Goal: Transaction & Acquisition: Purchase product/service

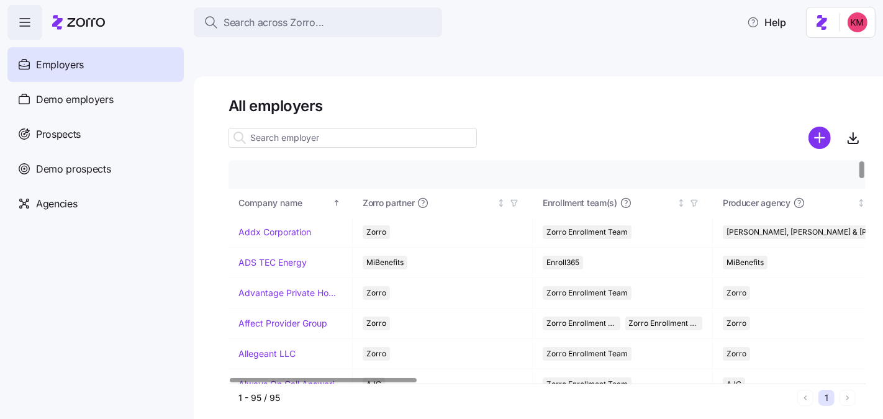
click at [535, 96] on h1 "All employers" at bounding box center [547, 105] width 637 height 19
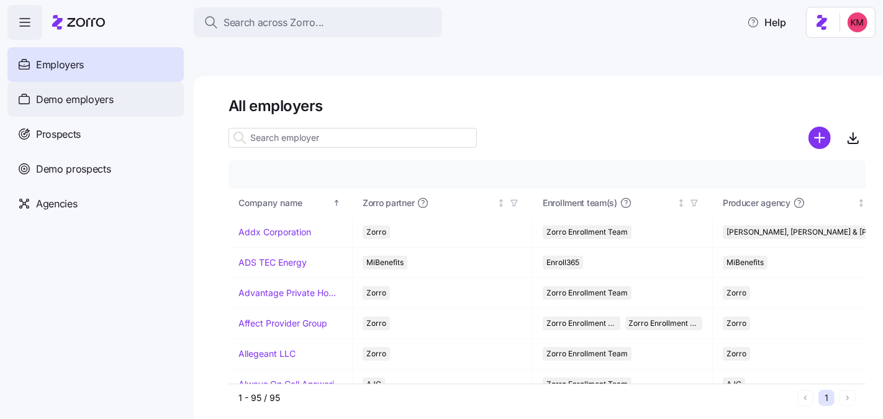
click at [45, 99] on span "Demo employers" at bounding box center [75, 100] width 78 height 16
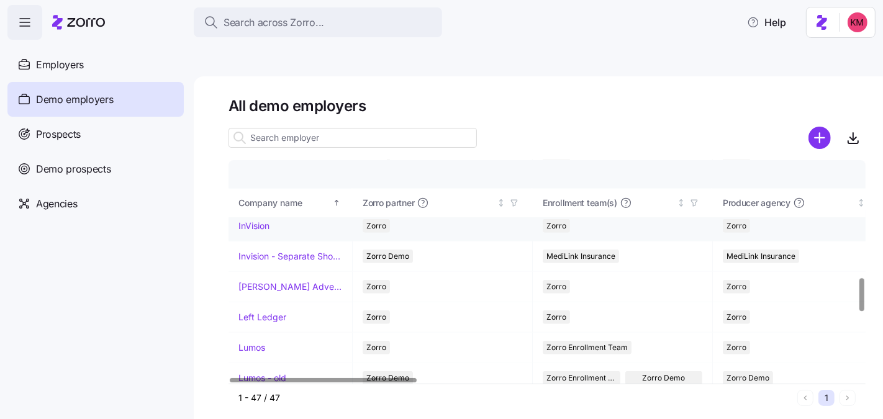
scroll to position [799, 0]
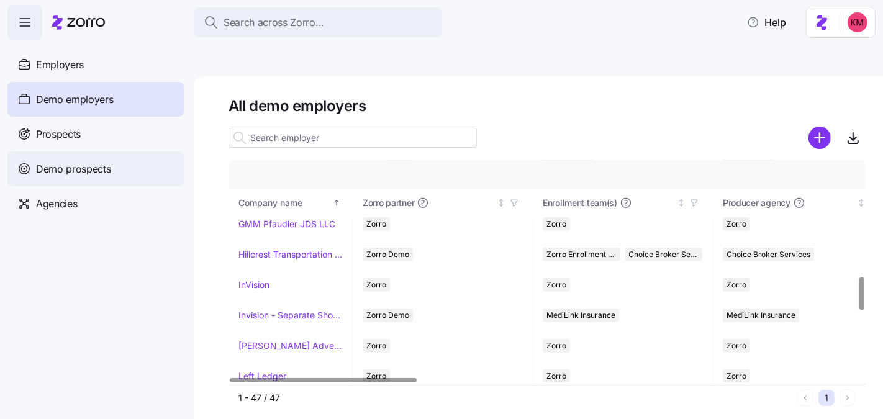
click at [85, 171] on span "Demo prospects" at bounding box center [73, 169] width 75 height 16
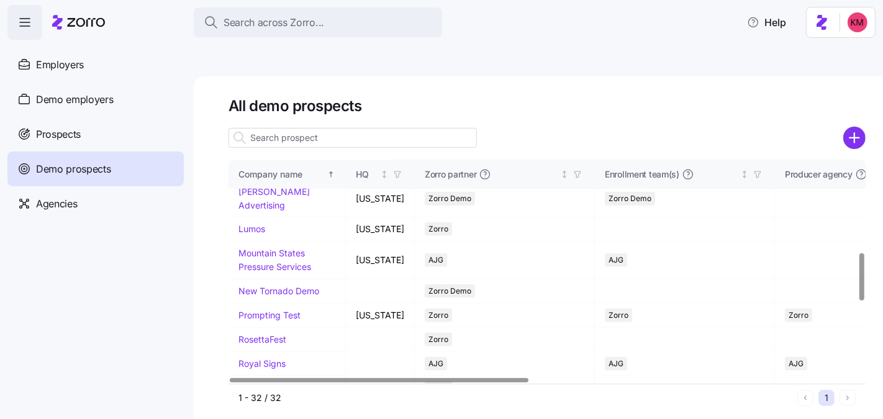
scroll to position [438, 0]
click at [75, 85] on div "Demo employers" at bounding box center [95, 99] width 176 height 35
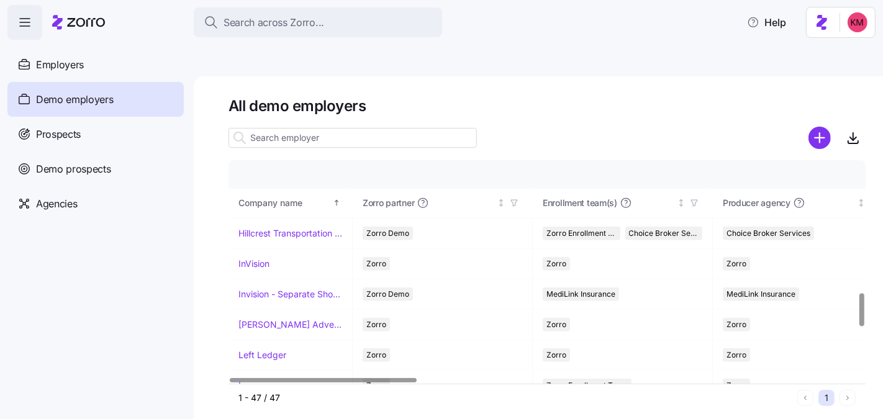
scroll to position [910, 0]
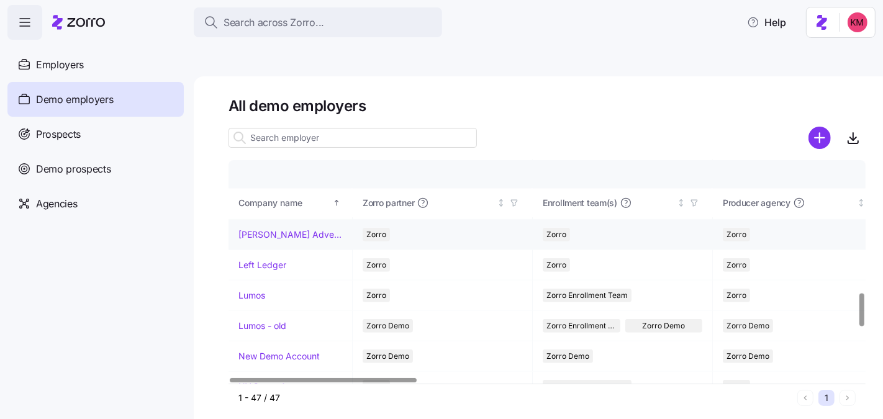
click at [247, 229] on link "[PERSON_NAME] Advertising" at bounding box center [290, 235] width 104 height 12
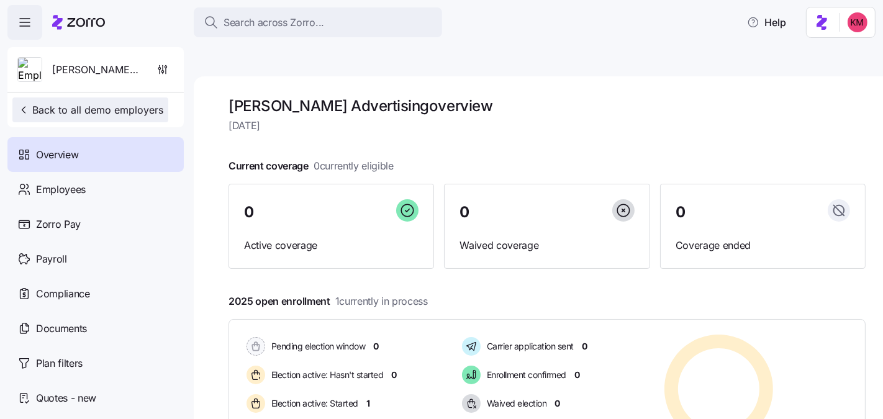
click at [75, 107] on span "Back to all demo employers" at bounding box center [90, 109] width 146 height 15
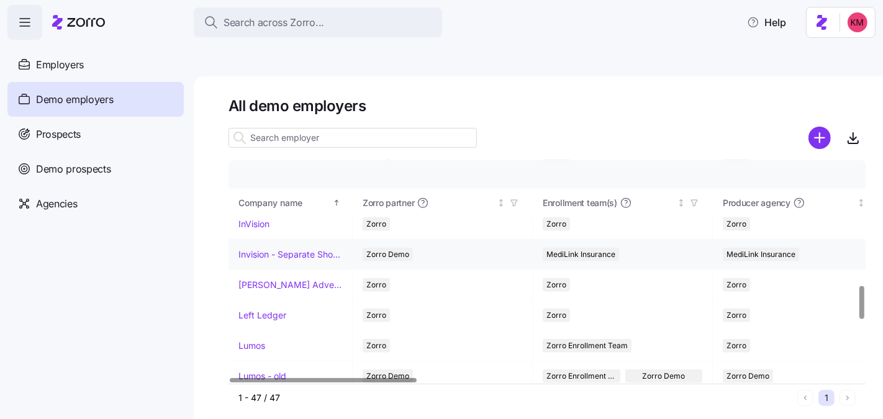
scroll to position [837, 0]
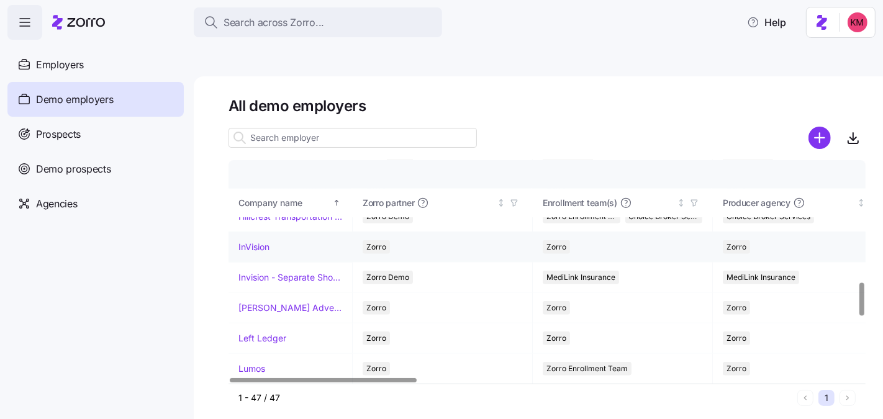
click at [256, 241] on link "InVision" at bounding box center [253, 247] width 31 height 12
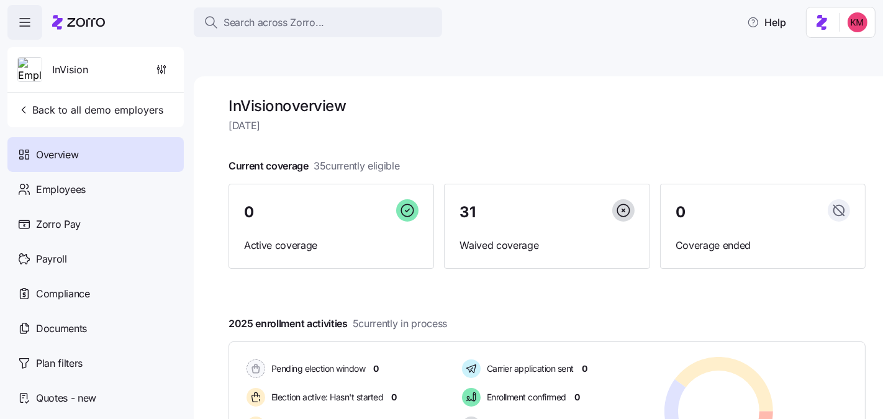
scroll to position [212, 0]
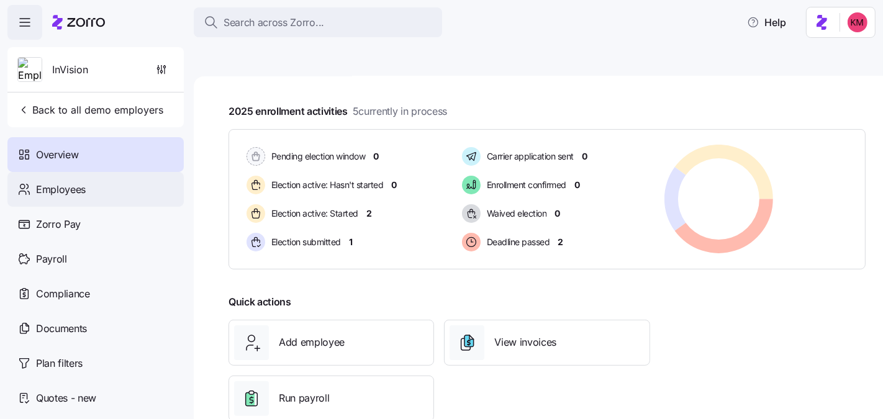
click at [78, 182] on span "Employees" at bounding box center [61, 190] width 50 height 16
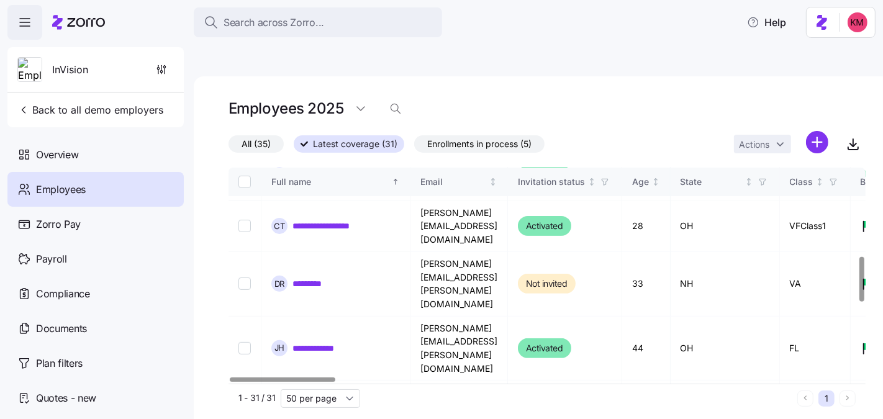
scroll to position [327, 0]
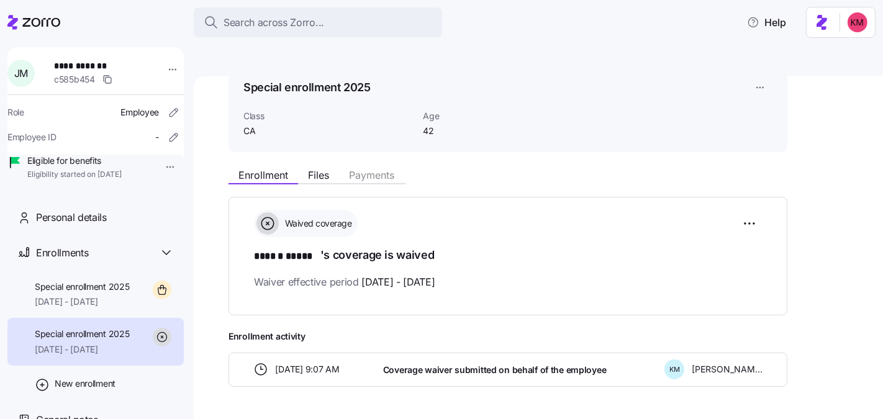
scroll to position [72, 0]
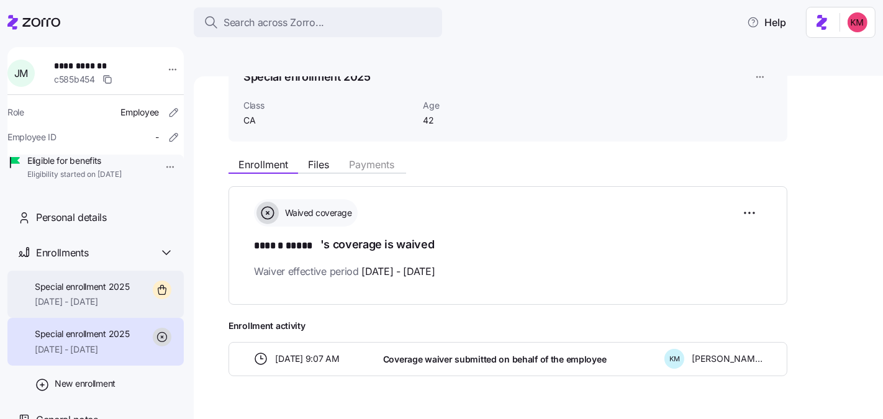
click at [104, 293] on span "Special enrollment 2025" at bounding box center [82, 287] width 95 height 12
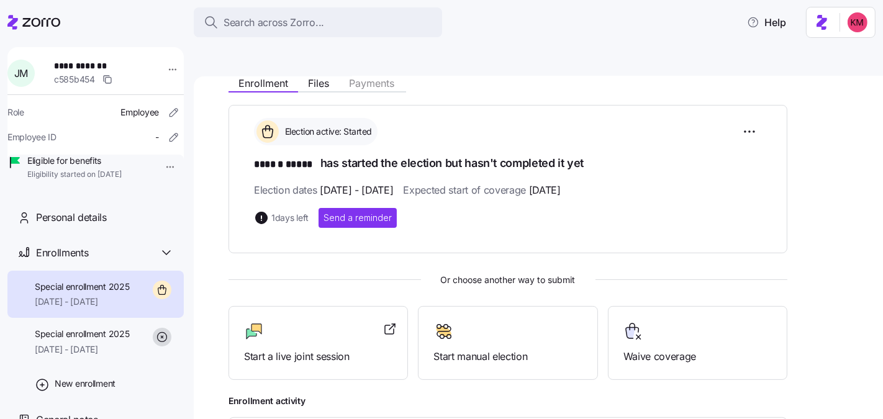
scroll to position [228, 0]
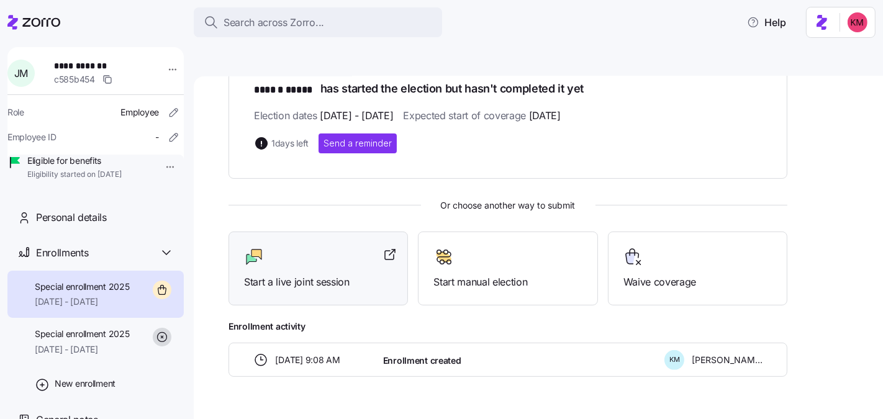
click at [289, 274] on span "Start a live joint session" at bounding box center [318, 282] width 148 height 16
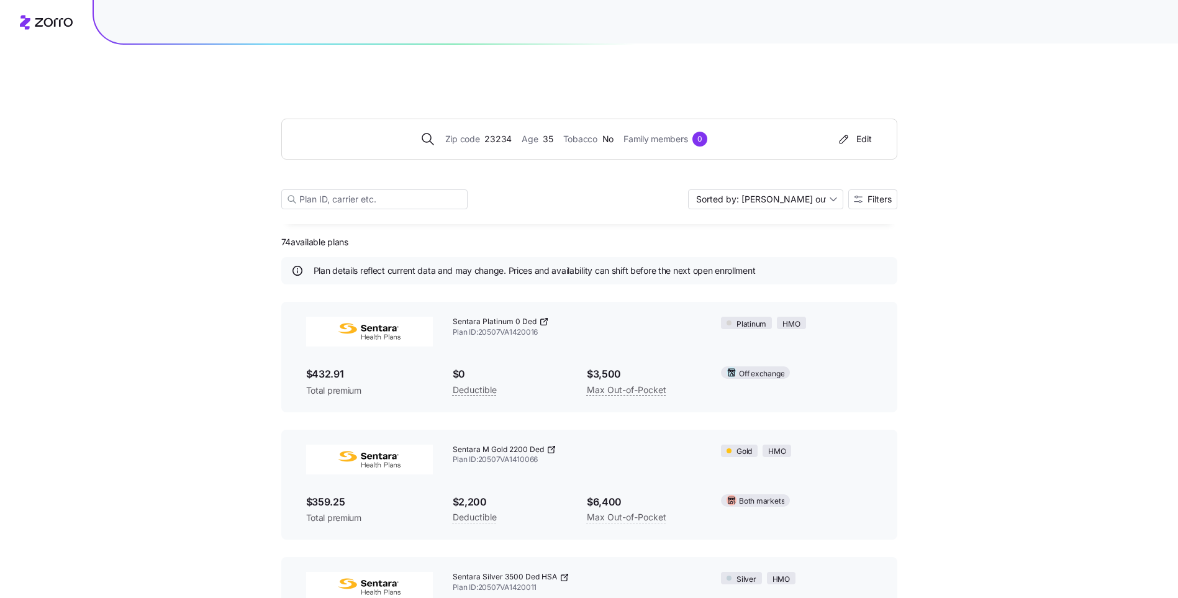
scroll to position [207, 0]
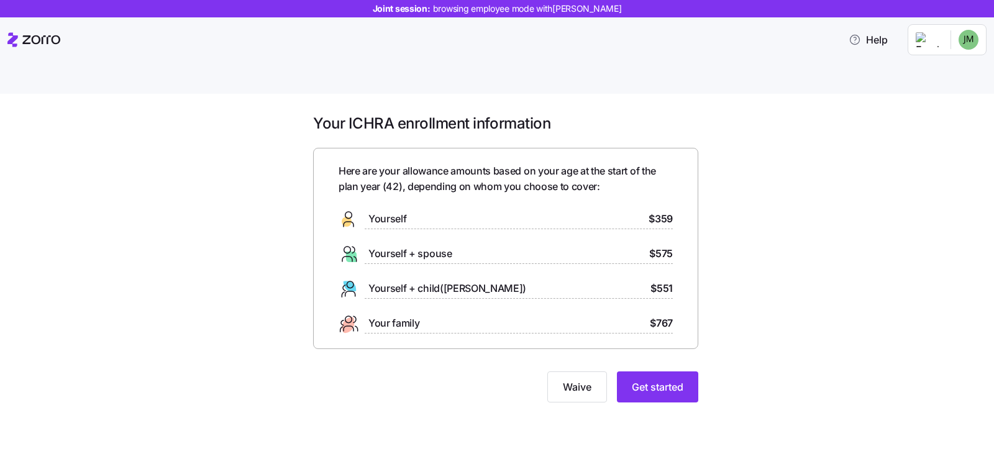
click at [725, 365] on div "Your ICHRA enrollment information Here are your allowance amounts based on your…" at bounding box center [505, 266] width 941 height 304
click at [639, 379] on span "Get started" at bounding box center [658, 386] width 52 height 15
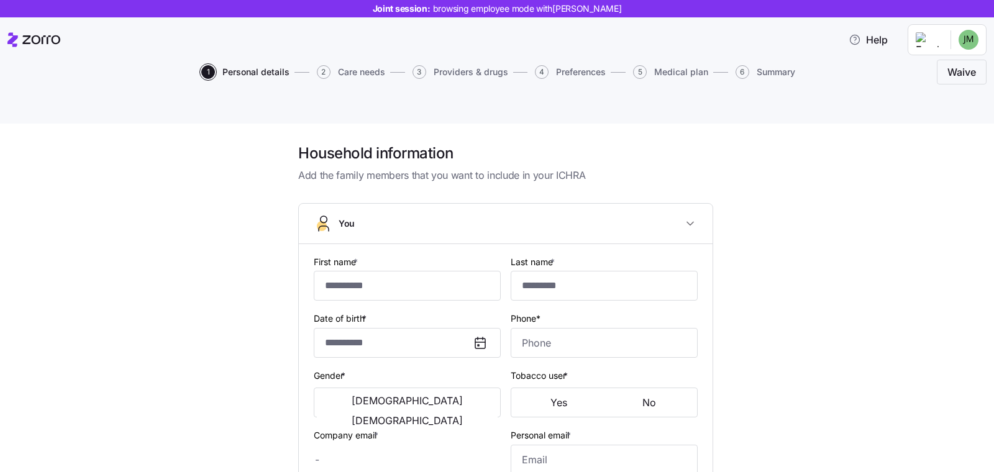
type input "******"
type input "*****"
type input "jmauer@dungarvin.com"
type input "joemauer@gmail.com"
type input "**********"
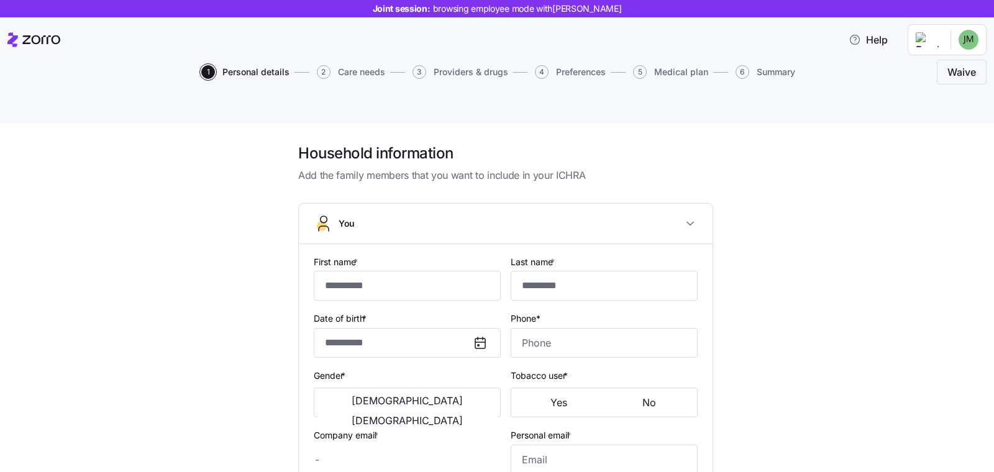
checkbox input "true"
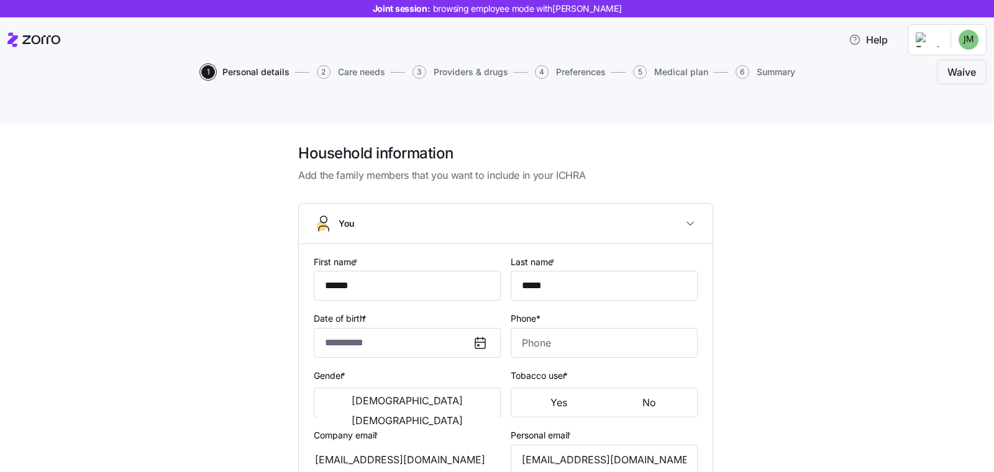
type input "**********"
type input "(404) 357-9098"
type input "US citizen"
type input "Single"
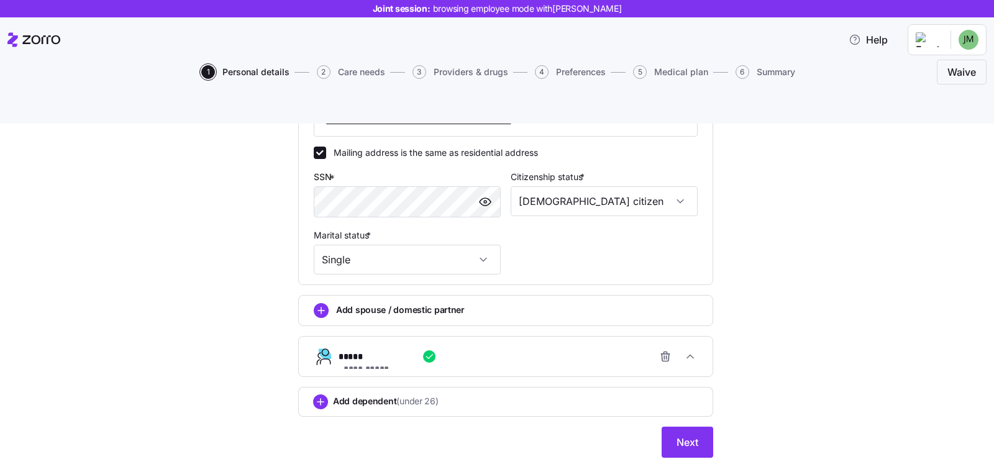
scroll to position [396, 0]
click at [661, 425] on button "Next" at bounding box center [687, 440] width 52 height 31
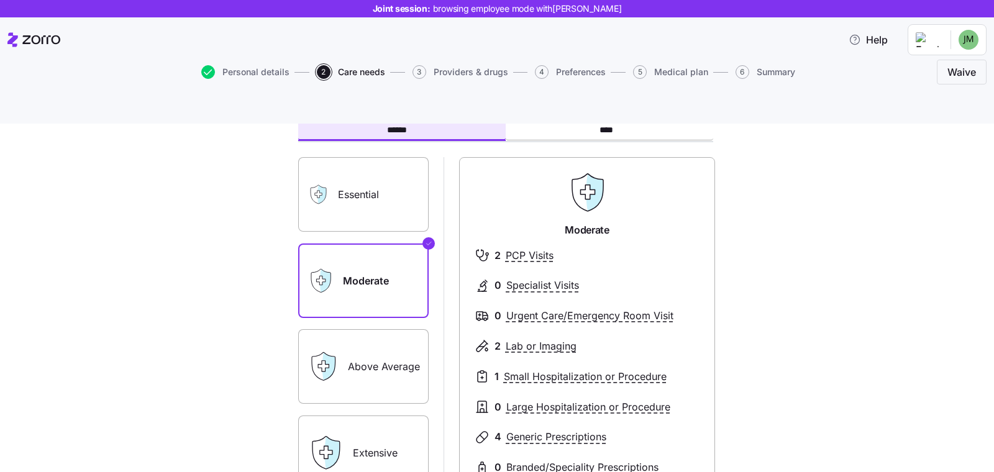
scroll to position [87, 0]
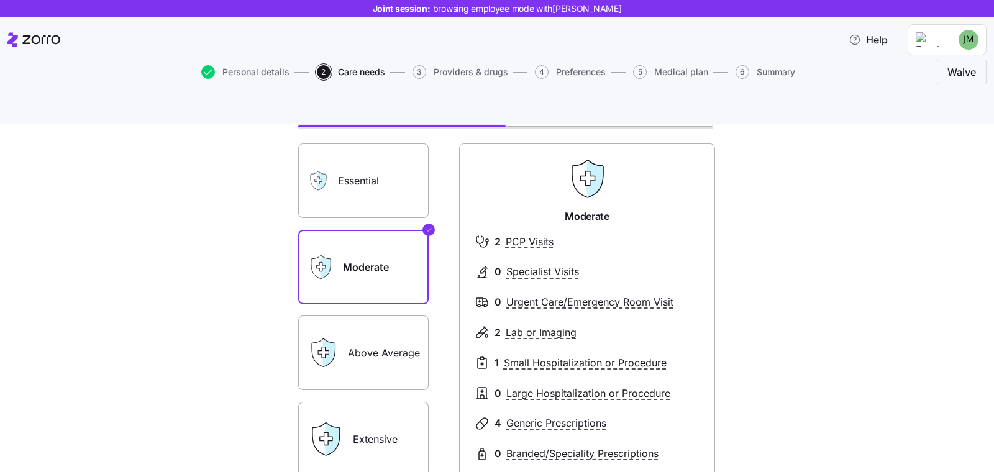
click at [366, 161] on label "Essential" at bounding box center [363, 180] width 130 height 75
click at [0, 0] on input "Essential" at bounding box center [0, 0] width 0 height 0
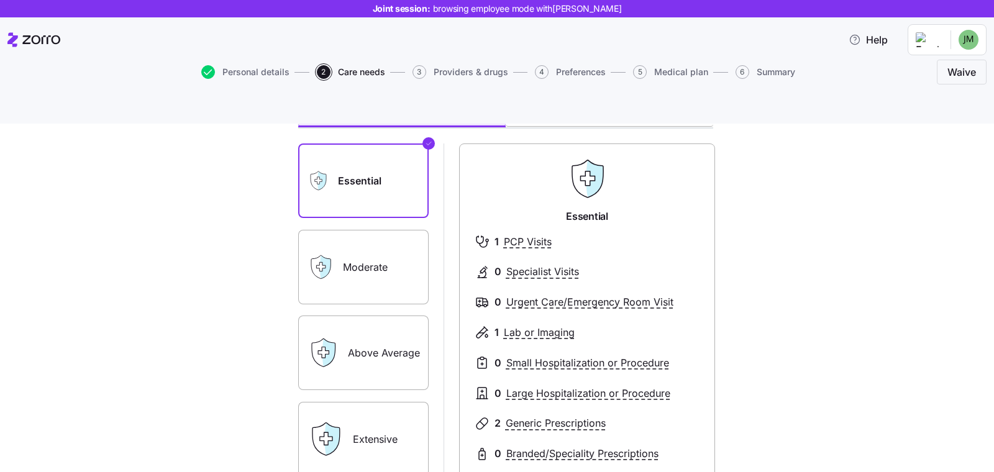
click at [374, 245] on label "Moderate" at bounding box center [363, 267] width 130 height 75
click at [0, 0] on input "Moderate" at bounding box center [0, 0] width 0 height 0
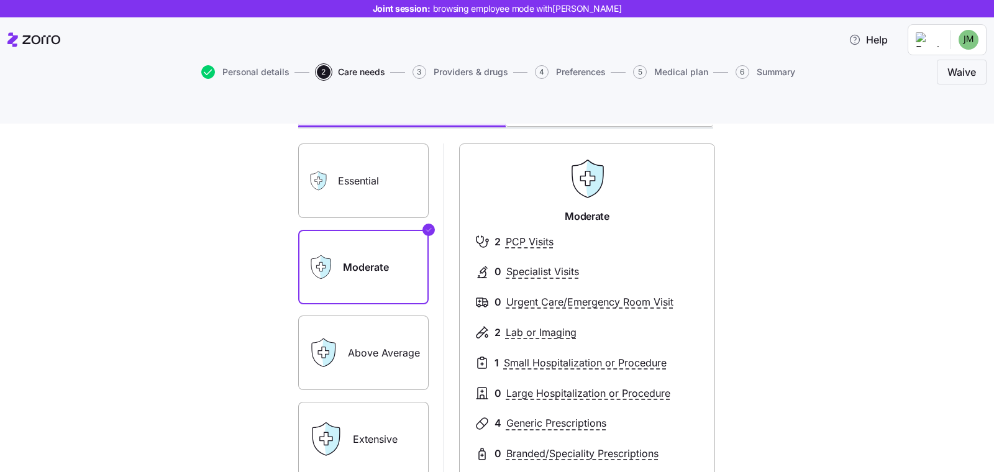
scroll to position [199, 0]
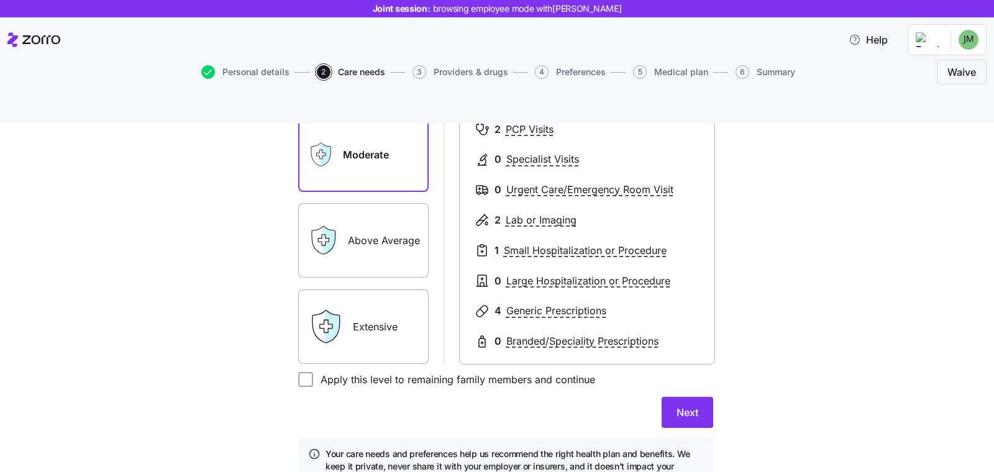
click at [367, 217] on label "Above Average" at bounding box center [363, 240] width 130 height 75
click at [0, 0] on input "Above Average" at bounding box center [0, 0] width 0 height 0
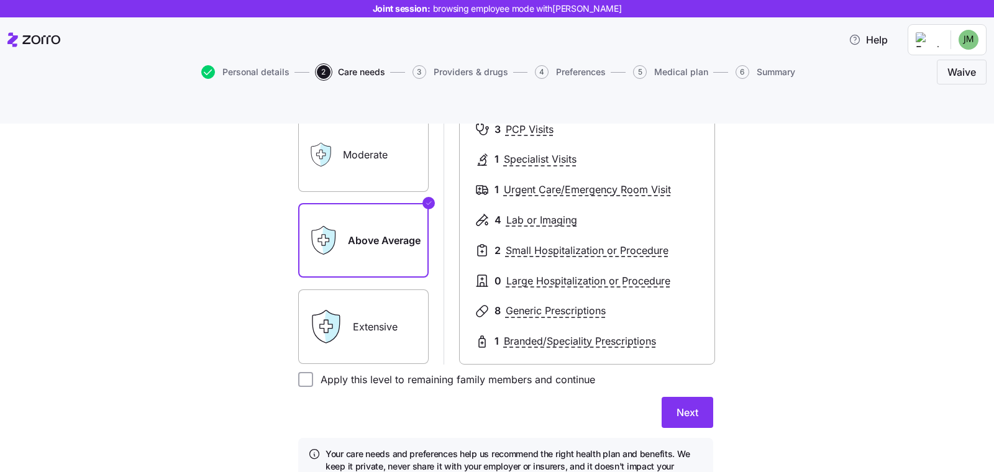
click at [371, 300] on label "Extensive" at bounding box center [363, 326] width 130 height 75
click at [0, 0] on input "Extensive" at bounding box center [0, 0] width 0 height 0
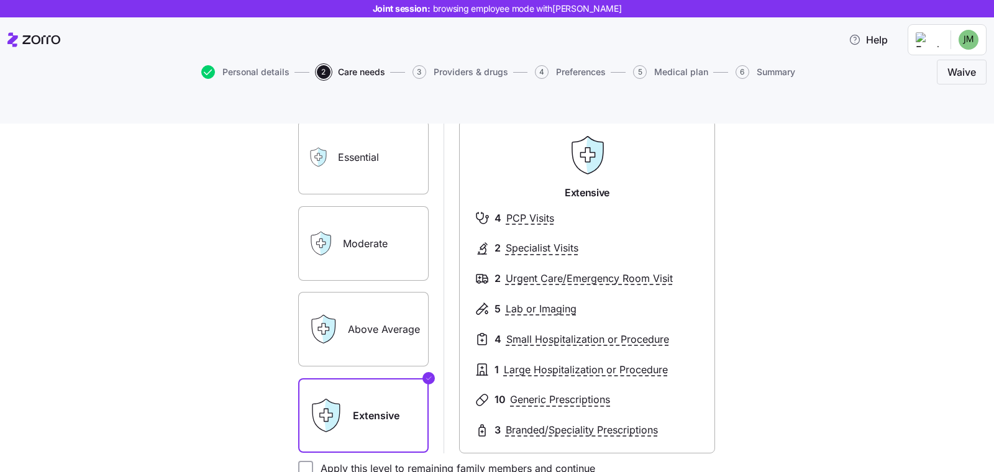
click at [348, 206] on label "Moderate" at bounding box center [363, 243] width 130 height 75
click at [0, 0] on input "Moderate" at bounding box center [0, 0] width 0 height 0
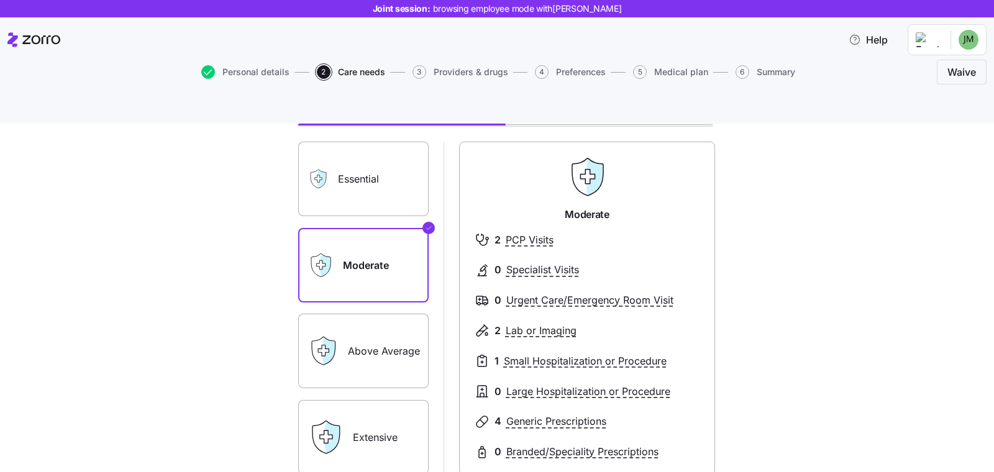
scroll to position [238, 0]
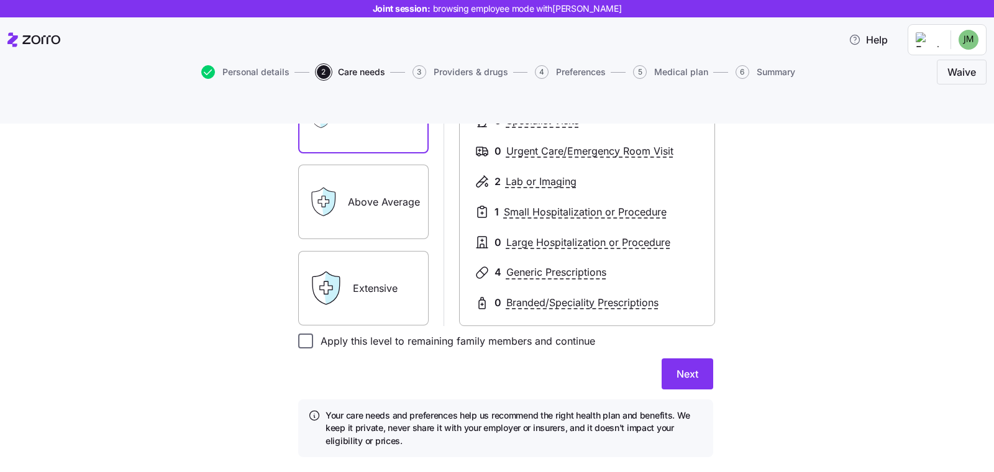
click at [298, 333] on input "Apply this level to remaining family members and continue" at bounding box center [305, 340] width 15 height 15
checkbox input "true"
click at [676, 366] on span "Next" at bounding box center [687, 373] width 22 height 15
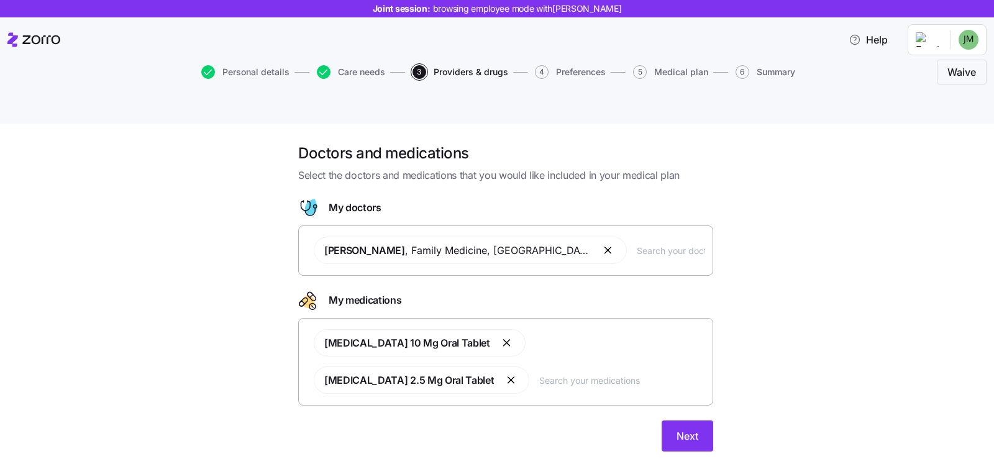
click at [601, 243] on button "button" at bounding box center [608, 250] width 15 height 15
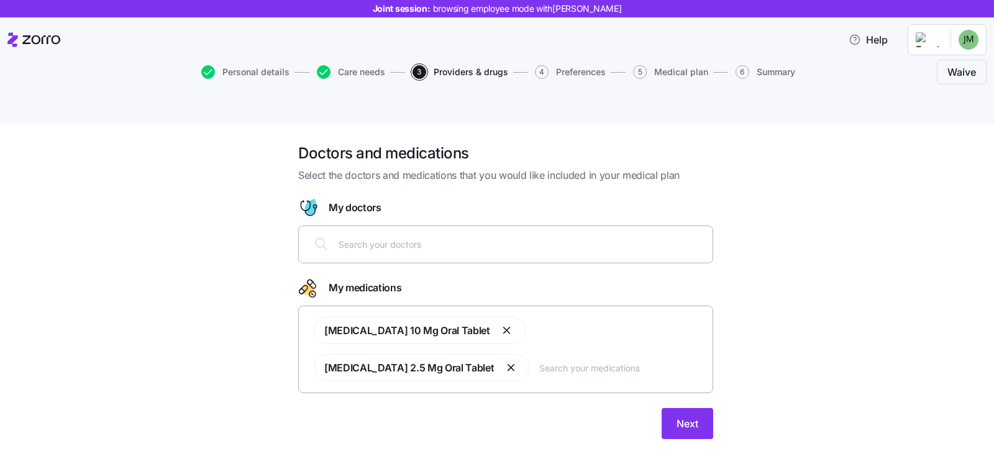
click at [465, 229] on div at bounding box center [505, 244] width 399 height 30
type input "smith"
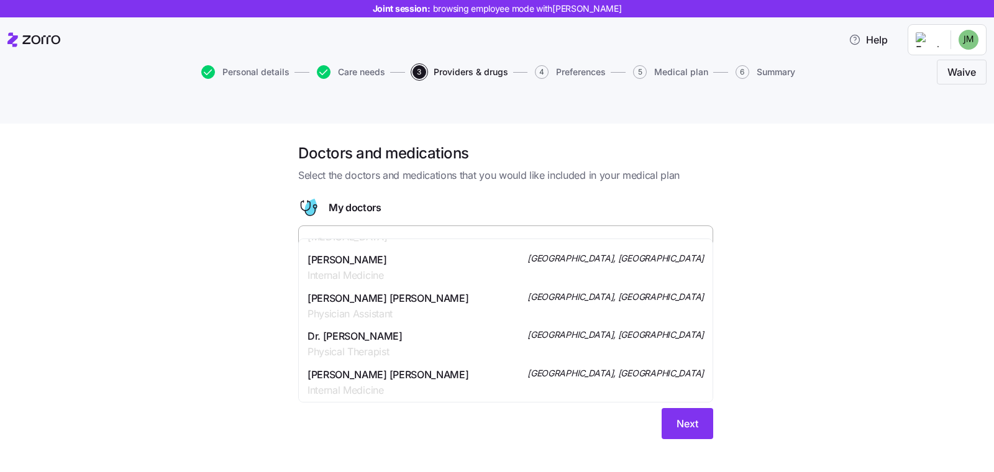
scroll to position [642, 0]
click at [380, 272] on span "Internal Medicine" at bounding box center [346, 277] width 79 height 16
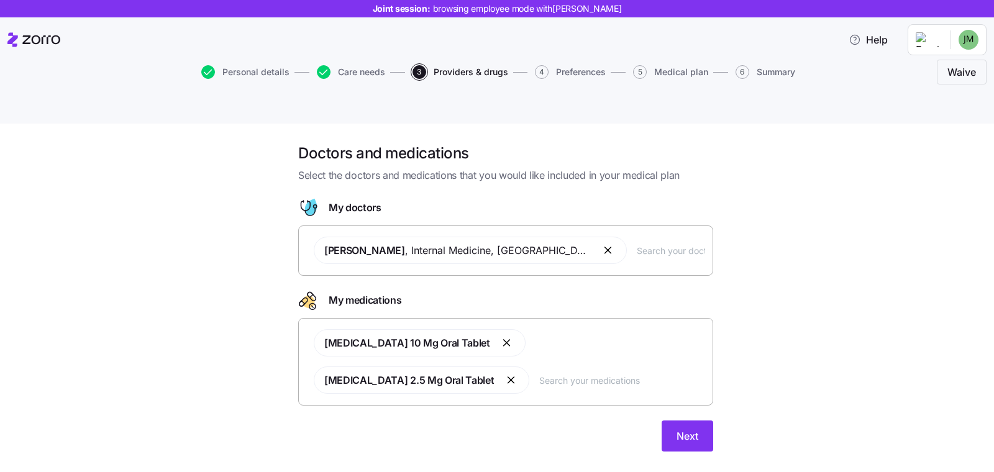
drag, startPoint x: 449, startPoint y: 332, endPoint x: 467, endPoint y: 335, distance: 18.3
click at [449, 333] on div "Atorvastatin 10 Mg Oral Tablet Lisinopril 2.5 Mg Oral Tablet" at bounding box center [505, 361] width 399 height 79
click at [539, 373] on input "text" at bounding box center [622, 380] width 166 height 14
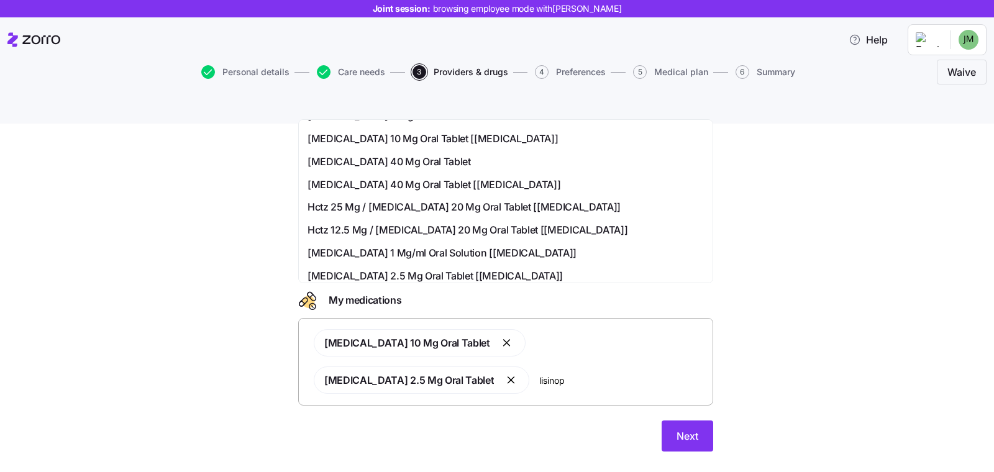
scroll to position [126, 0]
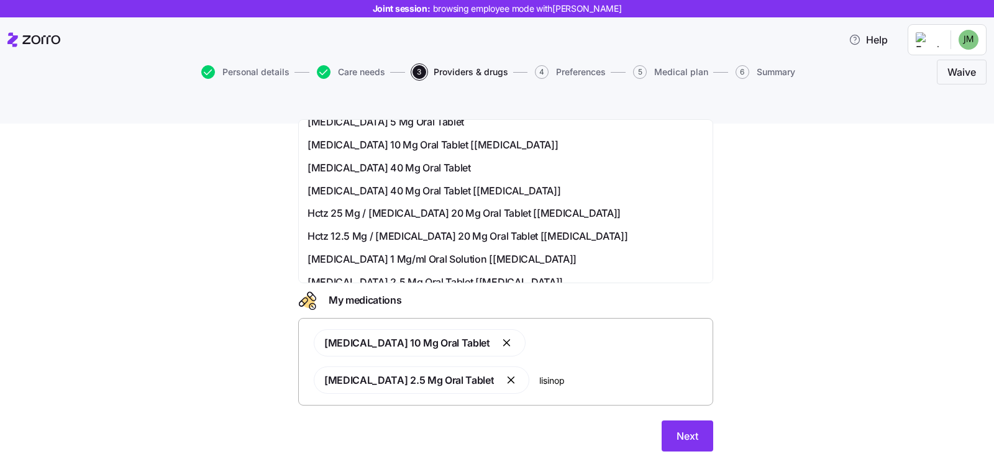
type input "lisinop"
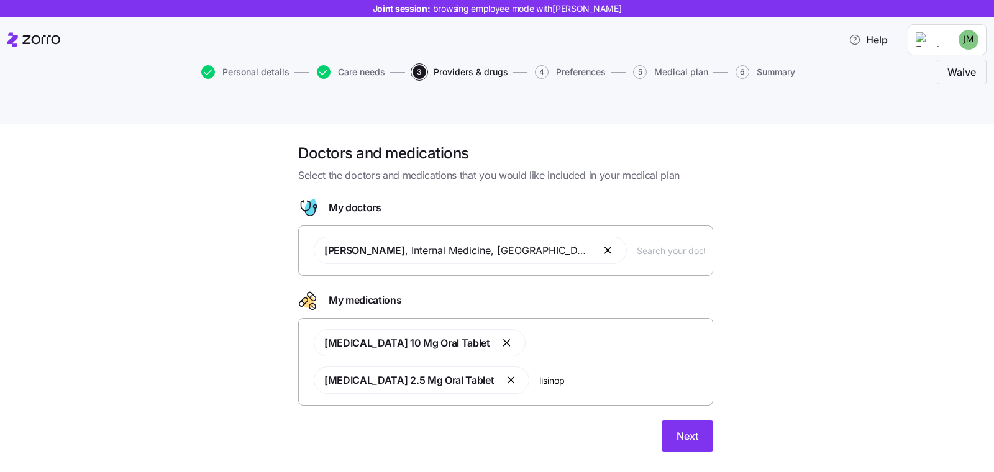
click at [764, 278] on div "Doctors and medications Select the doctors and medications that you would like …" at bounding box center [505, 304] width 941 height 323
click at [696, 429] on span "Next" at bounding box center [687, 436] width 22 height 15
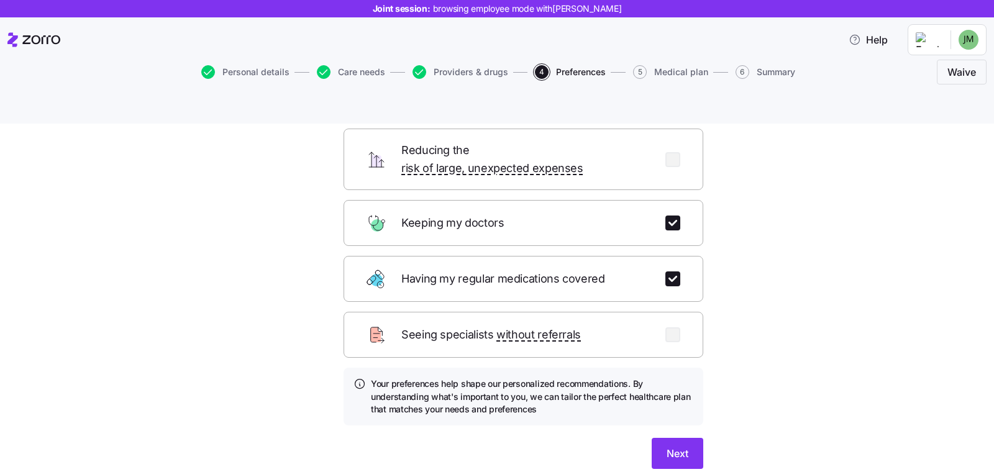
scroll to position [134, 0]
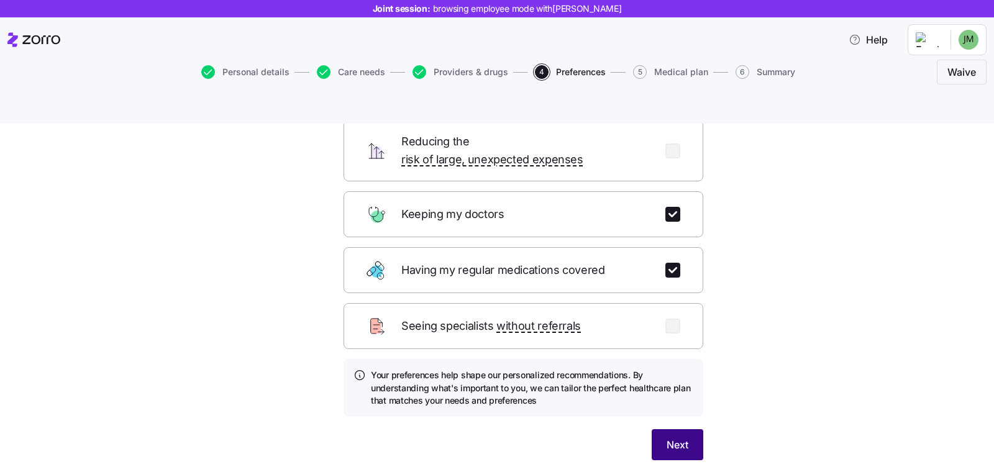
click at [671, 437] on span "Next" at bounding box center [677, 444] width 22 height 15
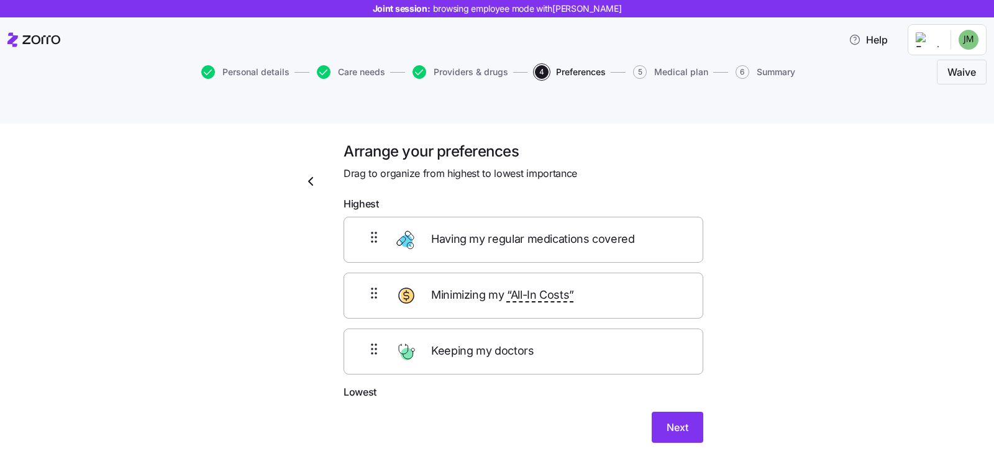
scroll to position [0, 0]
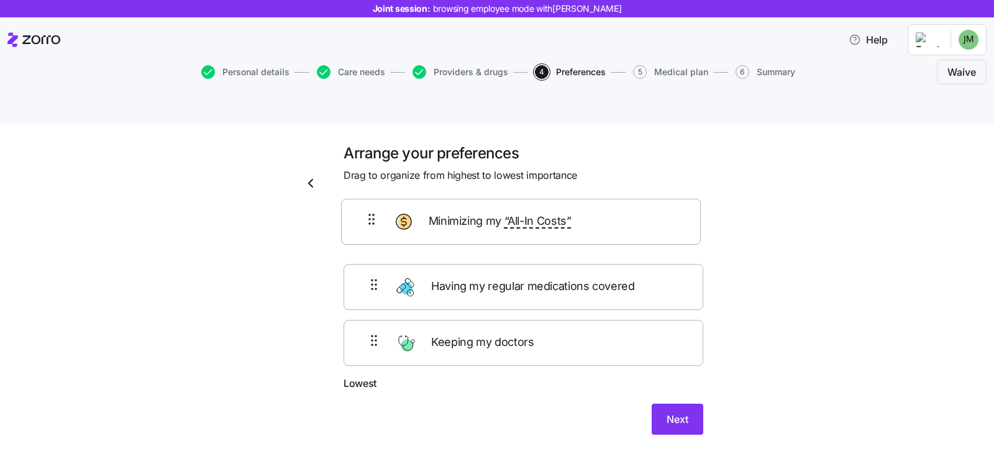
drag, startPoint x: 363, startPoint y: 267, endPoint x: 368, endPoint y: 214, distance: 53.0
click at [368, 219] on div "Having my regular medications covered Minimizing my “All-In Costs” Keeping my d…" at bounding box center [523, 297] width 360 height 157
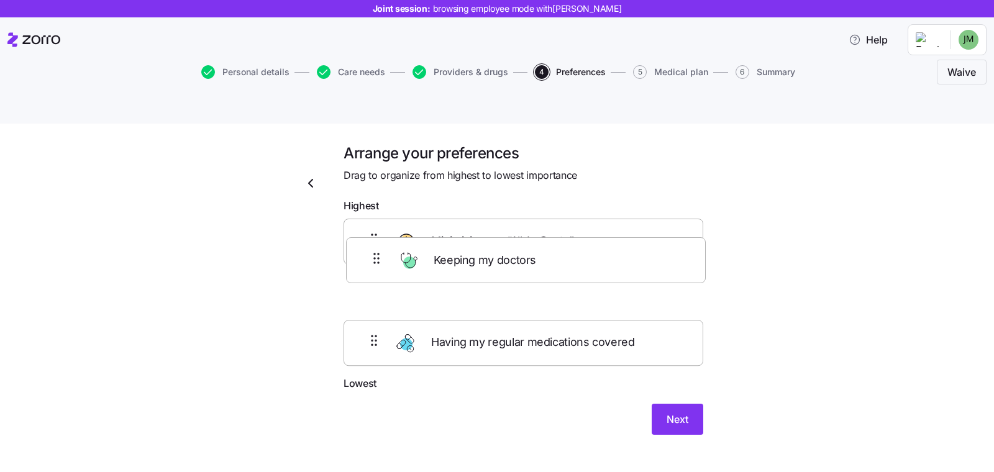
drag, startPoint x: 355, startPoint y: 299, endPoint x: 360, endPoint y: 242, distance: 57.4
click at [360, 242] on div "Minimizing my “All-In Costs” Having my regular medications covered Keeping my d…" at bounding box center [523, 297] width 360 height 157
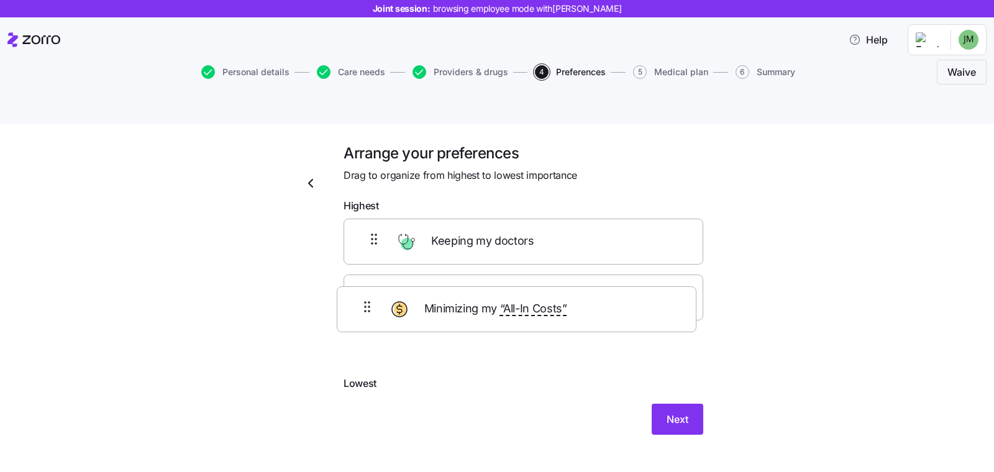
drag, startPoint x: 368, startPoint y: 215, endPoint x: 368, endPoint y: 316, distance: 100.6
click at [368, 319] on div "Minimizing my “All-In Costs” Keeping my doctors Having my regular medications c…" at bounding box center [523, 297] width 360 height 157
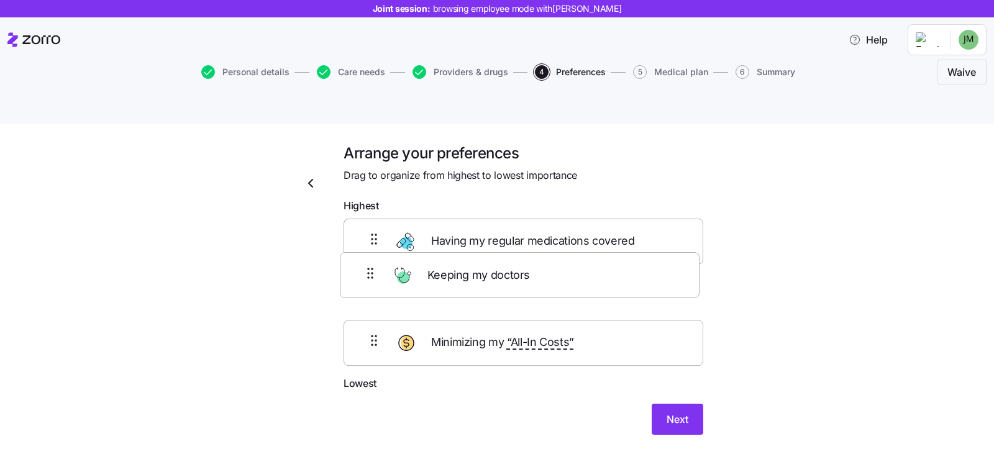
click at [371, 276] on div "Having my regular medications covered Keeping my doctors Minimizing my “All-In …" at bounding box center [523, 297] width 360 height 157
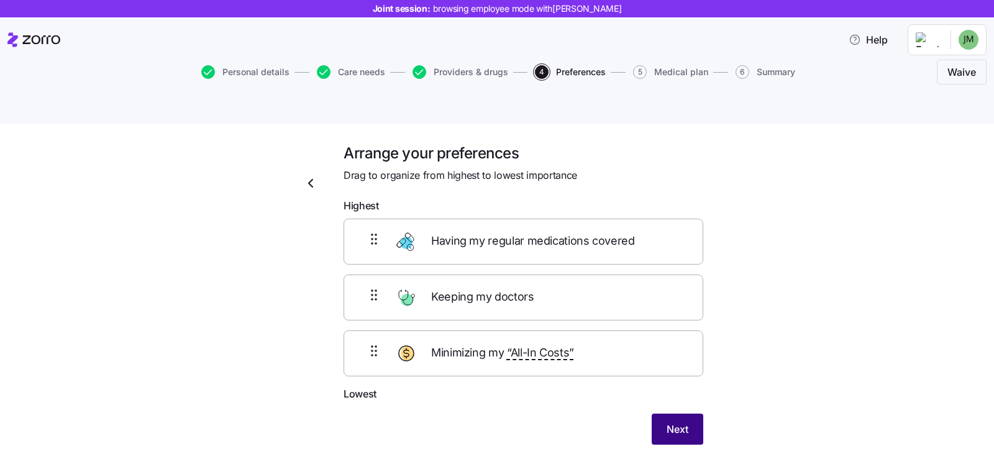
click at [668, 422] on span "Next" at bounding box center [677, 429] width 22 height 15
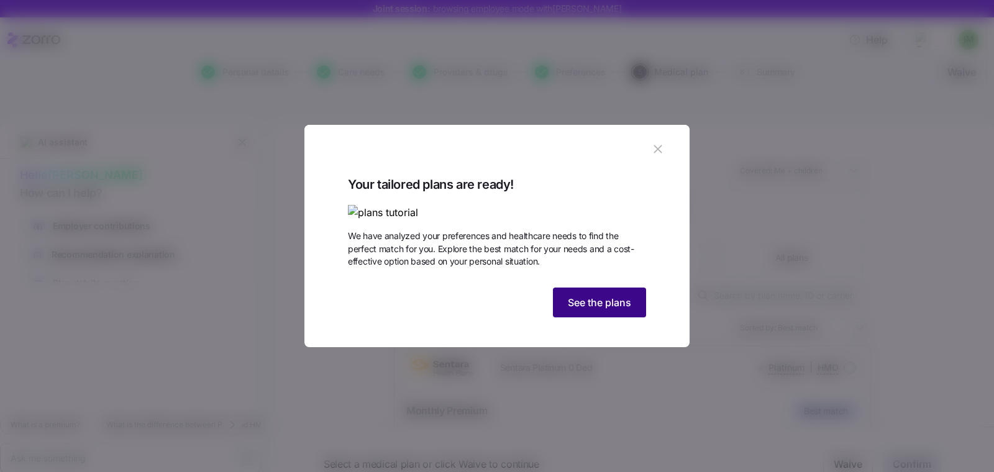
drag, startPoint x: 581, startPoint y: 369, endPoint x: 568, endPoint y: 366, distance: 12.7
click at [581, 317] on button "See the plans" at bounding box center [599, 303] width 93 height 30
type textarea "x"
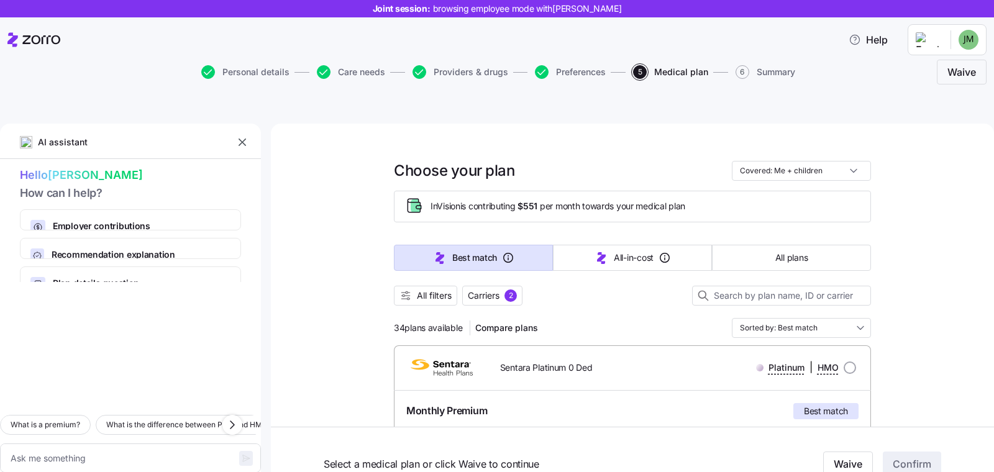
click at [243, 136] on icon "button" at bounding box center [242, 142] width 12 height 12
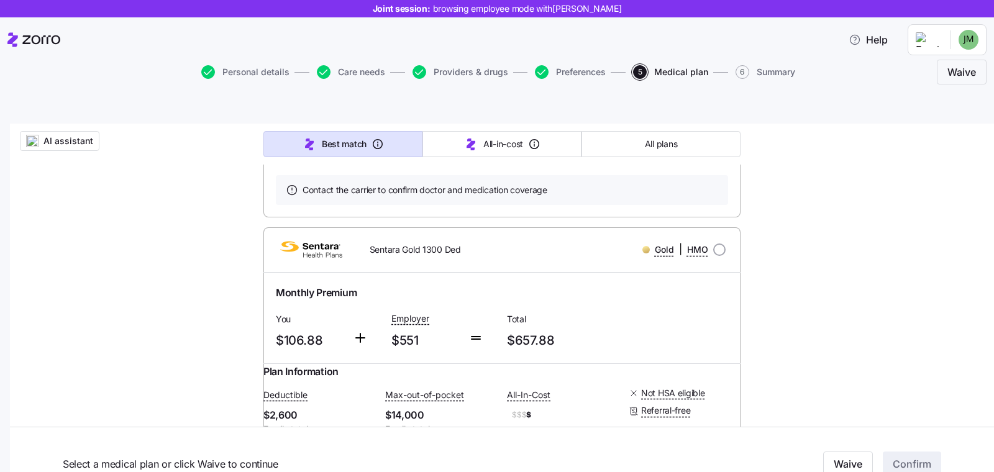
scroll to position [656, 0]
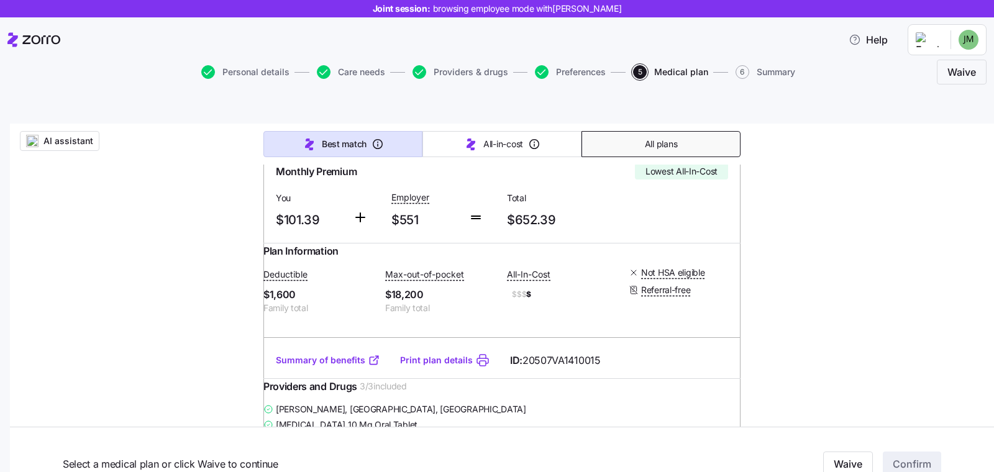
click at [656, 131] on button "All plans" at bounding box center [660, 144] width 159 height 26
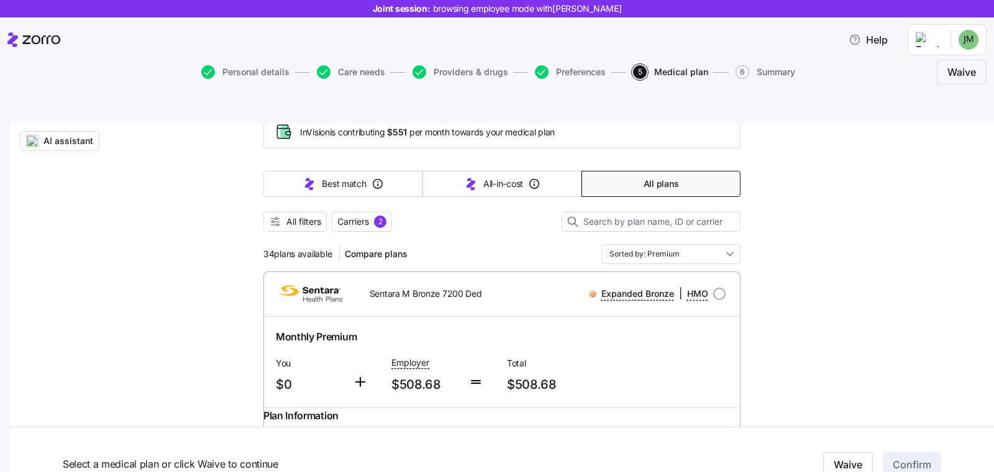
scroll to position [91, 0]
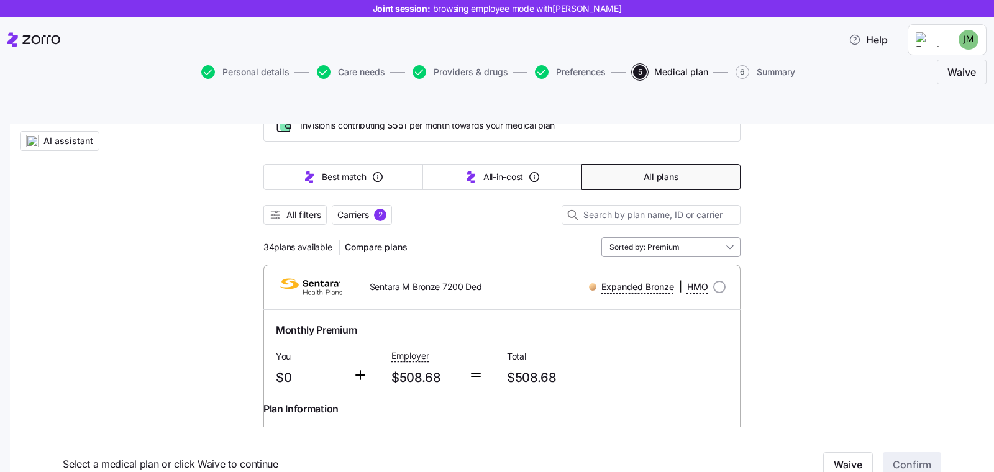
click at [667, 237] on input "Sorted by: Premium" at bounding box center [670, 247] width 139 height 20
drag, startPoint x: 465, startPoint y: 215, endPoint x: 304, endPoint y: 212, distance: 160.9
click at [461, 237] on div "34 plans available Compare plans Sorted by: Premium" at bounding box center [501, 247] width 477 height 20
click at [292, 209] on span "All filters" at bounding box center [303, 215] width 35 height 12
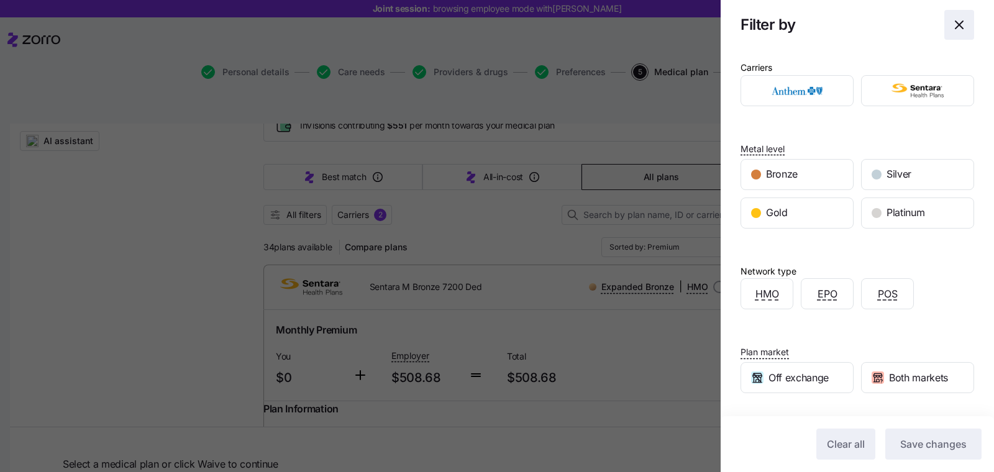
click at [951, 22] on icon "button" at bounding box center [958, 24] width 15 height 15
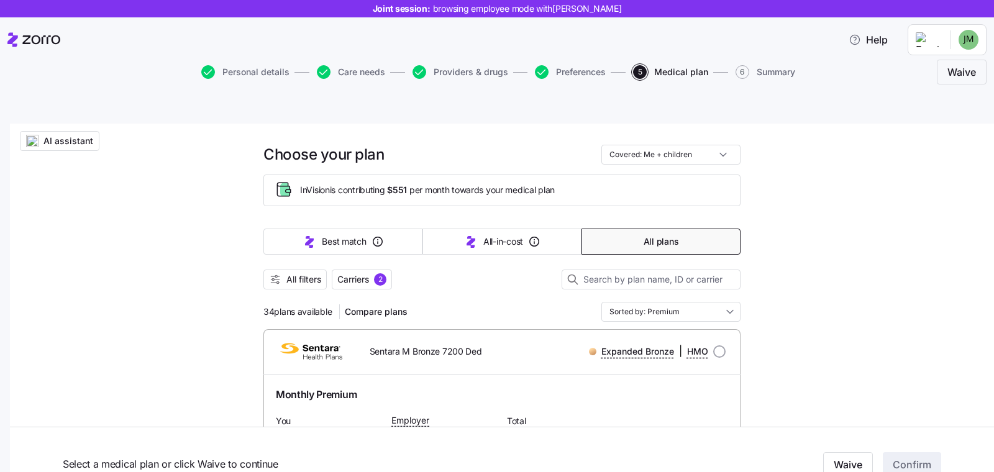
scroll to position [18, 0]
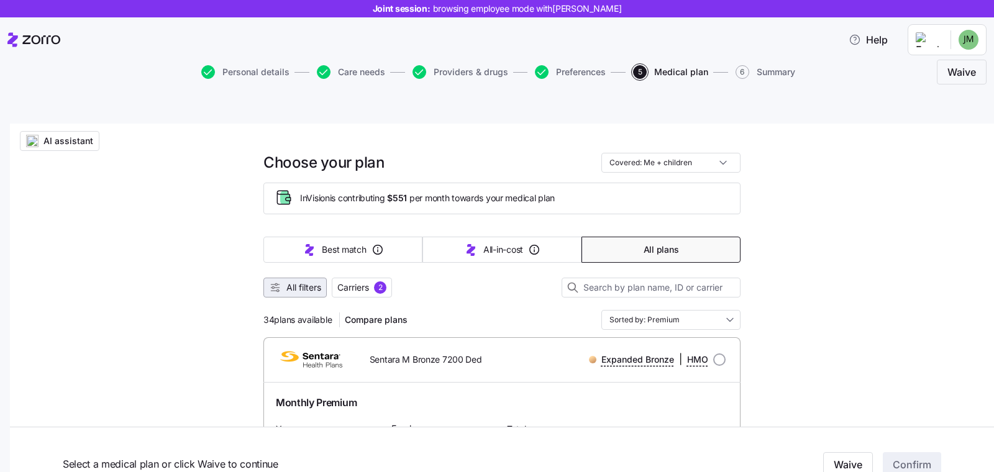
click at [270, 281] on icon "button" at bounding box center [275, 287] width 12 height 12
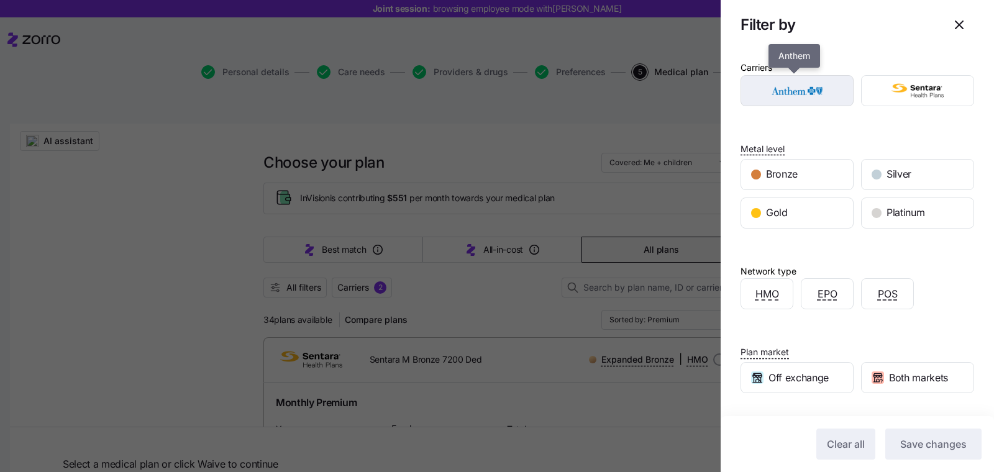
click at [802, 83] on img "button" at bounding box center [796, 90] width 91 height 25
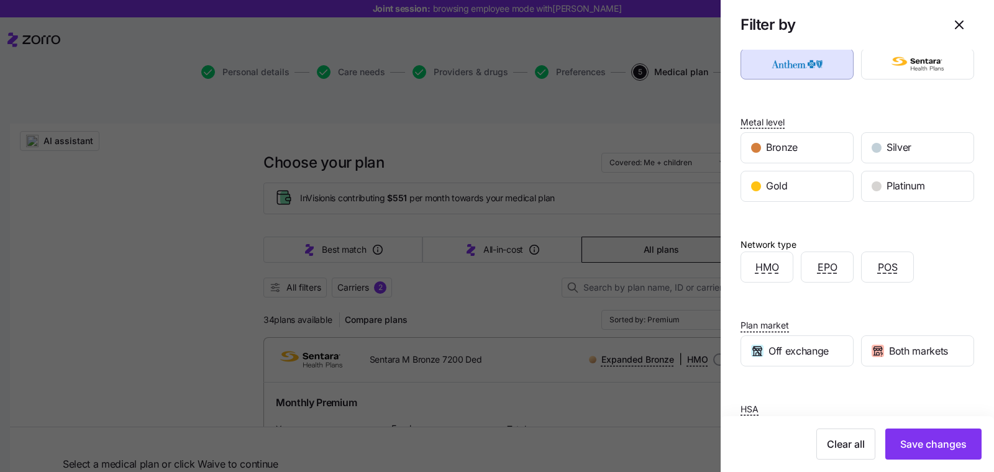
scroll to position [78, 0]
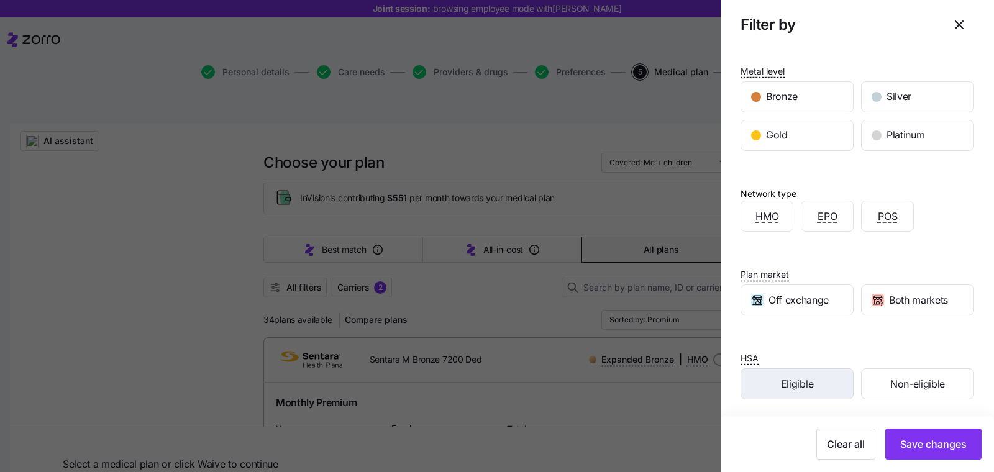
click at [800, 384] on span "Eligible" at bounding box center [797, 384] width 32 height 16
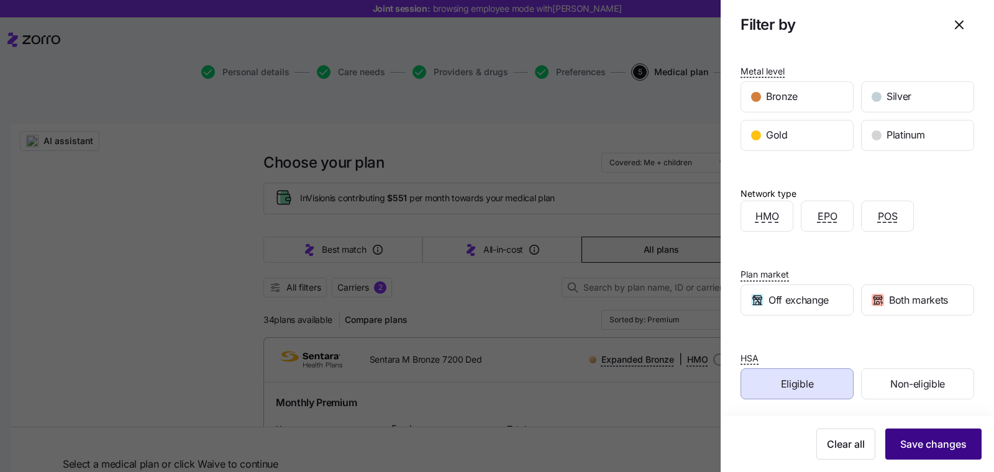
click at [929, 446] on span "Save changes" at bounding box center [933, 444] width 66 height 15
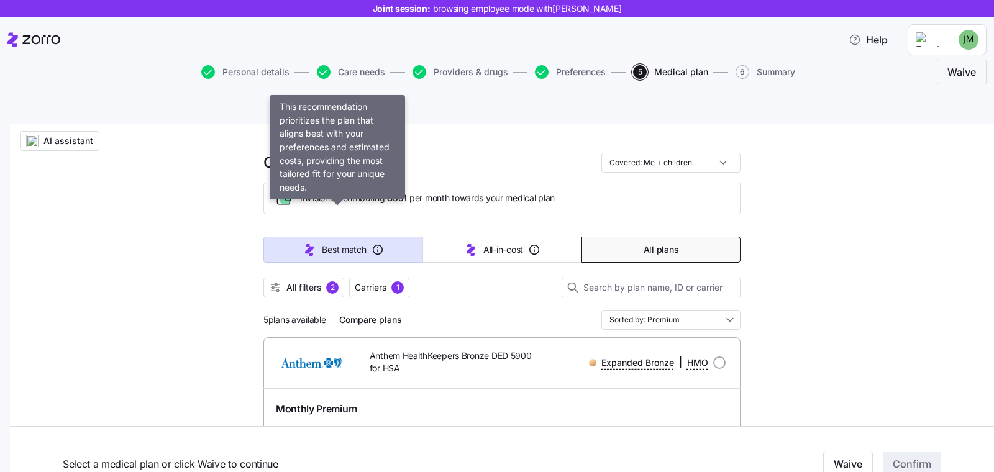
click at [276, 237] on button "Best match" at bounding box center [342, 250] width 159 height 26
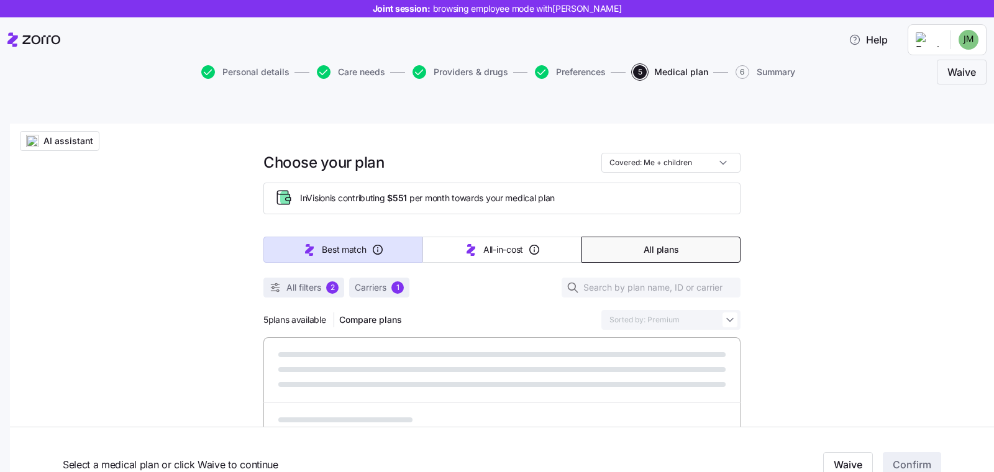
type input "Sorted by: Best match"
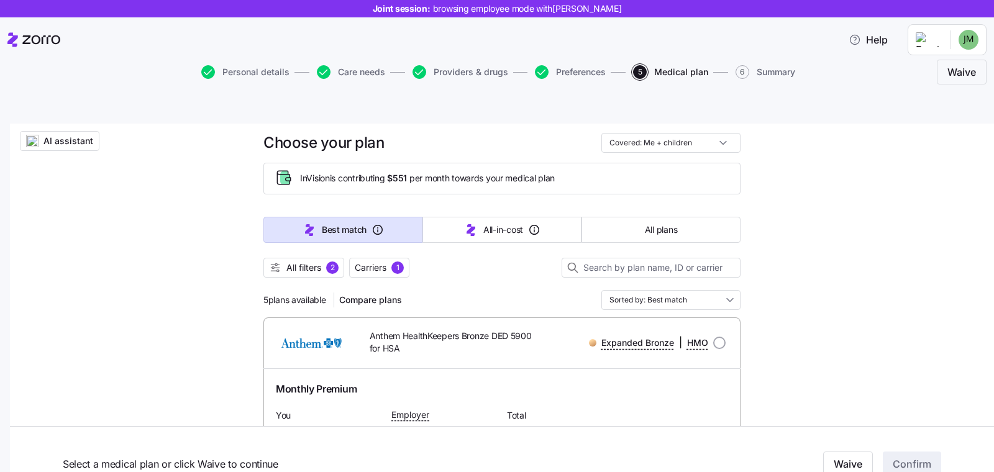
scroll to position [0, 0]
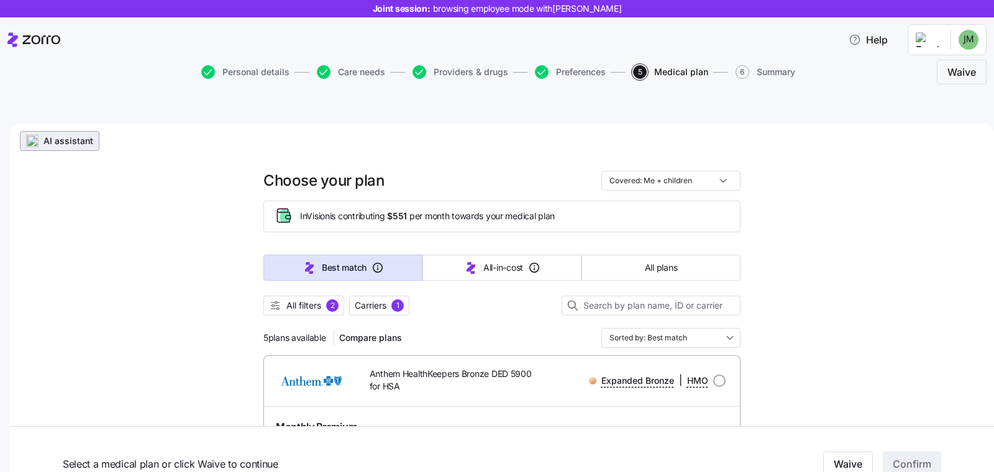
click at [69, 135] on span "AI assistant" at bounding box center [68, 141] width 50 height 12
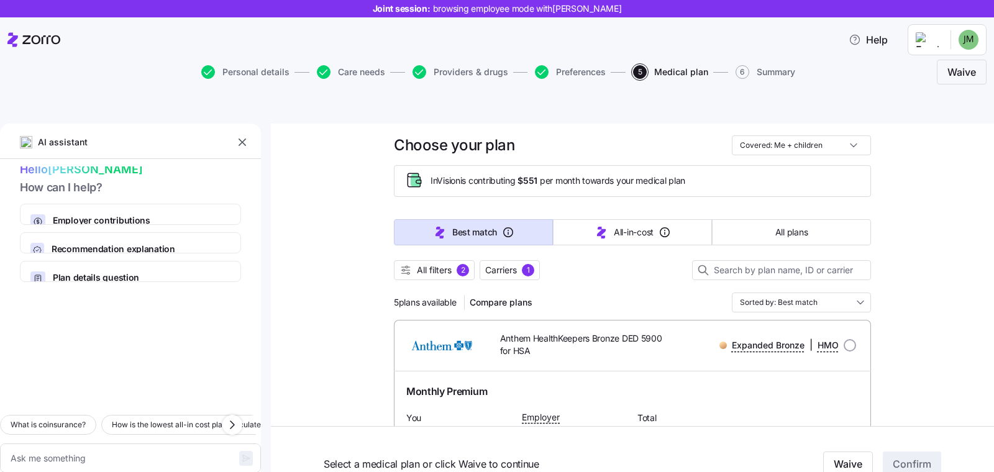
scroll to position [26, 0]
click at [237, 417] on icon "button" at bounding box center [232, 424] width 15 height 15
click at [230, 417] on icon "button" at bounding box center [232, 424] width 15 height 15
click at [233, 417] on icon "button" at bounding box center [232, 424] width 15 height 15
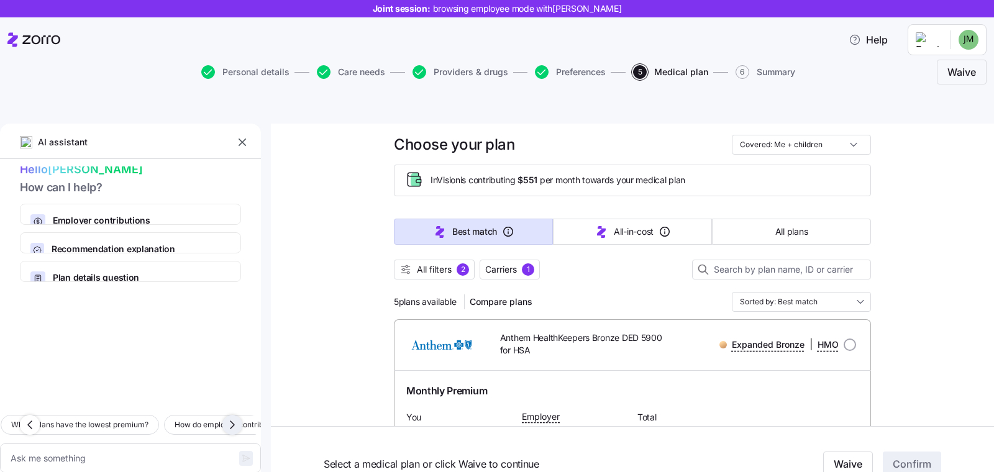
click at [230, 417] on icon "button" at bounding box center [232, 424] width 15 height 15
click at [166, 443] on textarea at bounding box center [130, 457] width 261 height 29
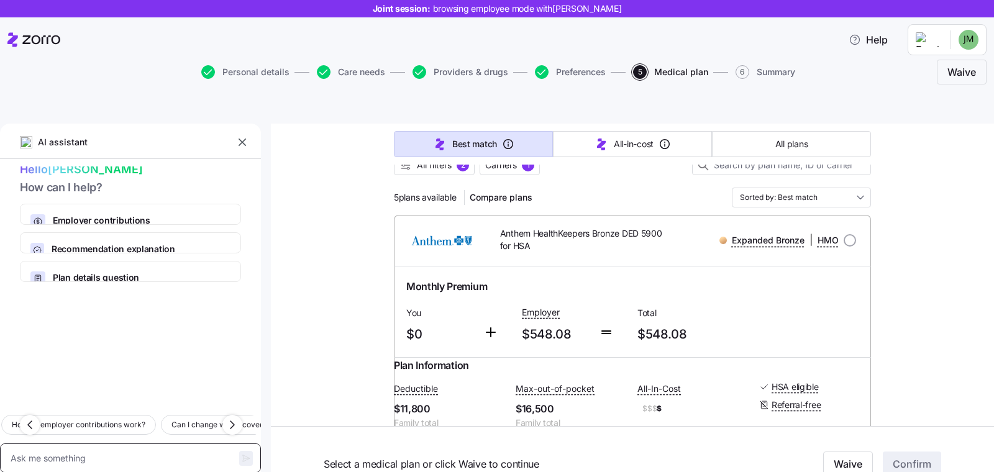
scroll to position [134, 0]
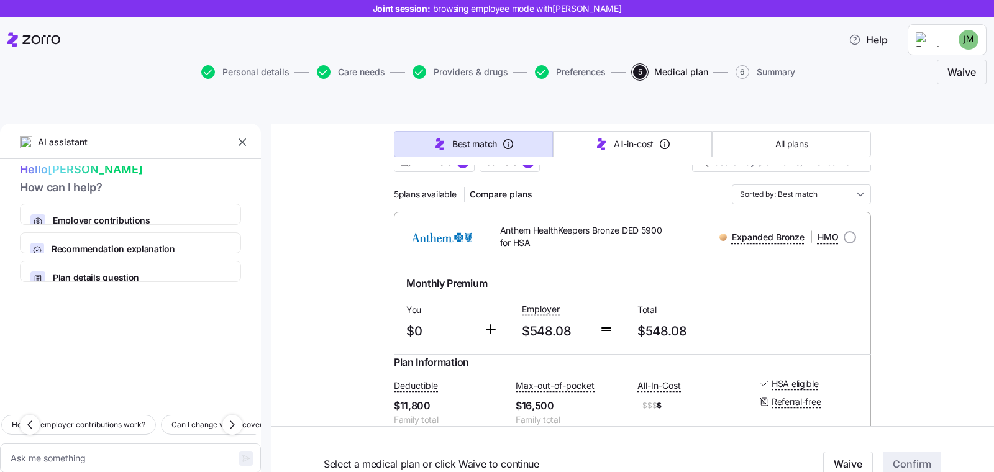
click at [590, 224] on span "Anthem HealthKeepers Bronze DED 5900 for HSA" at bounding box center [583, 236] width 166 height 25
click at [591, 224] on span "Anthem HealthKeepers Bronze DED 5900 for HSA" at bounding box center [583, 236] width 166 height 25
copy span "B"
click at [68, 443] on textarea at bounding box center [130, 457] width 261 height 29
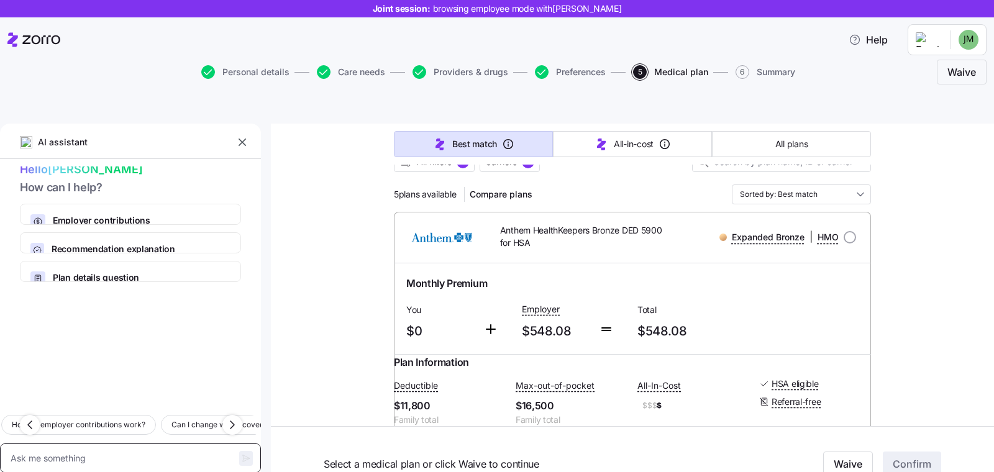
type textarea "x"
type textarea "D"
type textarea "x"
type textarea "Do"
type textarea "x"
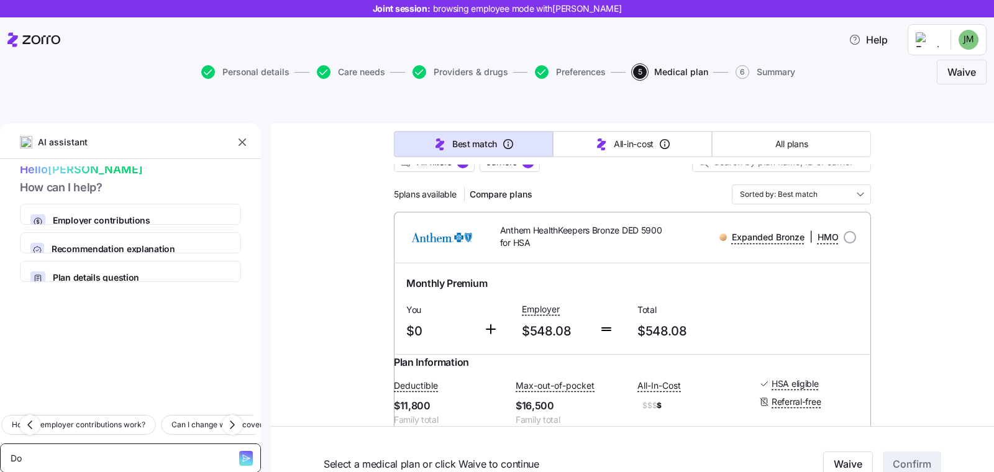
type textarea "Doe"
type textarea "x"
type textarea "Does"
paste textarea "Anthem HealthKeepers Bronze DED 5900 for HSA"
type textarea "x"
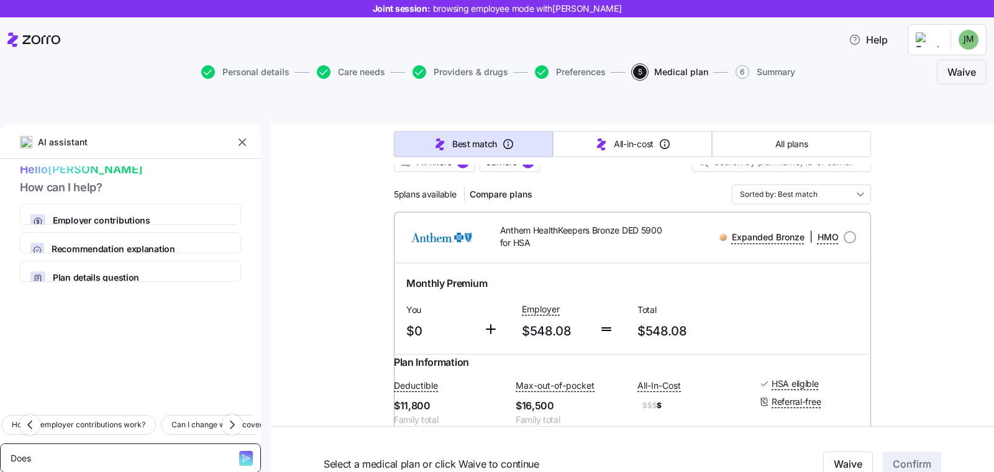
type textarea "Does Anthem HealthKeepers Bronze DED 5900 for HSA"
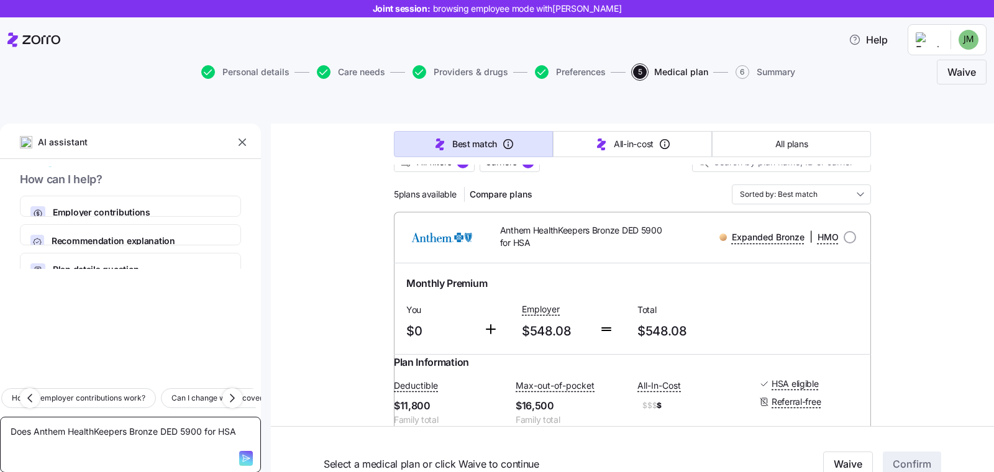
type textarea "x"
type textarea "Does Anthem HealthKeepers Bronze DED 5900 for HSA"
type textarea "x"
type textarea "Does Anthem HealthKeepers Bronze DED 5900 for HSA"
type textarea "x"
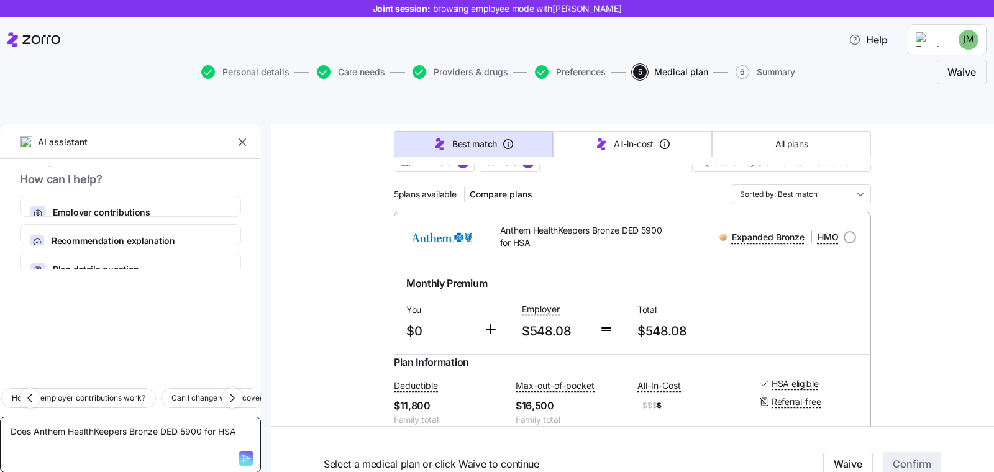
type textarea "Does Anthem HealthKeepers Bronze DED 5900 for HSA"
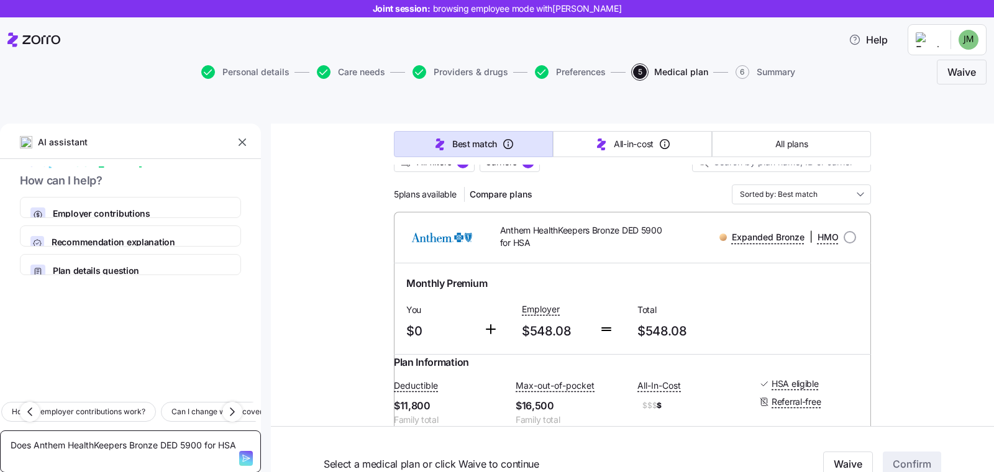
type textarea "x"
type textarea "Does Anthem HealthKeepers Bronze DED 5900 for HSA"
type textarea "x"
type textarea "Does Anthem HealthKeepers Bronze DED 5900 for HSA co"
type textarea "x"
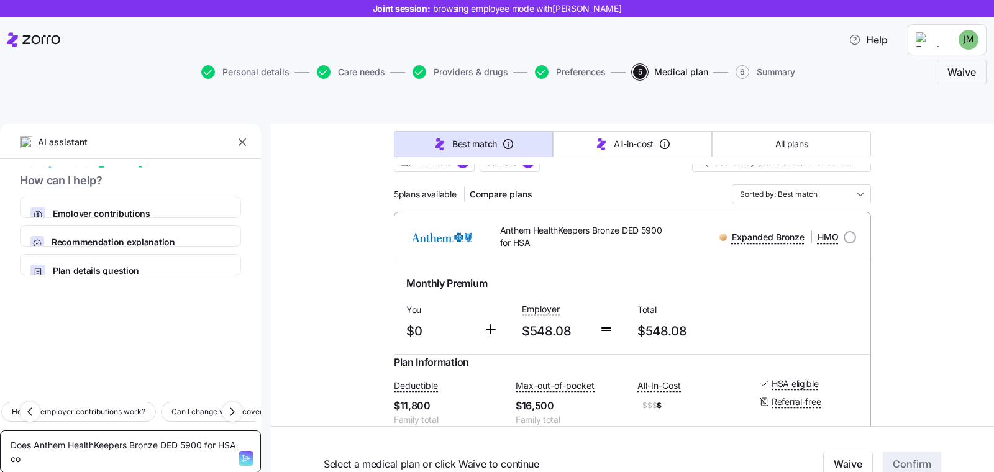
type textarea "Does Anthem HealthKeepers Bronze DED 5900 for HSA cov"
type textarea "x"
type textarea "Does Anthem HealthKeepers Bronze DED 5900 for HSA cove"
type textarea "x"
type textarea "Does Anthem HealthKeepers Bronze DED 5900 for HSA cover"
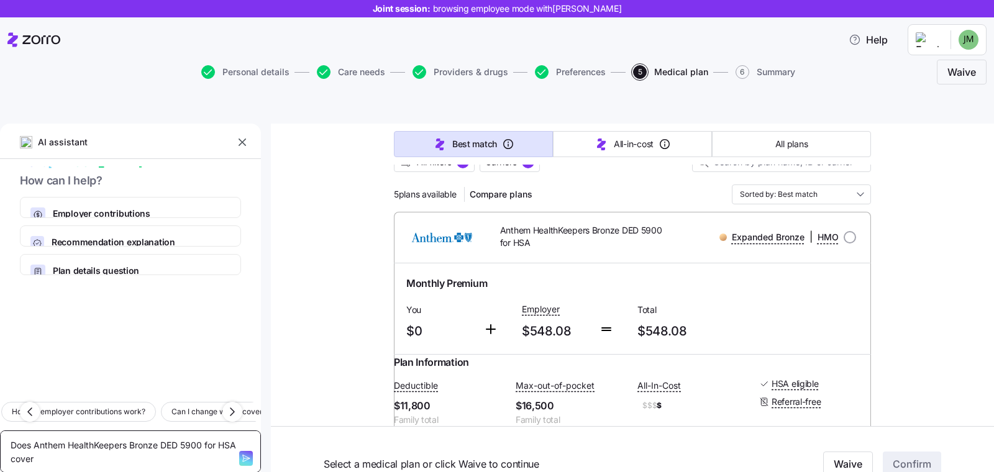
type textarea "x"
type textarea "Does Anthem HealthKeepers Bronze DED 5900 for HSA cover"
type textarea "x"
type textarea "Does Anthem HealthKeepers Bronze DED 5900 for HSA cover me"
type textarea "x"
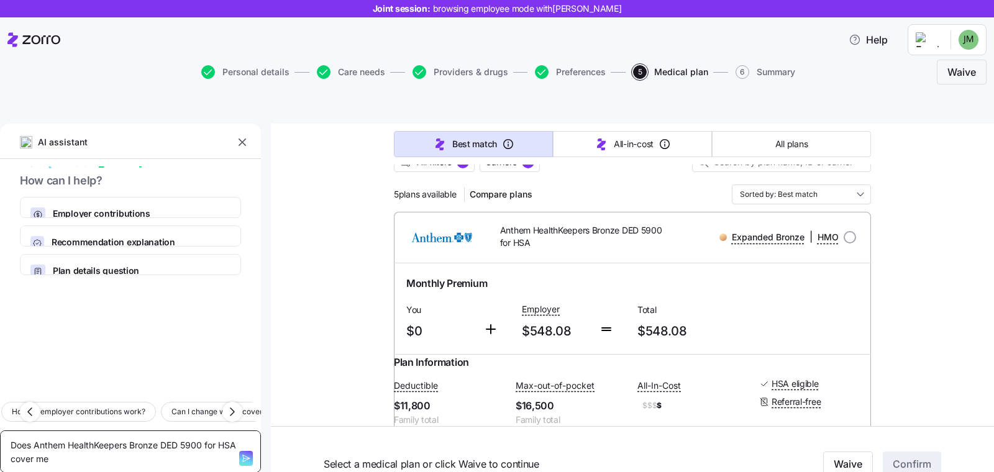
type textarea "Does Anthem HealthKeepers Bronze DED 5900 for HSA cover men"
type textarea "x"
type textarea "Does Anthem HealthKeepers Bronze DED 5900 for HSA cover menta"
type textarea "x"
type textarea "Does Anthem HealthKeepers Bronze DED 5900 for HSA cover mental"
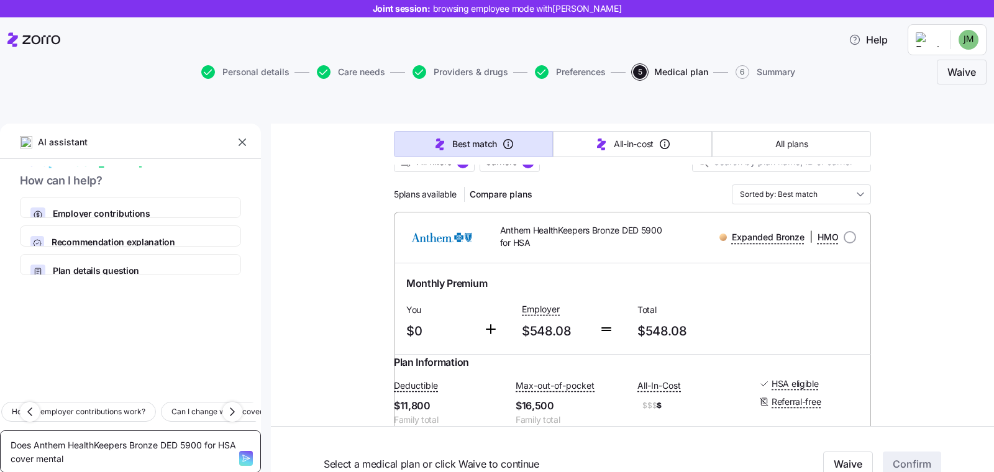
type textarea "x"
type textarea "Does Anthem HealthKeepers Bronze DED 5900 for HSA cover mental"
type textarea "x"
type textarea "Does Anthem HealthKeepers Bronze DED 5900 for HSA cover mental h"
type textarea "x"
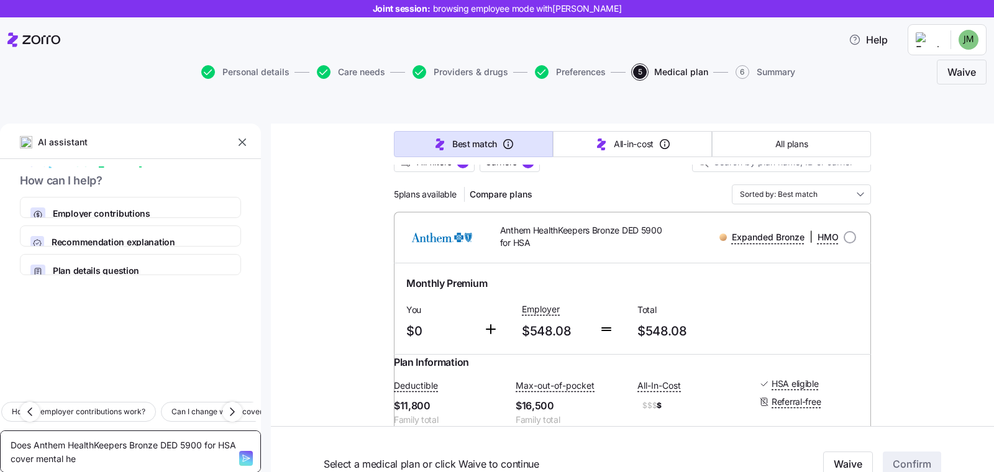
type textarea "Does Anthem HealthKeepers Bronze DED 5900 for HSA cover mental hea"
type textarea "x"
type textarea "Does Anthem HealthKeepers Bronze DED 5900 for HSA cover mental heal"
type textarea "x"
type textarea "Does Anthem HealthKeepers Bronze DED 5900 for HSA cover mental healt"
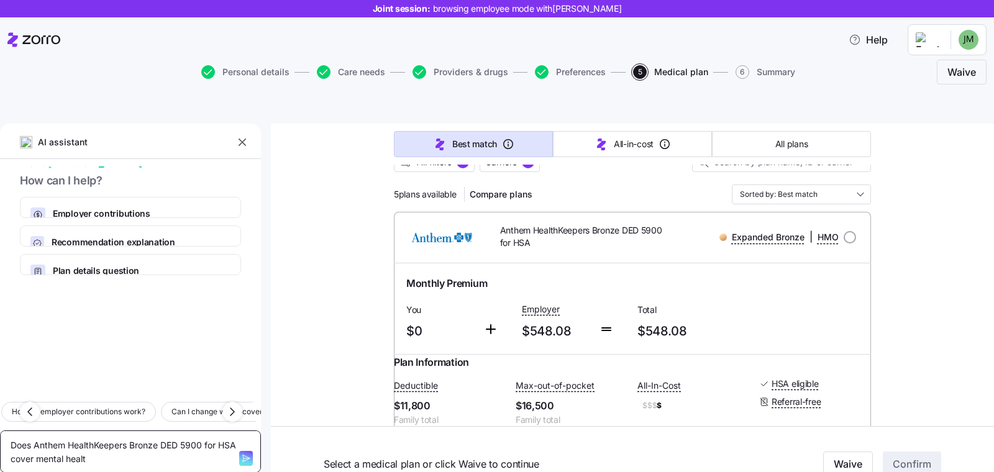
type textarea "x"
type textarea "Does Anthem HealthKeepers Bronze DED 5900 for HSA cover mental health"
type textarea "x"
type textarea "Does Anthem HealthKeepers Bronze DED 5900 for HSA cover mental health?"
type textarea "x"
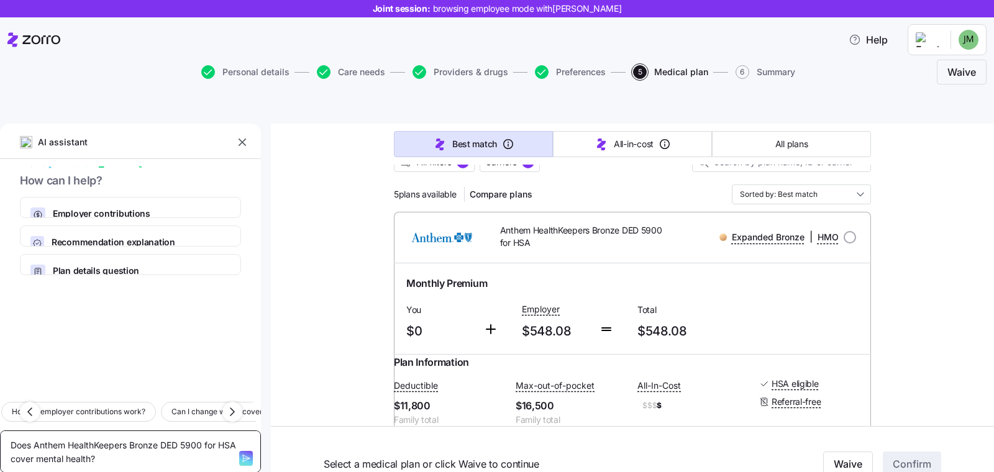
type textarea "Does Anthem HealthKeepers Bronze DED 5900 for HSA cover mental health?"
type textarea "x"
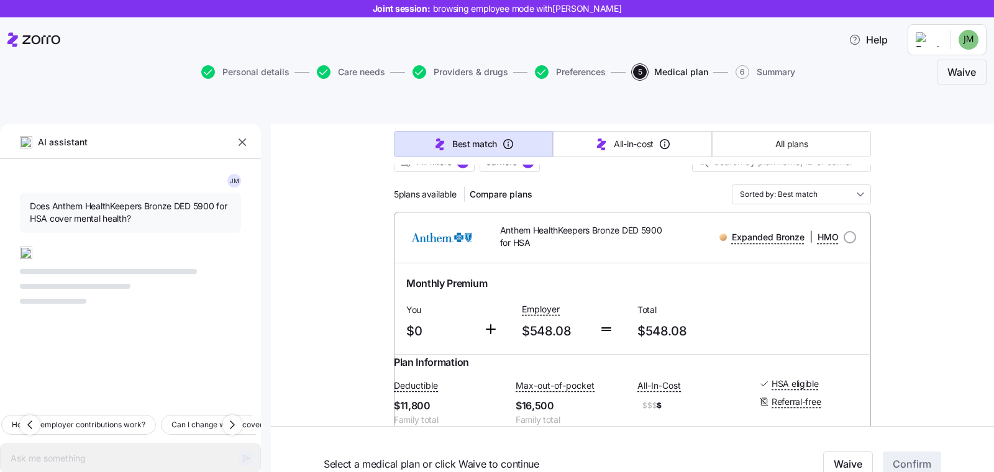
type textarea "x"
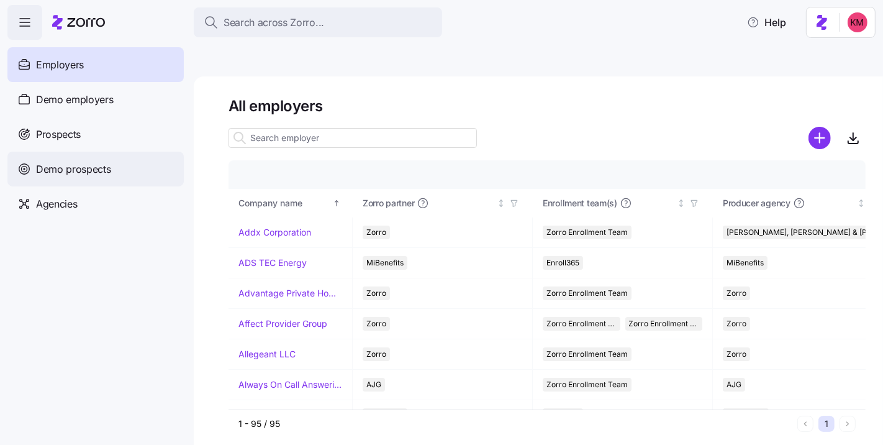
click at [76, 173] on span "Demo prospects" at bounding box center [73, 169] width 75 height 16
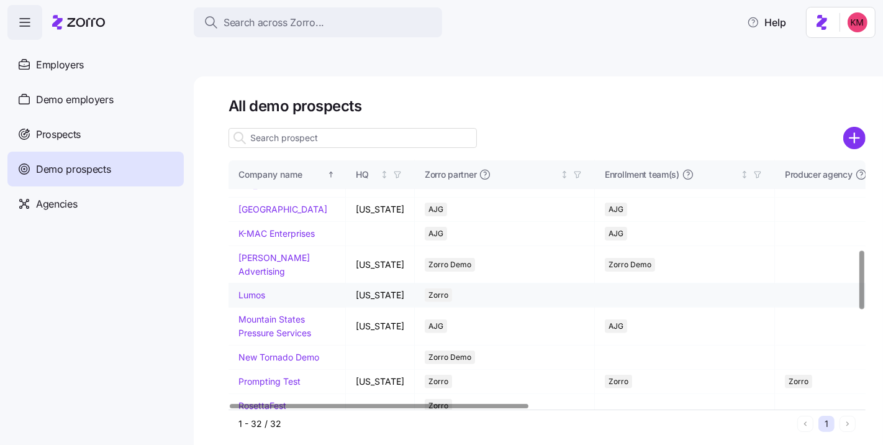
scroll to position [398, 0]
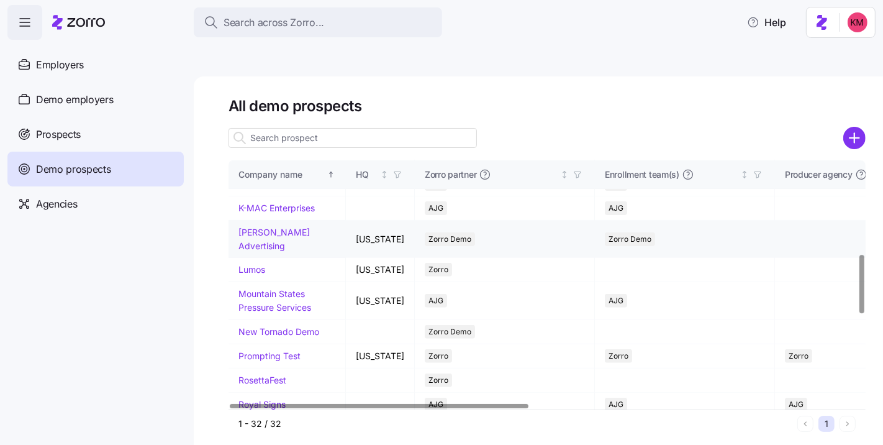
click at [255, 251] on link "[PERSON_NAME] Advertising" at bounding box center [273, 239] width 71 height 24
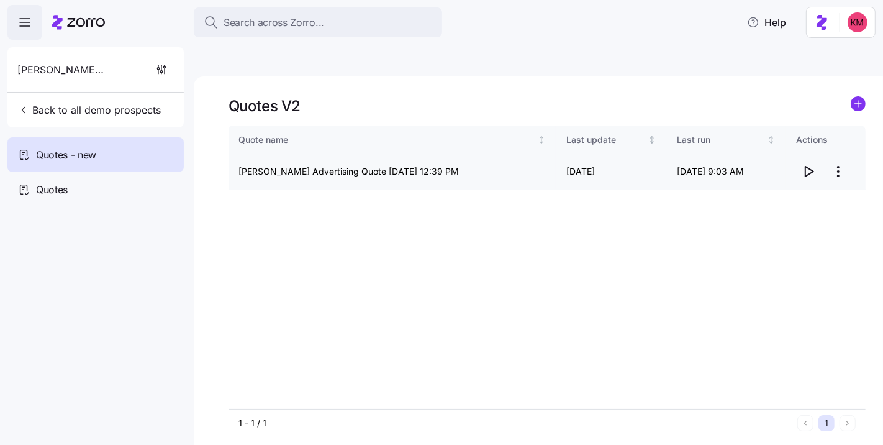
click at [811, 164] on icon "button" at bounding box center [808, 171] width 15 height 15
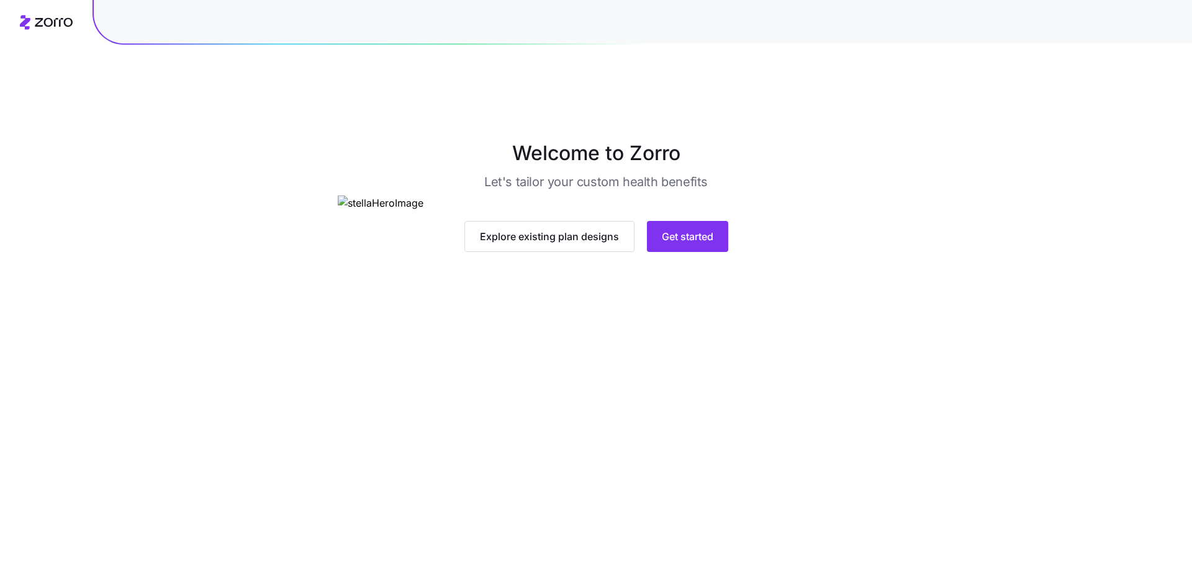
click at [715, 465] on main "Welcome to Zorro Let's tailor your custom health benefits Explore existing plan…" at bounding box center [596, 312] width 1192 height 566
click at [705, 244] on span "Get started" at bounding box center [688, 236] width 52 height 15
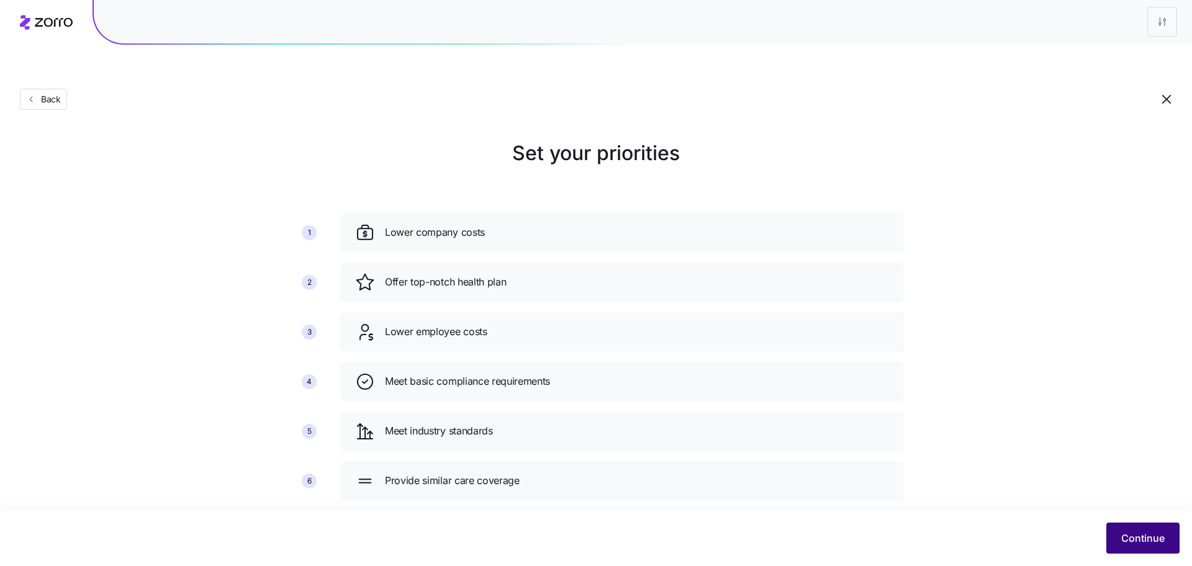
click at [1156, 542] on span "Continue" at bounding box center [1143, 538] width 43 height 15
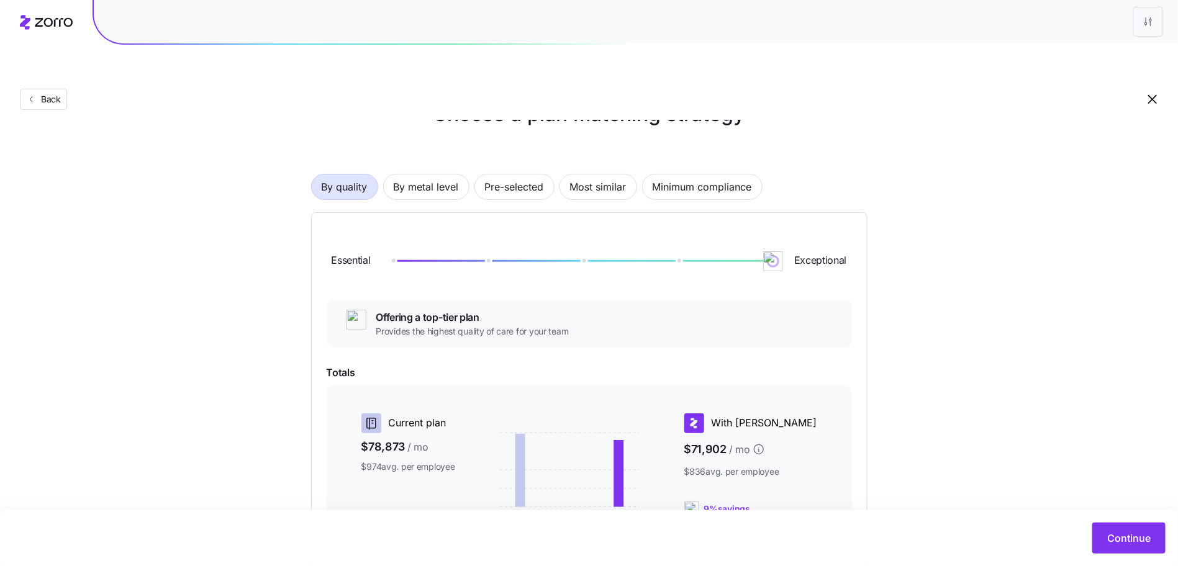
scroll to position [207, 0]
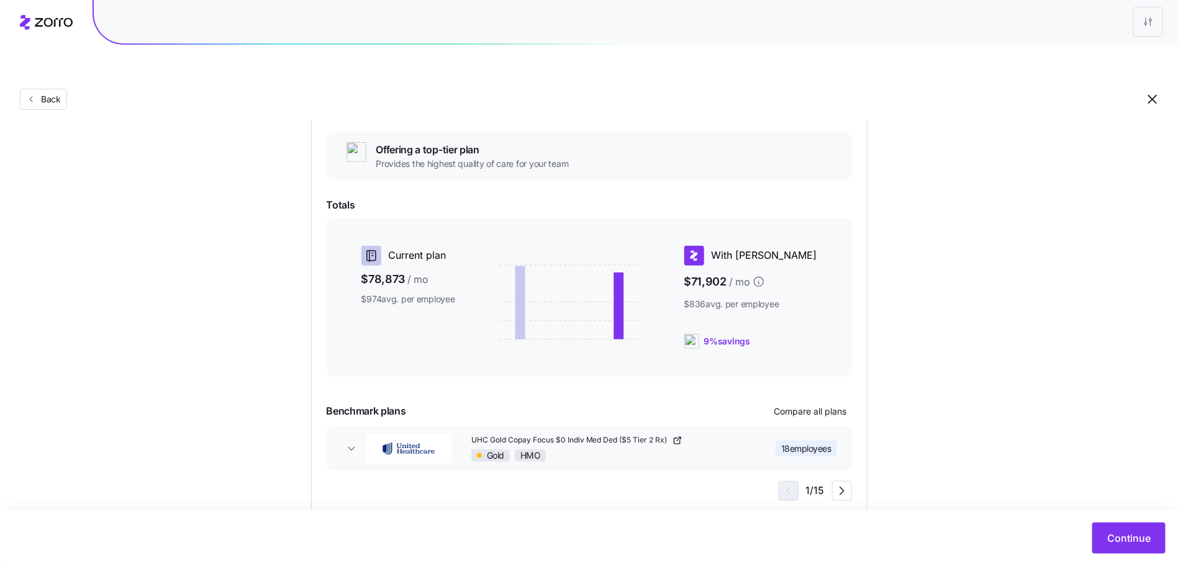
drag, startPoint x: 1104, startPoint y: 534, endPoint x: 934, endPoint y: 238, distance: 341.1
click at [934, 238] on main "Choose a plan matching strategy By quality By metal level Pre-selected Most sim…" at bounding box center [589, 209] width 1178 height 774
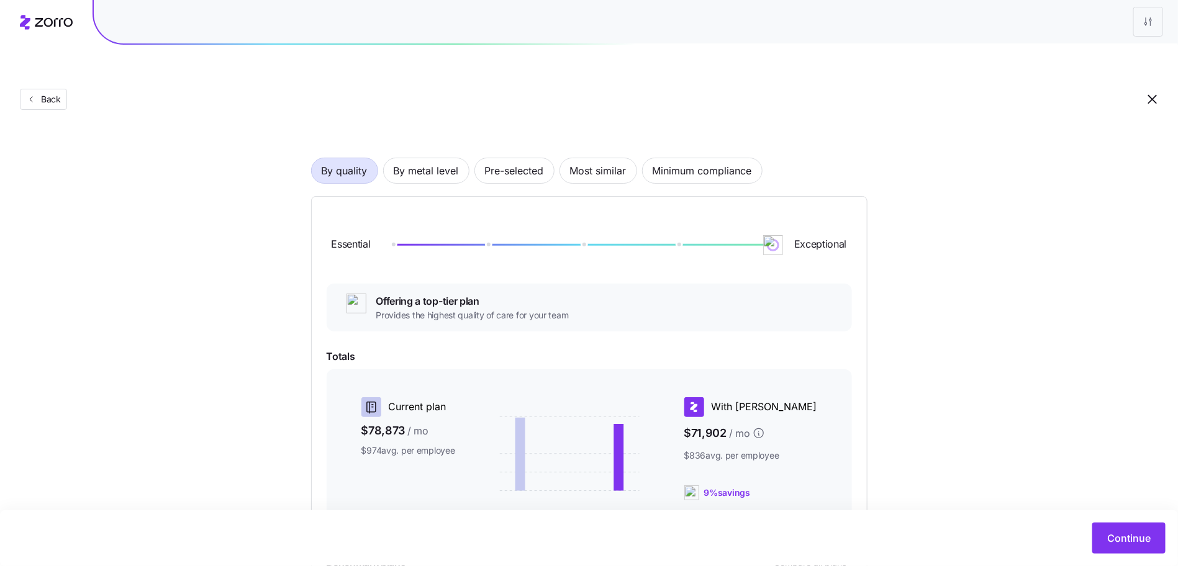
scroll to position [54, 0]
click at [601, 160] on span "Most similar" at bounding box center [598, 172] width 57 height 25
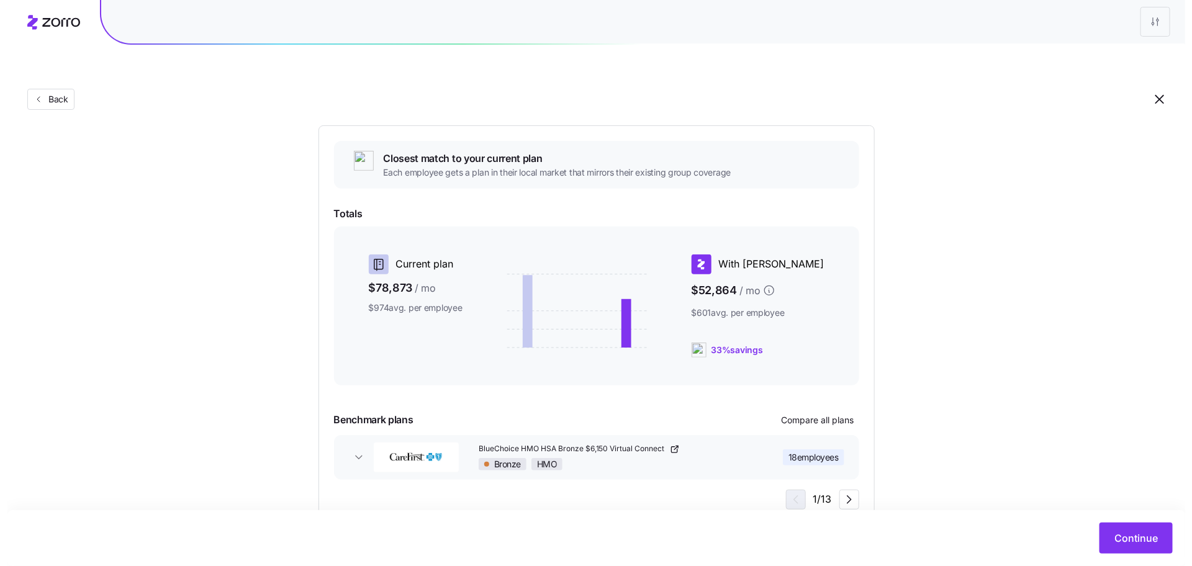
scroll to position [135, 0]
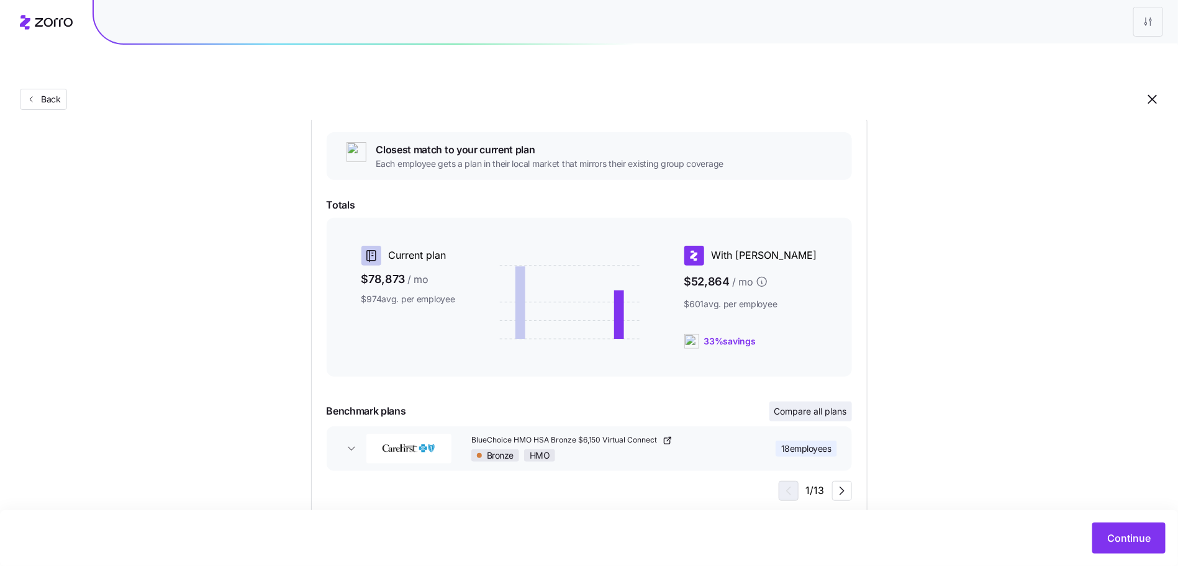
click at [809, 406] on span "Compare all plans" at bounding box center [810, 412] width 73 height 12
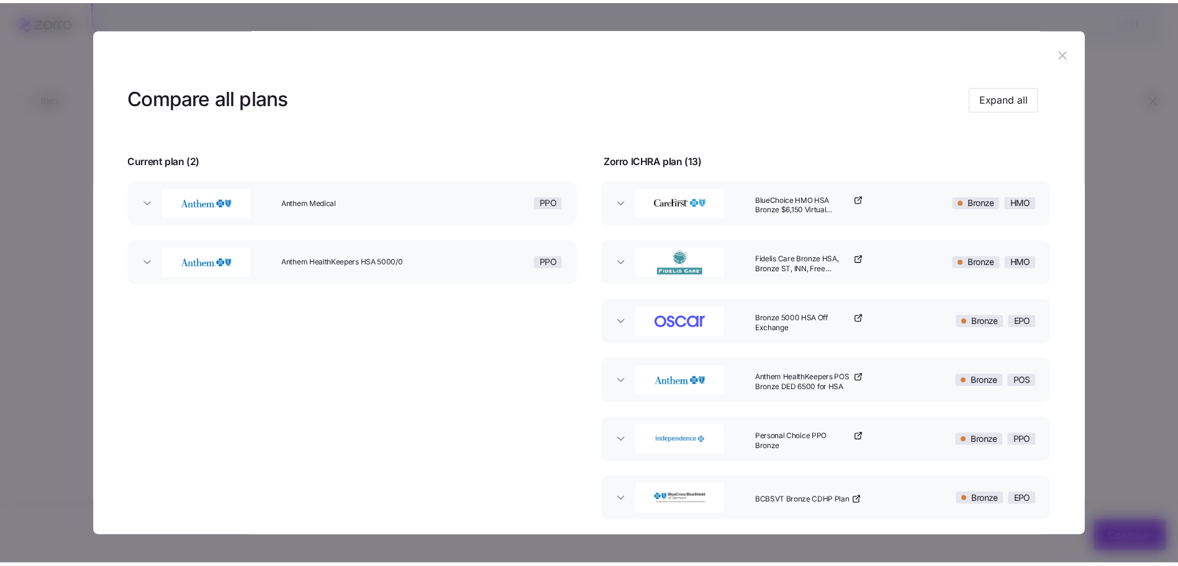
scroll to position [0, 0]
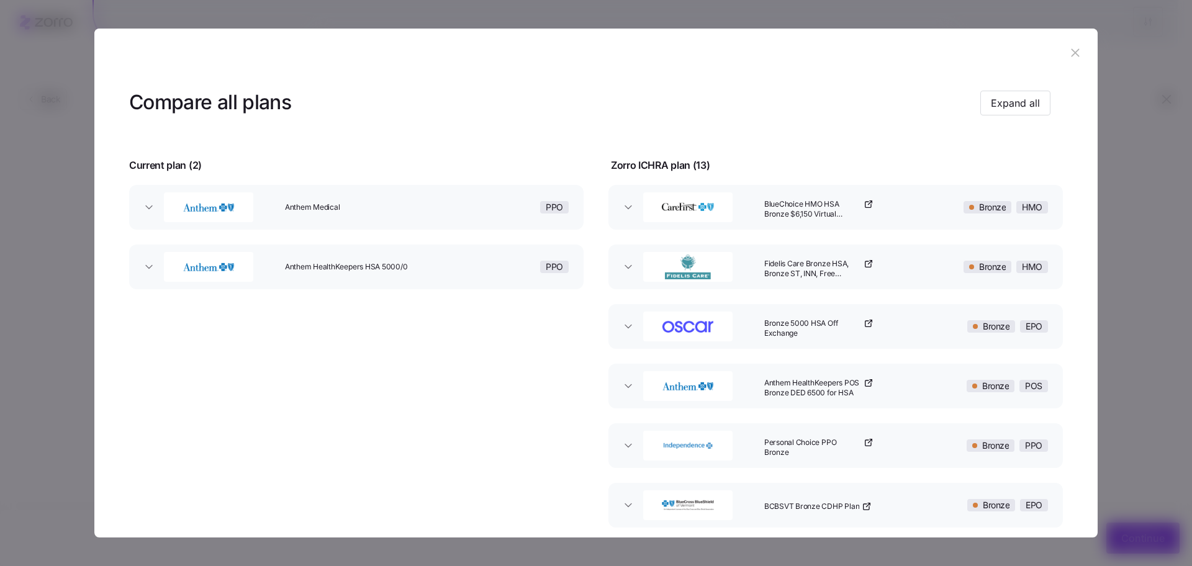
click at [1076, 47] on button "button" at bounding box center [1076, 53] width 20 height 20
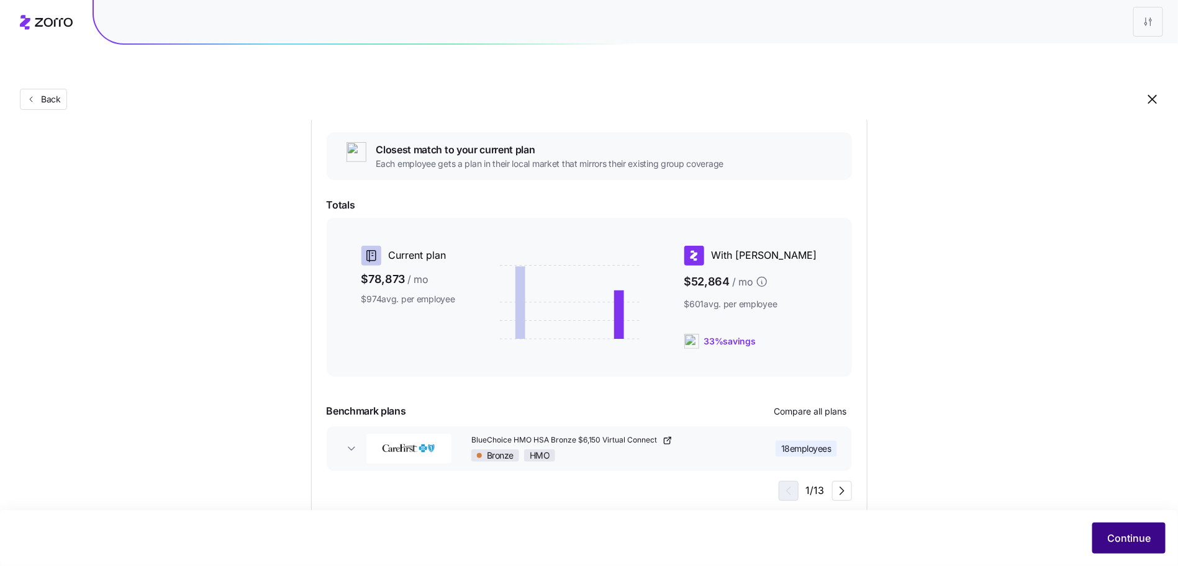
click at [1129, 533] on span "Continue" at bounding box center [1128, 538] width 43 height 15
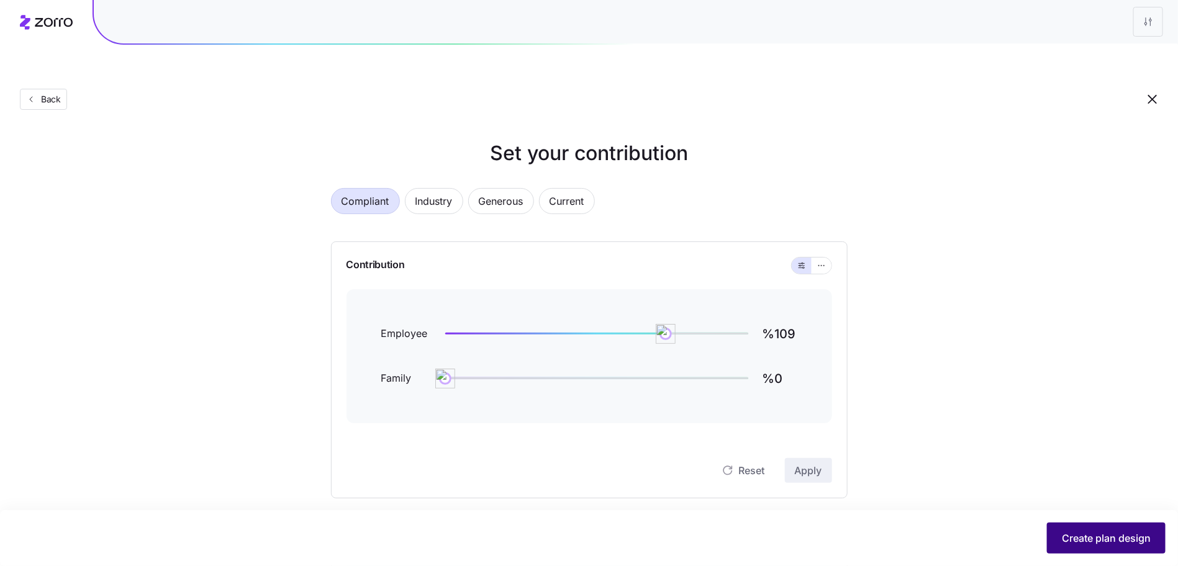
click at [1110, 545] on span "Create plan design" at bounding box center [1106, 538] width 89 height 15
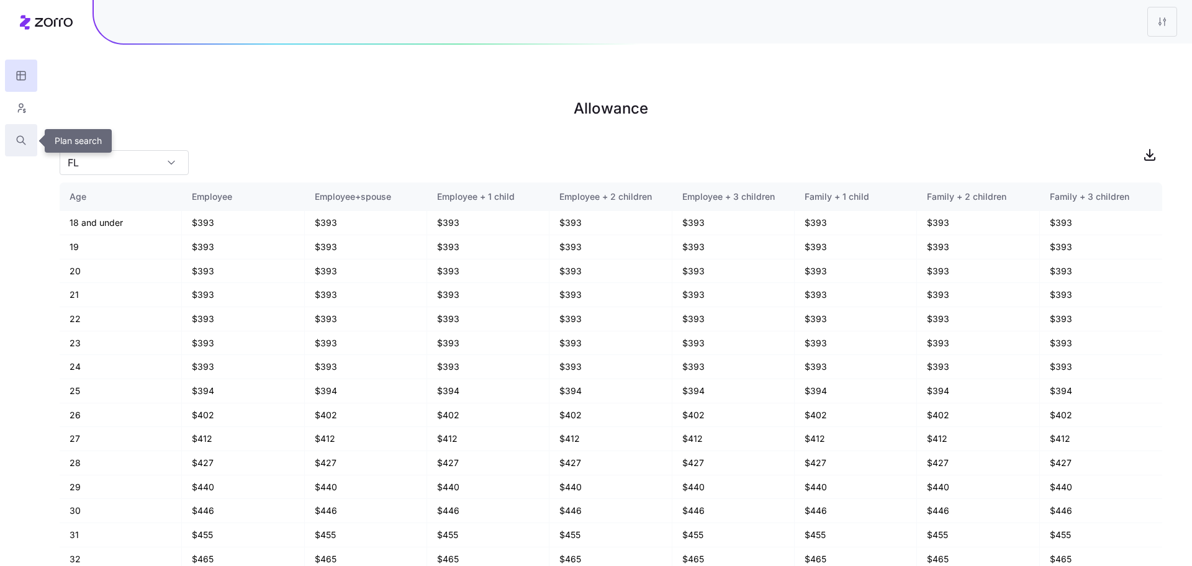
click at [25, 142] on icon "button" at bounding box center [21, 140] width 11 height 12
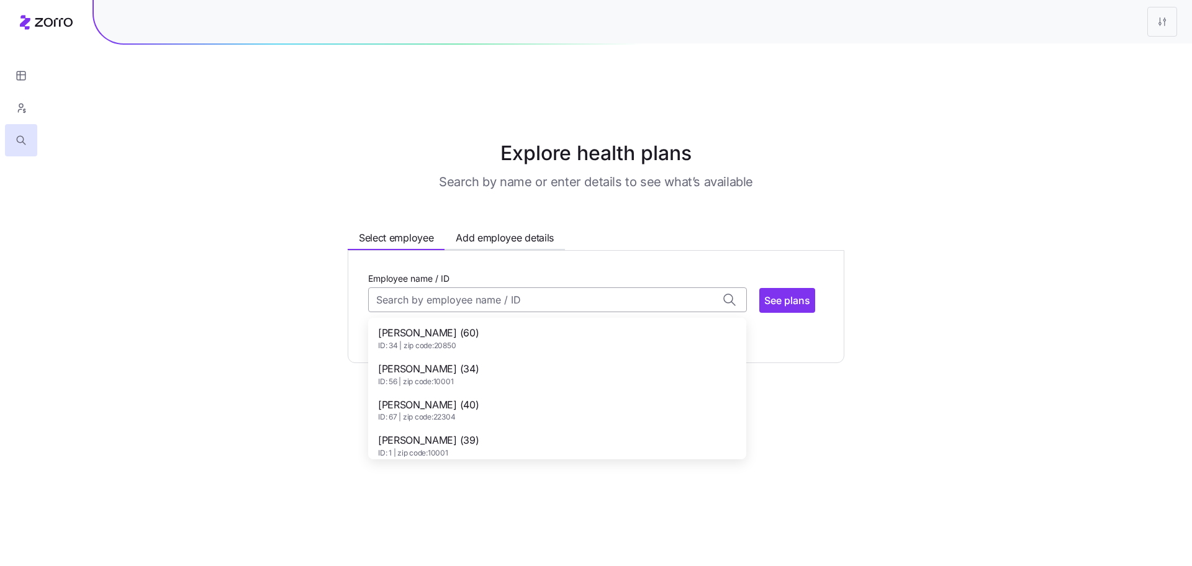
click at [609, 288] on input "Employee name / ID" at bounding box center [557, 300] width 379 height 25
click at [558, 356] on div "Alessia Mayberry (34) ID: 56 | zip code: 10001" at bounding box center [557, 374] width 373 height 36
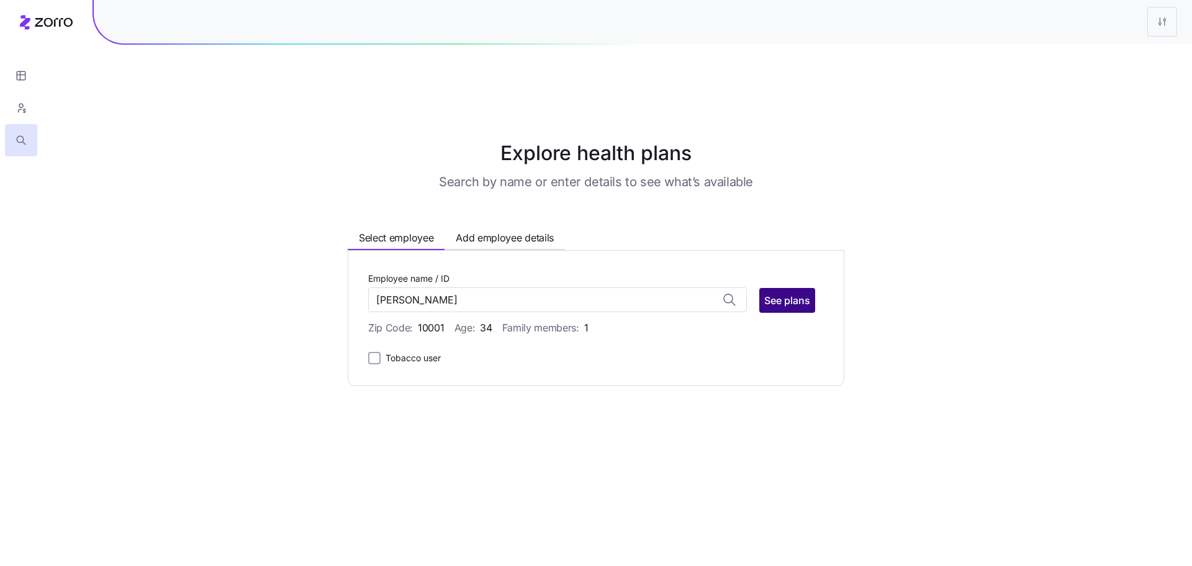
click at [788, 293] on span "See plans" at bounding box center [787, 300] width 46 height 15
type input "Alessia Mayberry (ID: 56)"
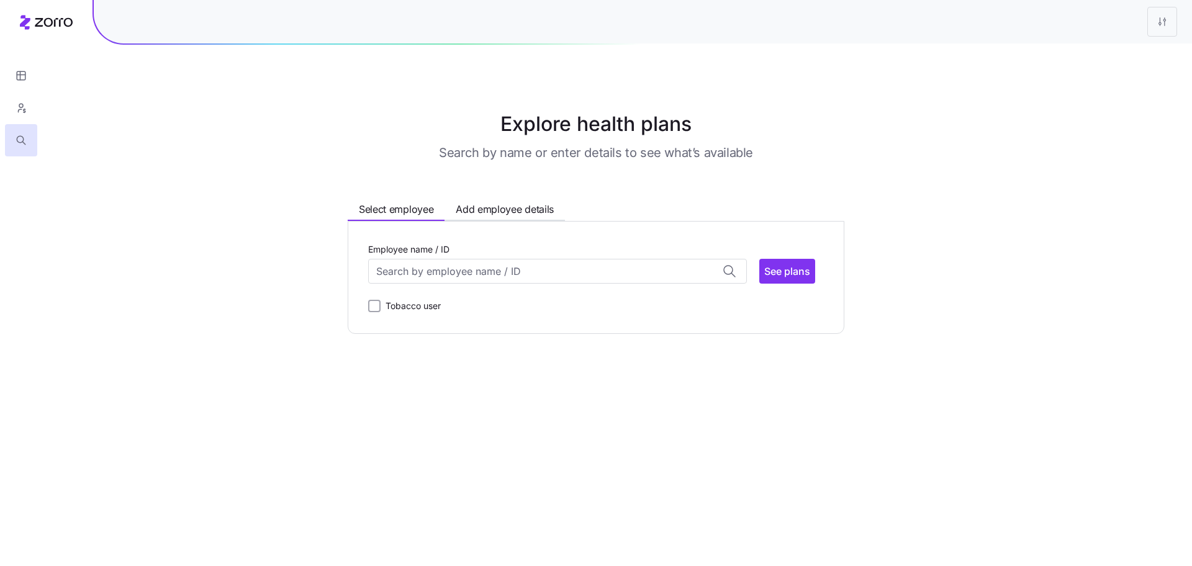
click at [479, 257] on div "Employee name / ID" at bounding box center [557, 263] width 379 height 42
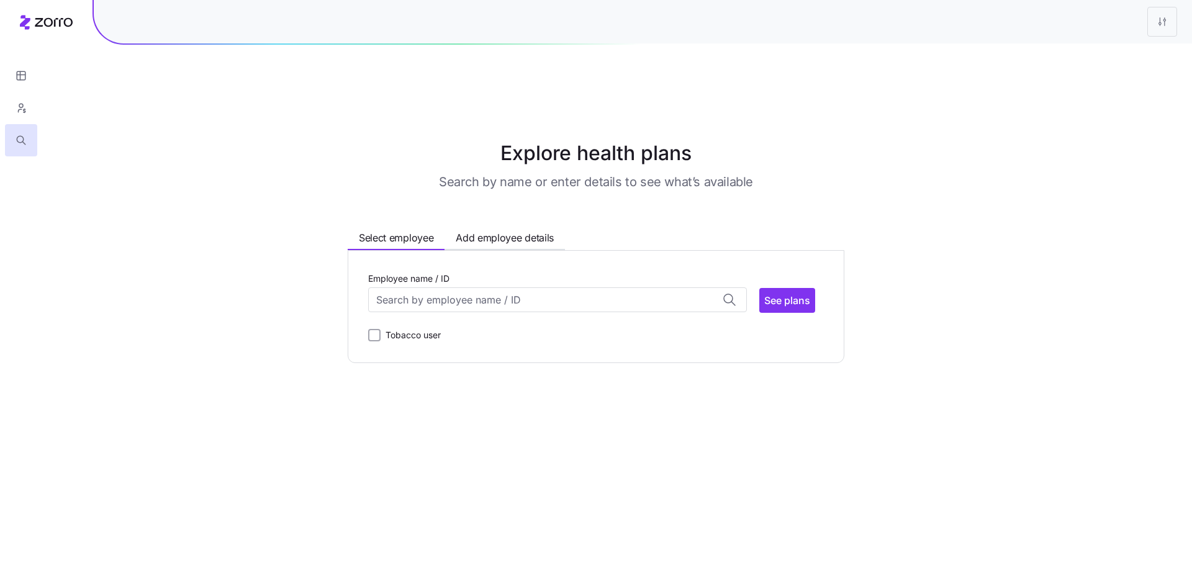
click at [469, 284] on div "Employee name / ID [PERSON_NAME] (60) ID: 34 | zip code: 20850 [PERSON_NAME] (3…" at bounding box center [596, 307] width 456 height 72
click at [471, 288] on input "Employee name / ID" at bounding box center [557, 300] width 379 height 25
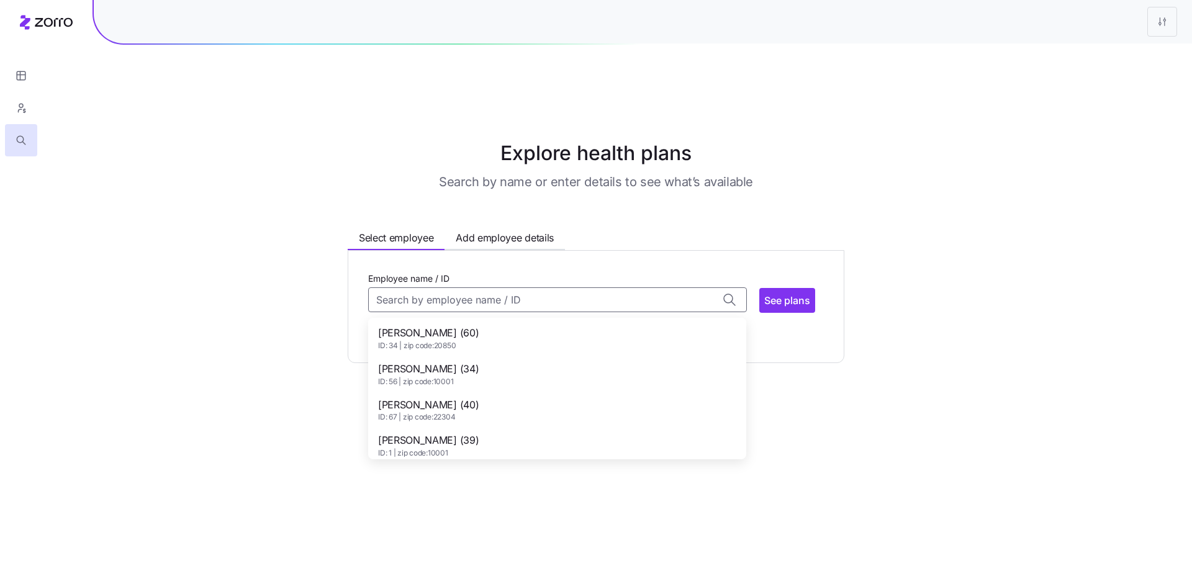
click at [468, 361] on span "[PERSON_NAME] (34)" at bounding box center [428, 369] width 101 height 16
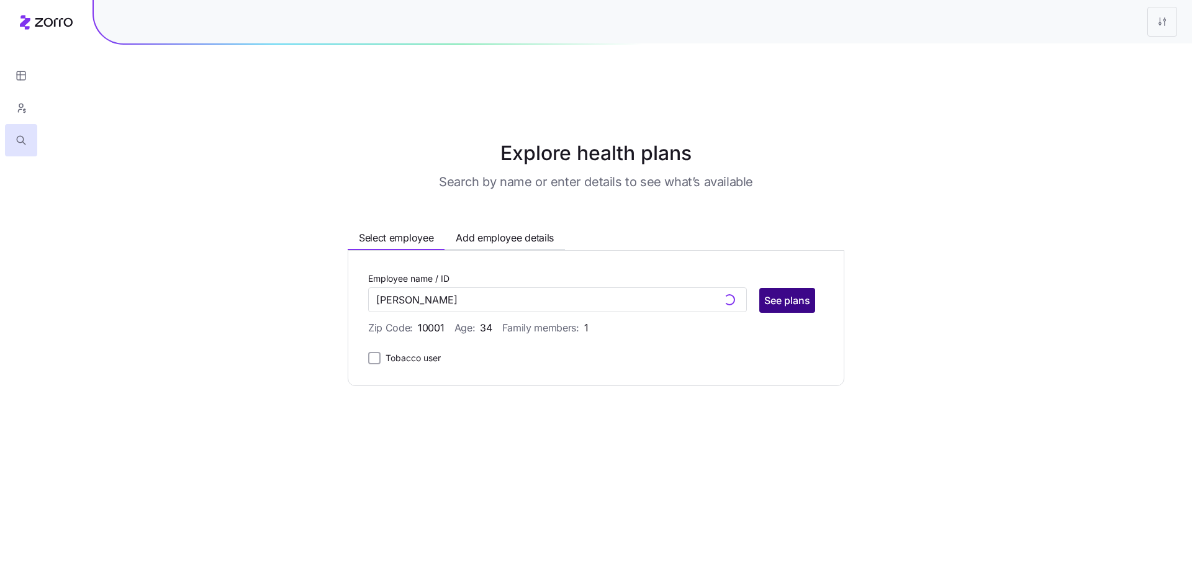
type input "Alessia Mayberry (ID: 56)"
click at [778, 293] on span "See plans" at bounding box center [787, 300] width 46 height 15
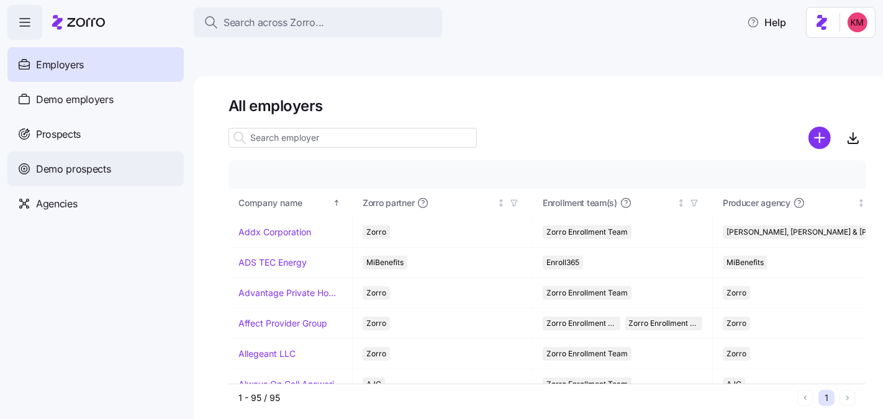
click at [87, 168] on span "Demo prospects" at bounding box center [73, 169] width 75 height 16
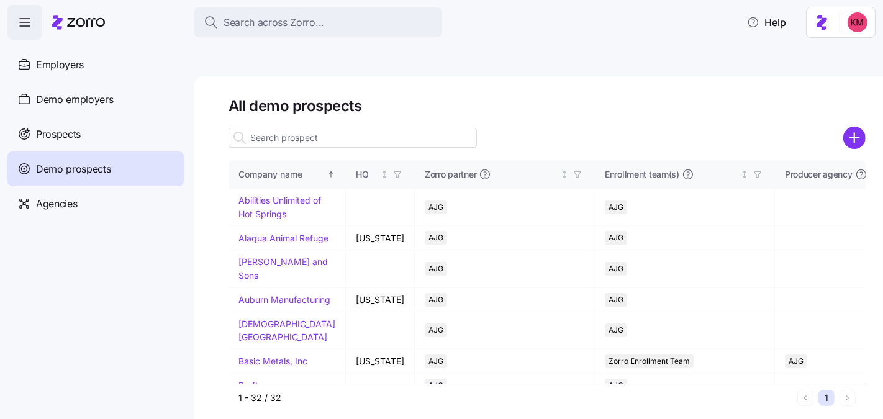
click at [304, 128] on input at bounding box center [353, 138] width 248 height 20
type input "r"
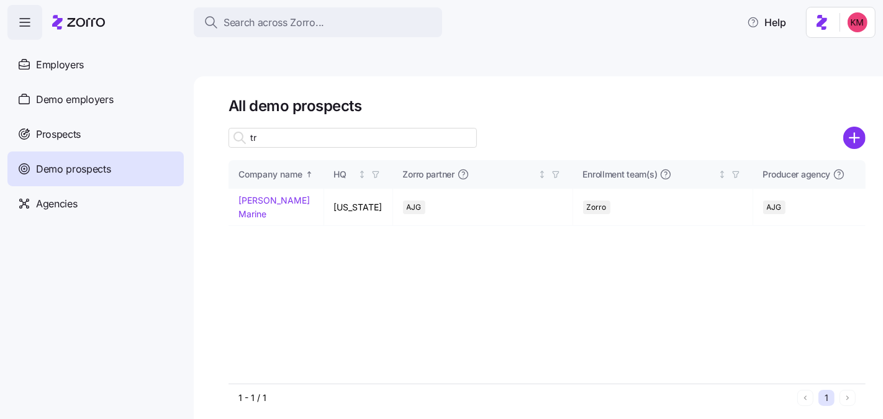
type input "t"
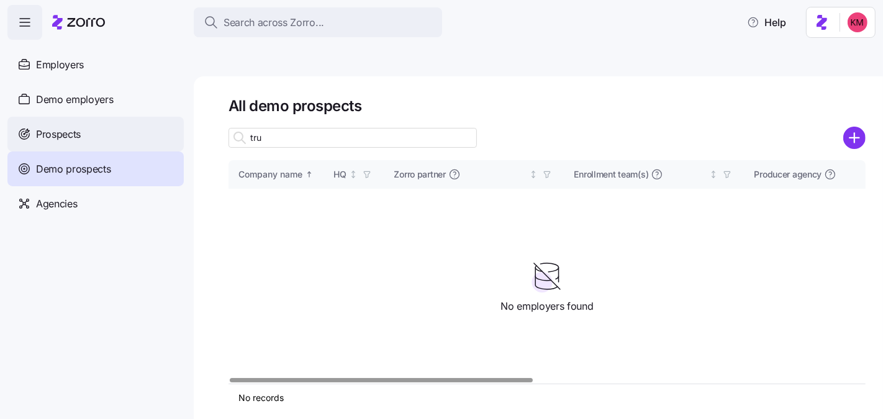
type input "tru"
click at [109, 144] on div "Prospects" at bounding box center [95, 134] width 176 height 35
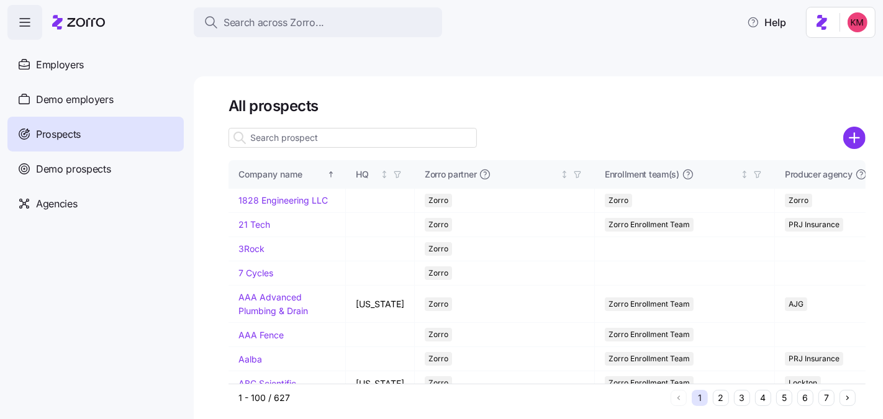
click at [298, 128] on input at bounding box center [353, 138] width 248 height 20
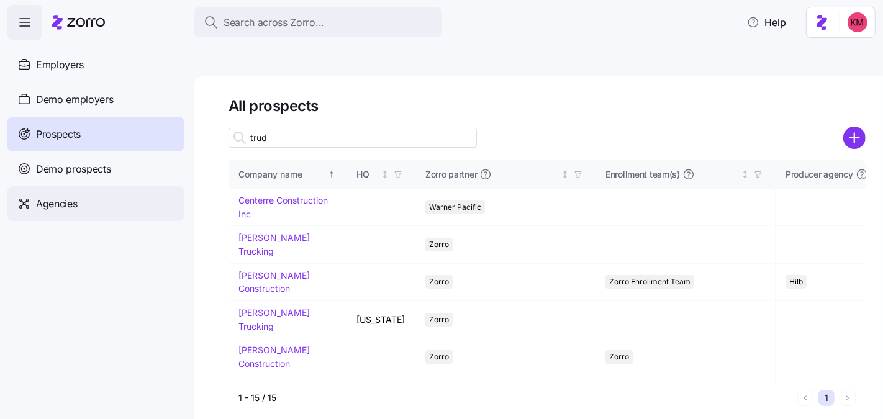
type input "trud"
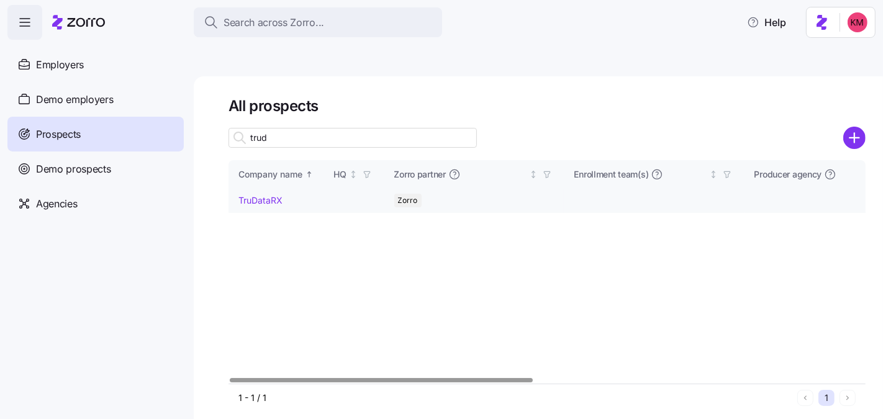
click at [255, 189] on td "TruDataRX" at bounding box center [277, 201] width 96 height 24
drag, startPoint x: 255, startPoint y: 170, endPoint x: 27, endPoint y: 213, distance: 232.0
click at [255, 195] on link "TruDataRX" at bounding box center [260, 200] width 44 height 11
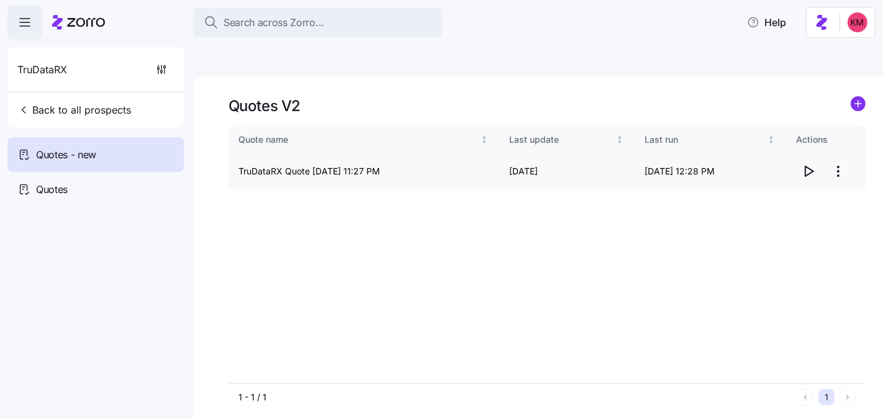
click at [800, 160] on span "button" at bounding box center [809, 172] width 24 height 24
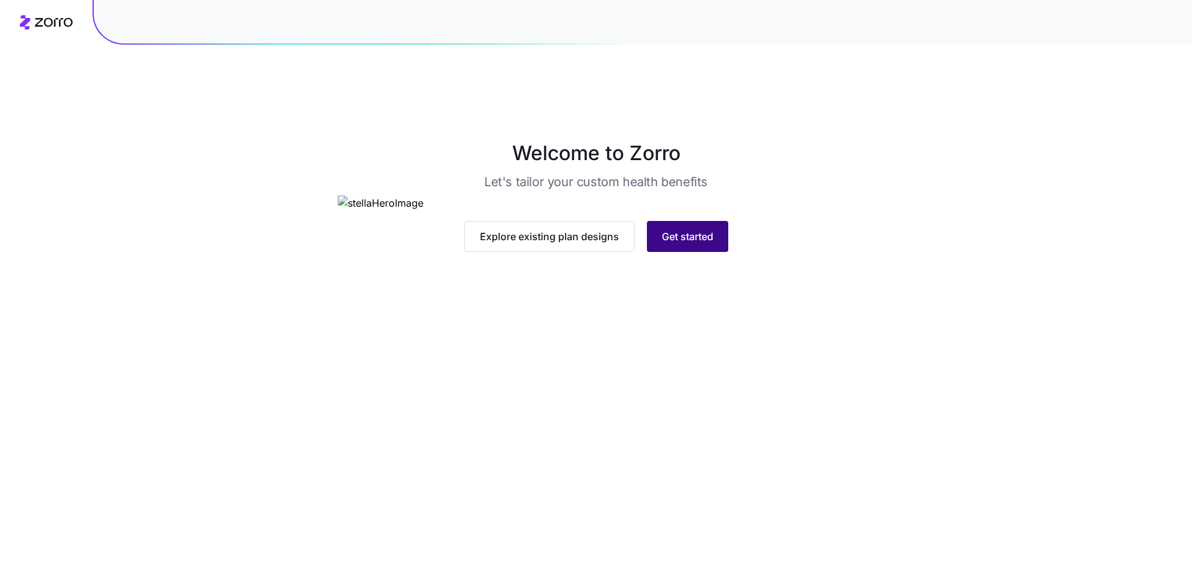
click at [696, 252] on button "Get started" at bounding box center [687, 236] width 81 height 31
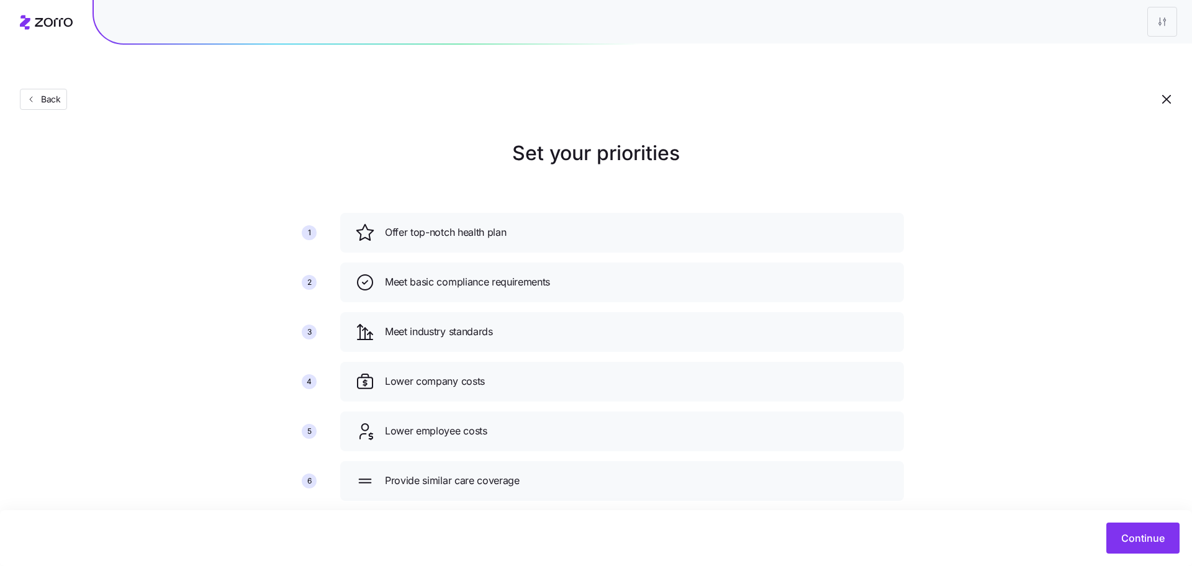
click at [1085, 430] on div "Set your priorities 1 2 3 4 5 6 Offer top-notch health plan Meet basic complian…" at bounding box center [596, 324] width 1192 height 373
click at [1163, 533] on span "Continue" at bounding box center [1143, 538] width 43 height 15
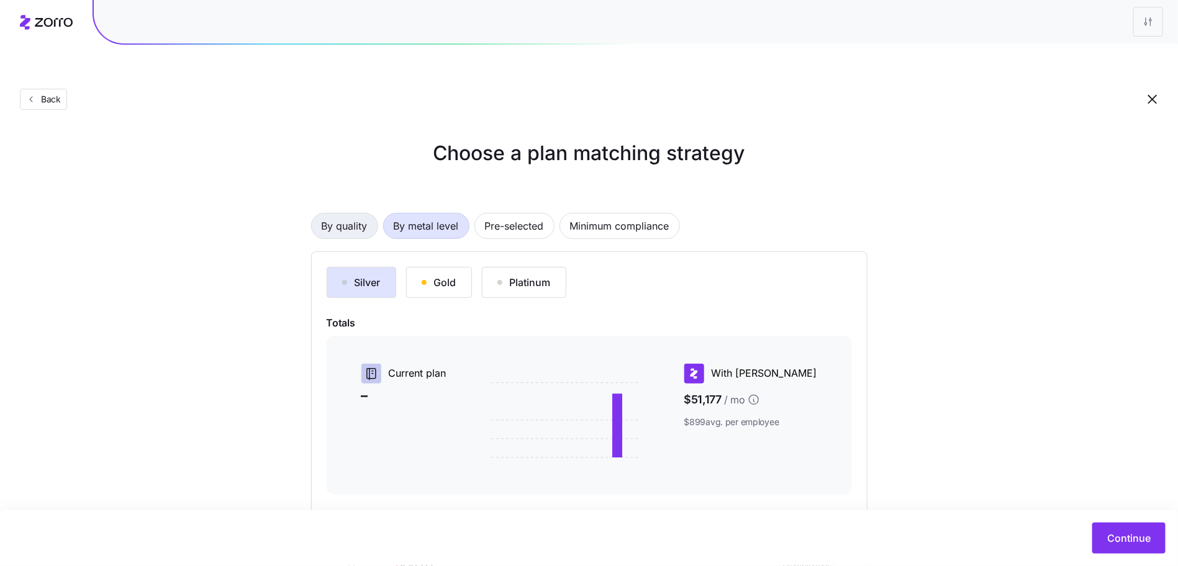
click at [352, 214] on span "By quality" at bounding box center [345, 226] width 46 height 25
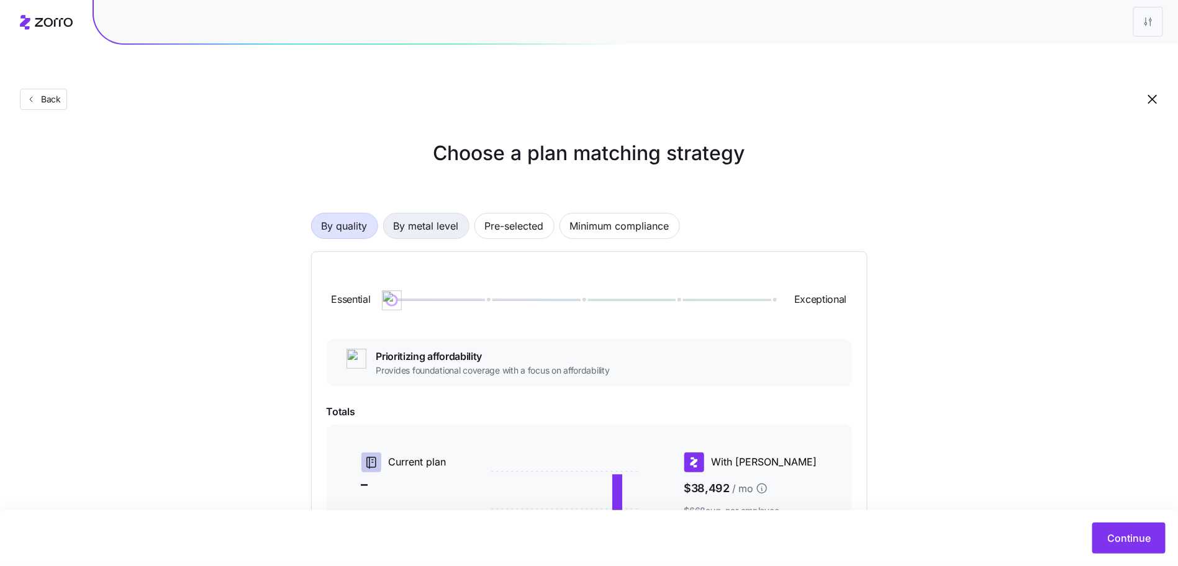
click at [435, 214] on span "By metal level" at bounding box center [426, 226] width 65 height 25
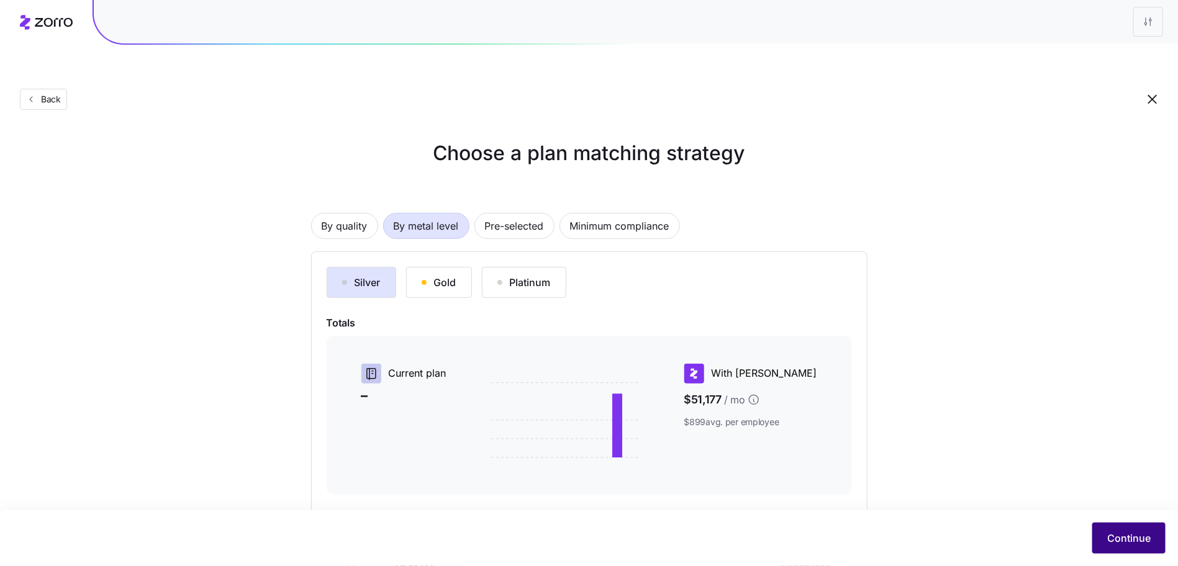
click at [1118, 527] on button "Continue" at bounding box center [1128, 538] width 73 height 31
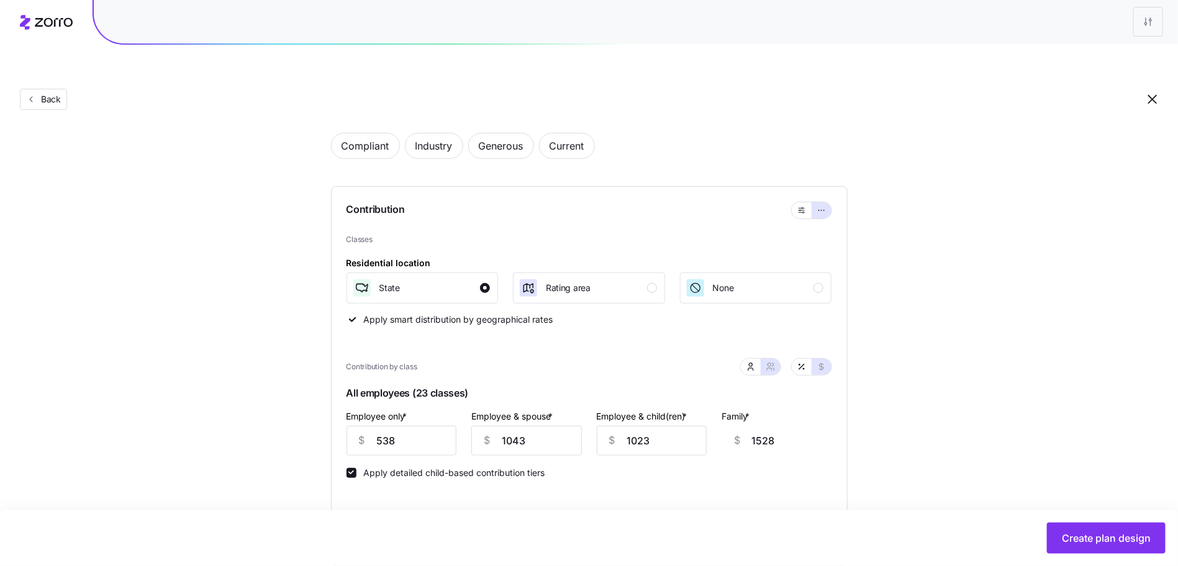
scroll to position [144, 0]
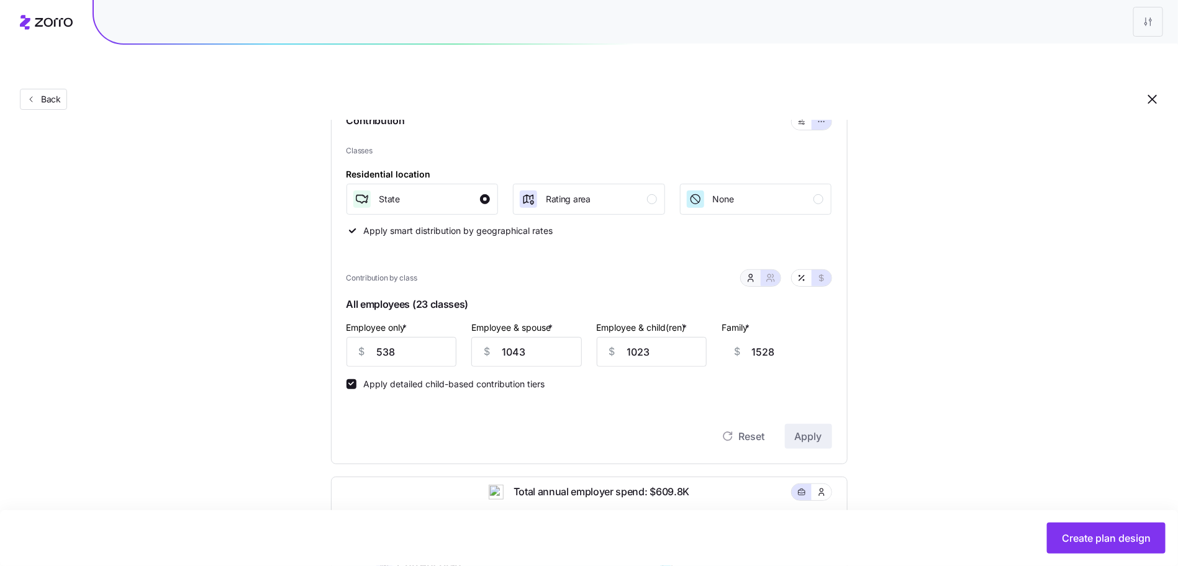
click at [748, 273] on icon "button" at bounding box center [751, 278] width 10 height 10
type input "505"
type input "303"
click at [436, 337] on input "538" at bounding box center [423, 352] width 152 height 30
click at [435, 337] on input "538" at bounding box center [423, 352] width 152 height 30
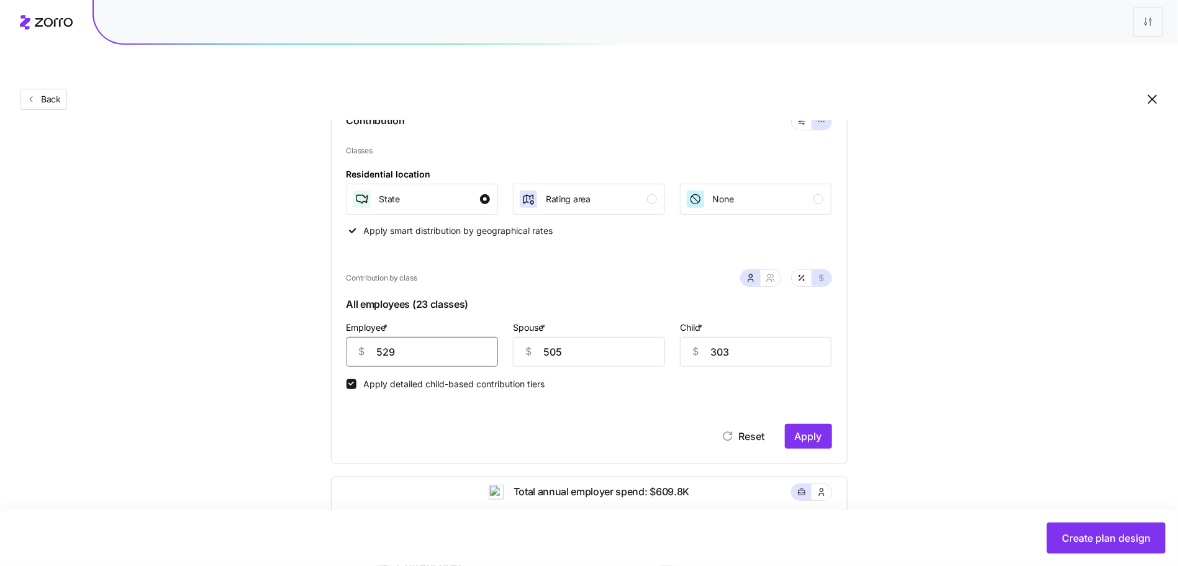
type input "529"
type input "1066"
click at [823, 424] on button "Apply" at bounding box center [808, 436] width 47 height 25
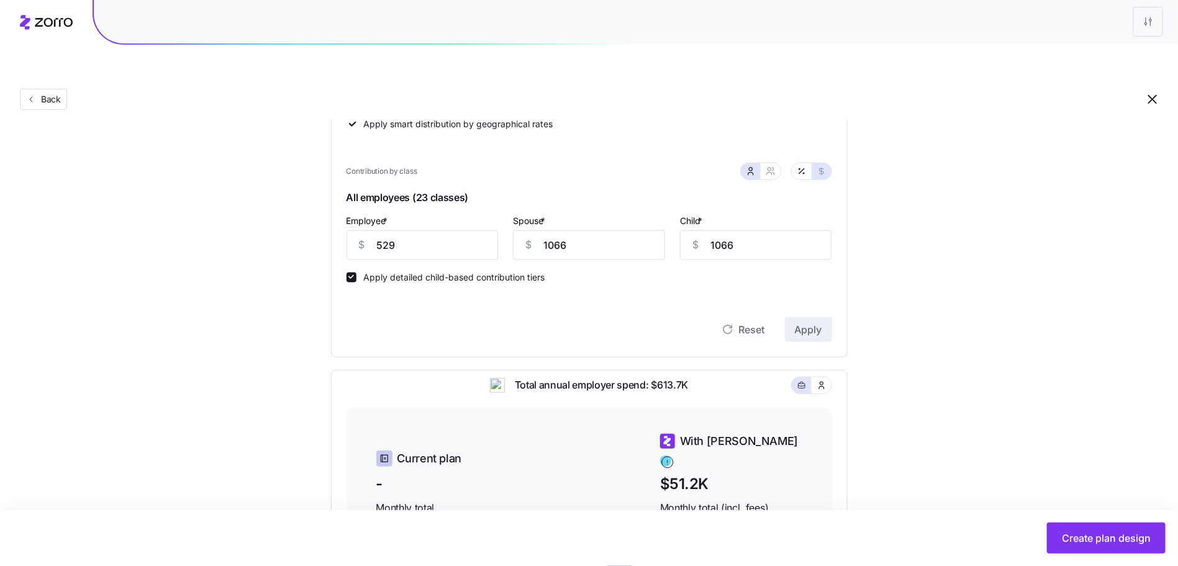
scroll to position [470, 0]
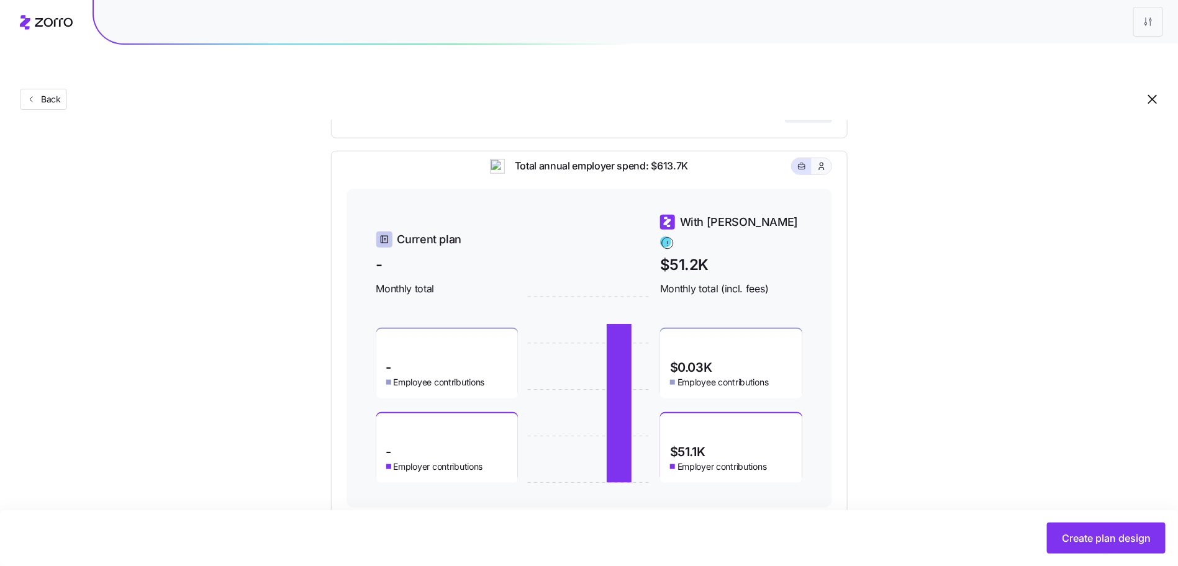
click at [829, 158] on button "button" at bounding box center [822, 166] width 20 height 16
click at [806, 161] on button "button" at bounding box center [802, 166] width 10 height 10
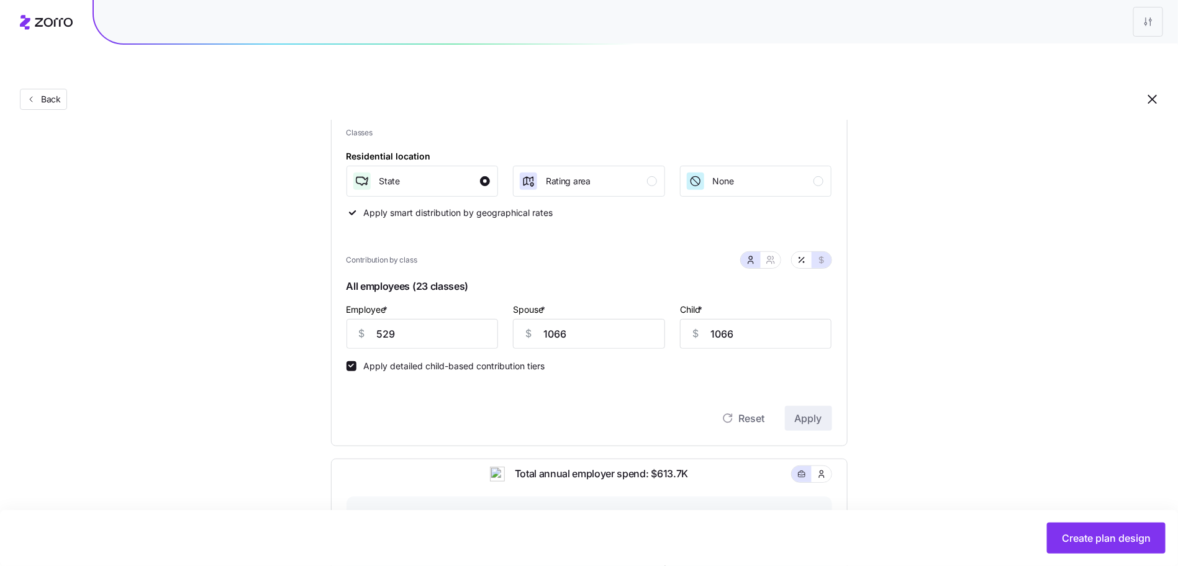
scroll to position [380, 0]
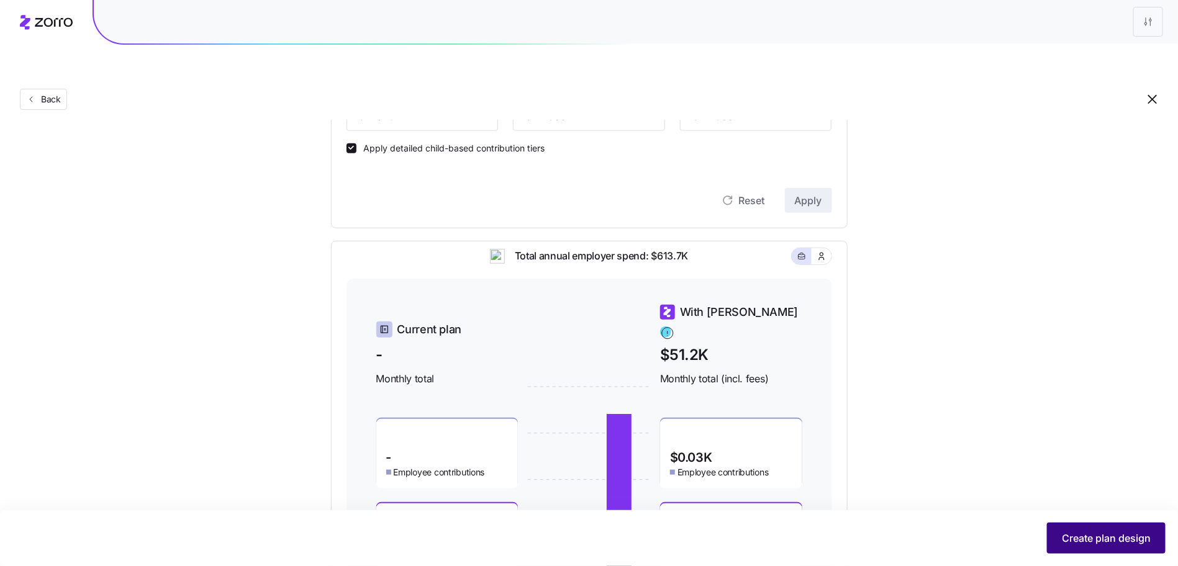
click at [1078, 545] on span "Create plan design" at bounding box center [1106, 538] width 89 height 15
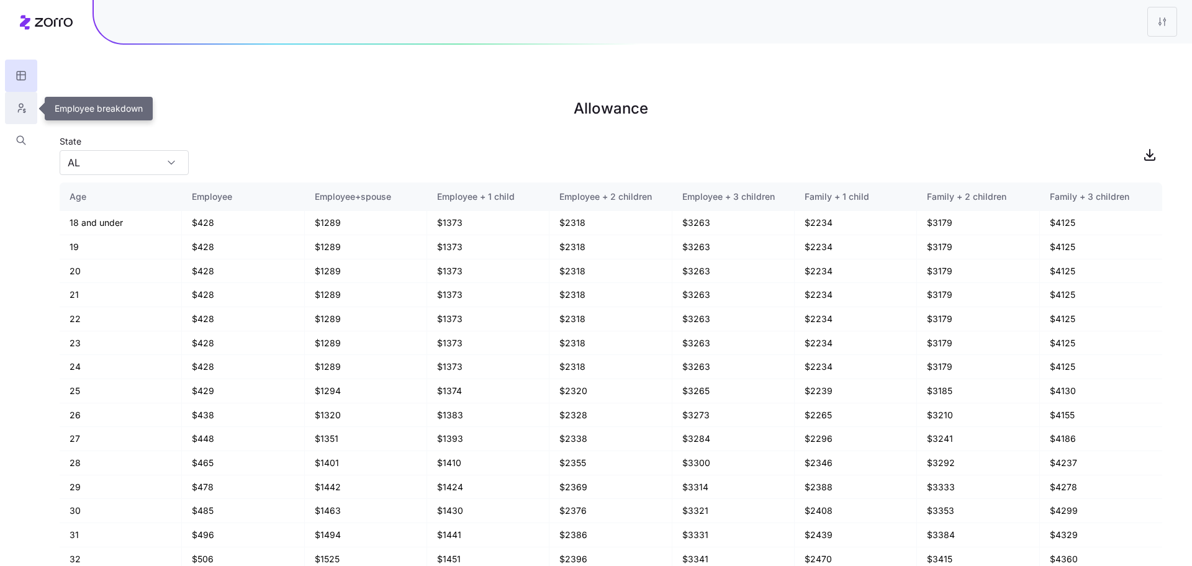
click at [21, 104] on icon "button" at bounding box center [21, 108] width 11 height 12
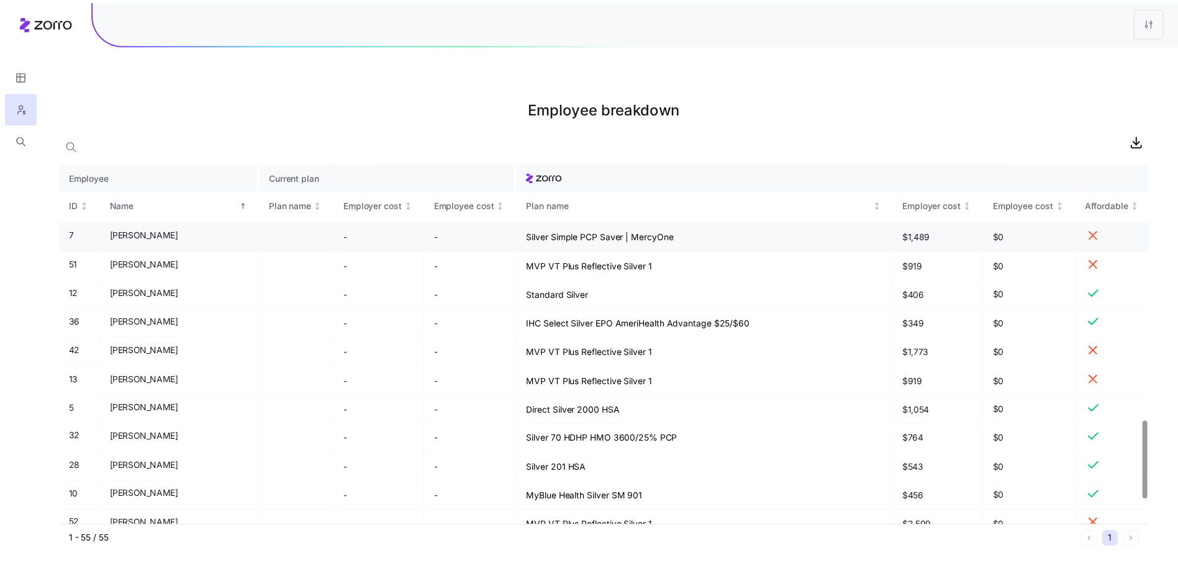
scroll to position [1312, 0]
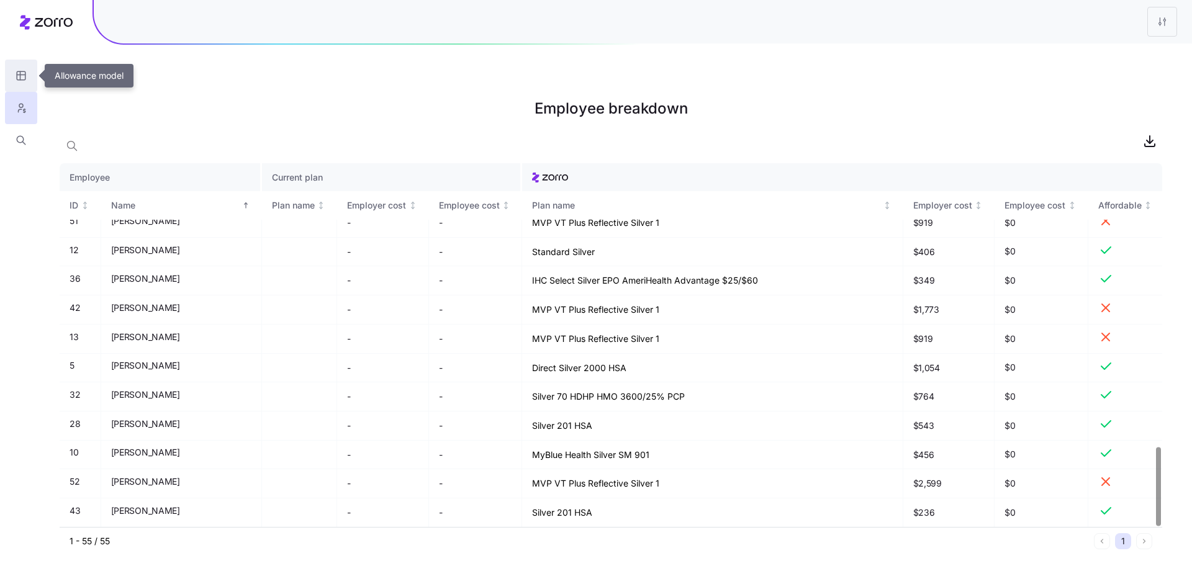
click at [23, 69] on button "button" at bounding box center [21, 76] width 32 height 32
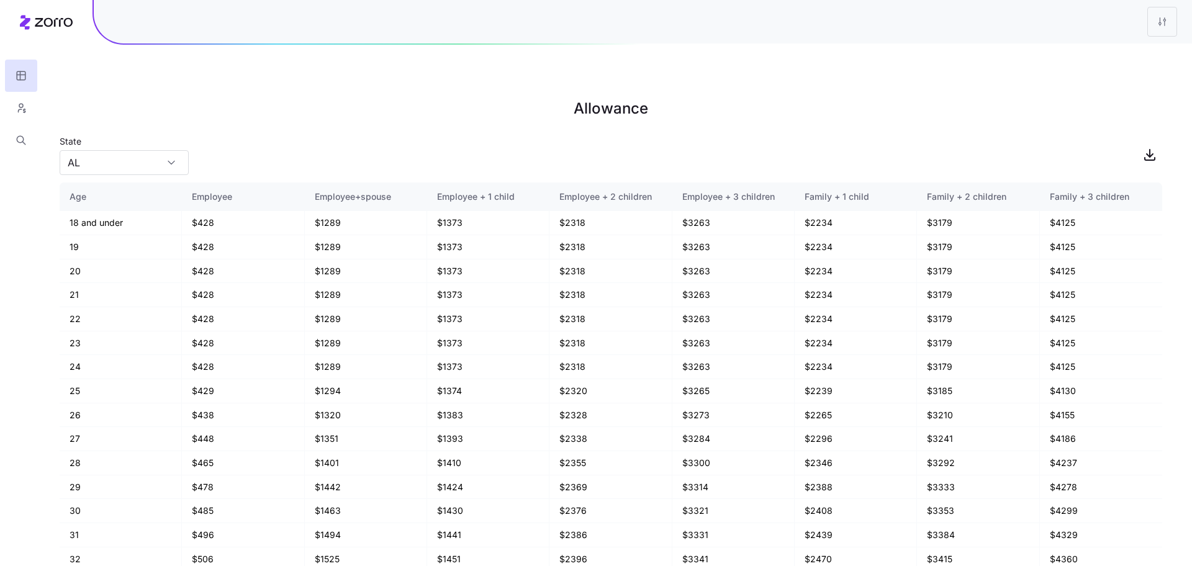
click at [44, 25] on icon at bounding box center [46, 22] width 53 height 15
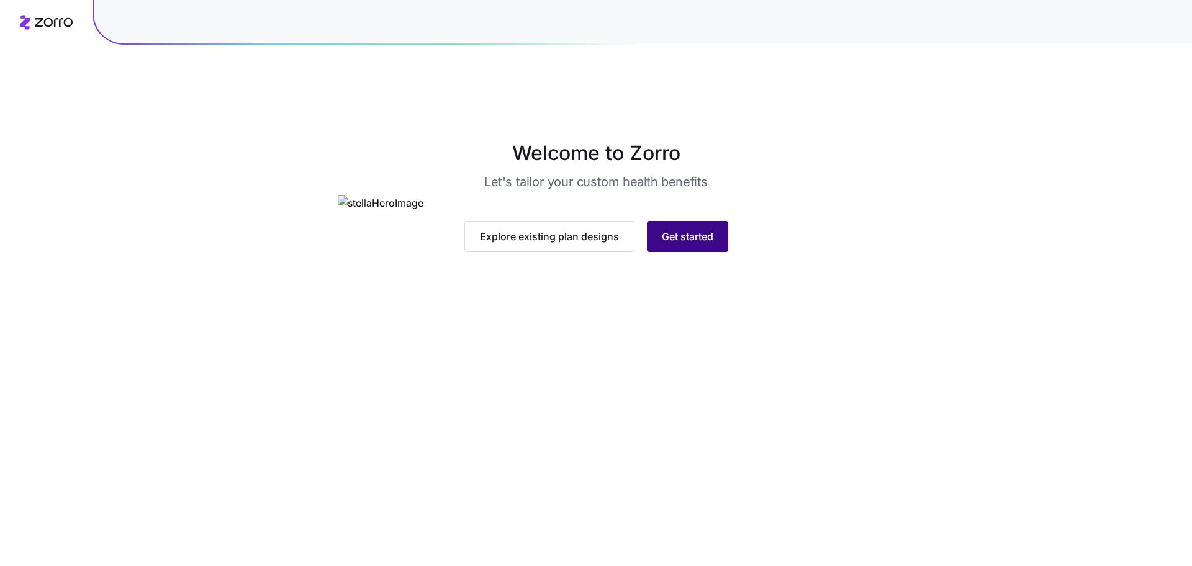
click at [710, 252] on button "Get started" at bounding box center [687, 236] width 81 height 31
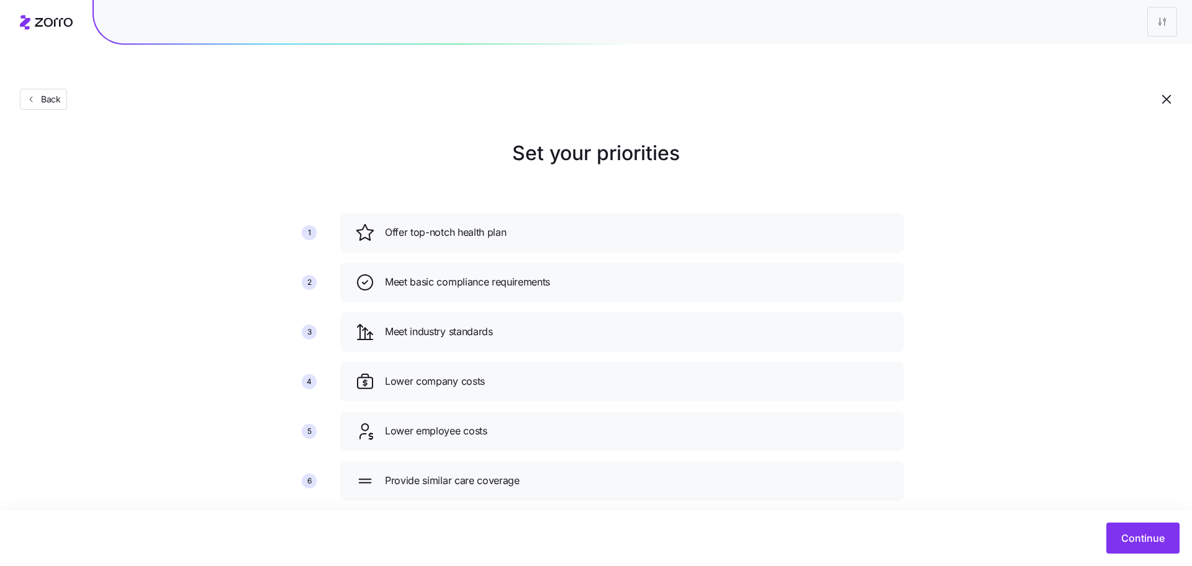
click at [1010, 212] on div "Set your priorities 1 2 3 4 5 6 Offer top-notch health plan Meet basic complian…" at bounding box center [596, 324] width 1192 height 373
click at [1132, 551] on button "Continue" at bounding box center [1143, 538] width 73 height 31
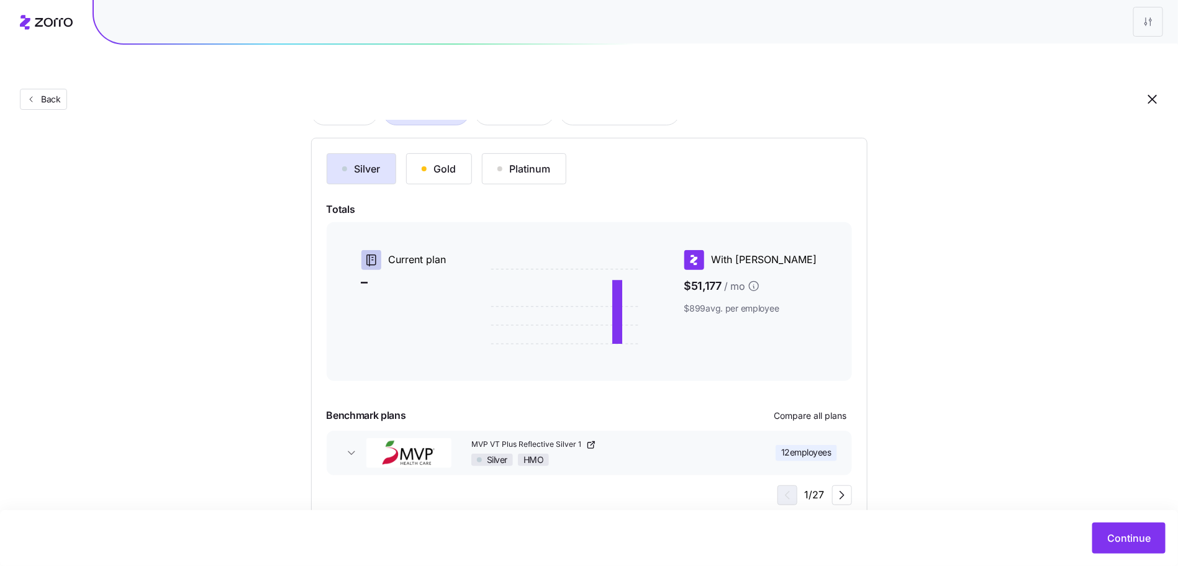
scroll to position [118, 0]
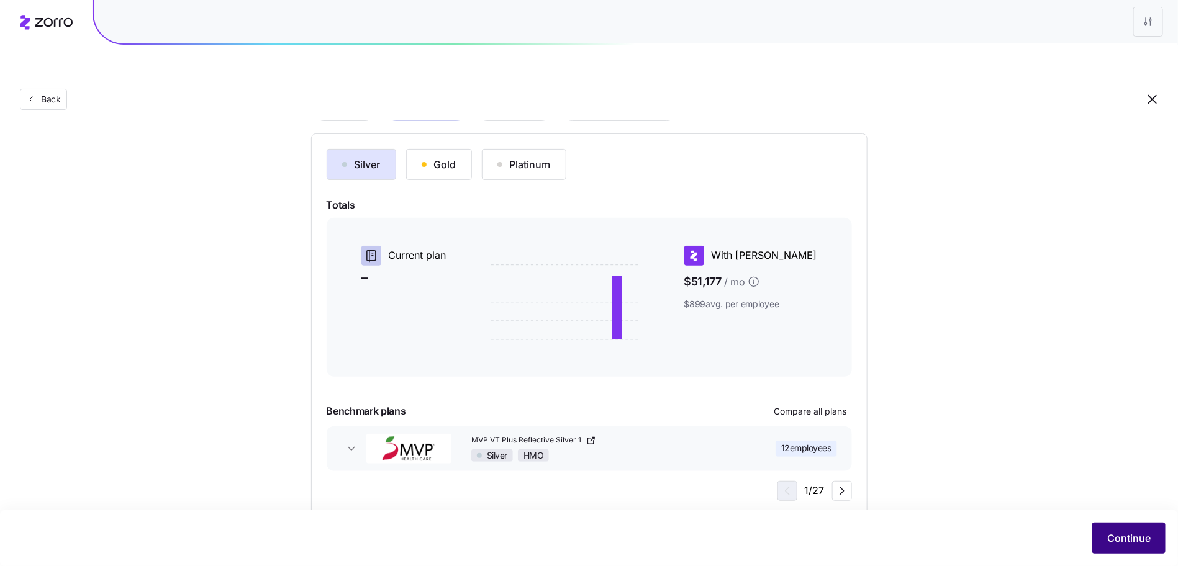
click at [1146, 536] on span "Continue" at bounding box center [1128, 538] width 43 height 15
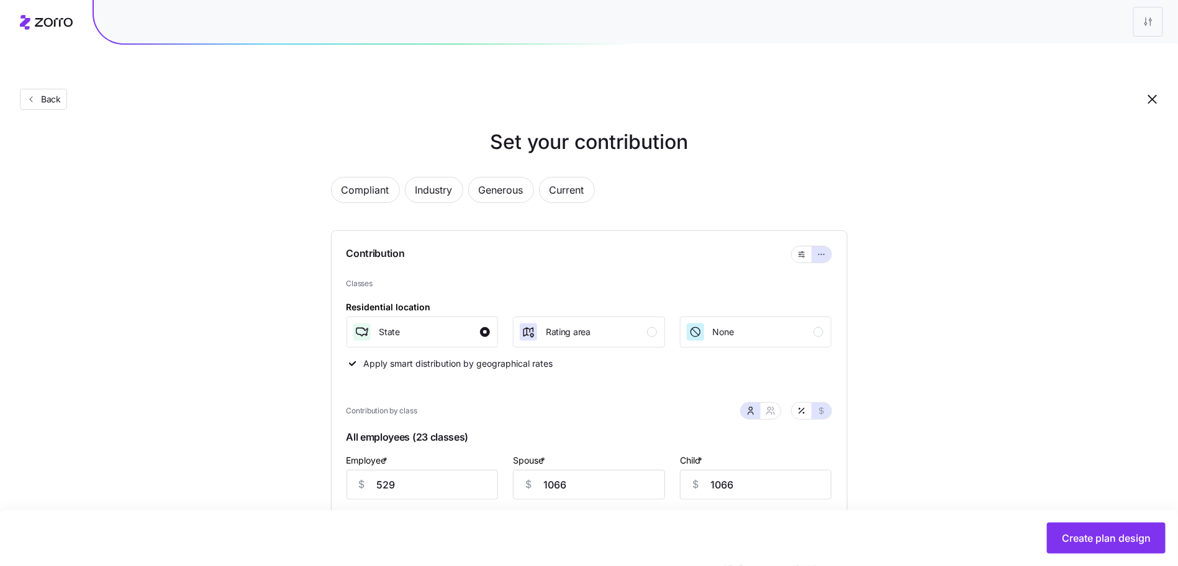
scroll to position [83, 0]
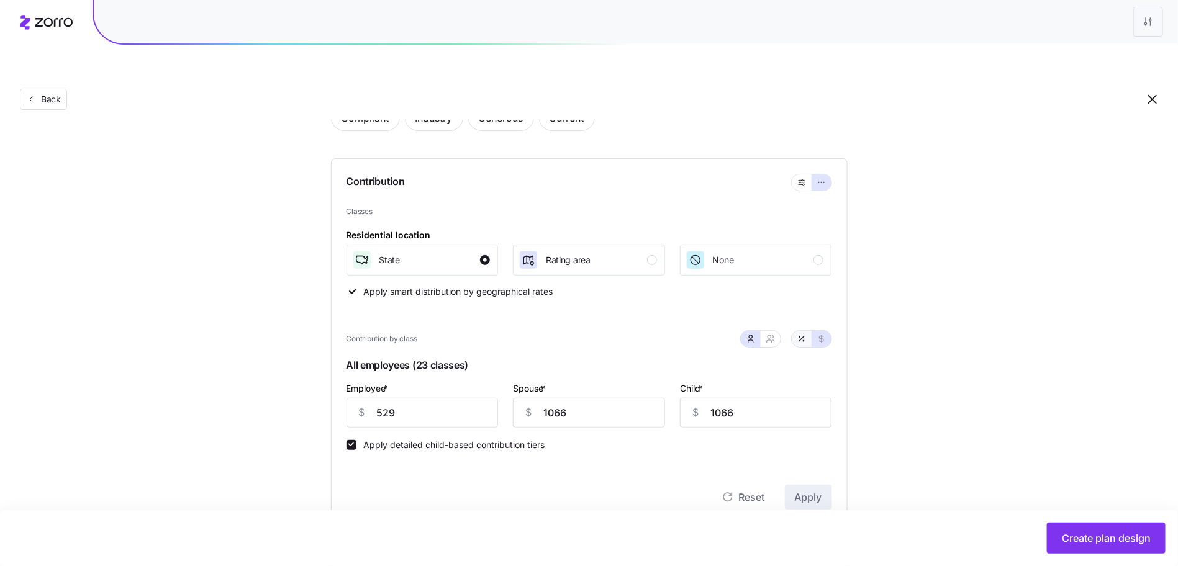
click at [804, 334] on icon "button" at bounding box center [802, 339] width 10 height 10
type input "106"
type input "213"
type input "368"
click at [767, 331] on button "button" at bounding box center [771, 339] width 20 height 16
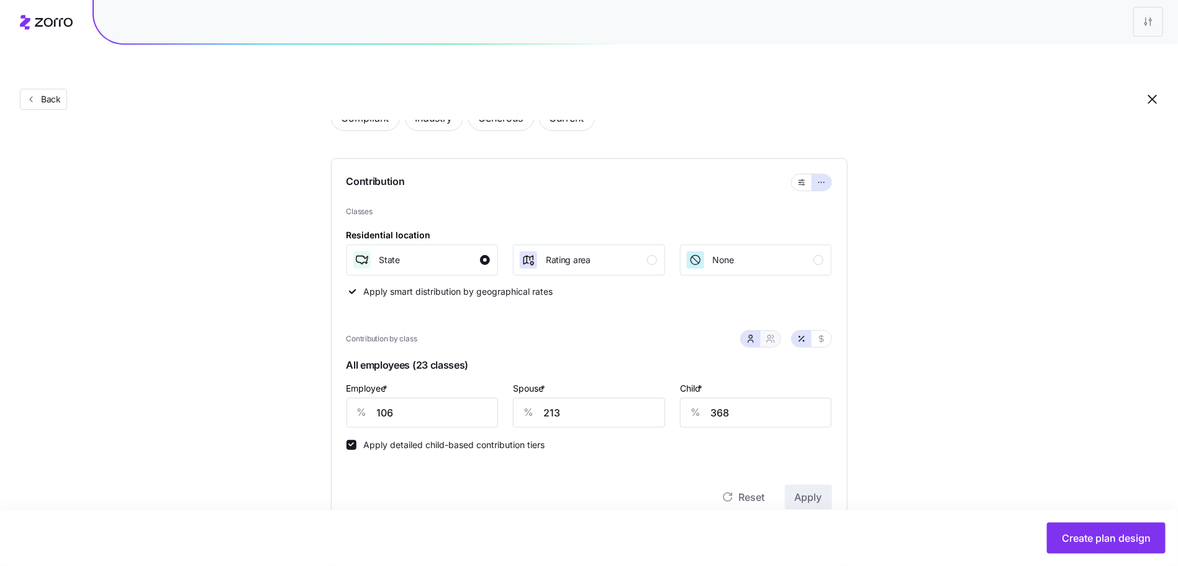
type input "159"
type input "232"
click at [757, 331] on button "button" at bounding box center [751, 339] width 20 height 16
type input "213"
type input "368"
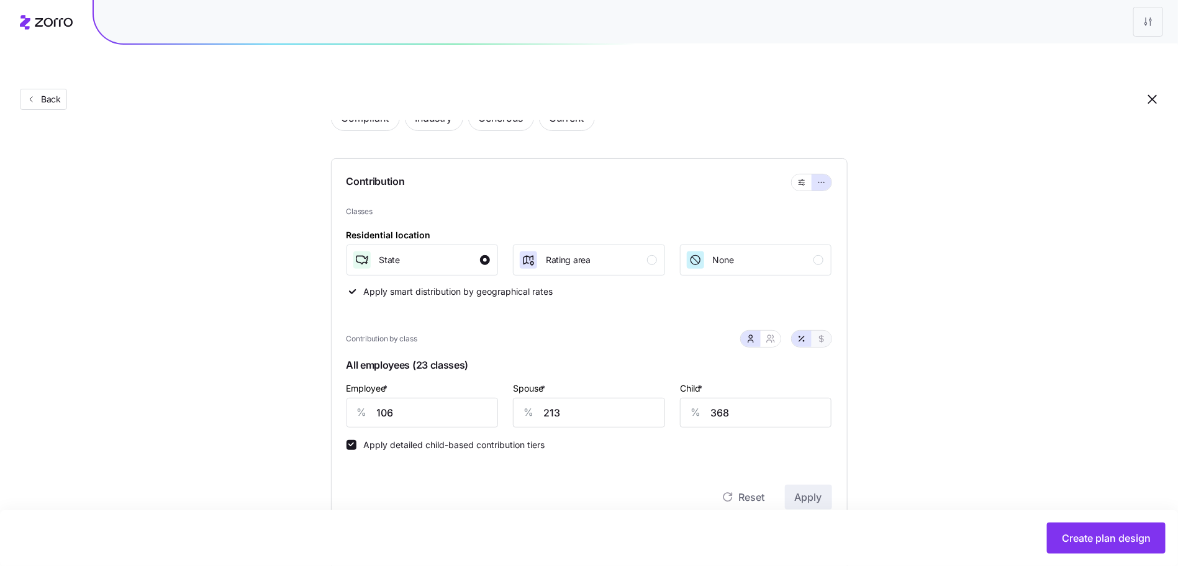
click at [828, 331] on button "button" at bounding box center [822, 339] width 20 height 16
type input "529"
type input "1066"
click at [799, 337] on icon "button" at bounding box center [799, 337] width 1 height 1
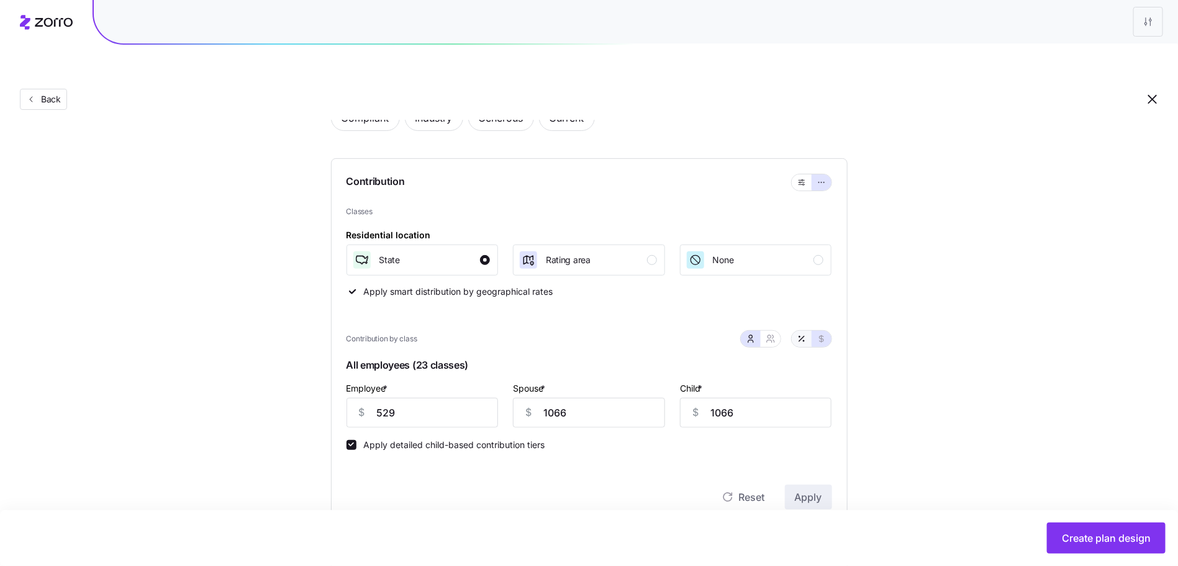
type input "106"
type input "213"
type input "368"
click at [446, 398] on input "106" at bounding box center [423, 413] width 152 height 30
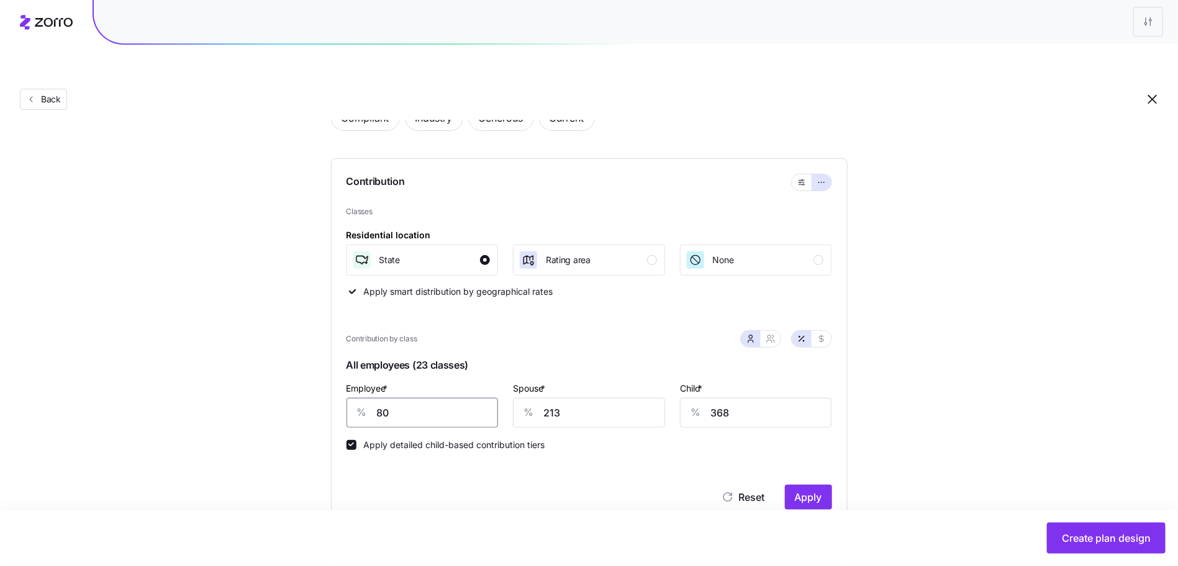
type input "80"
type input "60"
click at [812, 490] on span "Apply" at bounding box center [808, 497] width 27 height 15
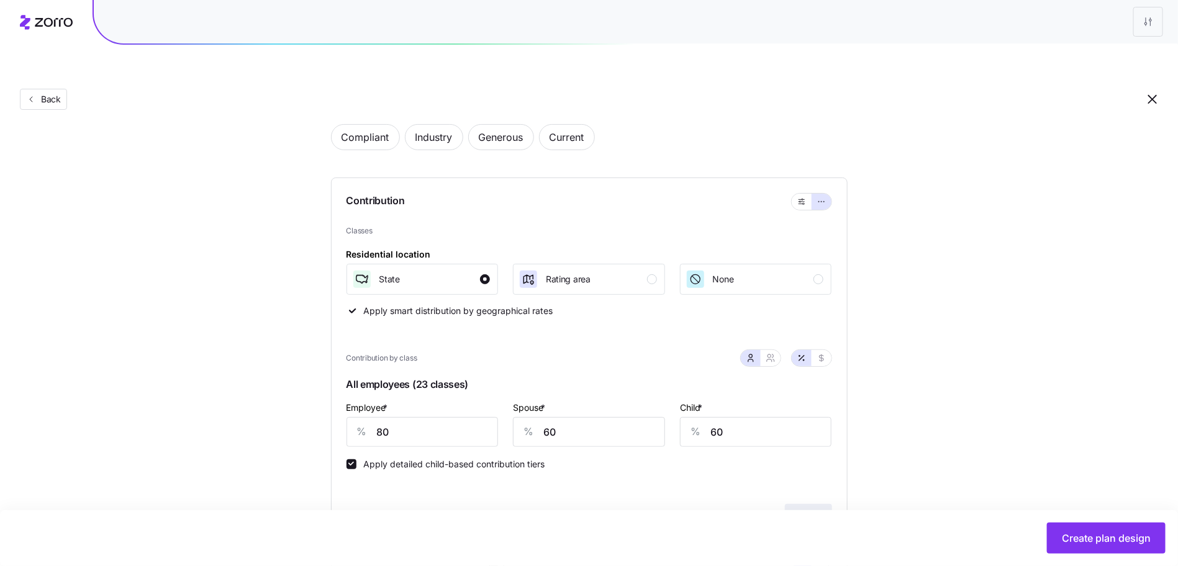
scroll to position [47, 0]
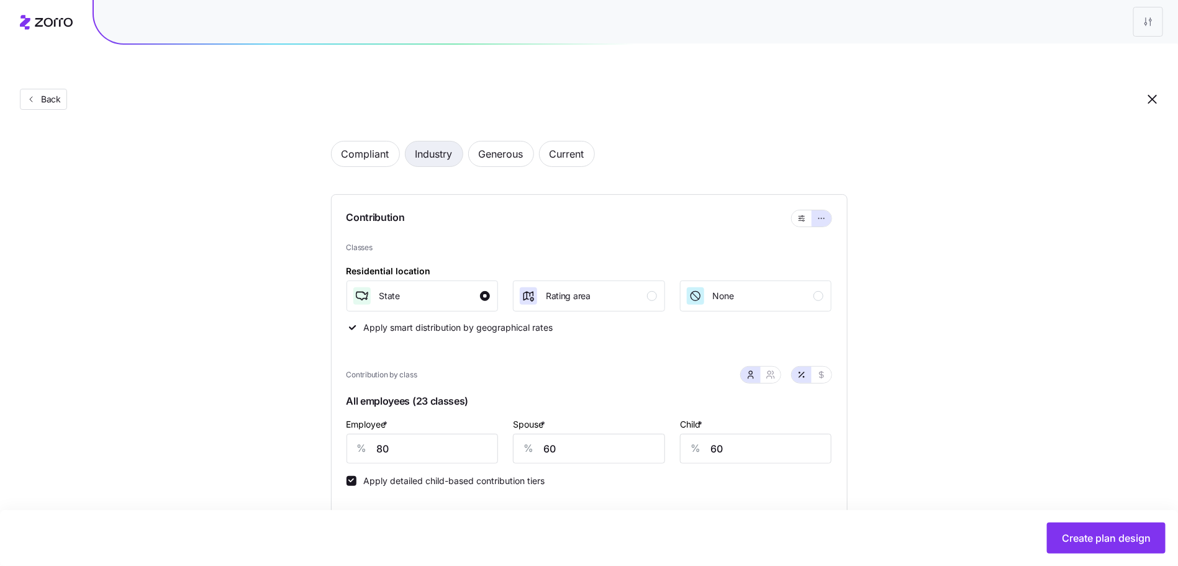
click at [463, 141] on button "Industry" at bounding box center [434, 154] width 58 height 26
click at [457, 141] on button "Industry" at bounding box center [434, 154] width 58 height 26
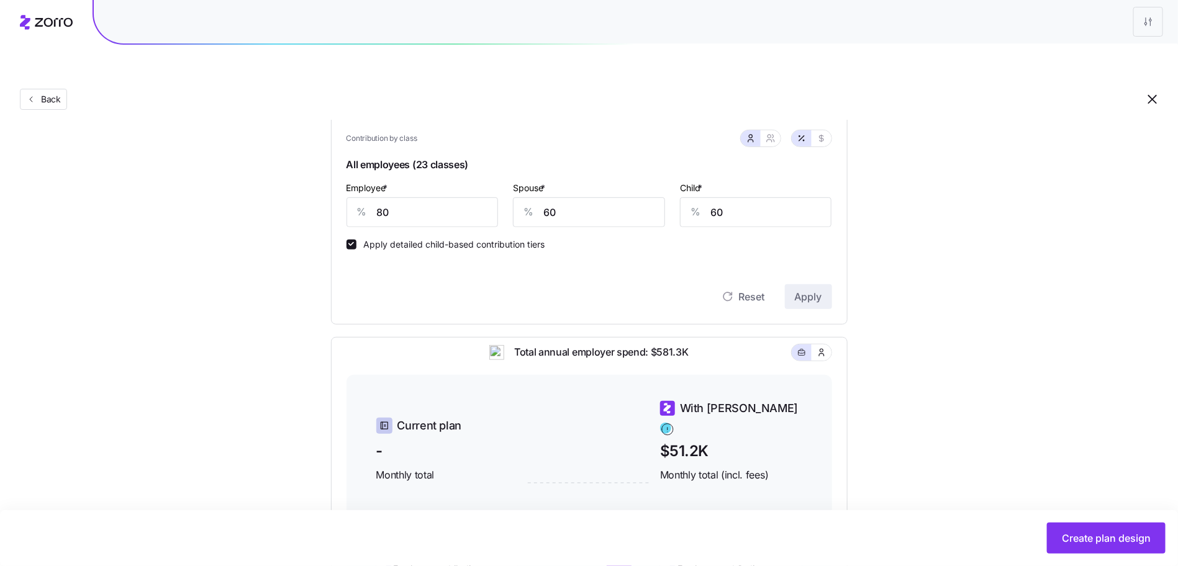
scroll to position [0, 0]
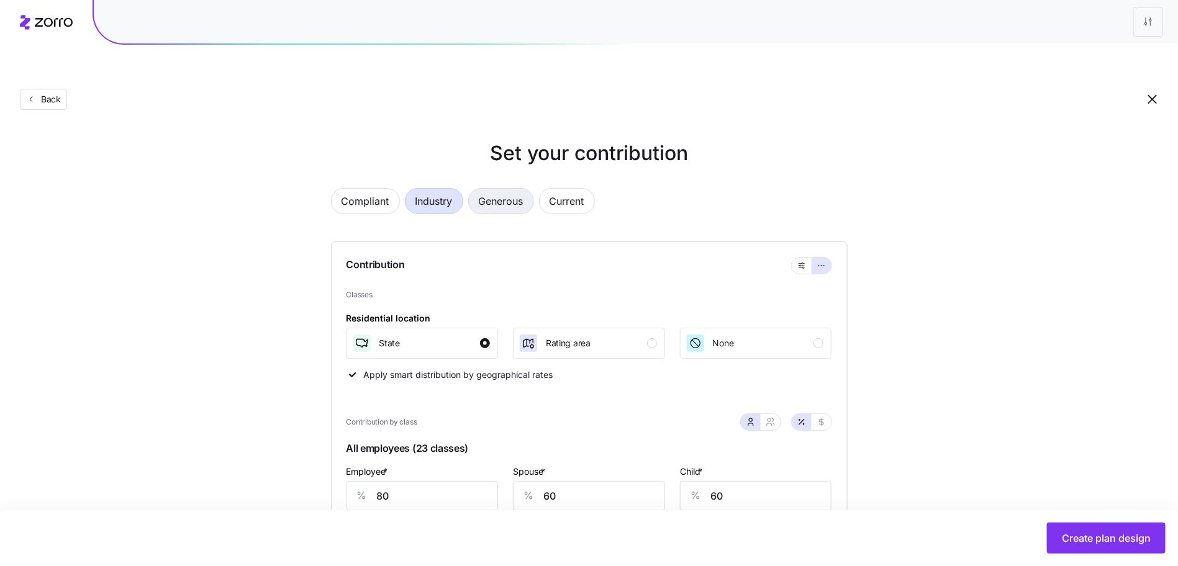
click at [491, 189] on span "Generous" at bounding box center [501, 201] width 45 height 25
type input "155"
type input "82"
type input "88"
click at [429, 189] on span "Industry" at bounding box center [433, 201] width 37 height 25
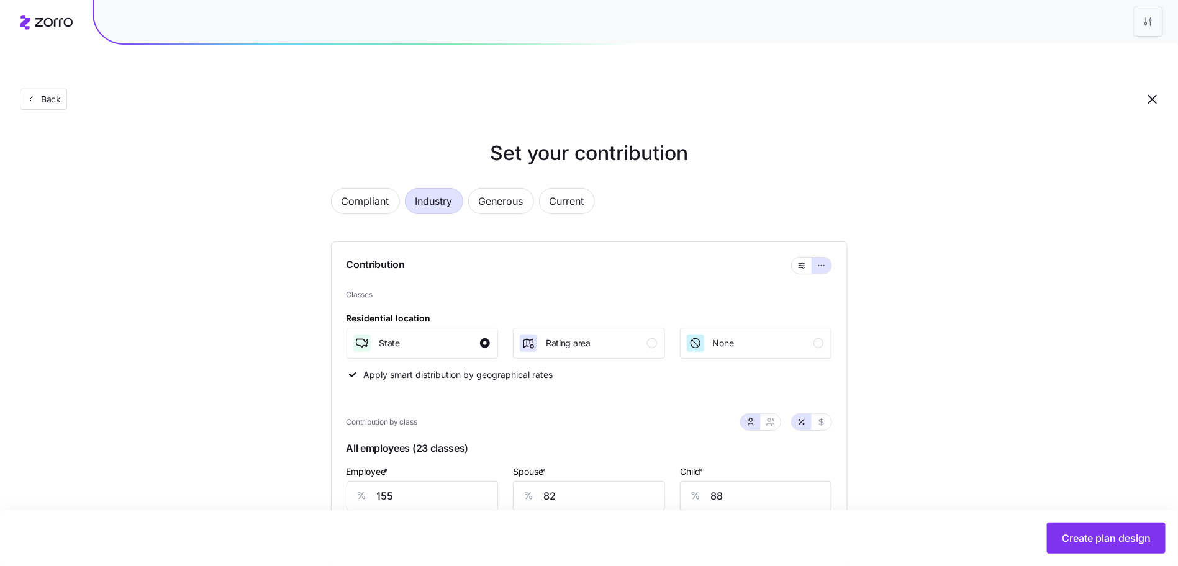
click at [430, 189] on span "Industry" at bounding box center [433, 201] width 37 height 25
type input "124"
type input "68"
type input "73"
click at [586, 188] on button "Current" at bounding box center [567, 201] width 56 height 26
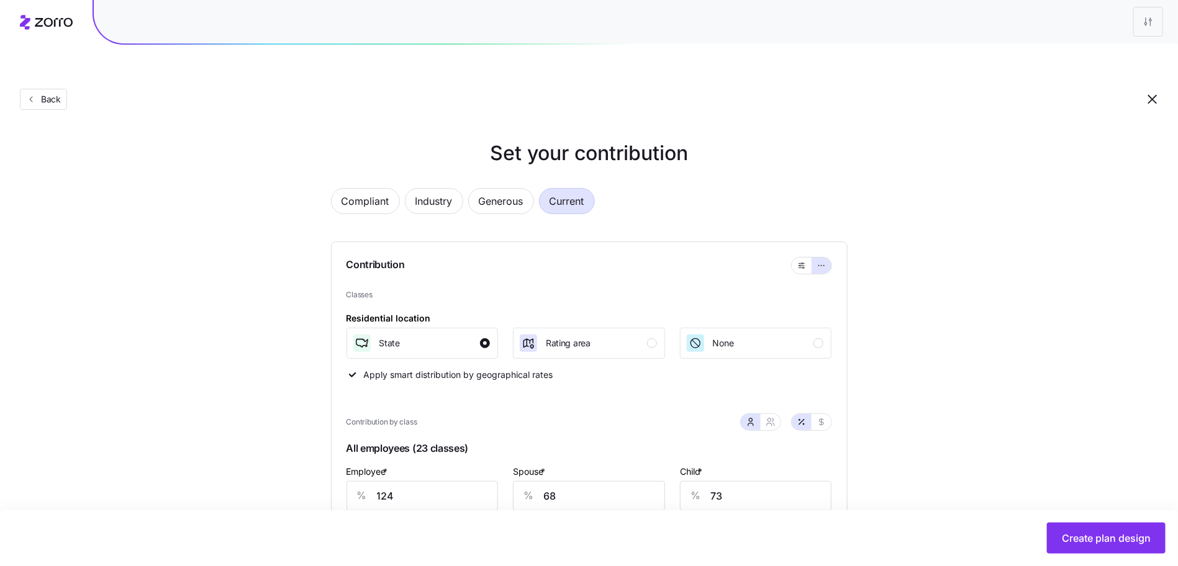
type input "0"
click at [427, 481] on input "0" at bounding box center [423, 496] width 152 height 30
click at [426, 481] on input "0" at bounding box center [423, 496] width 152 height 30
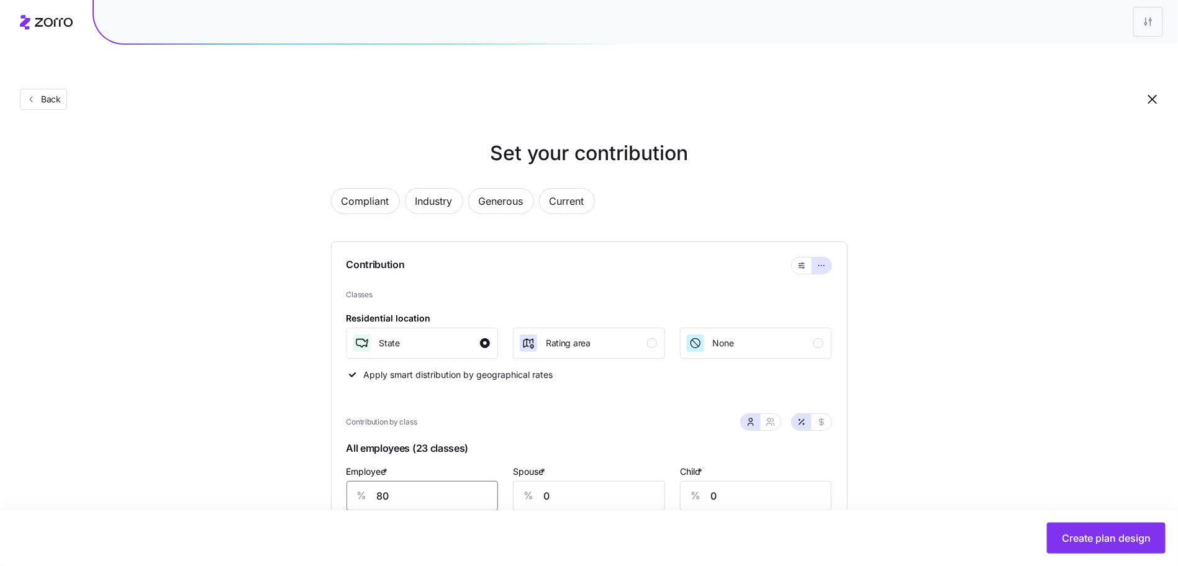
type input "80"
type input "60"
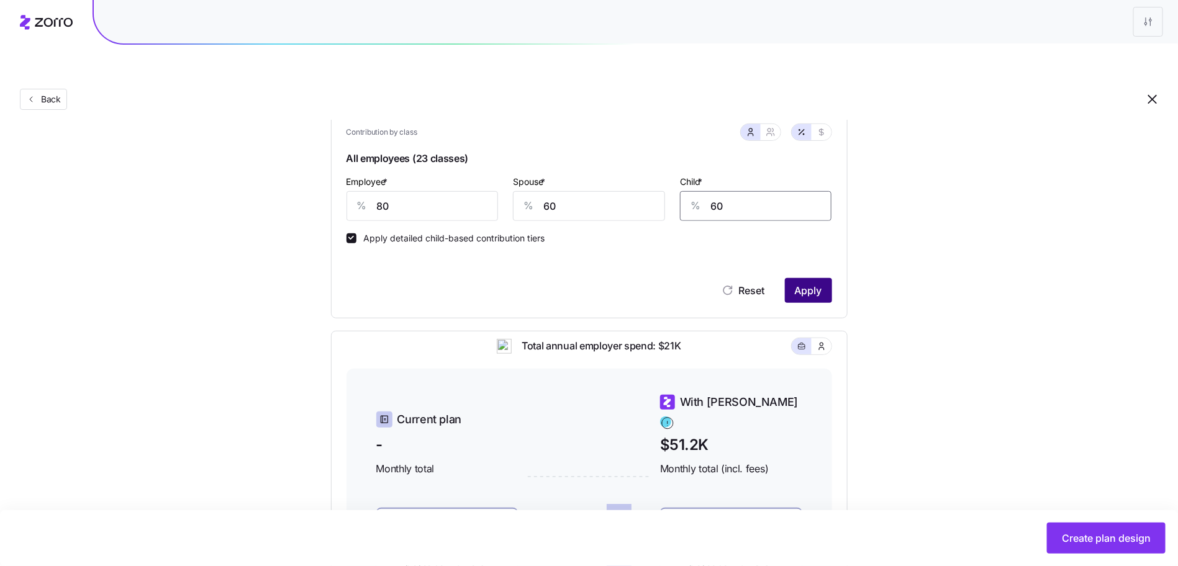
type input "60"
click at [821, 283] on span "Apply" at bounding box center [808, 290] width 27 height 15
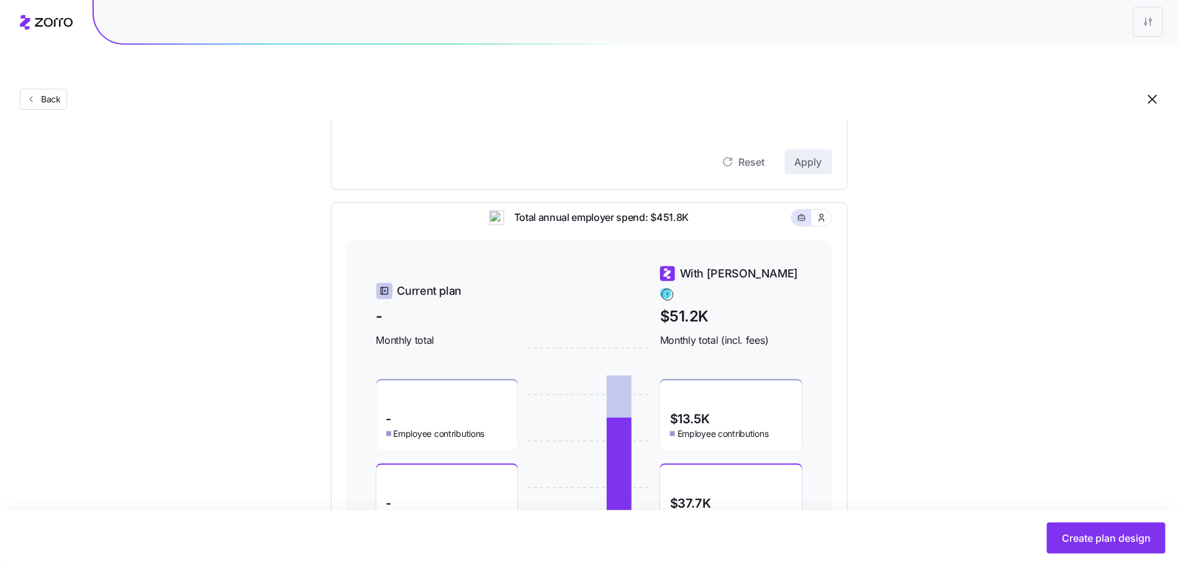
scroll to position [470, 0]
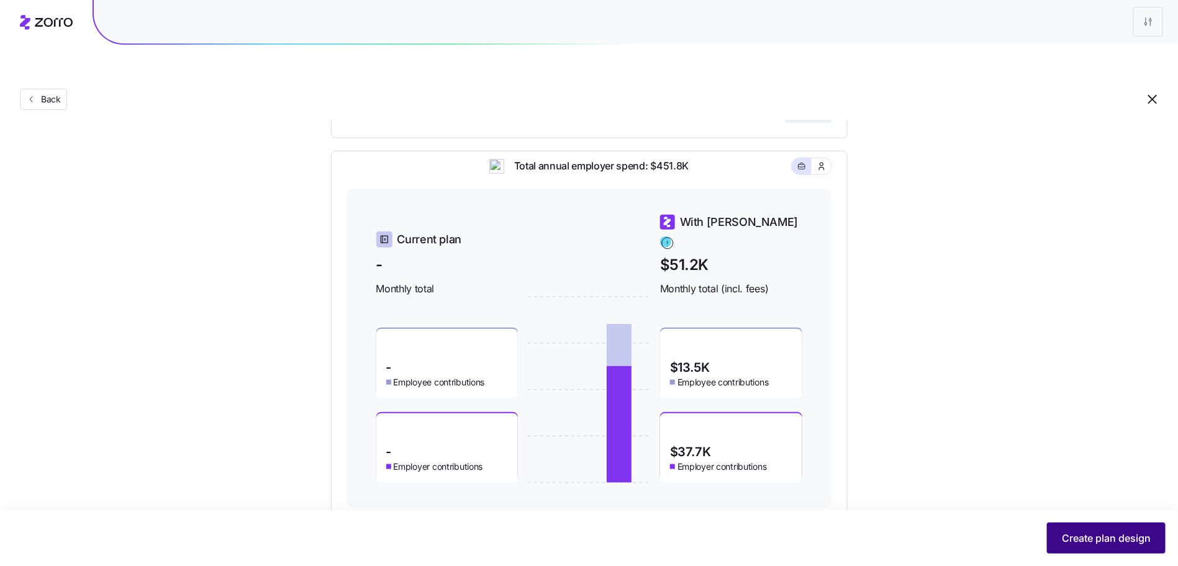
click at [1120, 548] on button "Create plan design" at bounding box center [1106, 538] width 119 height 31
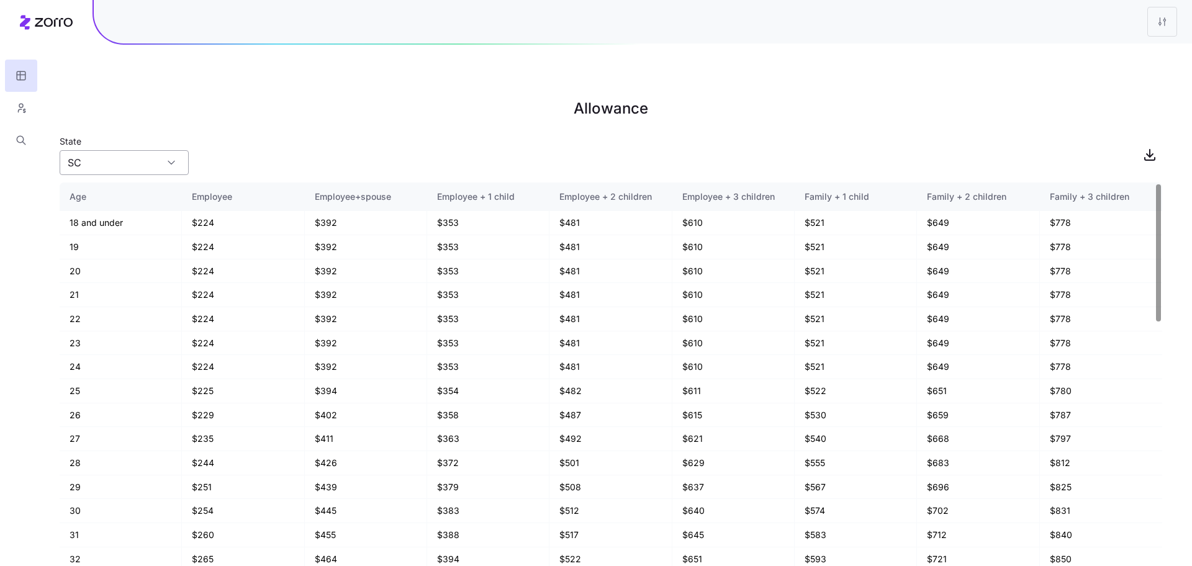
click at [143, 150] on input "SC" at bounding box center [124, 162] width 129 height 25
click at [310, 95] on main "Allowance State SC Age Employee Employee+spouse Employee + 1 child Employee + 2…" at bounding box center [596, 312] width 1192 height 566
drag, startPoint x: 153, startPoint y: 150, endPoint x: 148, endPoint y: 132, distance: 18.5
click at [153, 150] on main "Allowance State SC Age Employee Employee+spouse Employee + 1 child Employee + 2…" at bounding box center [596, 312] width 1192 height 566
click at [148, 150] on input "SC" at bounding box center [124, 162] width 129 height 25
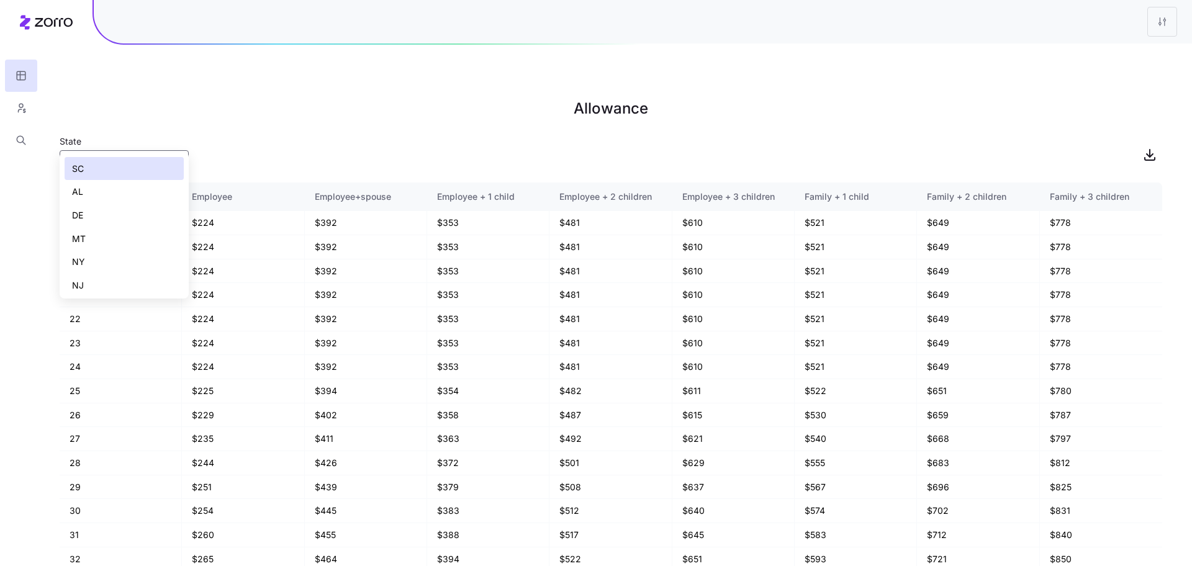
click at [132, 213] on div "DE" at bounding box center [124, 216] width 119 height 24
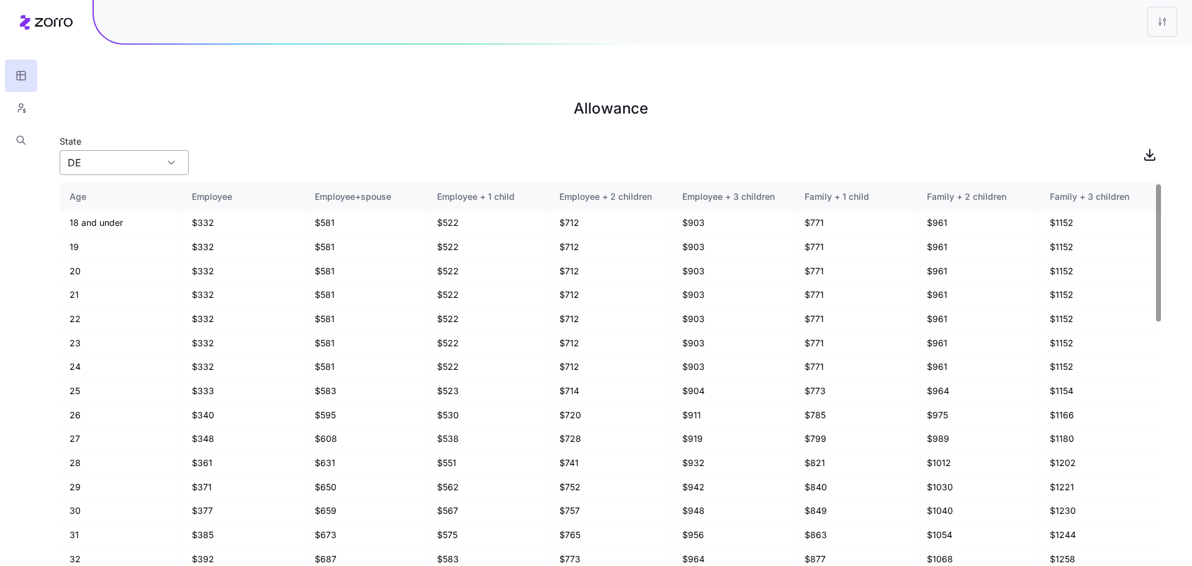
click at [116, 150] on input "DE" at bounding box center [124, 162] width 129 height 25
click at [115, 282] on div "NJ" at bounding box center [124, 286] width 119 height 24
click at [102, 150] on input "NJ" at bounding box center [124, 162] width 129 height 25
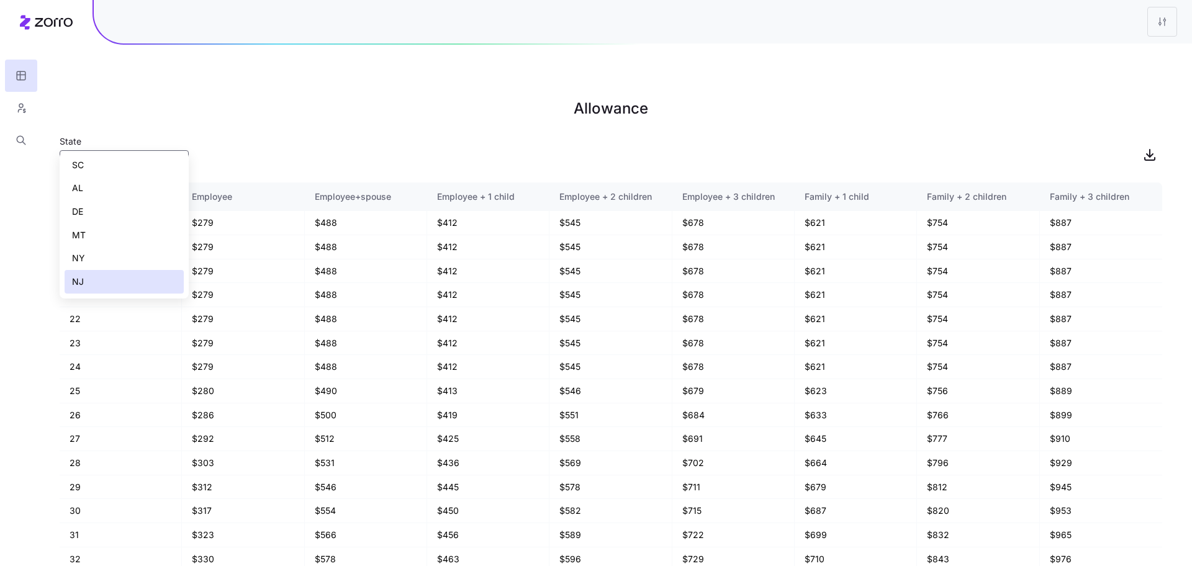
click at [102, 248] on div "NY" at bounding box center [124, 259] width 119 height 24
type input "NY"
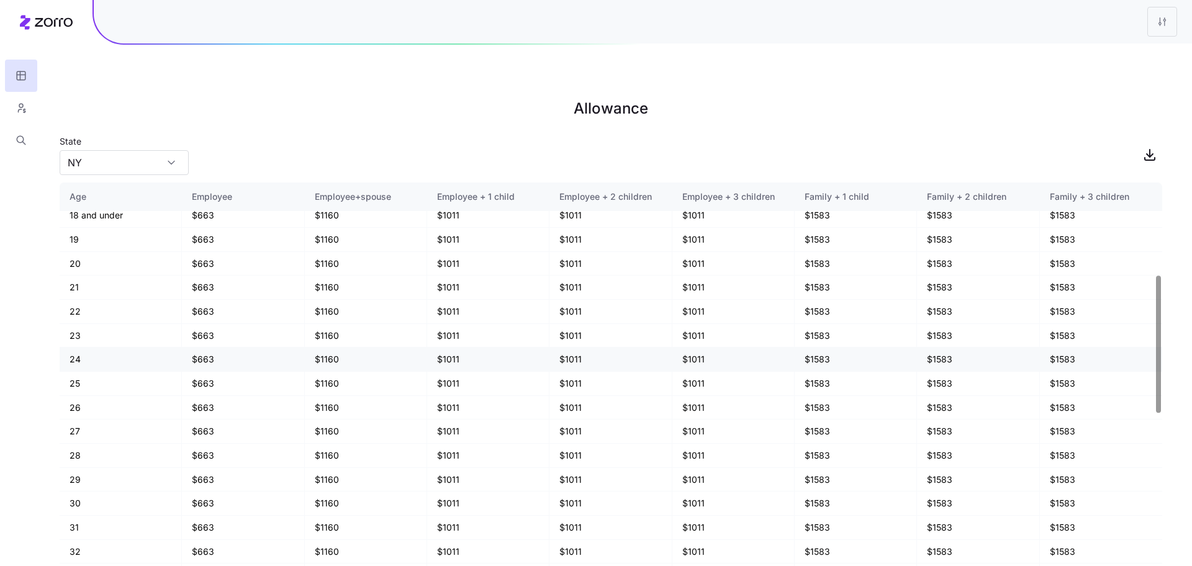
scroll to position [0, 0]
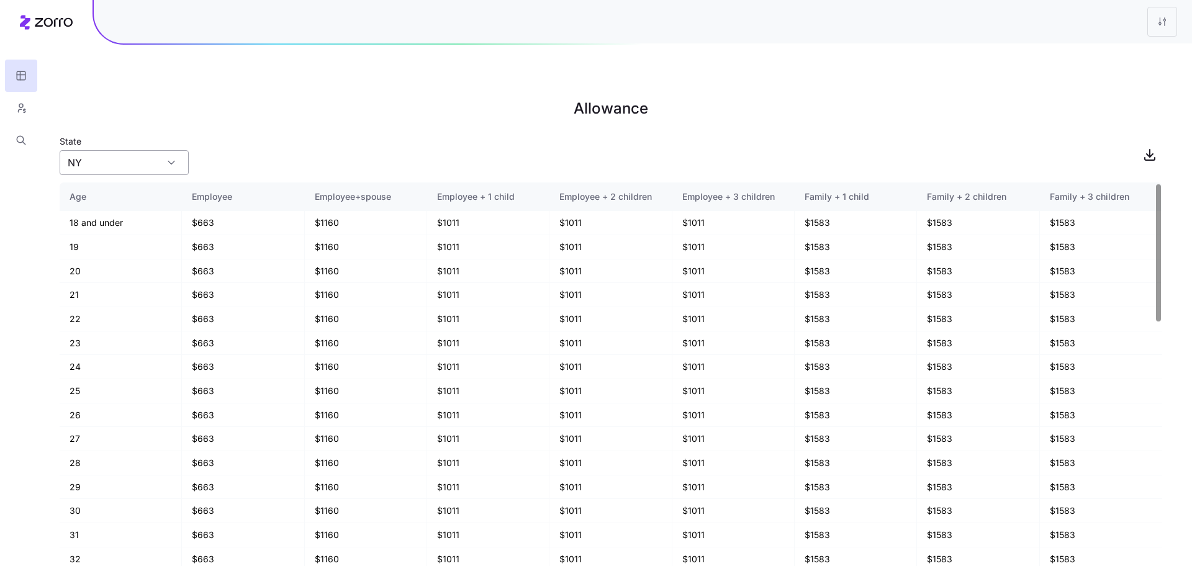
click at [125, 150] on input "NY" at bounding box center [124, 162] width 129 height 25
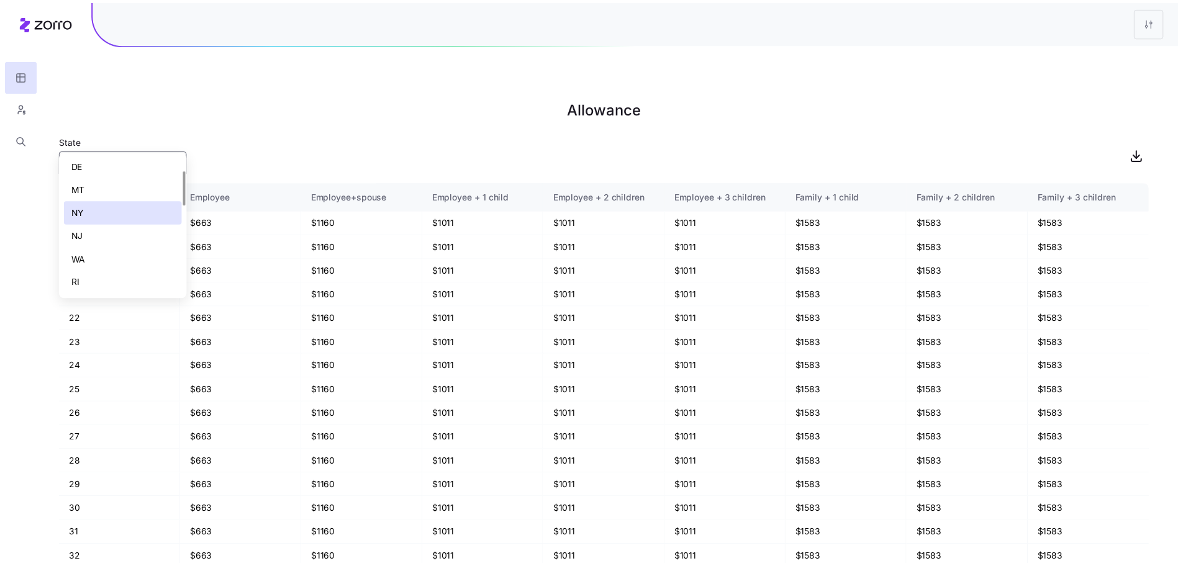
scroll to position [50, 0]
click at [343, 134] on div "State NY" at bounding box center [611, 155] width 1103 height 42
click at [1168, 16] on html "Allowance State NY Age Employee Employee+spouse Employee + 1 child Employee + 2…" at bounding box center [596, 345] width 1192 height 691
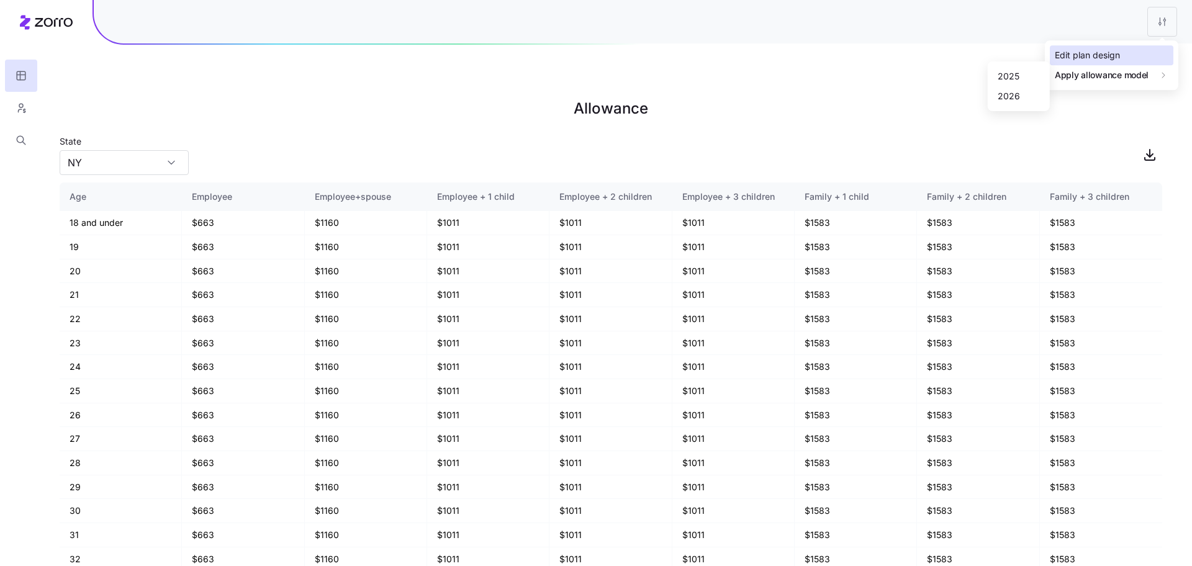
click at [1094, 53] on div "Edit plan design" at bounding box center [1087, 55] width 65 height 14
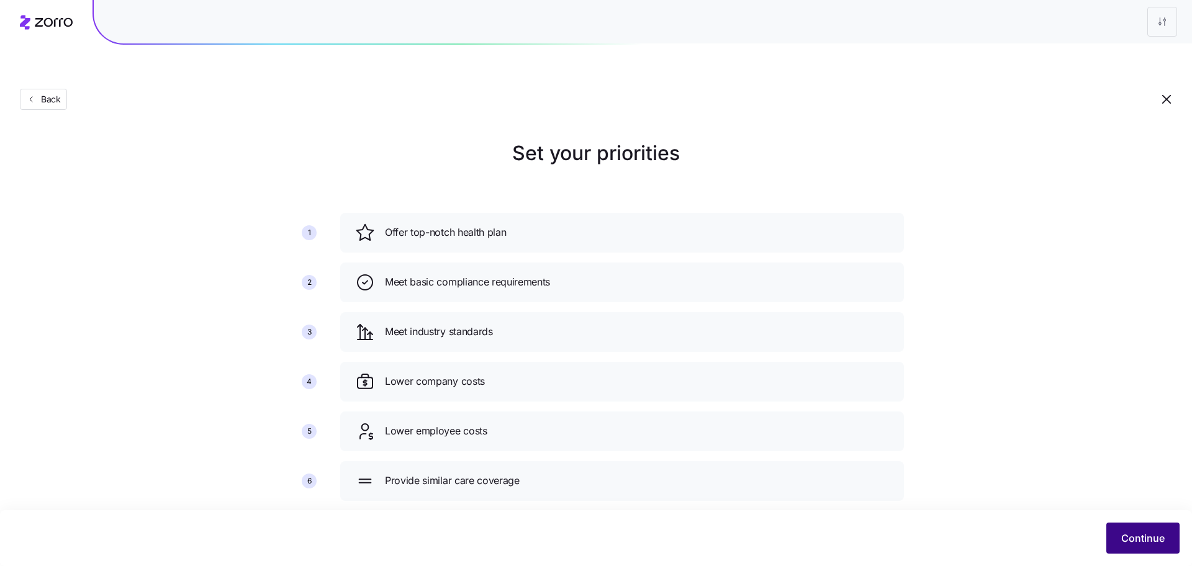
click at [1156, 535] on span "Continue" at bounding box center [1143, 538] width 43 height 15
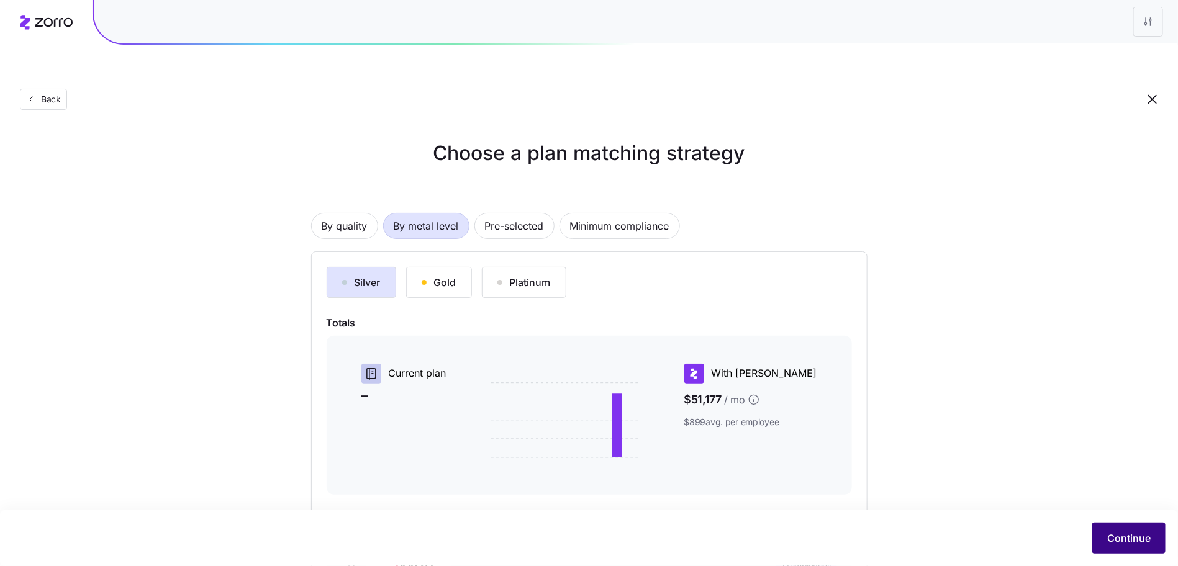
click at [1125, 530] on button "Continue" at bounding box center [1128, 538] width 73 height 31
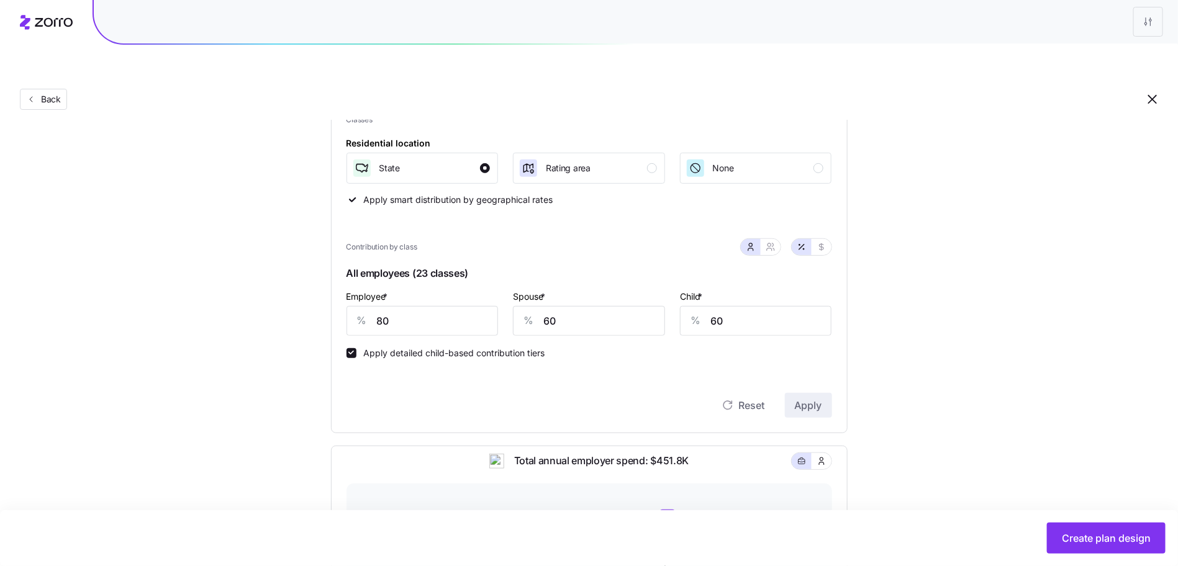
scroll to position [157, 0]
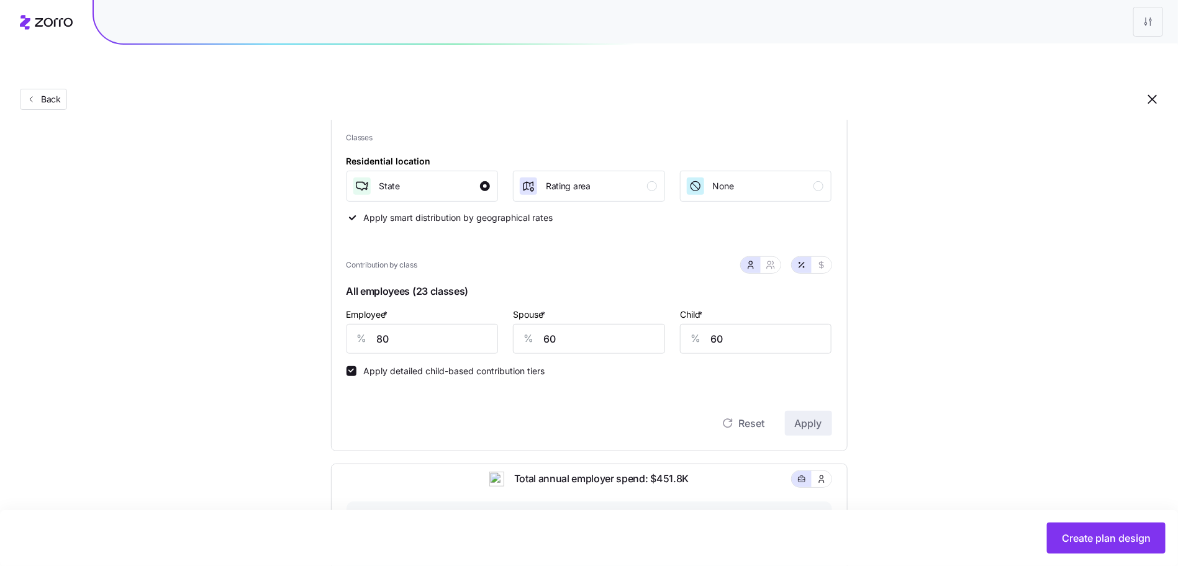
click at [46, 57] on div "Back" at bounding box center [589, 74] width 1178 height 91
click at [46, 89] on button "Back" at bounding box center [43, 99] width 47 height 21
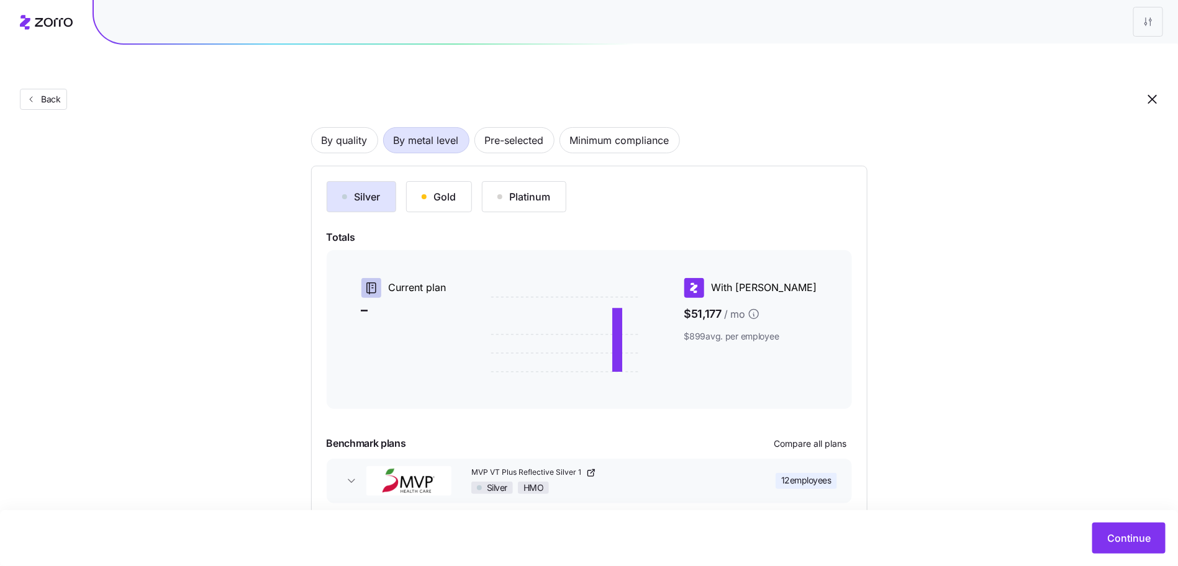
scroll to position [88, 0]
click at [452, 188] on div "Gold" at bounding box center [439, 195] width 35 height 15
click at [373, 179] on button "Silver" at bounding box center [362, 194] width 70 height 31
click at [363, 126] on span "By quality" at bounding box center [345, 138] width 46 height 25
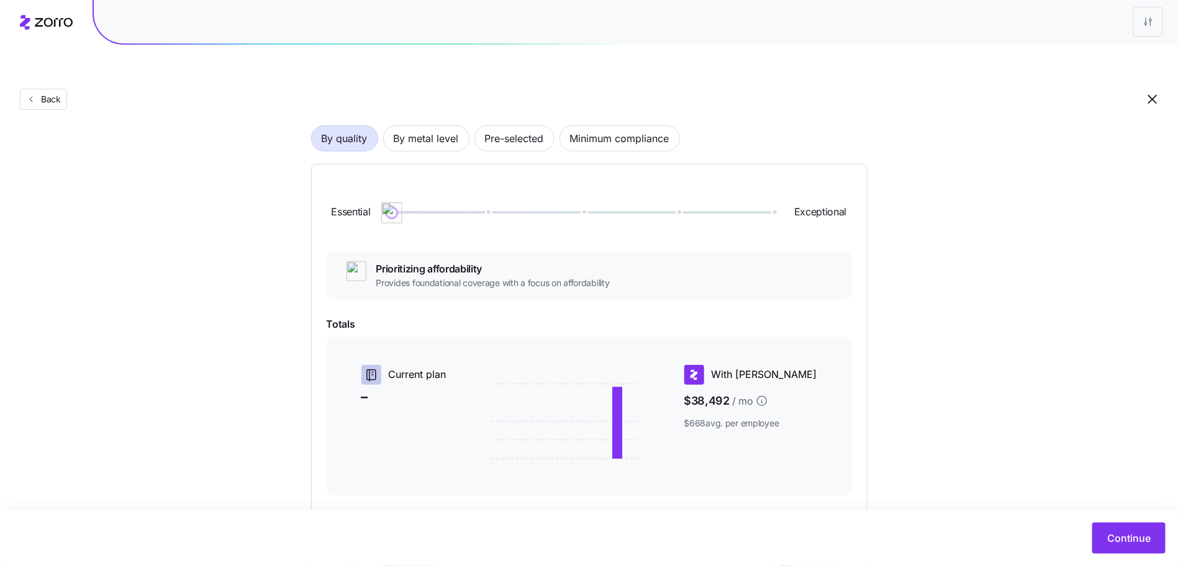
drag, startPoint x: 386, startPoint y: 181, endPoint x: 361, endPoint y: 176, distance: 24.6
click at [361, 179] on div "Essential Exceptional" at bounding box center [589, 212] width 525 height 67
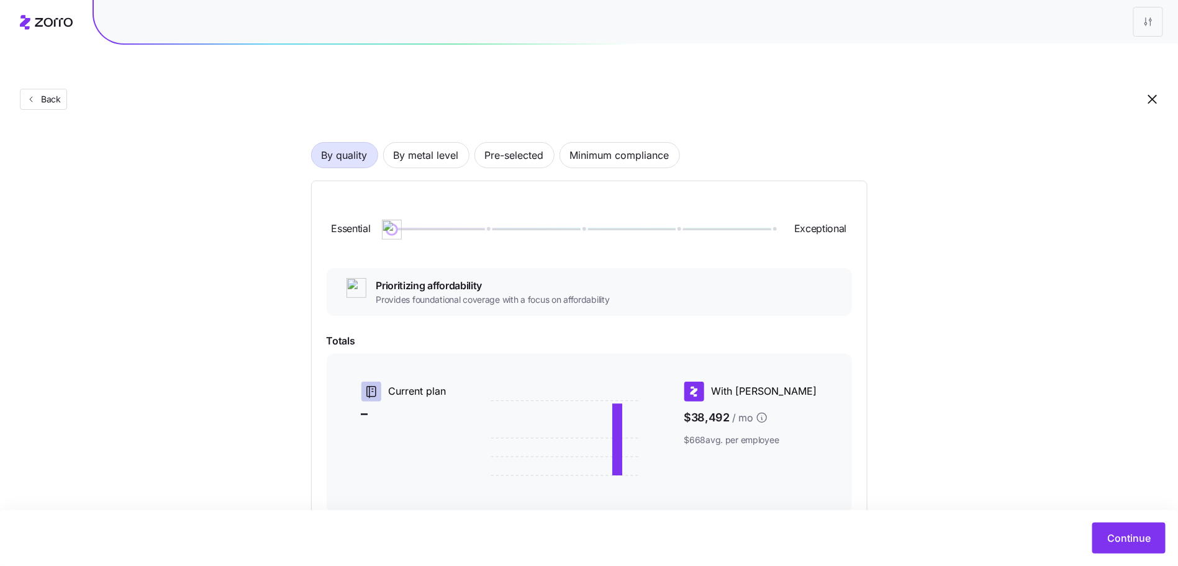
scroll to position [0, 0]
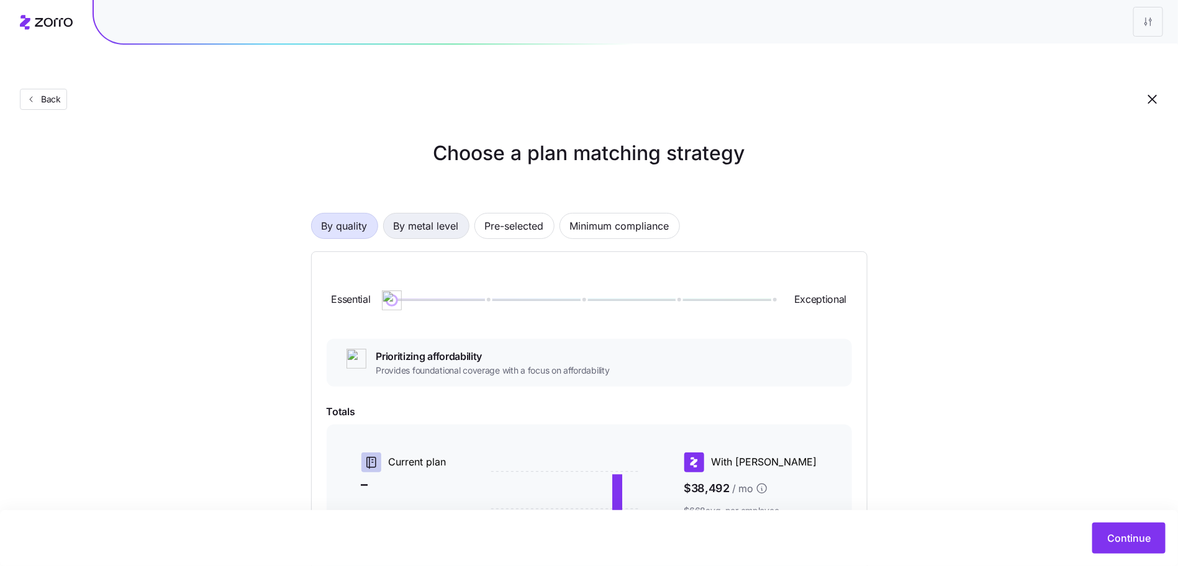
click at [426, 214] on span "By metal level" at bounding box center [426, 226] width 65 height 25
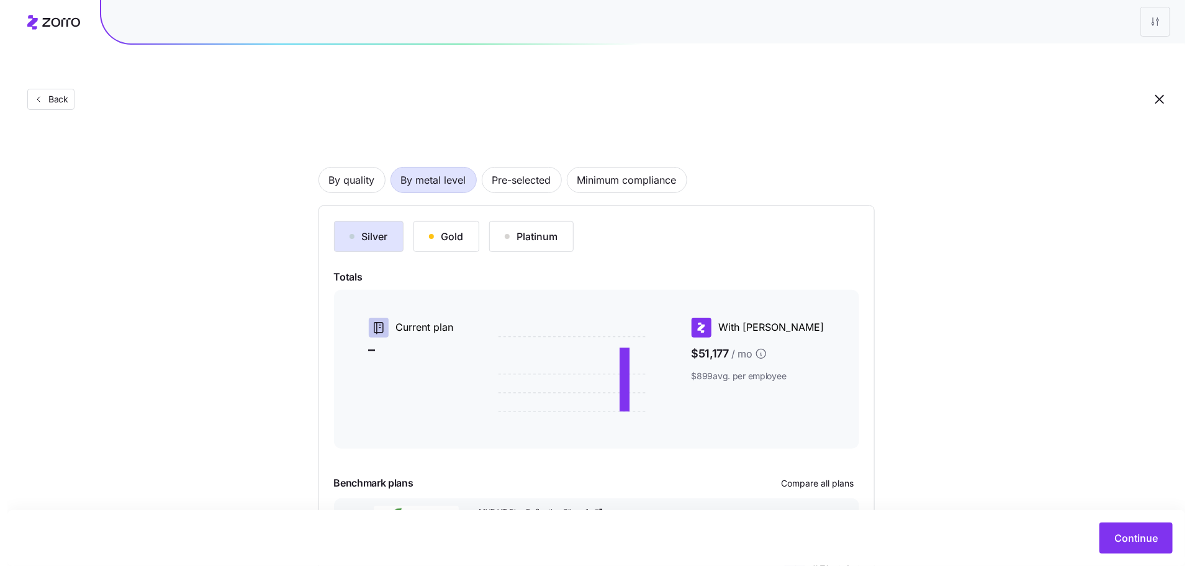
scroll to position [118, 0]
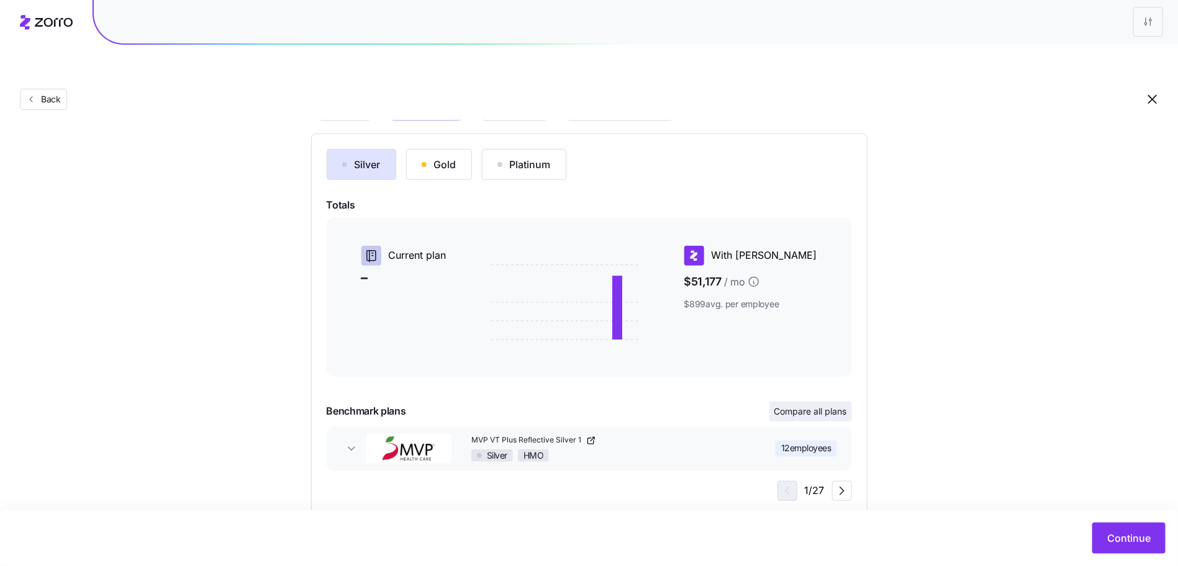
click at [841, 406] on span "Compare all plans" at bounding box center [810, 412] width 73 height 12
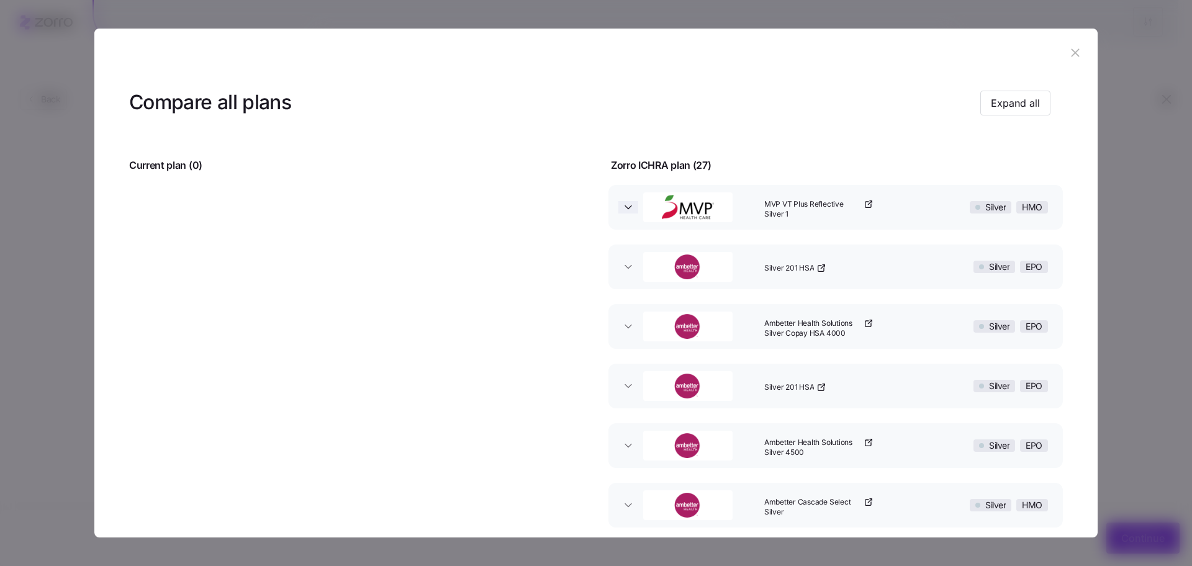
click at [630, 203] on icon "button" at bounding box center [628, 207] width 12 height 12
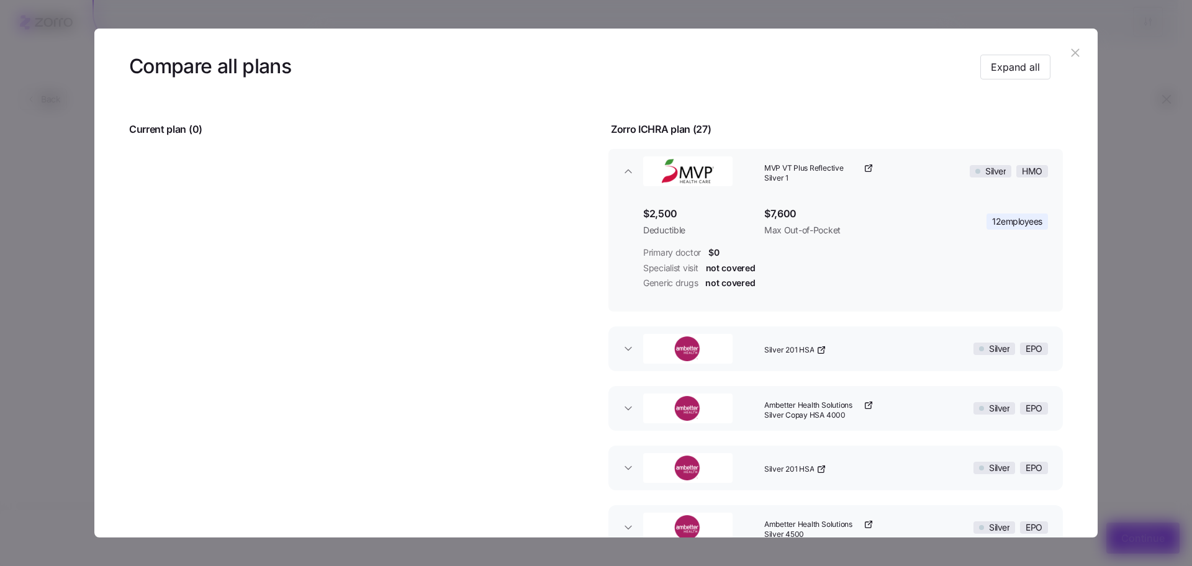
scroll to position [61, 0]
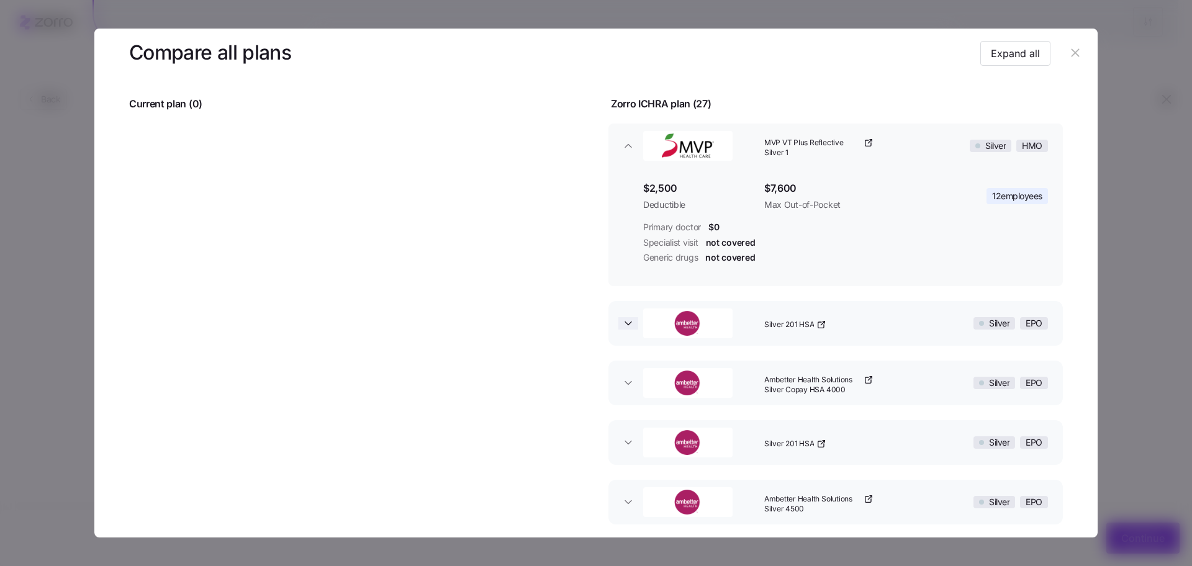
click at [625, 322] on icon "button" at bounding box center [628, 323] width 6 height 3
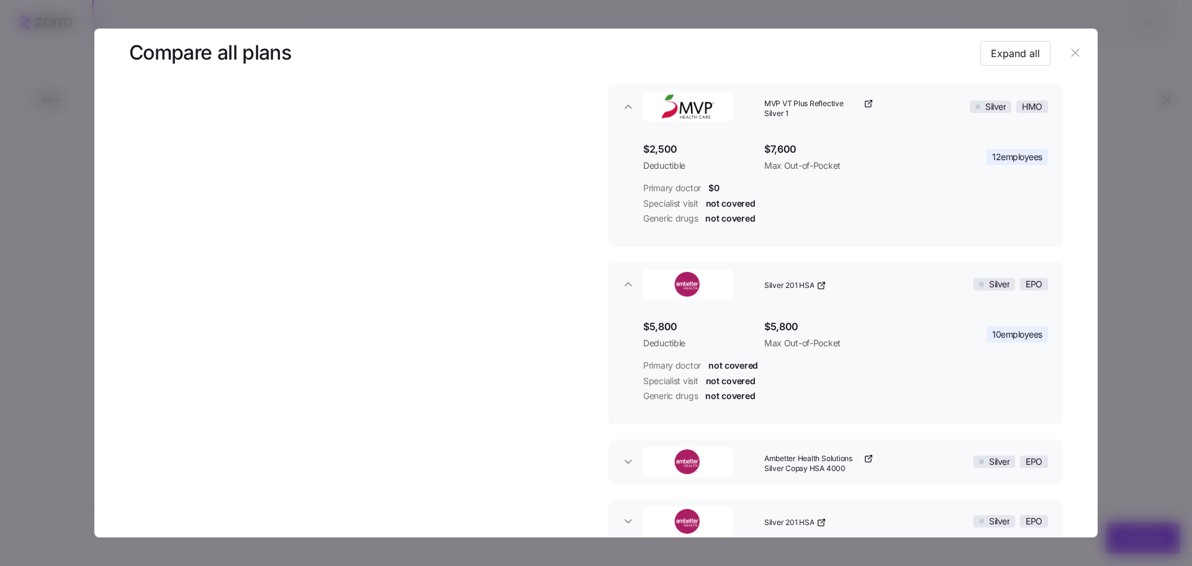
scroll to position [129, 0]
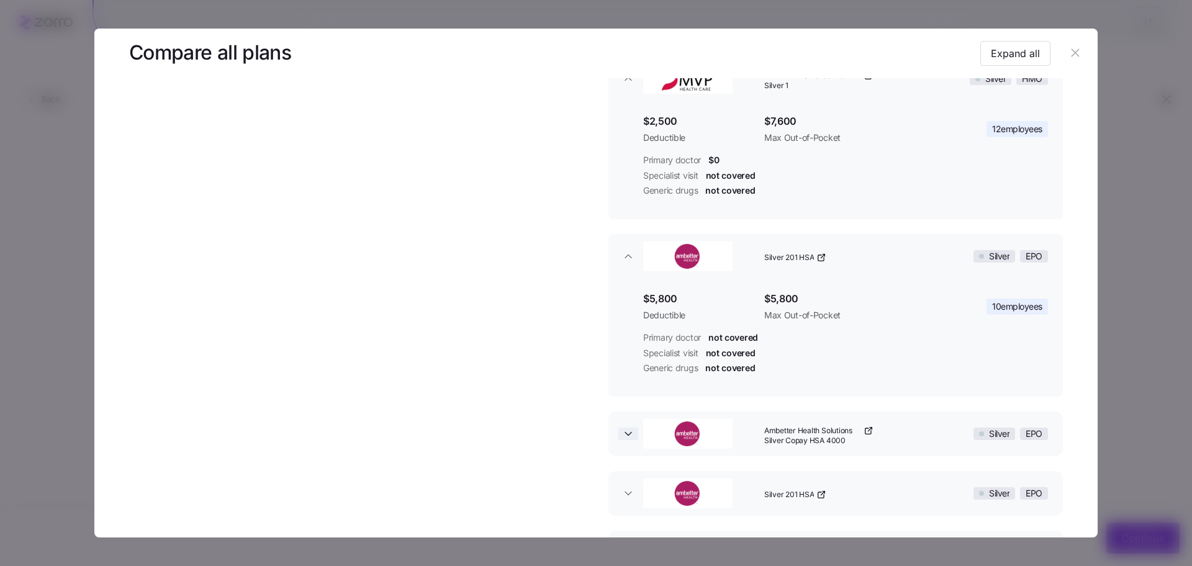
click at [625, 433] on icon "button" at bounding box center [628, 434] width 6 height 3
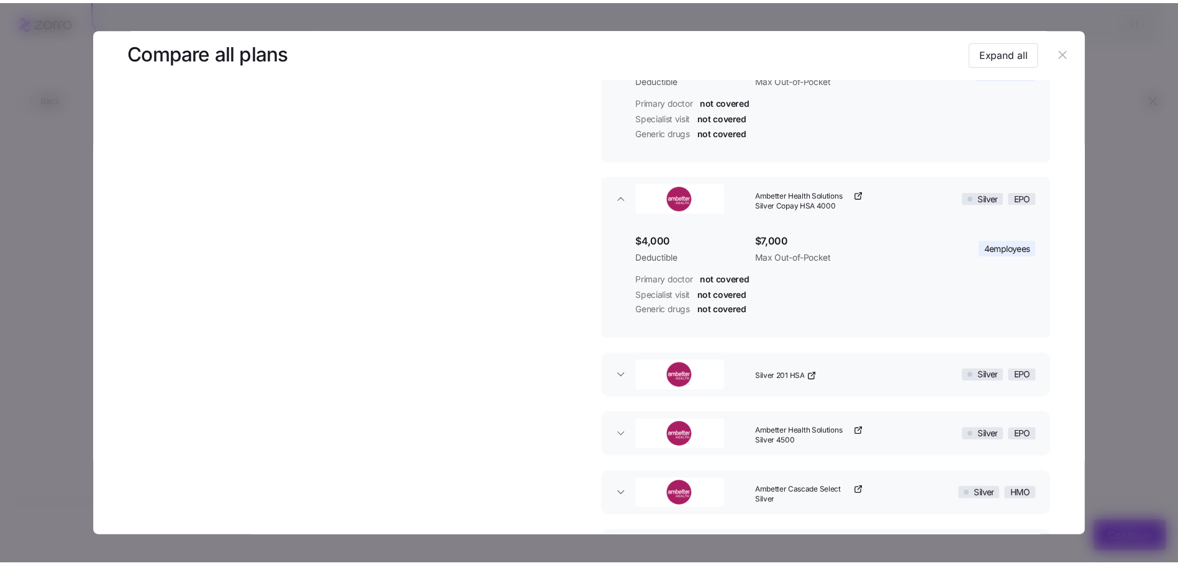
scroll to position [365, 0]
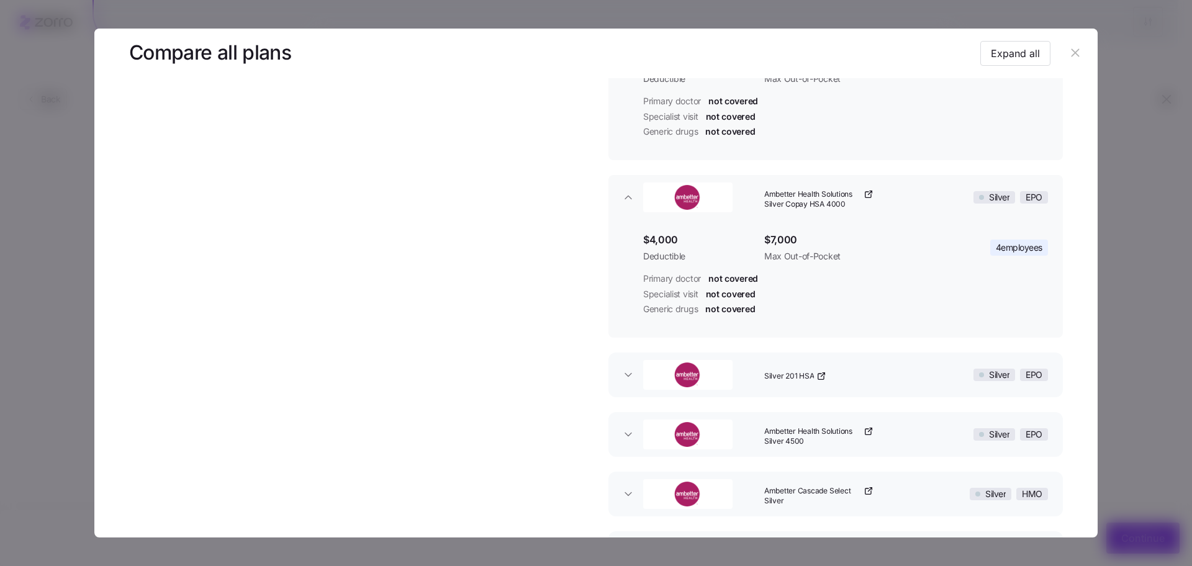
click at [1069, 58] on icon "button" at bounding box center [1076, 53] width 14 height 14
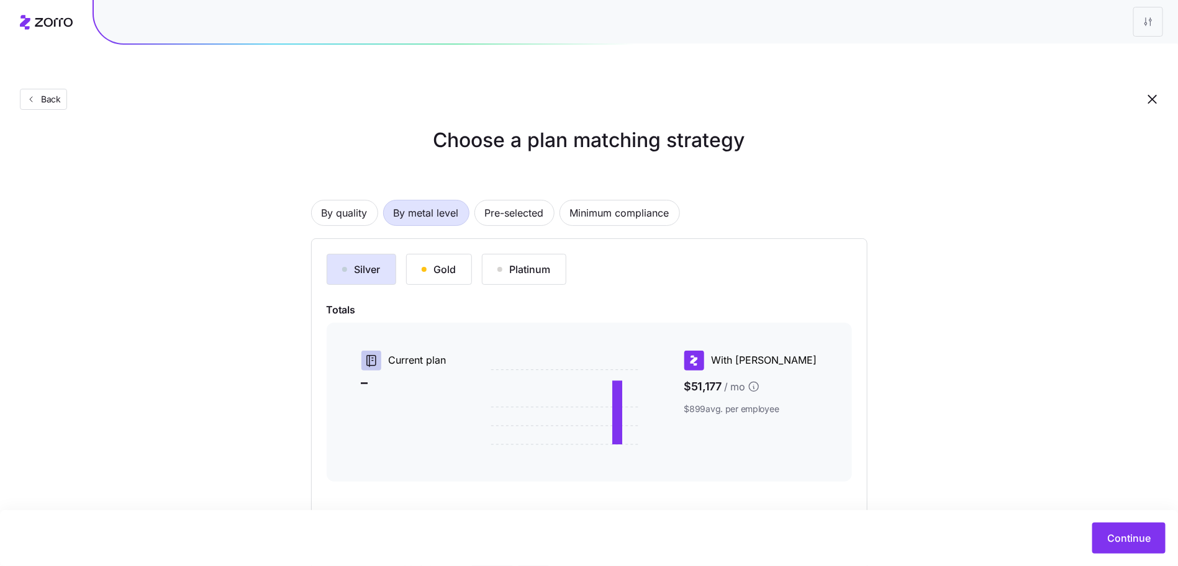
scroll to position [11, 0]
click at [1133, 558] on div "Continue" at bounding box center [589, 538] width 1178 height 56
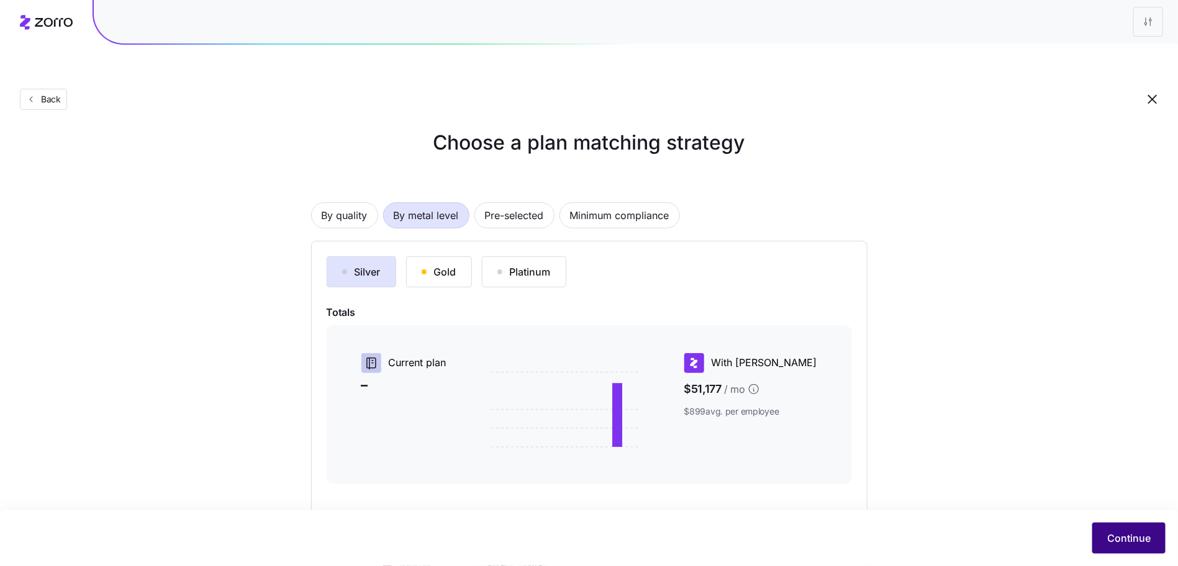
click at [1133, 551] on button "Continue" at bounding box center [1128, 538] width 73 height 31
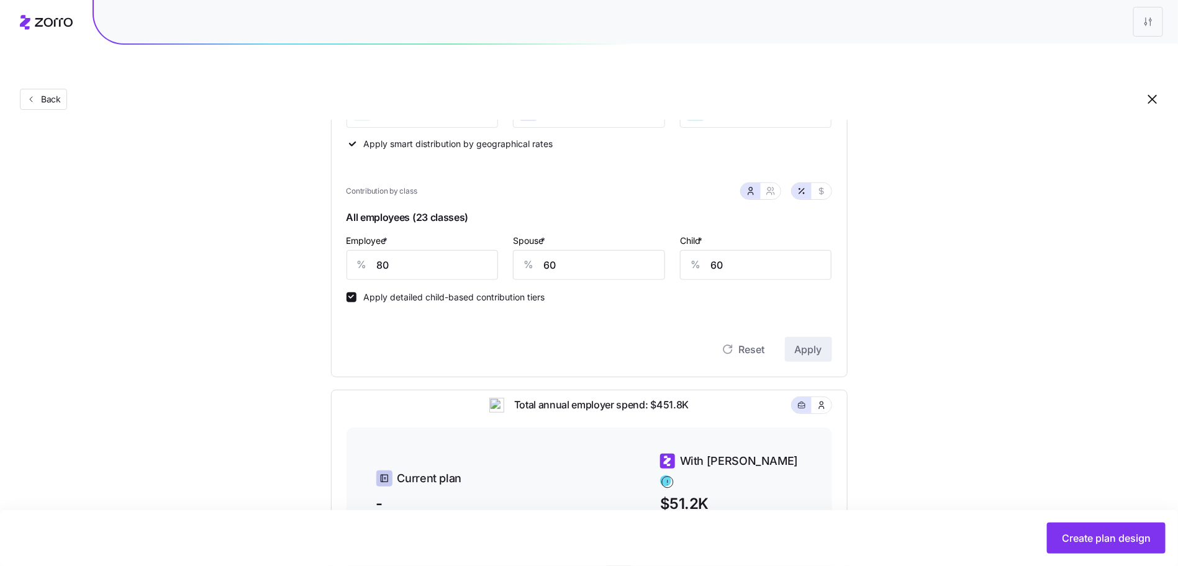
scroll to position [229, 0]
drag, startPoint x: 421, startPoint y: 218, endPoint x: 419, endPoint y: 240, distance: 21.9
click at [420, 235] on div "Employee * % 80" at bounding box center [423, 258] width 152 height 47
click at [419, 252] on input "80" at bounding box center [423, 267] width 152 height 30
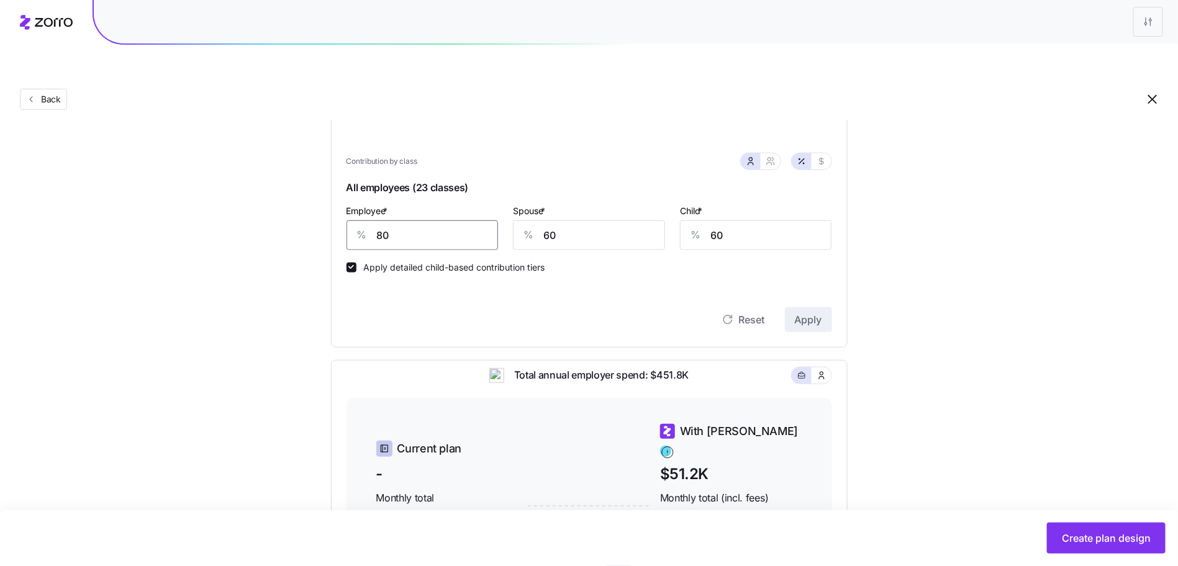
scroll to position [124, 0]
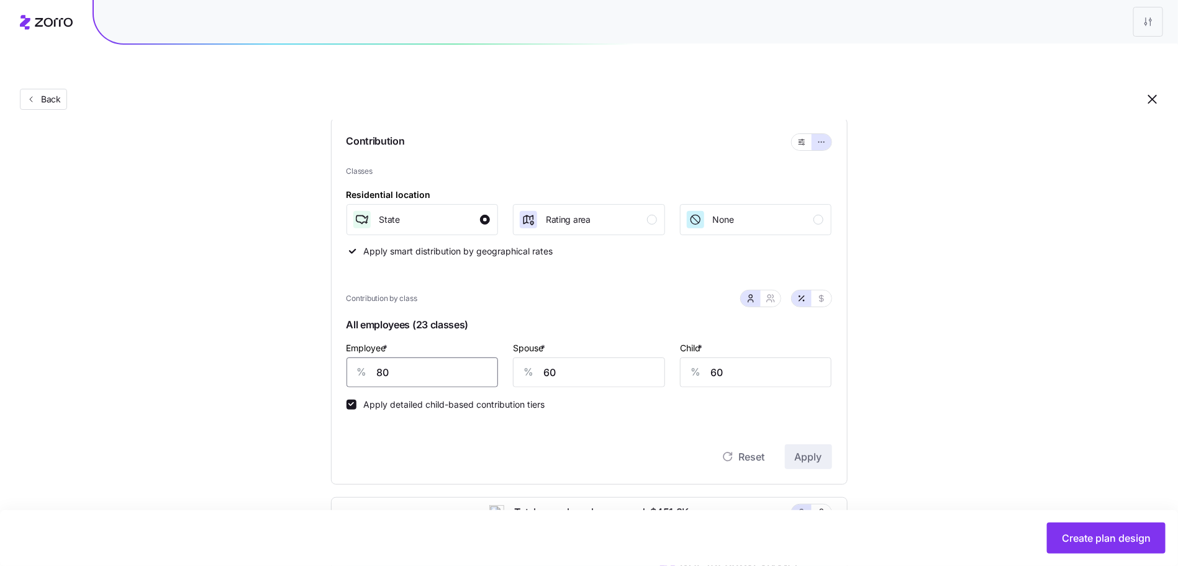
click at [418, 358] on input "80" at bounding box center [423, 373] width 152 height 30
type input "700"
type input "50"
click at [456, 358] on input "700" at bounding box center [423, 373] width 152 height 30
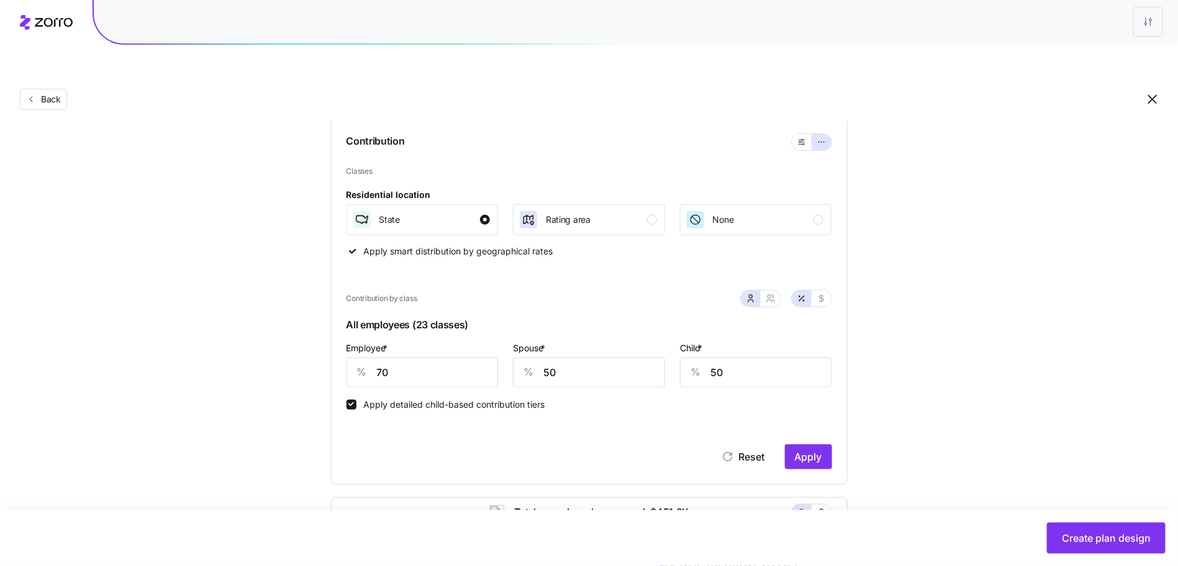
click at [783, 445] on div "Reset Apply" at bounding box center [590, 457] width 486 height 25
click at [795, 450] on span "Apply" at bounding box center [808, 457] width 27 height 15
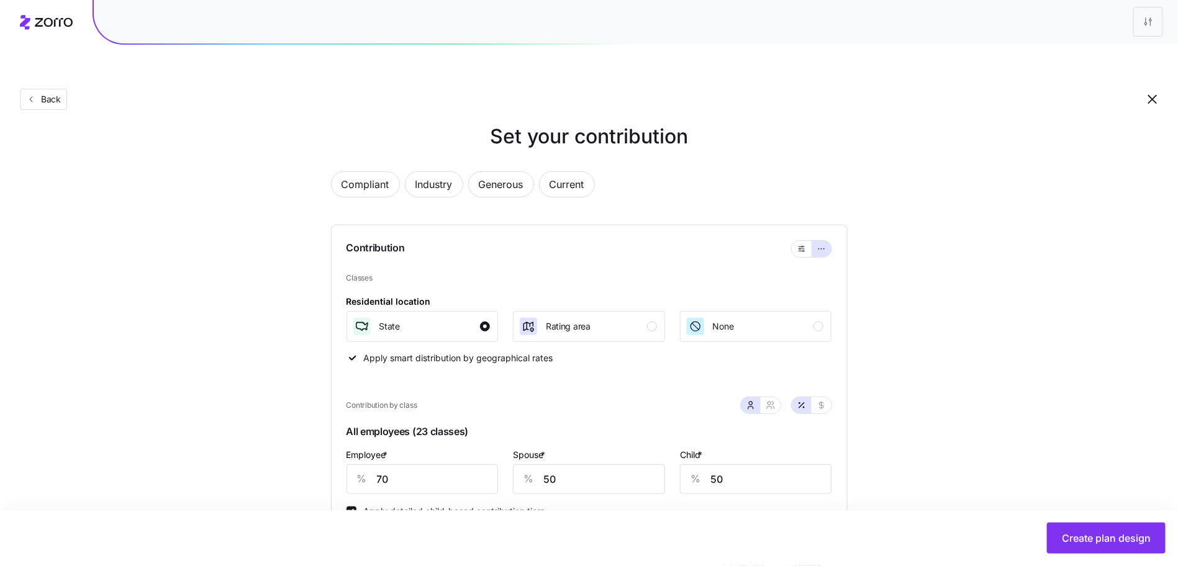
scroll to position [317, 0]
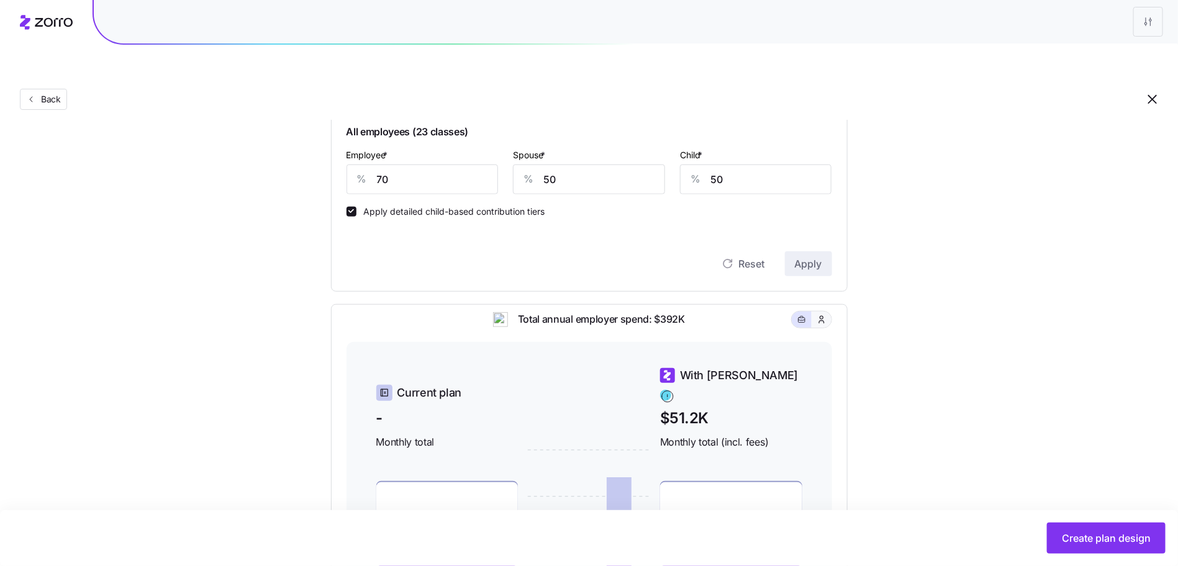
click at [824, 314] on icon "button" at bounding box center [822, 320] width 10 height 12
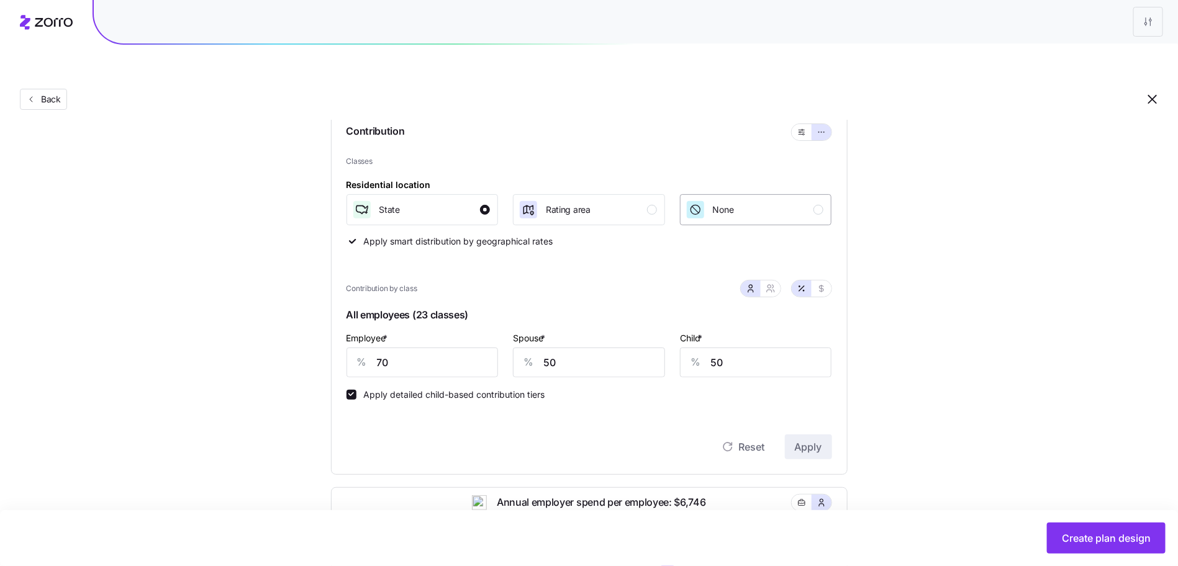
scroll to position [4, 0]
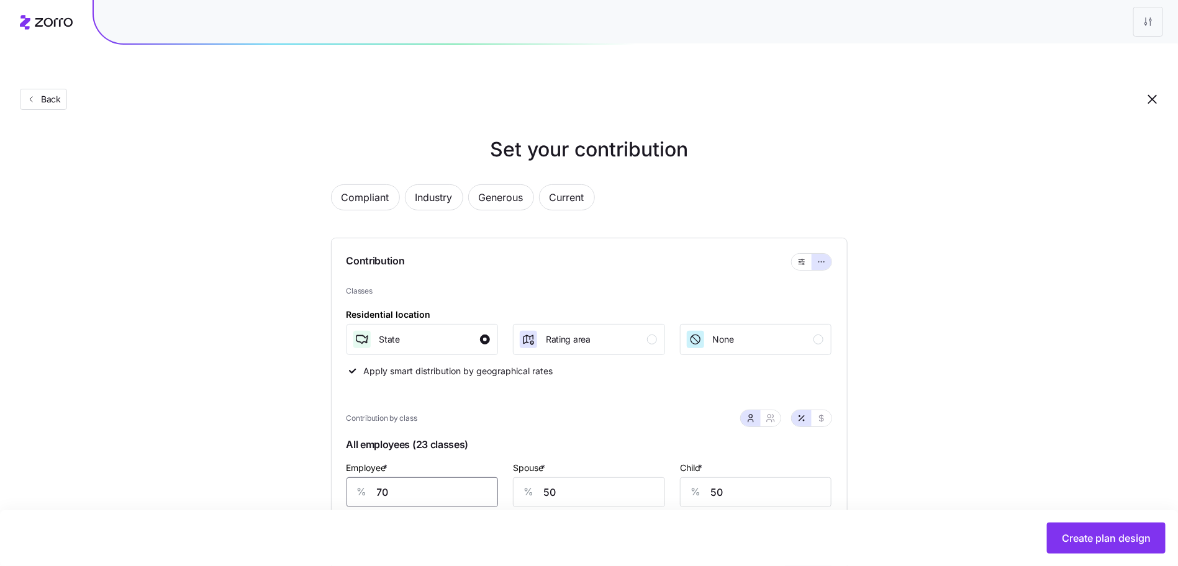
click at [464, 478] on input "70" at bounding box center [423, 493] width 152 height 30
click at [465, 478] on input "70" at bounding box center [423, 493] width 152 height 30
type input "80"
type input "60"
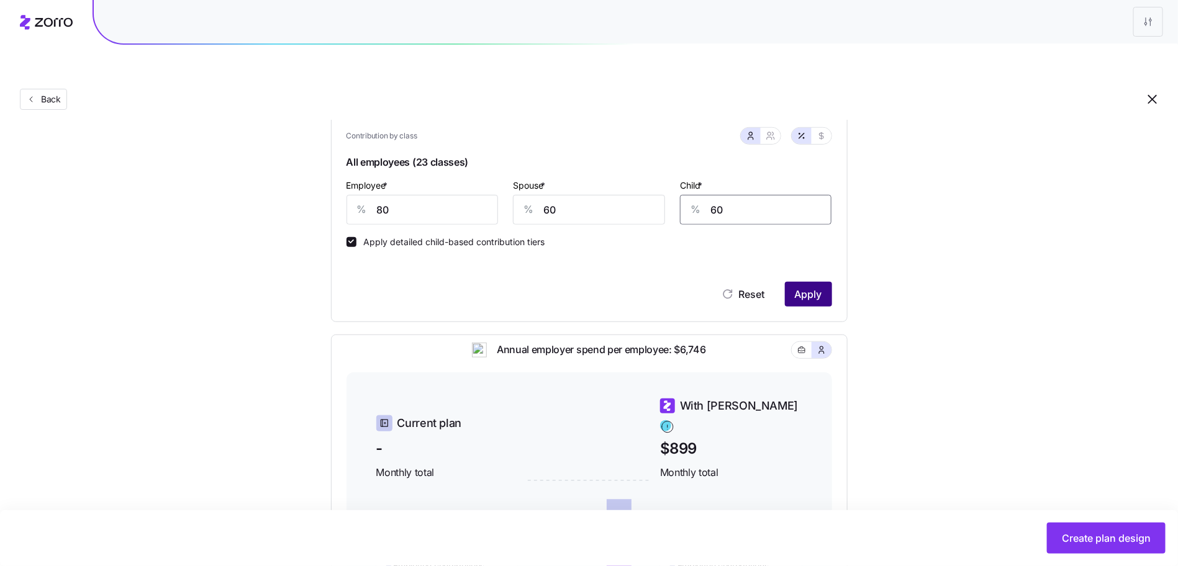
type input "60"
click at [800, 282] on button "Apply" at bounding box center [808, 294] width 47 height 25
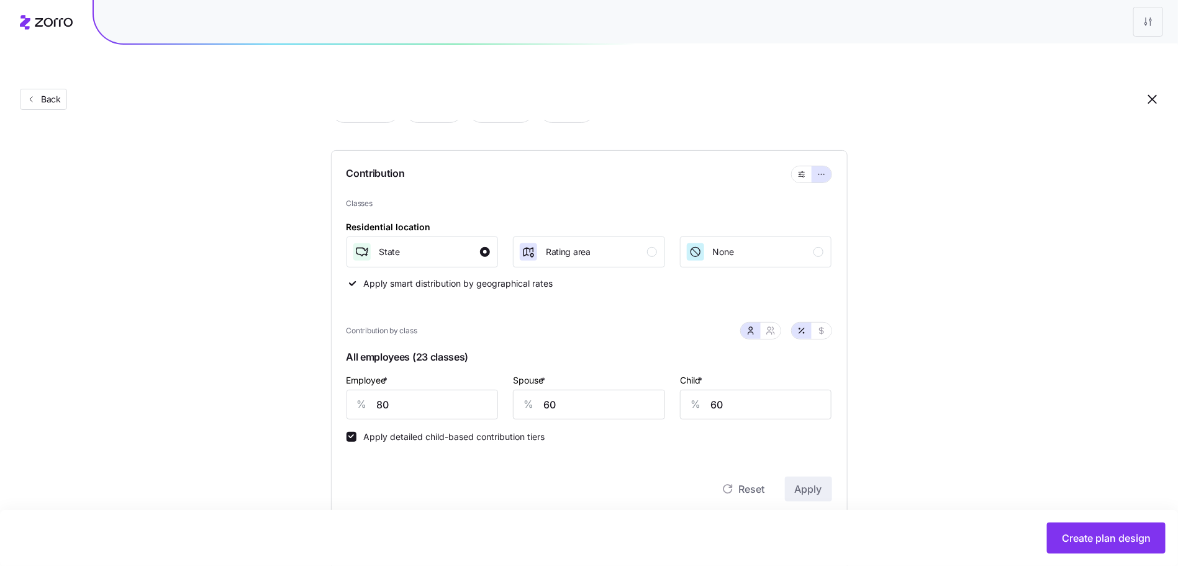
scroll to position [0, 0]
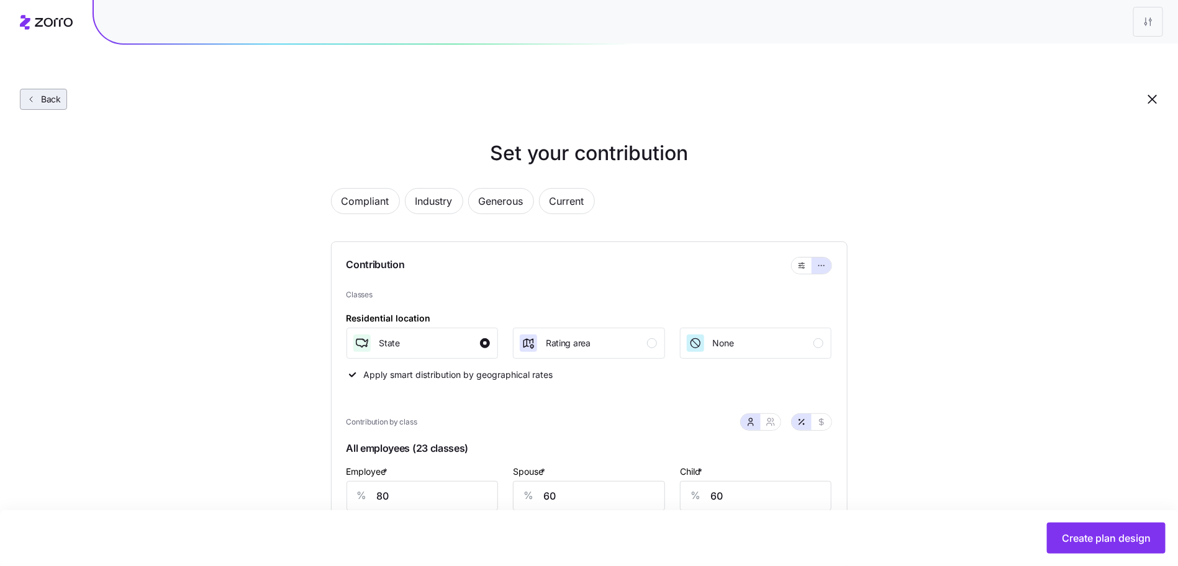
click at [38, 93] on span "Back" at bounding box center [48, 99] width 25 height 12
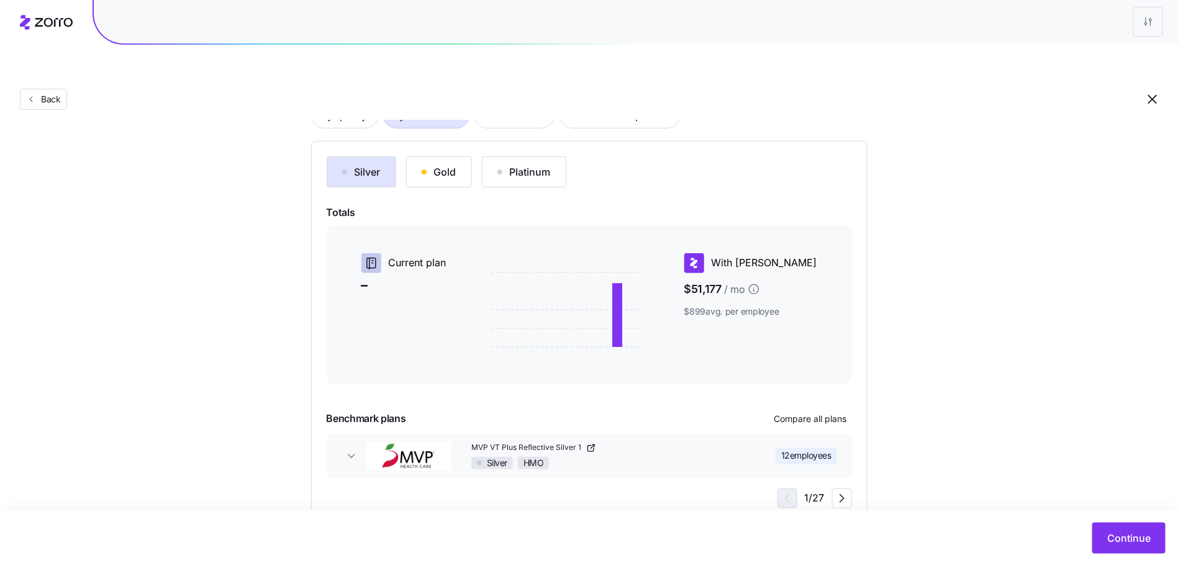
scroll to position [118, 0]
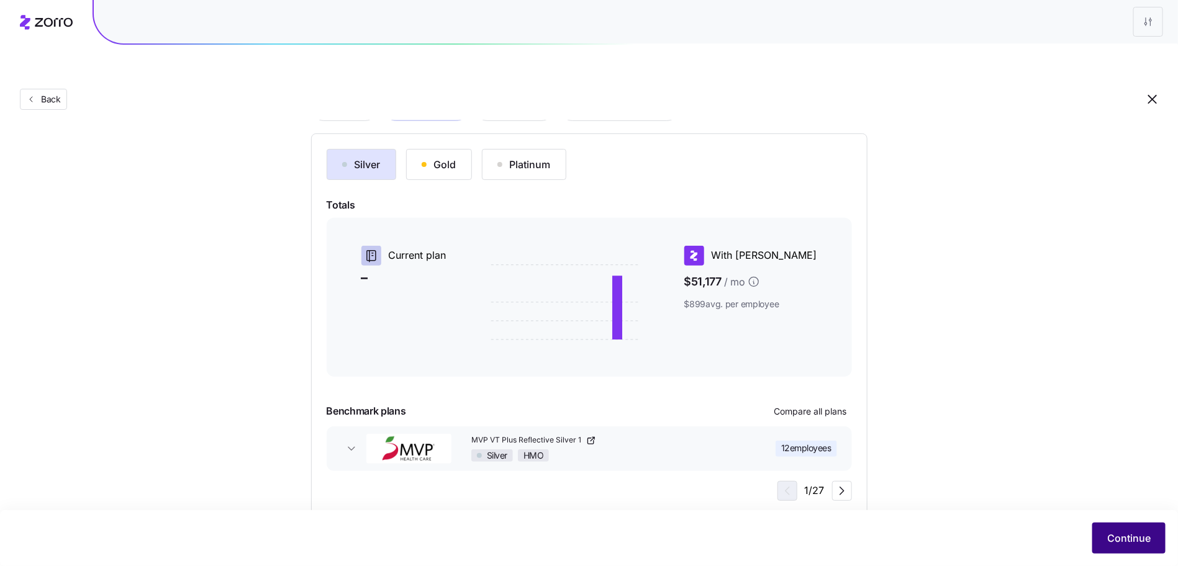
click at [1102, 541] on button "Continue" at bounding box center [1128, 538] width 73 height 31
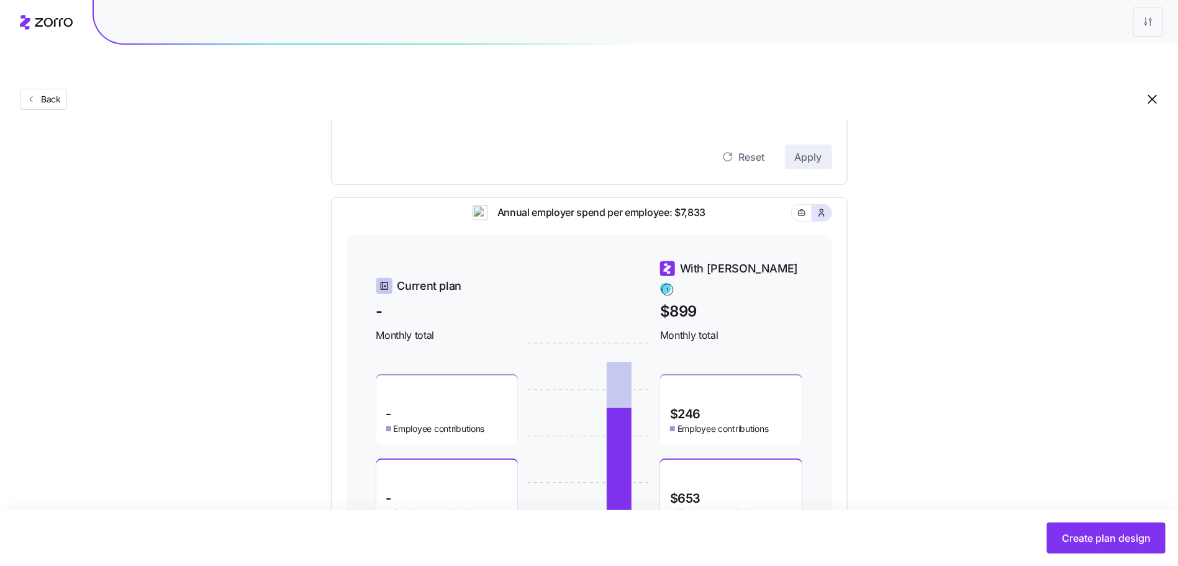
scroll to position [470, 0]
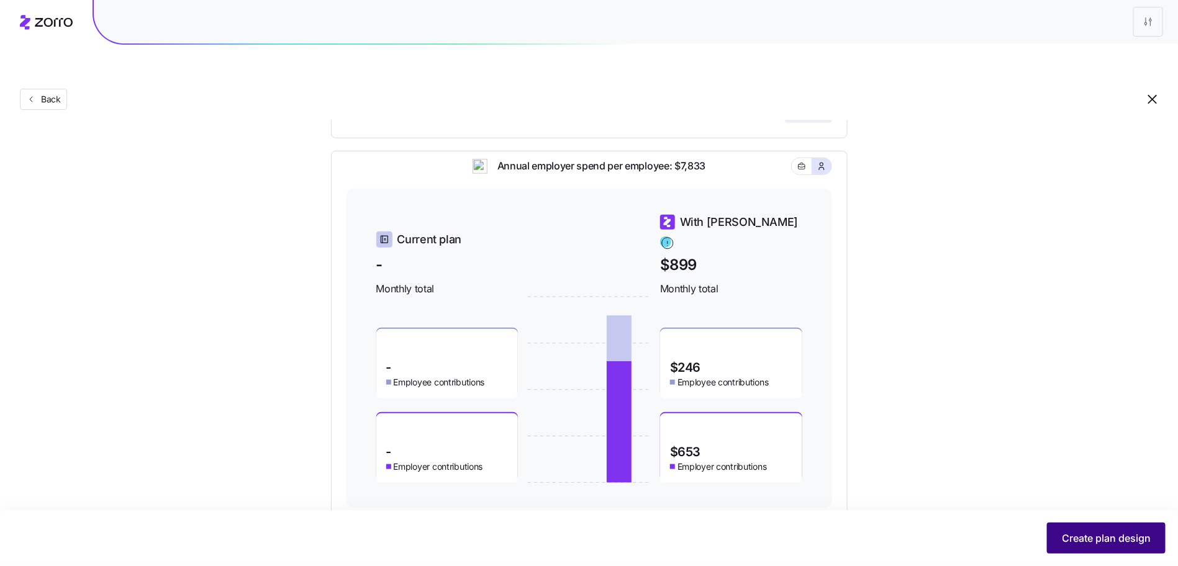
click at [1054, 536] on button "Create plan design" at bounding box center [1106, 538] width 119 height 31
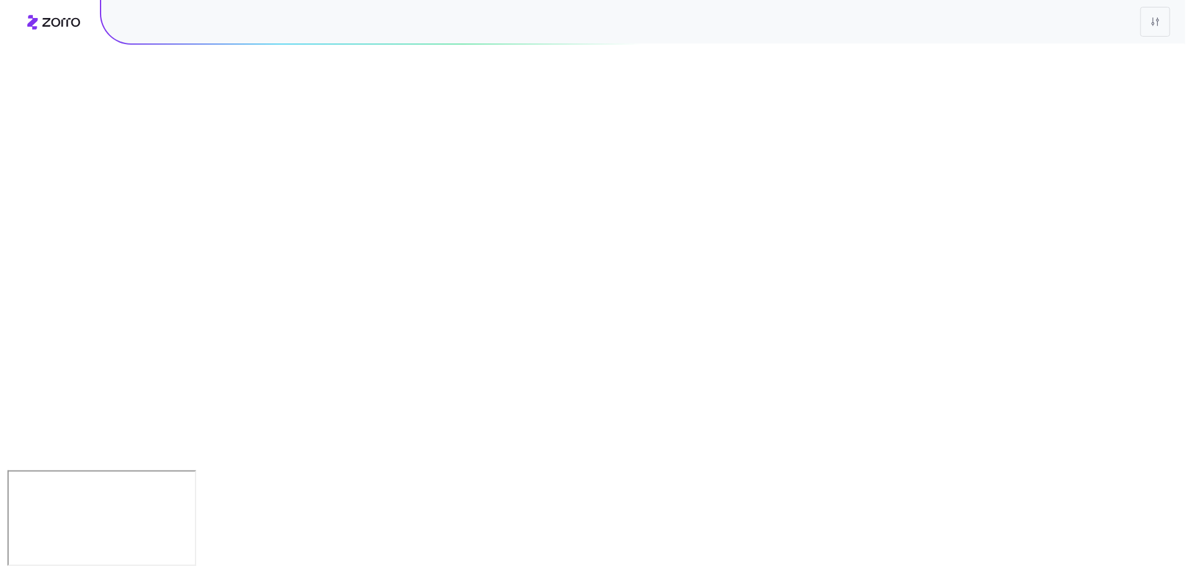
scroll to position [0, 0]
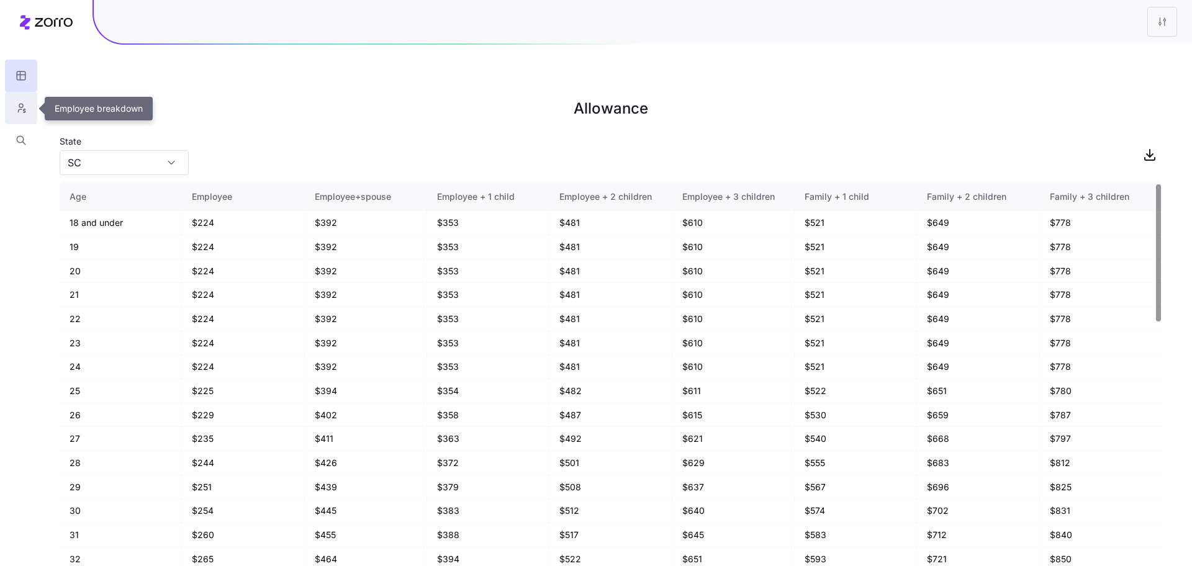
click at [12, 116] on button "button" at bounding box center [21, 108] width 32 height 32
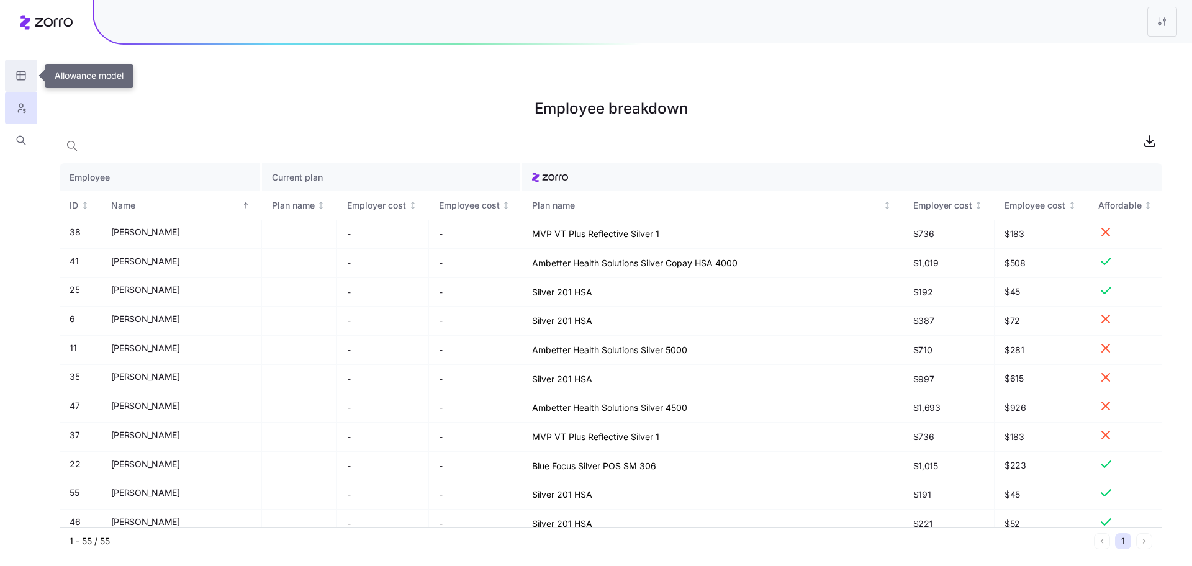
click at [25, 75] on icon "button" at bounding box center [21, 76] width 11 height 12
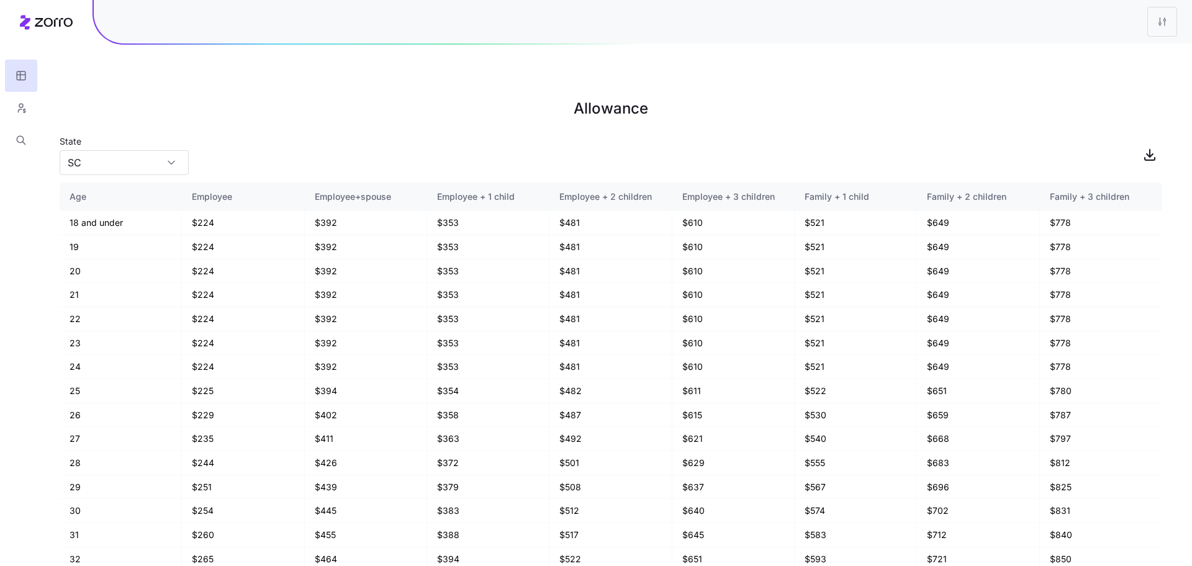
click at [1080, 134] on div "State SC" at bounding box center [611, 155] width 1103 height 42
click at [1151, 23] on html "Allowance State SC Age Employee Employee+spouse Employee + 1 child Employee + 2…" at bounding box center [596, 345] width 1192 height 691
click at [1169, 24] on html "Allowance State SC Age Employee Employee+spouse Employee + 1 child Employee + 2…" at bounding box center [596, 345] width 1192 height 691
click at [1159, 22] on html "Allowance State SC Age Employee Employee+spouse Employee + 1 child Employee + 2…" at bounding box center [596, 345] width 1192 height 691
click at [220, 85] on html "Allowance State SC Age Employee Employee+spouse Employee + 1 child Employee + 2…" at bounding box center [596, 345] width 1192 height 691
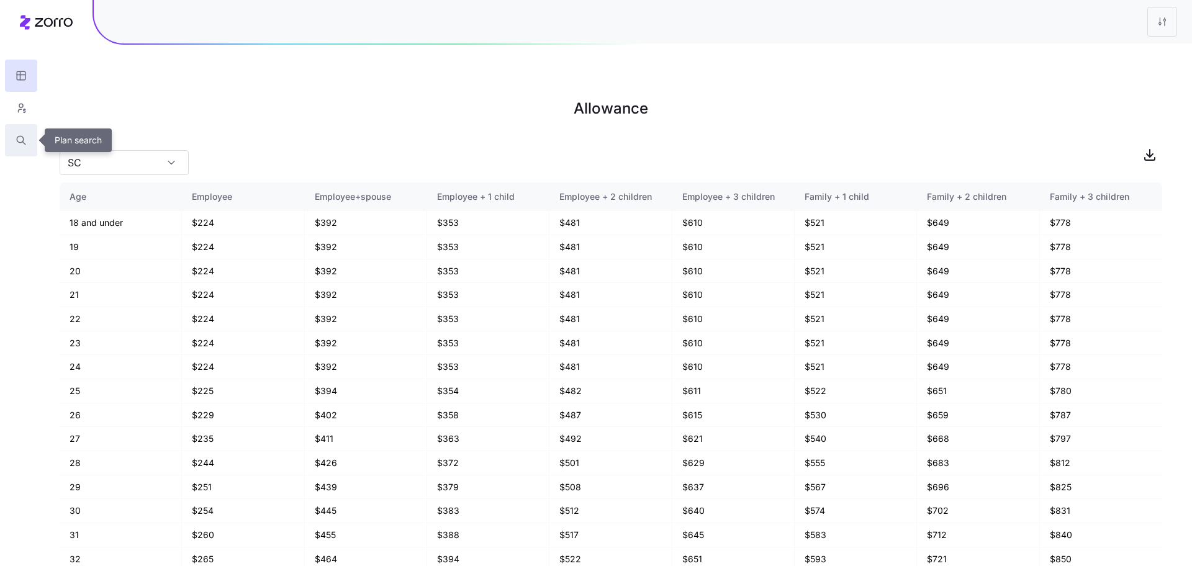
click at [25, 143] on icon "button" at bounding box center [21, 140] width 11 height 12
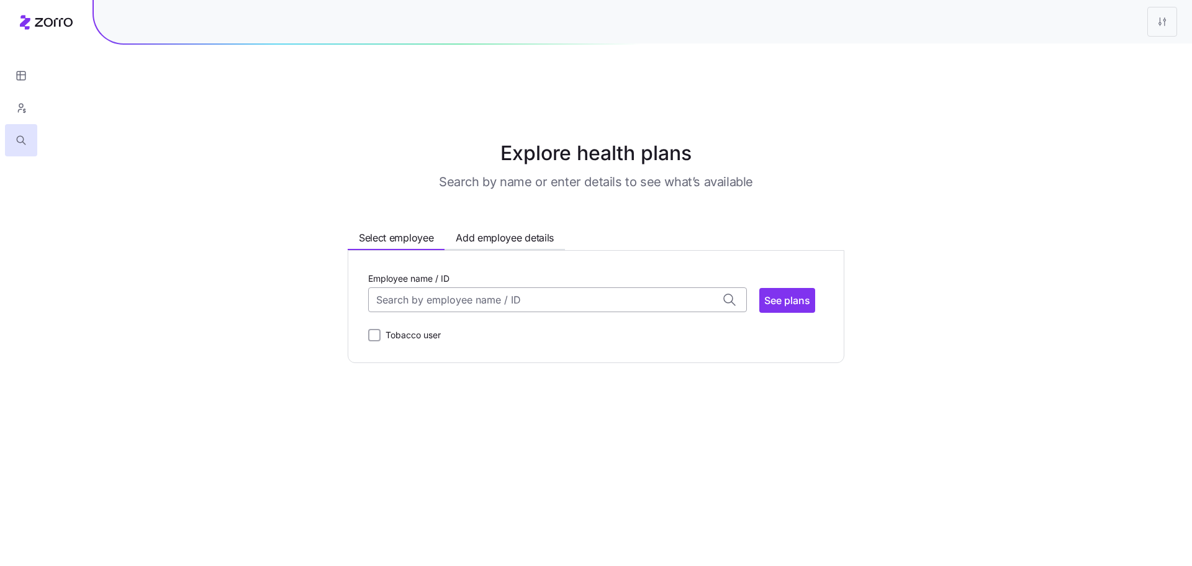
click at [507, 288] on input "Employee name / ID" at bounding box center [557, 300] width 379 height 25
click at [446, 341] on span "ID: 30 | zip code: 59046" at bounding box center [428, 346] width 101 height 11
click at [786, 293] on span "See plans" at bounding box center [787, 300] width 46 height 15
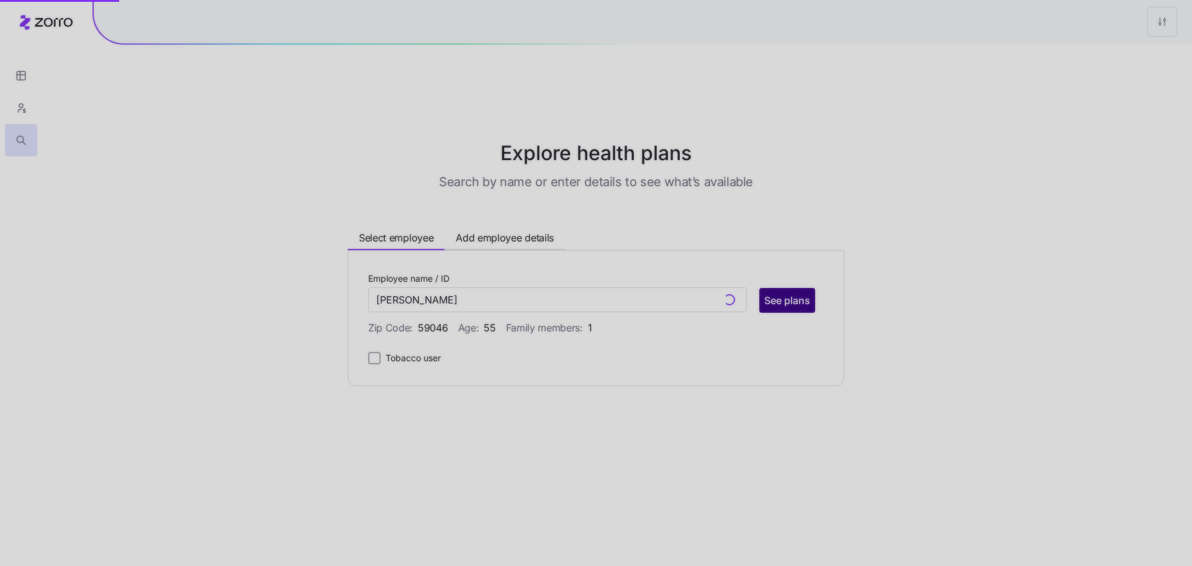
type input "Melissa Lyon (ID: 30)"
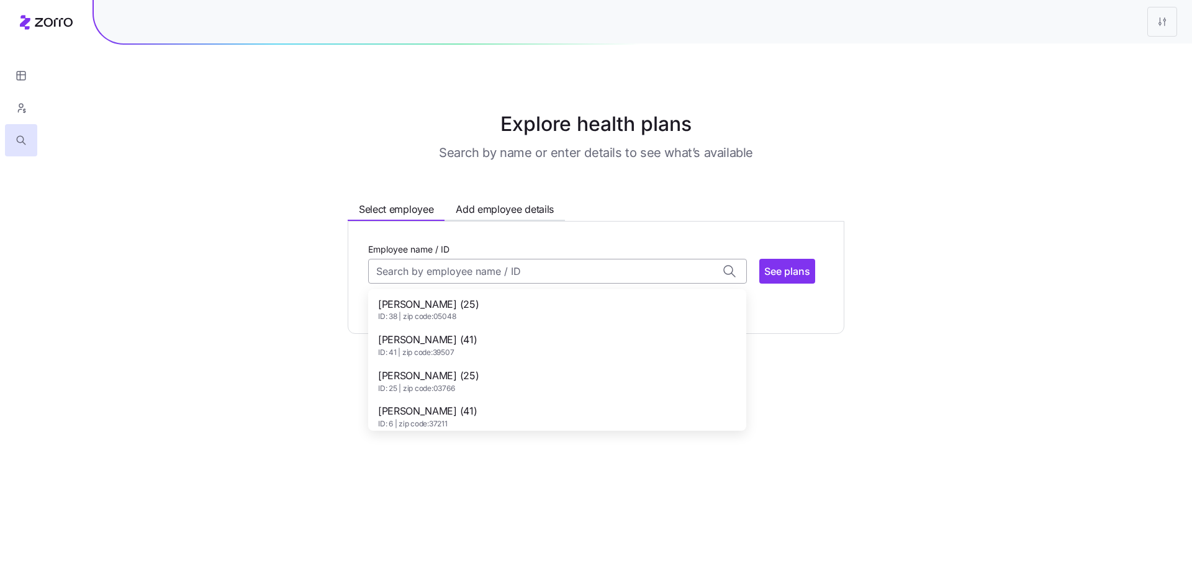
click at [540, 274] on input "Employee name / ID" at bounding box center [557, 271] width 379 height 25
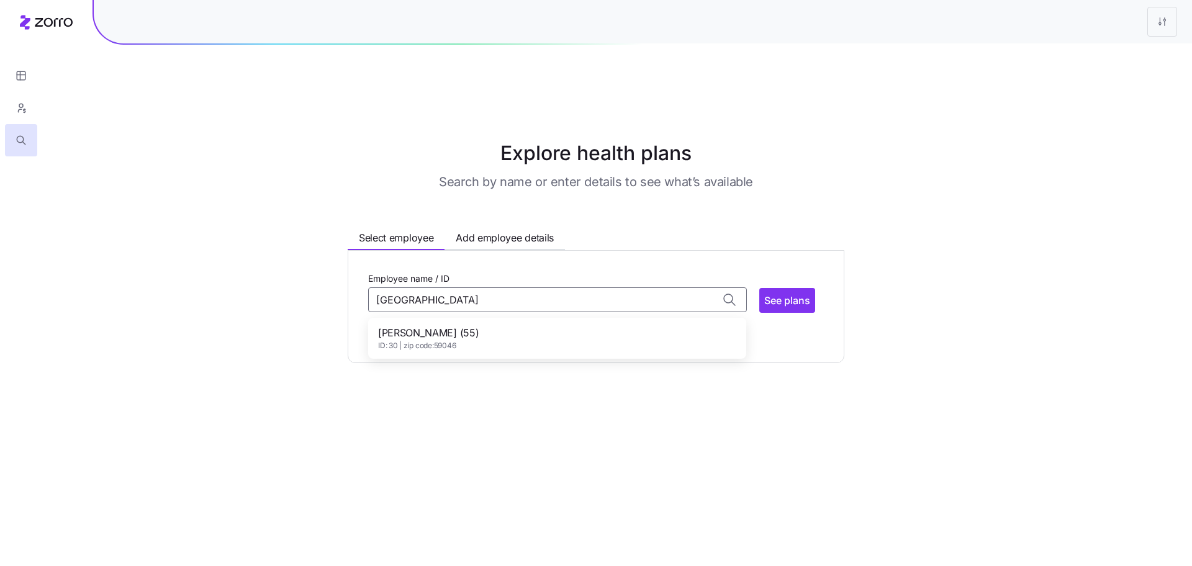
type input "[GEOGRAPHIC_DATA]"
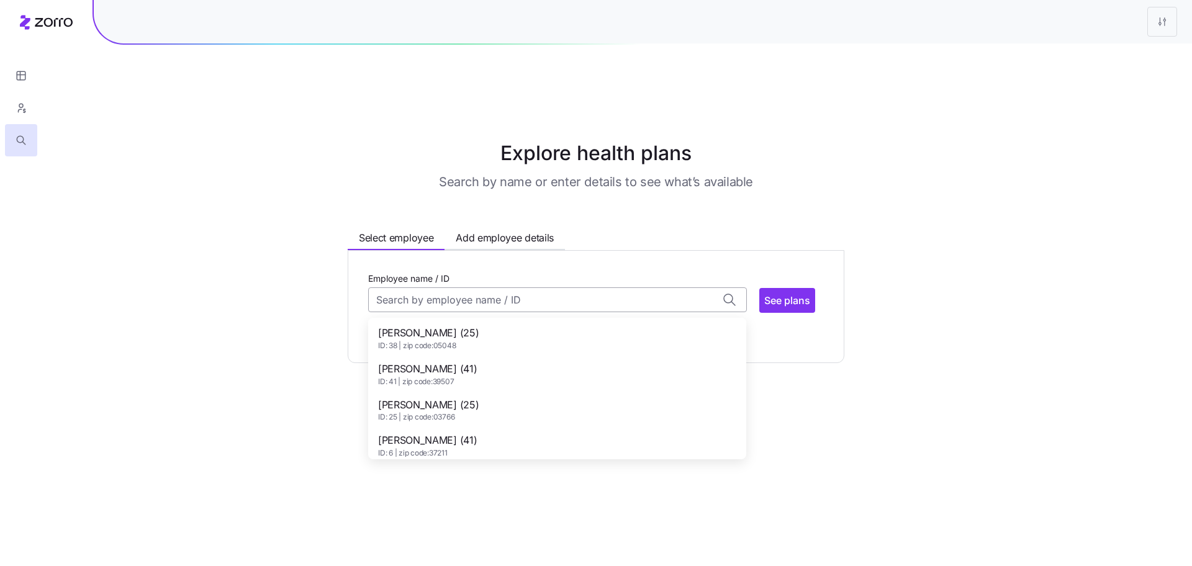
click at [481, 288] on input "Employee name / ID" at bounding box center [557, 300] width 379 height 25
click at [535, 288] on input "Employee name / ID" at bounding box center [557, 300] width 379 height 25
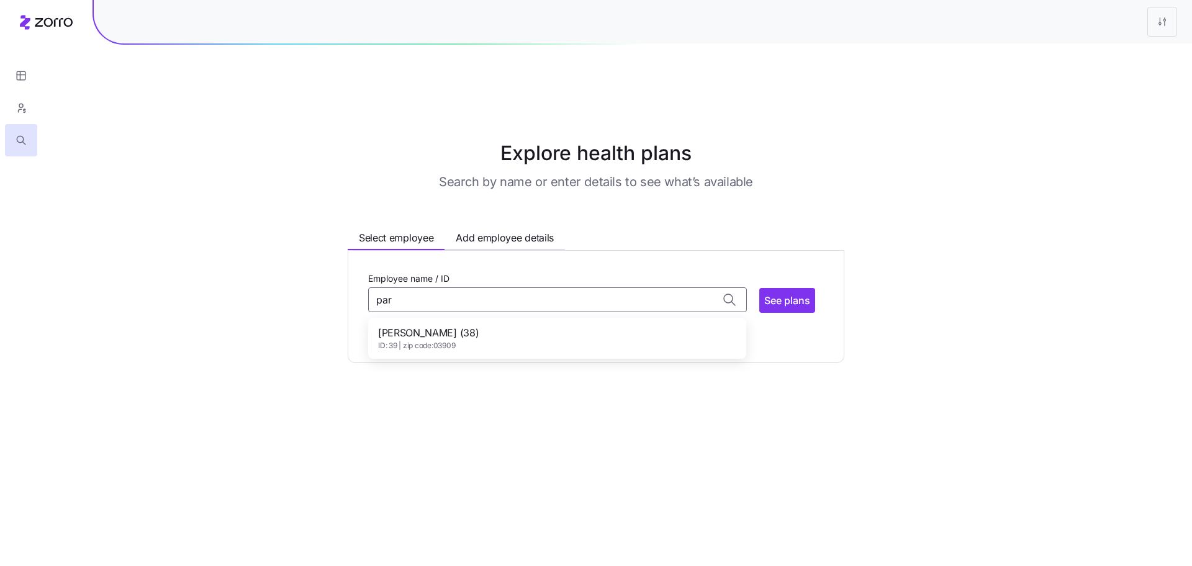
type input "par"
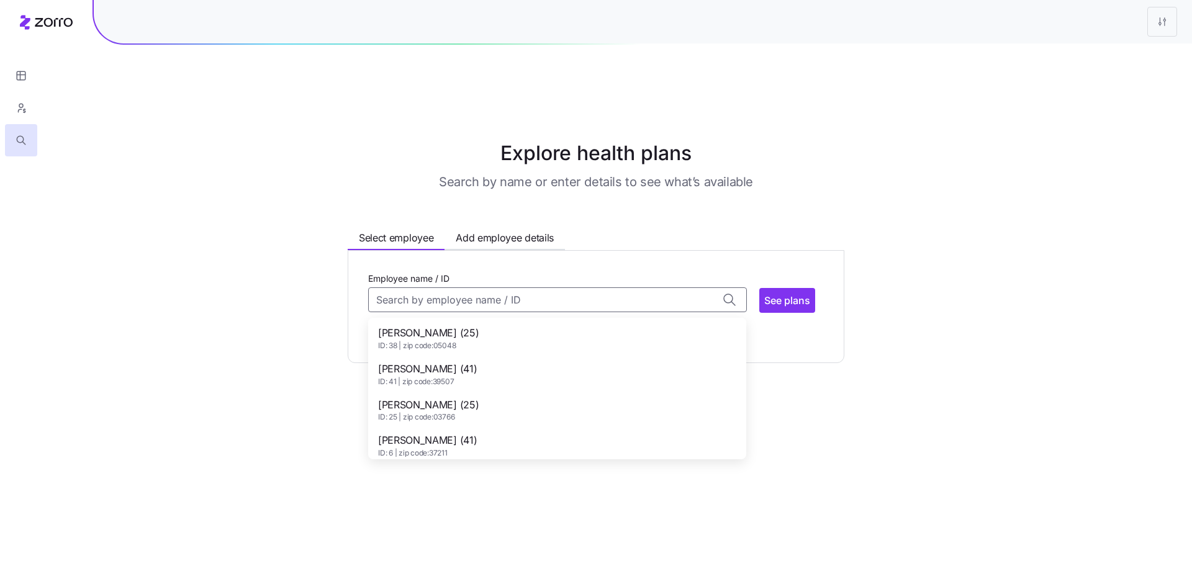
click at [104, 185] on div "Explore health plans Search by name or enter details to see what’s available Se…" at bounding box center [596, 250] width 1192 height 225
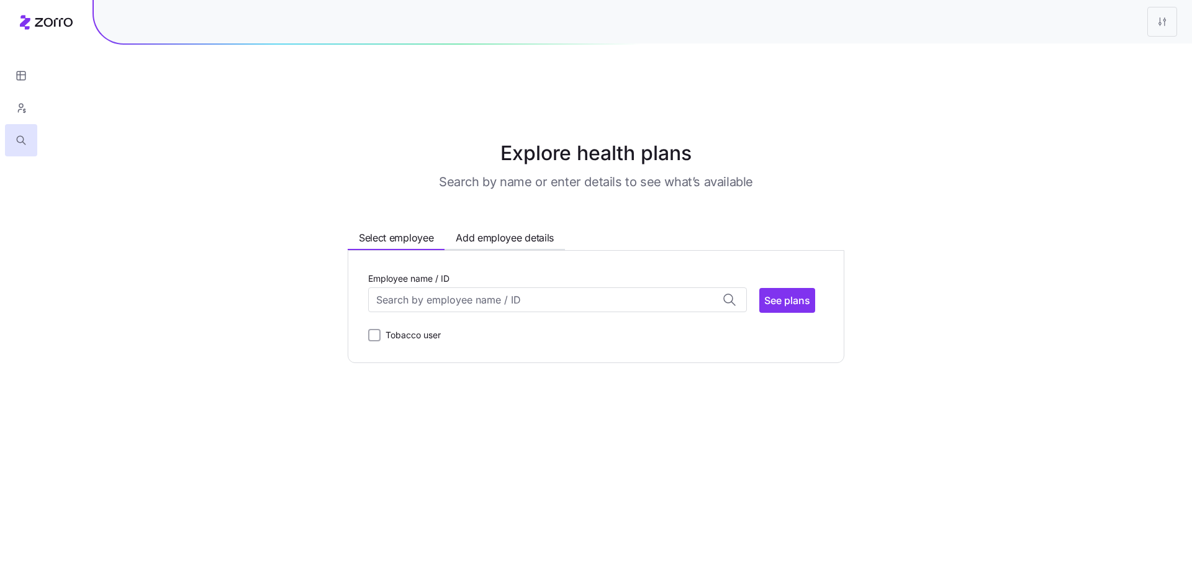
click at [1178, 18] on div at bounding box center [643, 21] width 1099 height 43
click at [1176, 19] on html "Explore health plans Search by name or enter details to see what’s available Se…" at bounding box center [596, 345] width 1192 height 691
click at [1133, 53] on div "Edit plan design" at bounding box center [1112, 55] width 124 height 20
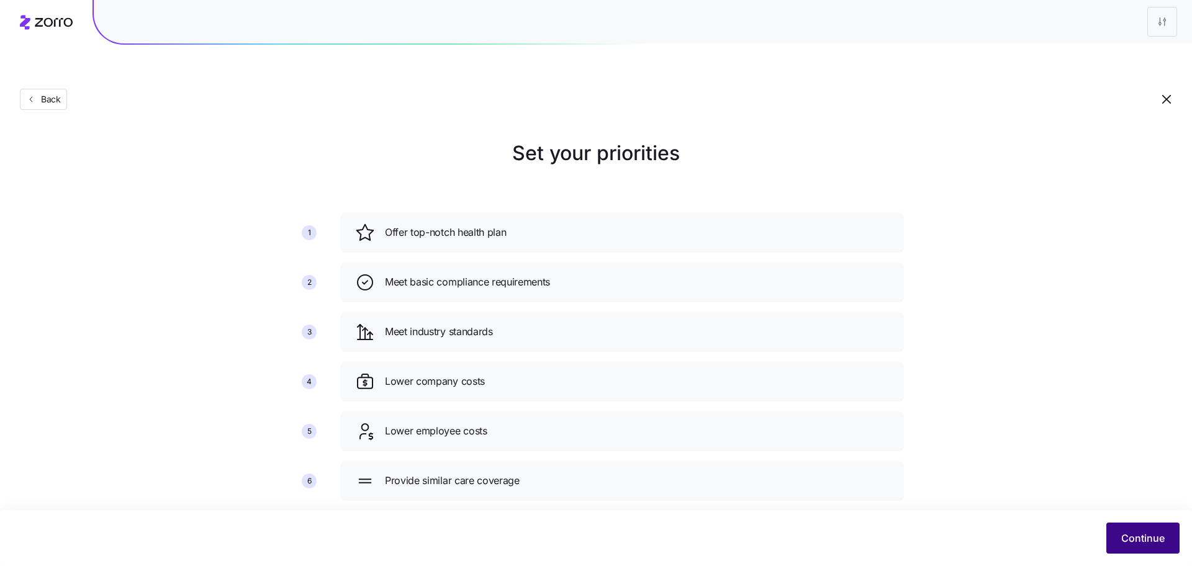
click at [1131, 549] on button "Continue" at bounding box center [1143, 538] width 73 height 31
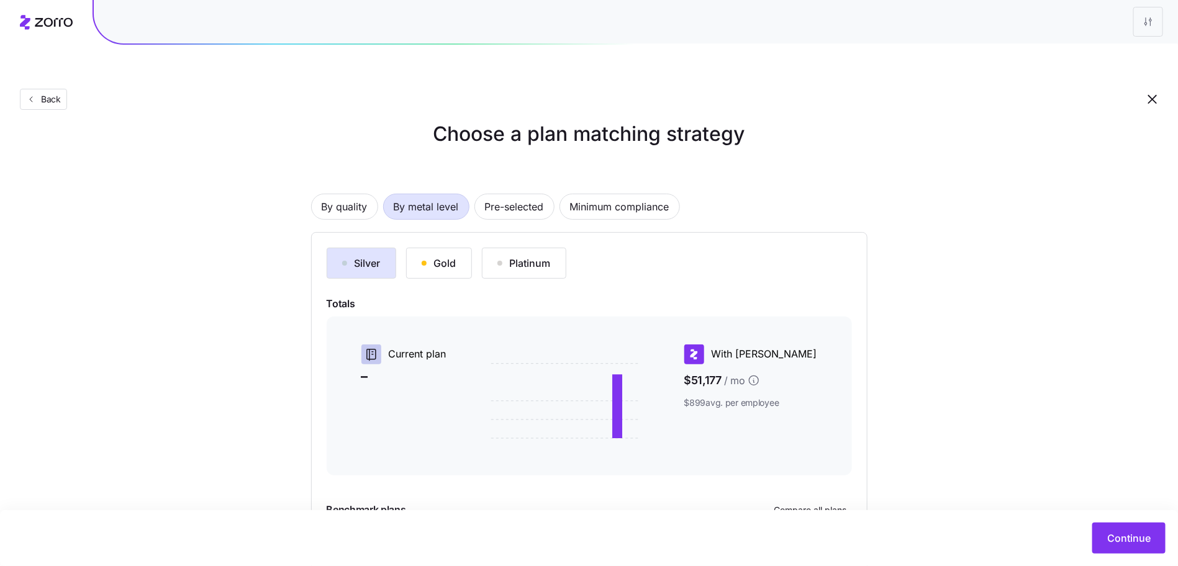
scroll to position [2, 0]
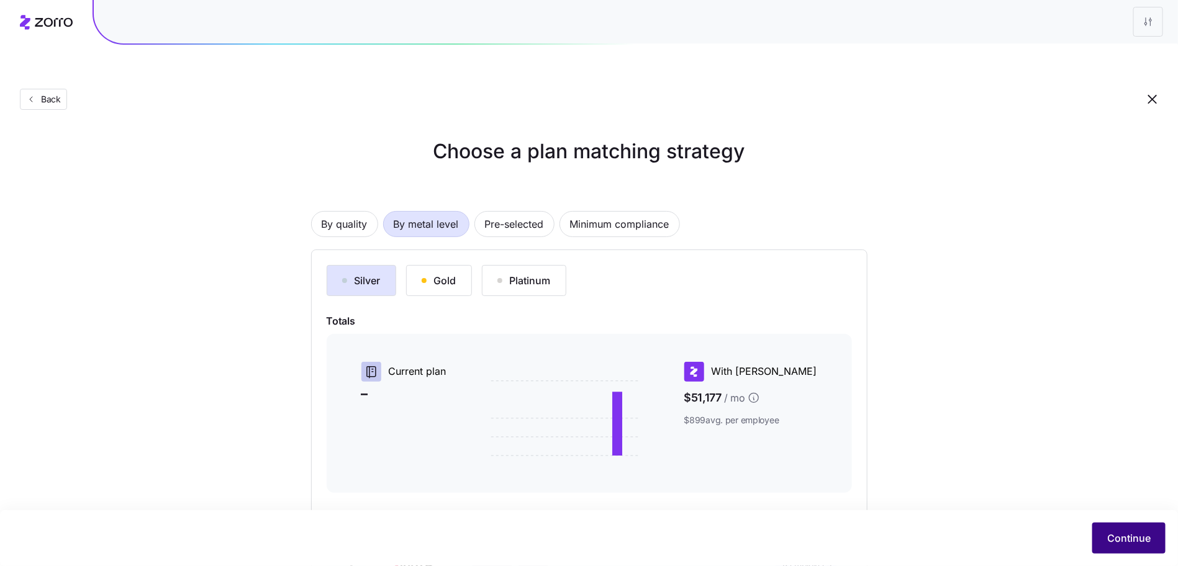
click at [1113, 538] on span "Continue" at bounding box center [1128, 538] width 43 height 15
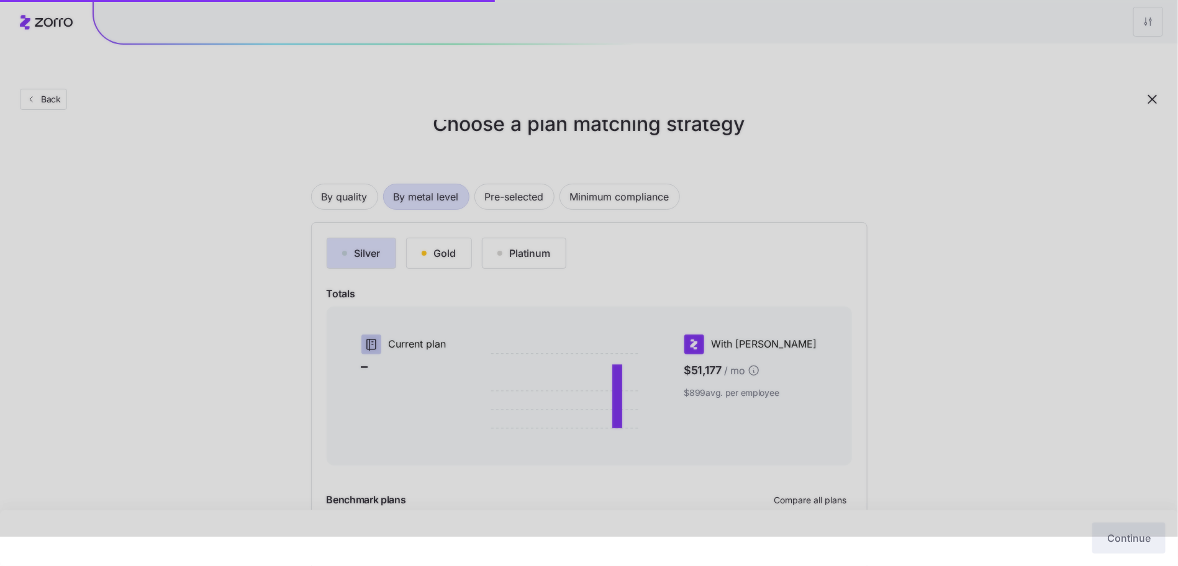
scroll to position [117, 0]
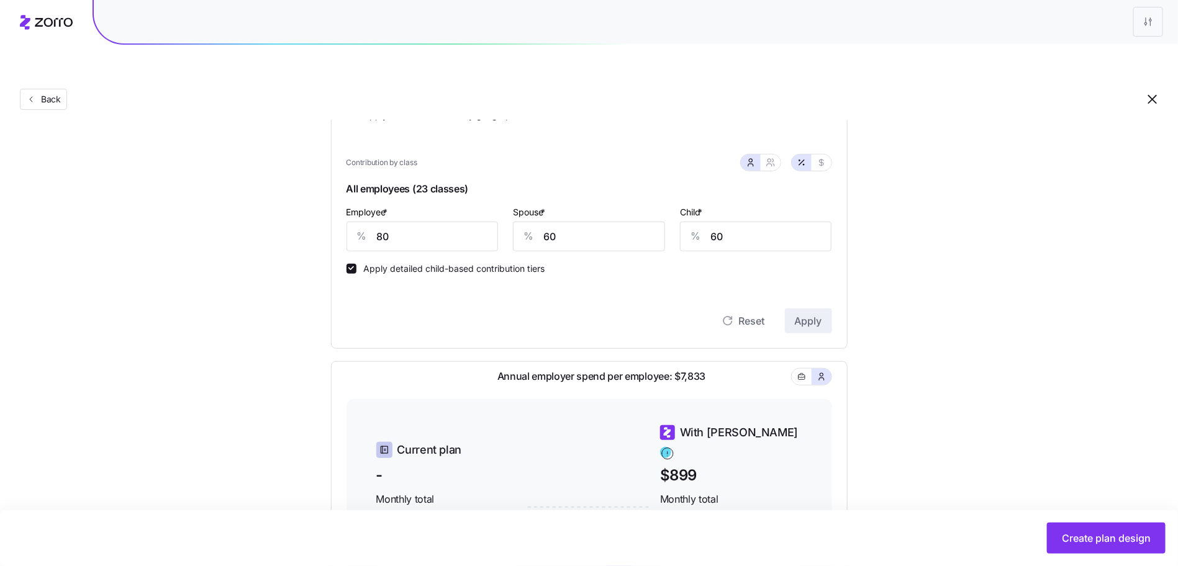
scroll to position [253, 0]
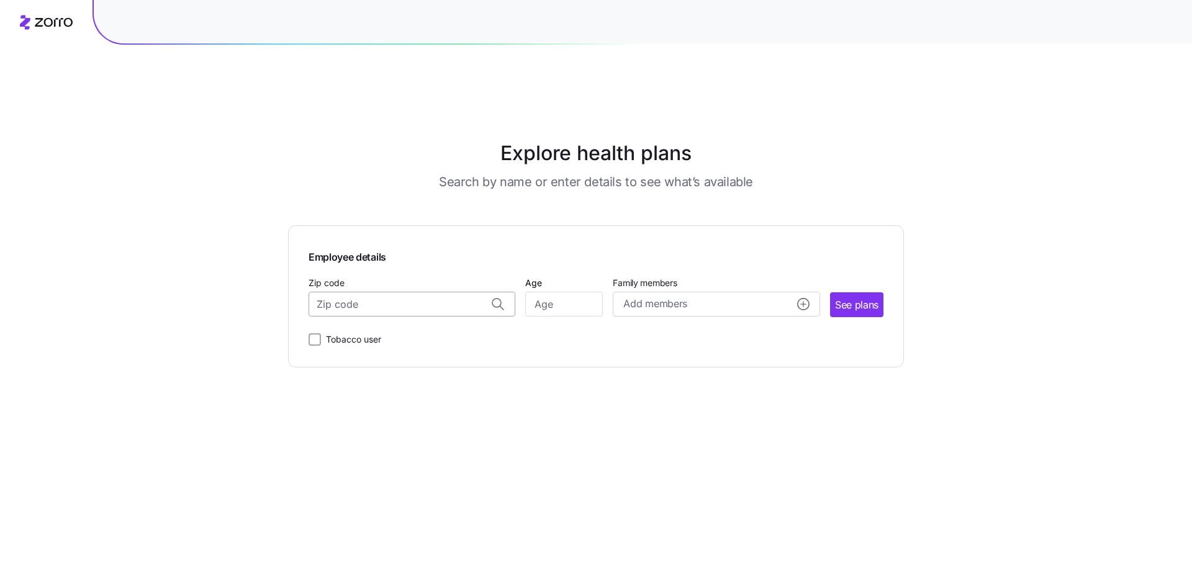
click at [363, 292] on input "Zip code" at bounding box center [412, 304] width 207 height 25
click at [365, 330] on span "59046, [GEOGRAPHIC_DATA], [GEOGRAPHIC_DATA]" at bounding box center [410, 338] width 174 height 16
type input "59046, [GEOGRAPHIC_DATA], [GEOGRAPHIC_DATA]"
click at [563, 292] on input "Age" at bounding box center [564, 304] width 78 height 25
drag, startPoint x: 843, startPoint y: 267, endPoint x: 601, endPoint y: 272, distance: 242.3
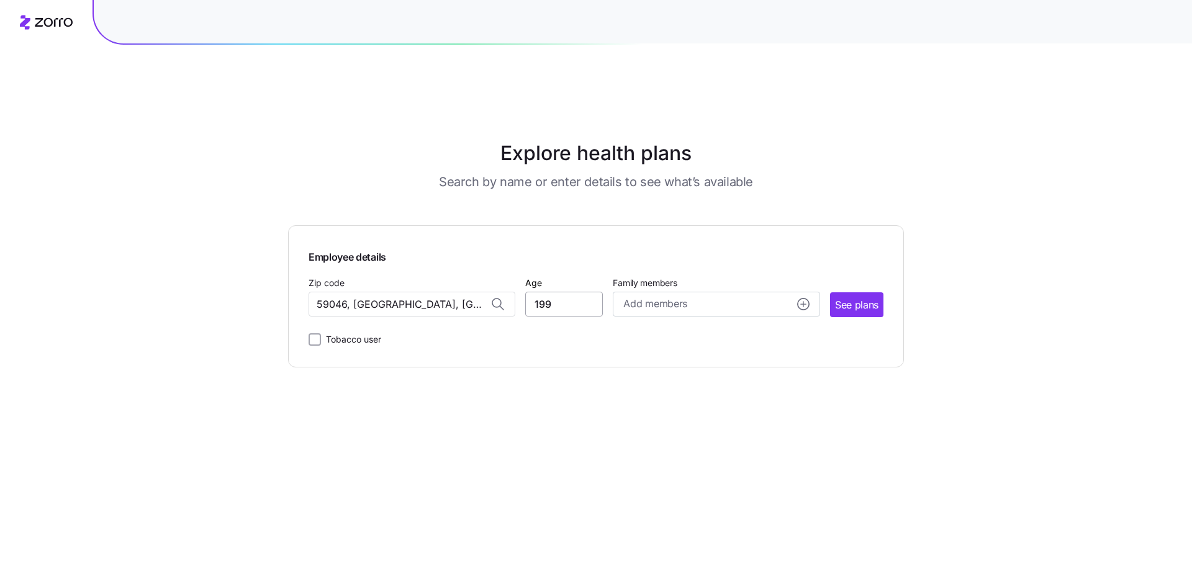
click at [549, 275] on div "Zip code 59046, [GEOGRAPHIC_DATA], [GEOGRAPHIC_DATA] Age 199 Family members Add…" at bounding box center [596, 296] width 575 height 42
click at [600, 292] on input "199" at bounding box center [564, 304] width 78 height 25
click at [598, 292] on input "199" at bounding box center [564, 304] width 78 height 25
click at [597, 292] on input "199" at bounding box center [564, 304] width 78 height 25
type input "35"
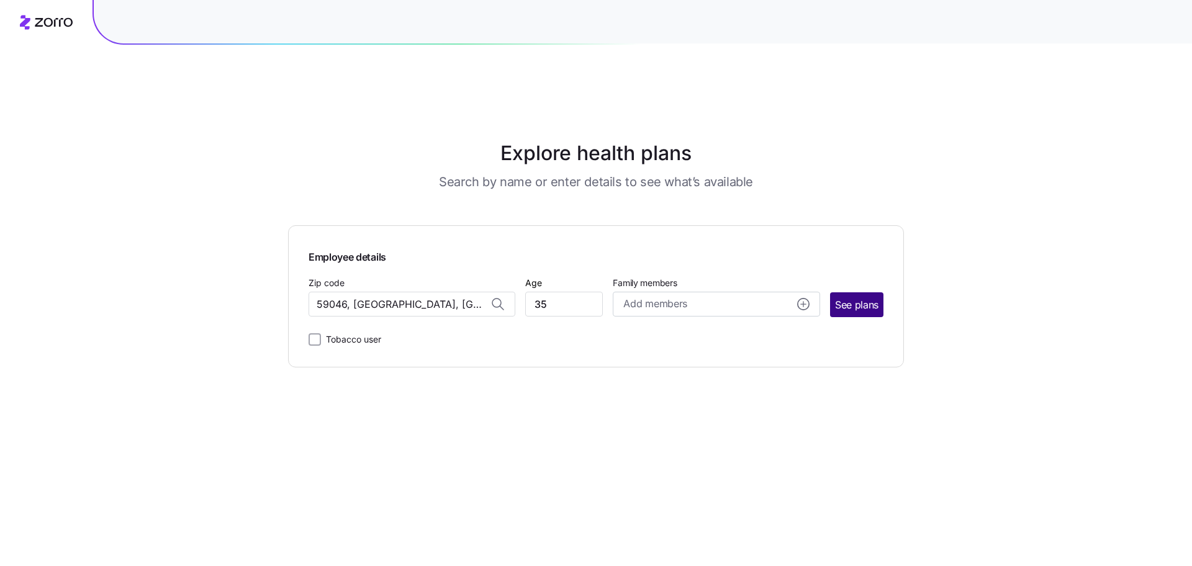
click at [794, 293] on button "See plans" at bounding box center [856, 305] width 53 height 25
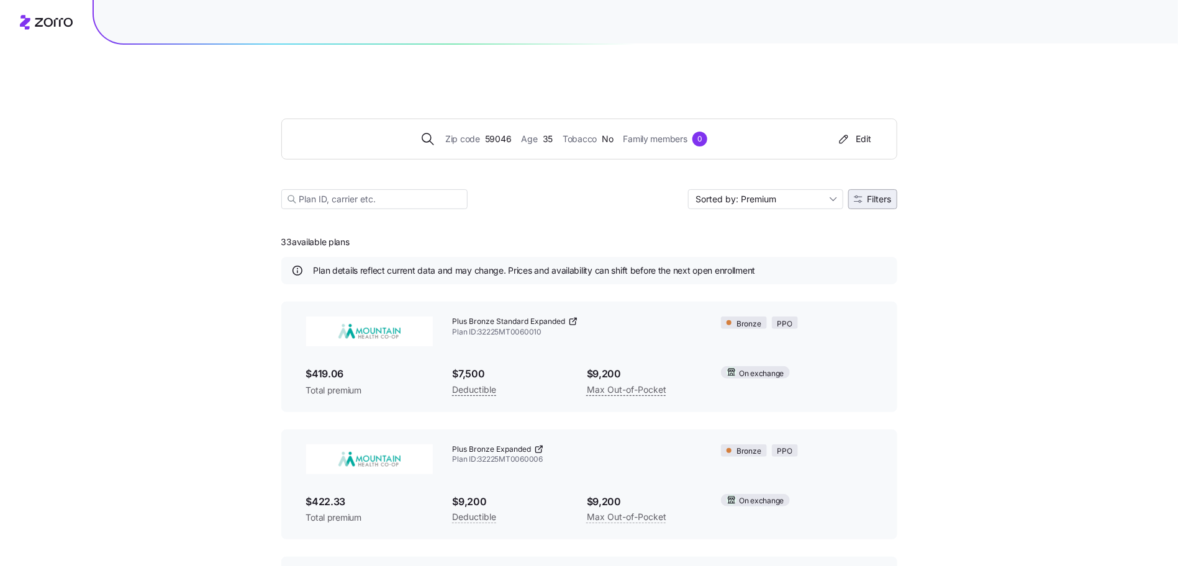
click at [794, 195] on span "Filters" at bounding box center [880, 199] width 24 height 9
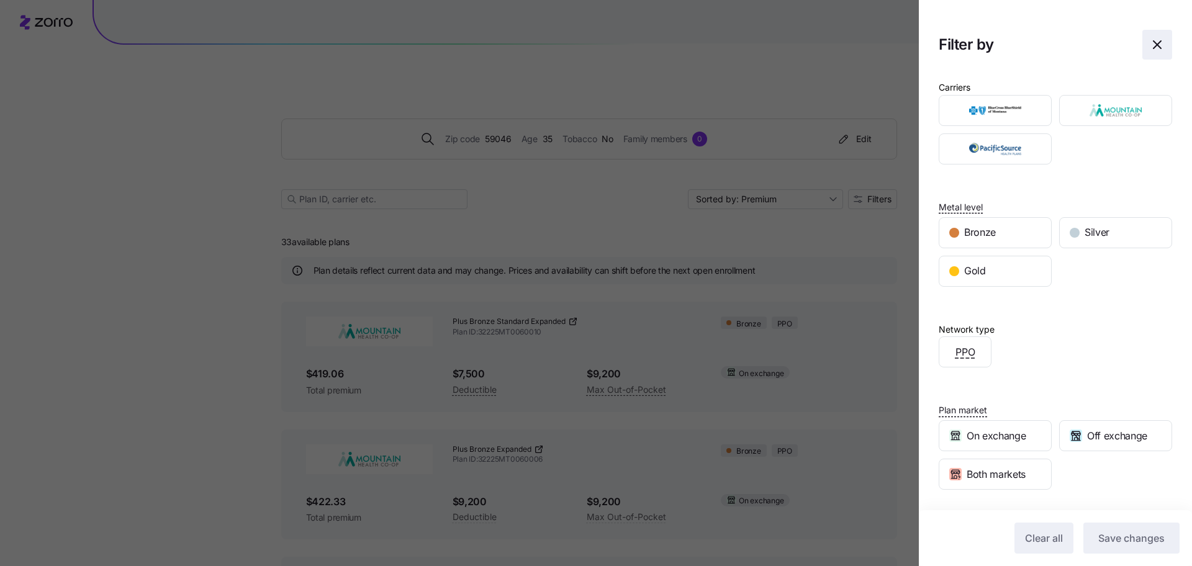
click at [794, 48] on icon "button" at bounding box center [1157, 44] width 15 height 15
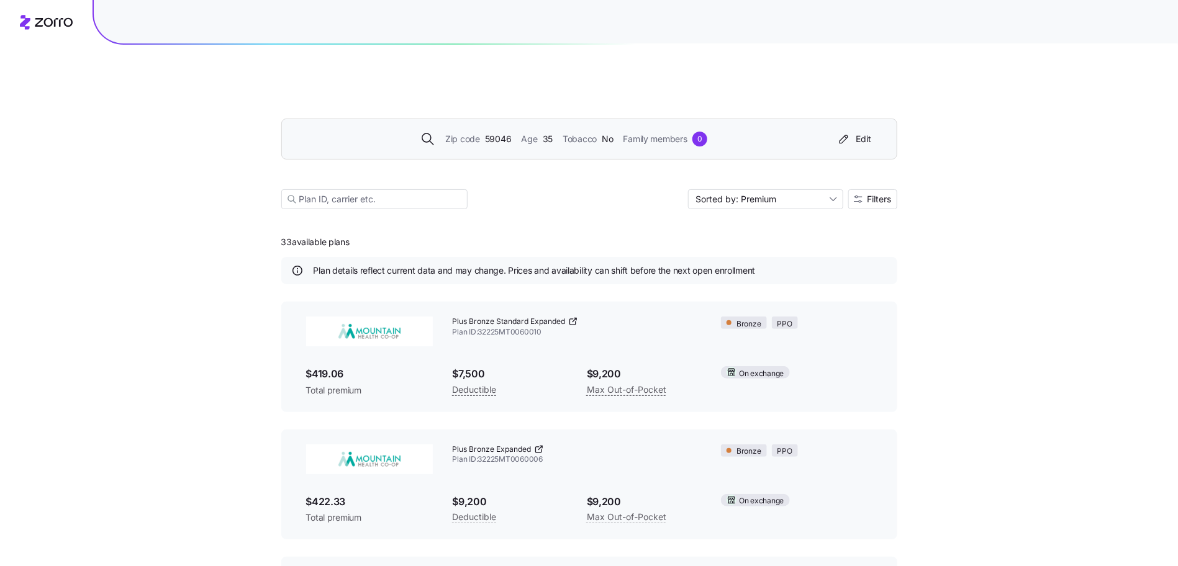
click at [497, 132] on span "59046" at bounding box center [498, 139] width 27 height 14
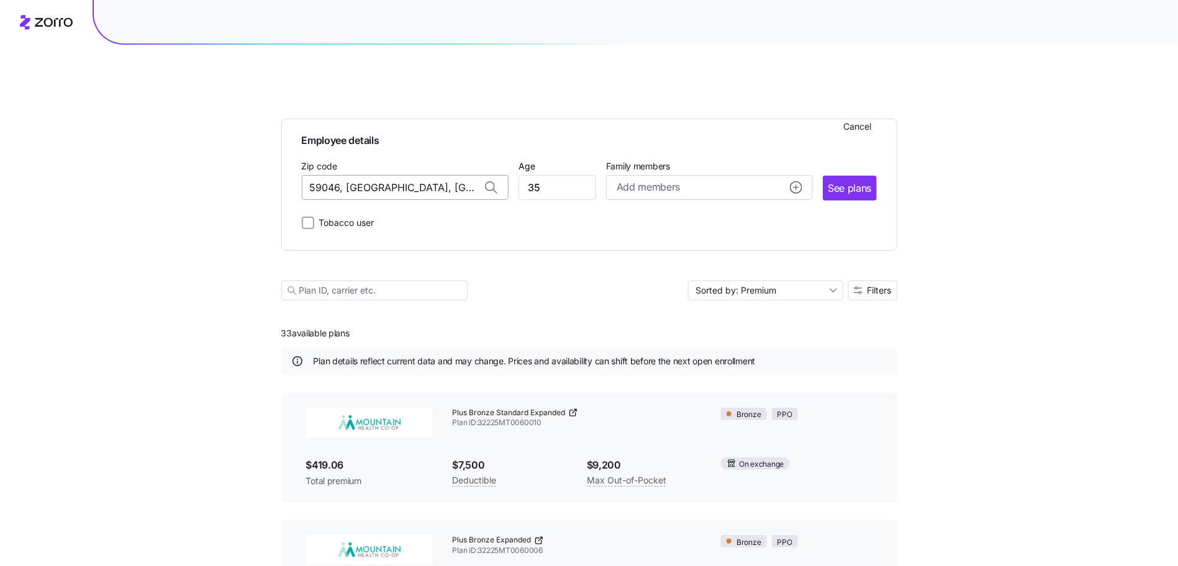
click at [379, 175] on input "59046, [GEOGRAPHIC_DATA], [GEOGRAPHIC_DATA]" at bounding box center [405, 187] width 207 height 25
click at [449, 213] on span "03909, [GEOGRAPHIC_DATA], [GEOGRAPHIC_DATA]" at bounding box center [402, 221] width 174 height 16
type input "03909, [GEOGRAPHIC_DATA], [GEOGRAPHIC_DATA]"
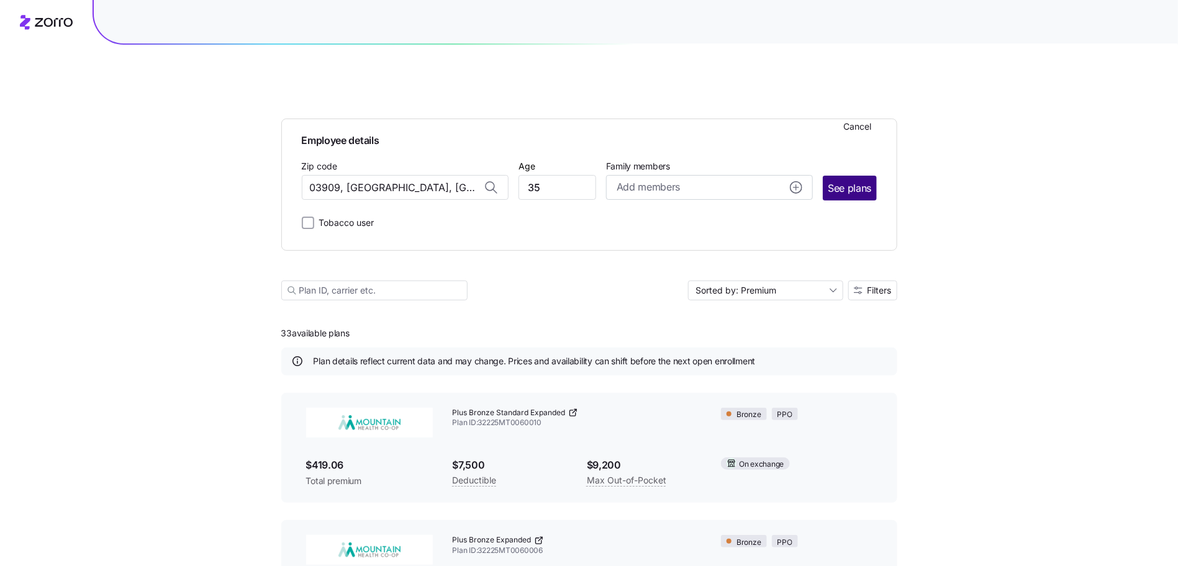
click at [794, 181] on span "See plans" at bounding box center [849, 189] width 43 height 16
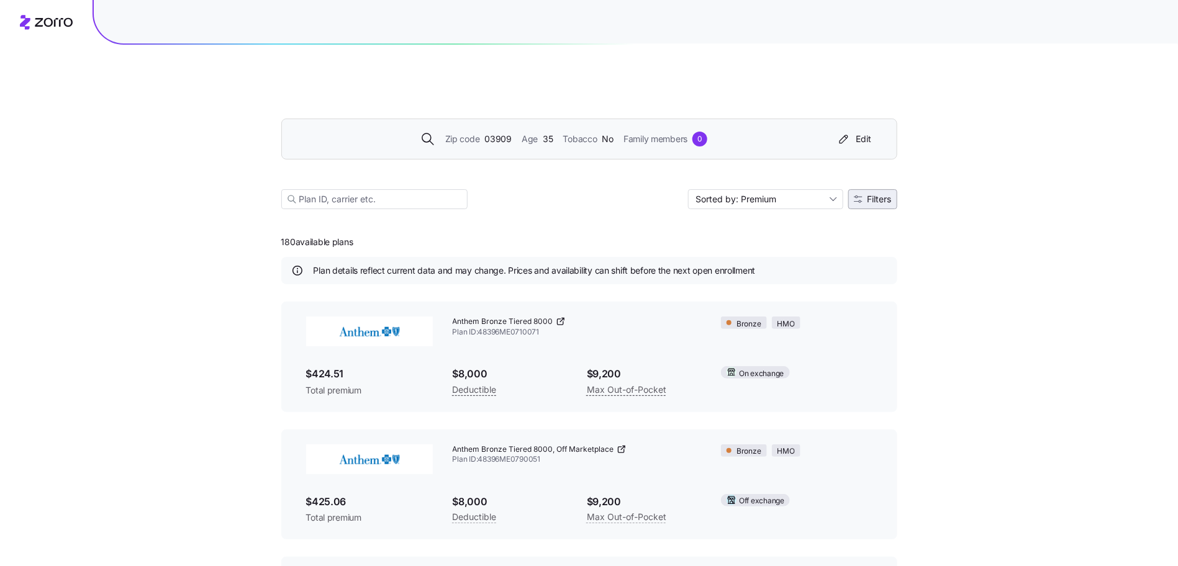
click at [794, 189] on button "Filters" at bounding box center [872, 199] width 49 height 20
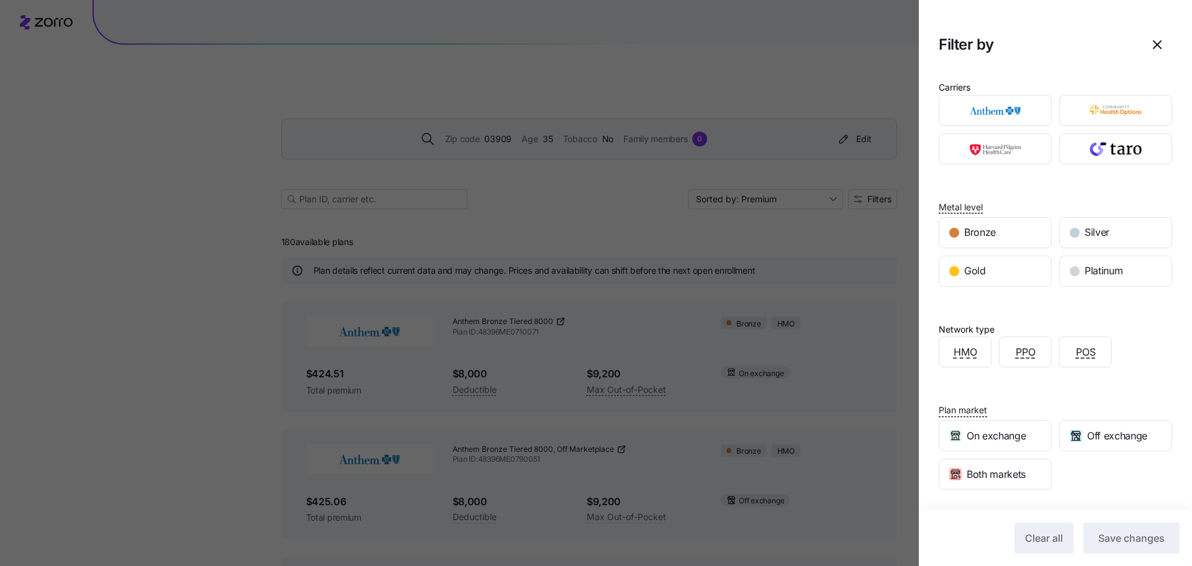
click at [793, 192] on div at bounding box center [596, 283] width 1192 height 566
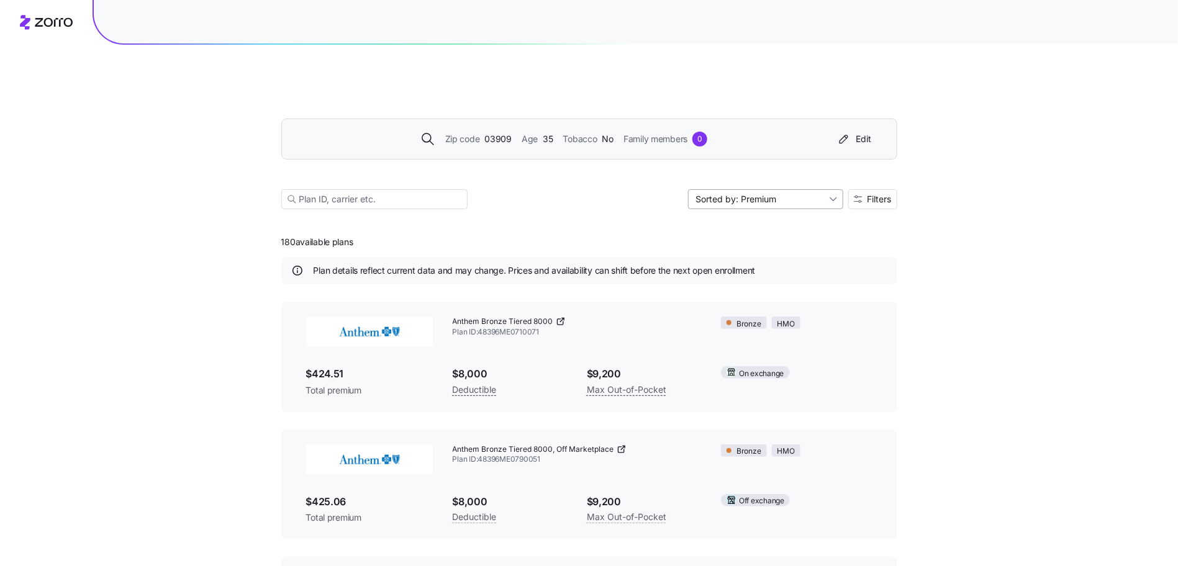
click at [791, 189] on input "Sorted by: Premium" at bounding box center [765, 199] width 155 height 20
click at [792, 212] on div "Deductible" at bounding box center [764, 217] width 145 height 19
type input "Sorted by: Deductible"
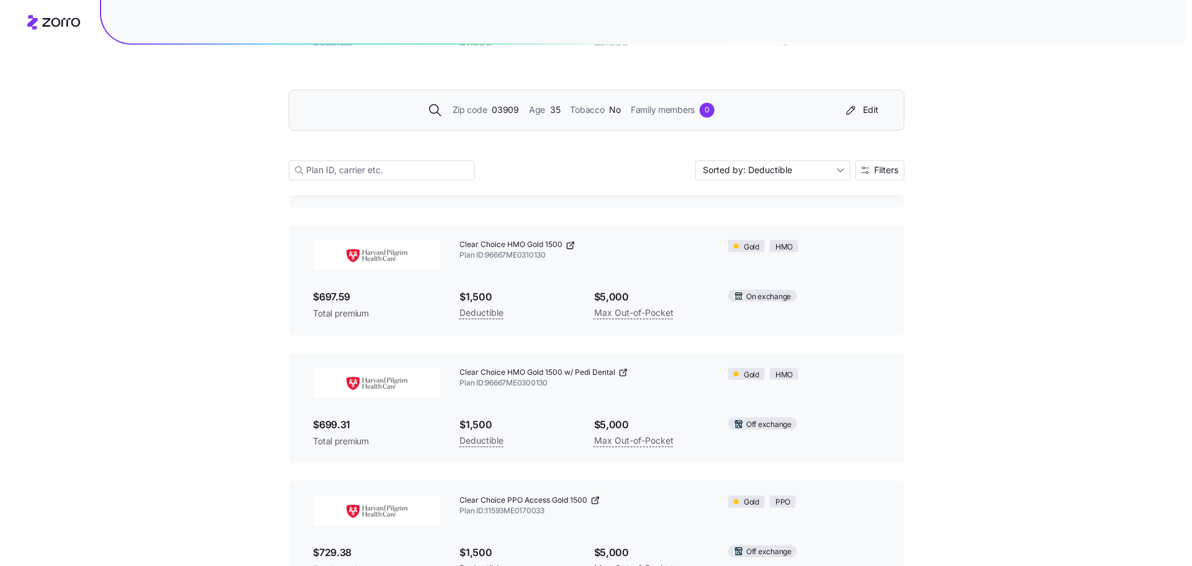
scroll to position [1099, 0]
click at [794, 173] on span "Filters" at bounding box center [880, 170] width 24 height 9
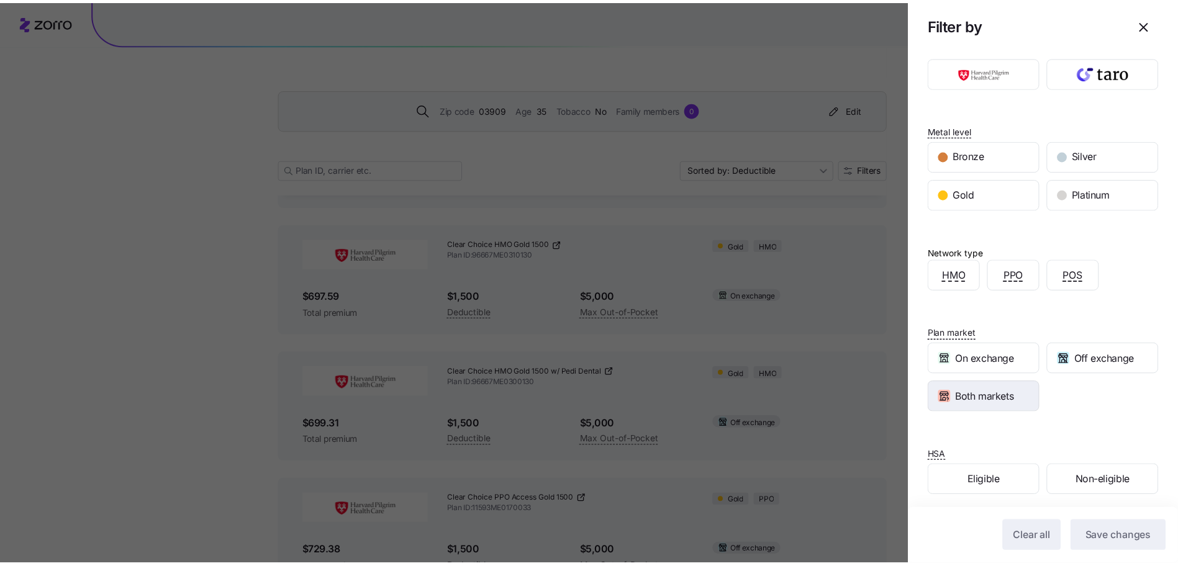
scroll to position [80, 0]
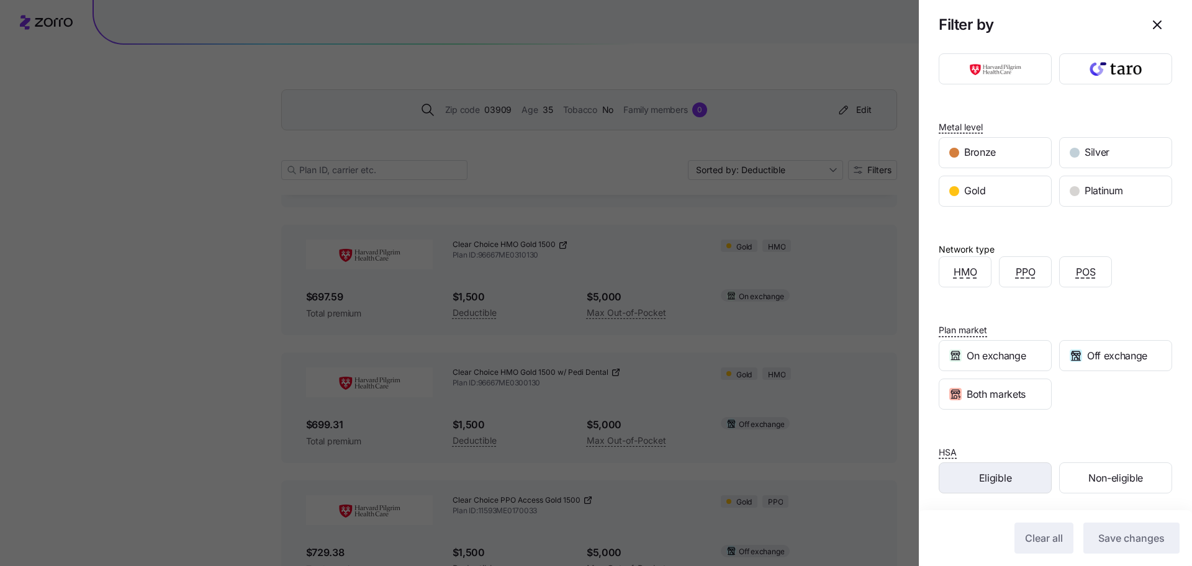
click at [794, 356] on span "Eligible" at bounding box center [995, 479] width 32 height 16
click at [794, 356] on button "Save changes" at bounding box center [1132, 538] width 96 height 31
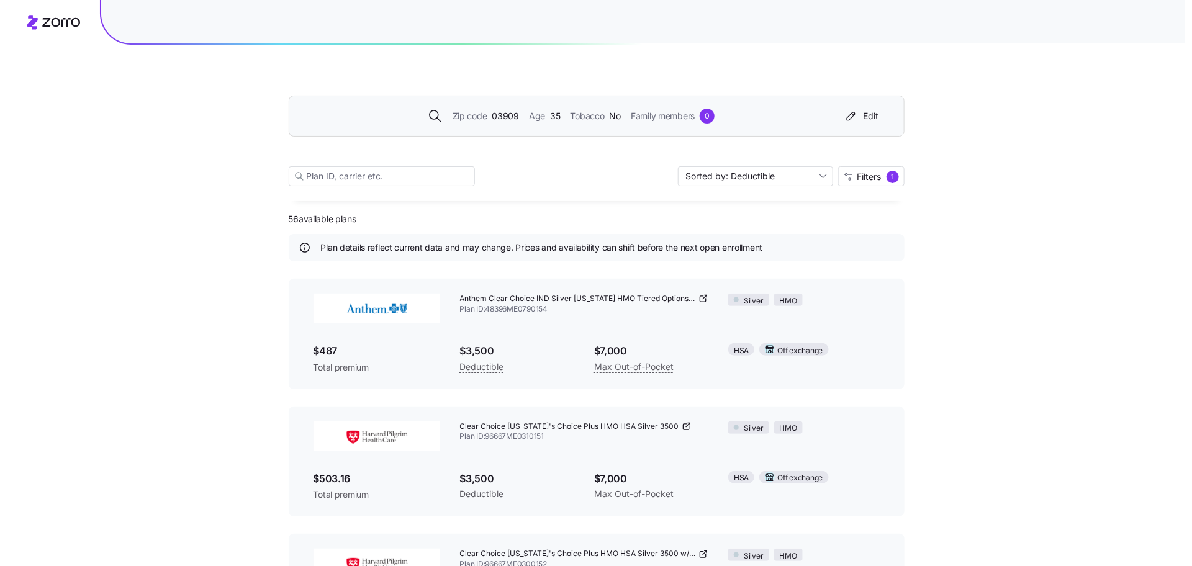
scroll to position [0, 0]
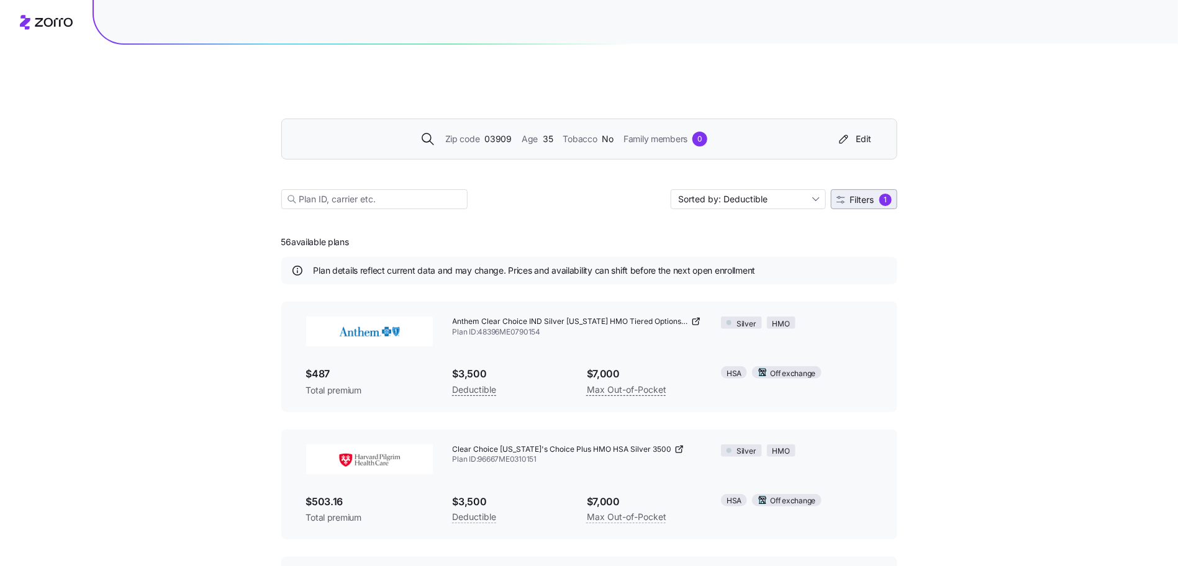
click at [794, 189] on button "Filters 1" at bounding box center [864, 199] width 66 height 20
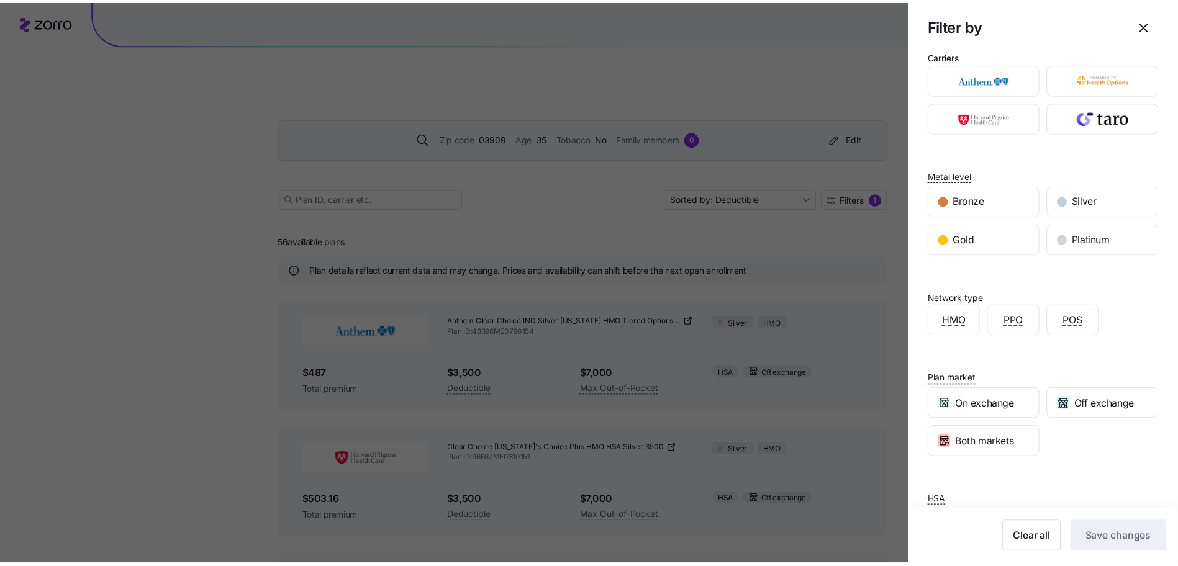
scroll to position [80, 0]
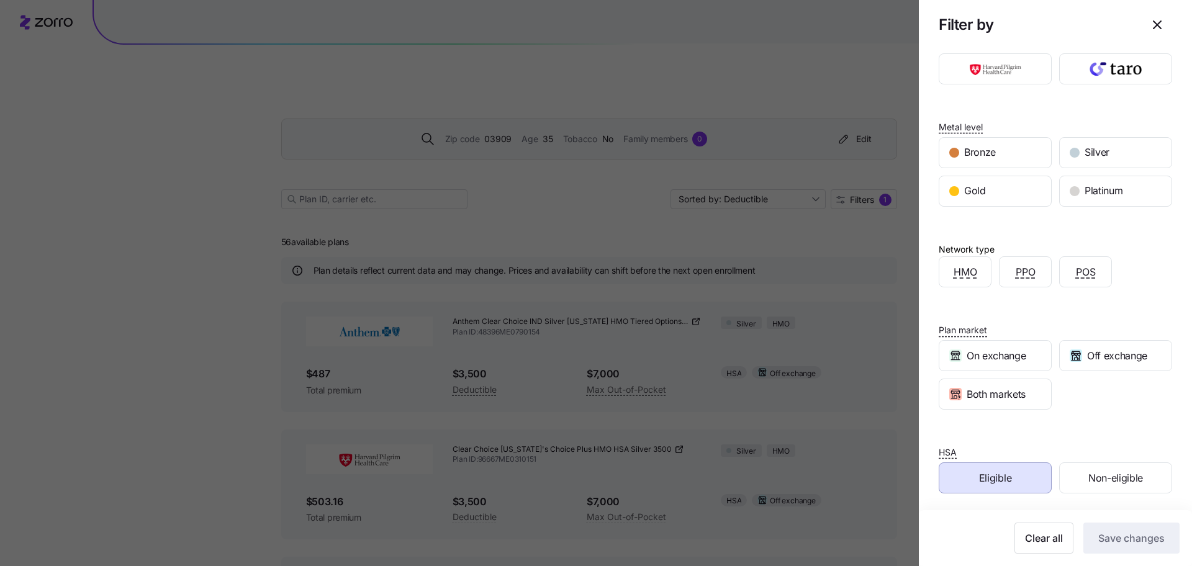
click at [794, 356] on span "Eligible" at bounding box center [995, 479] width 32 height 16
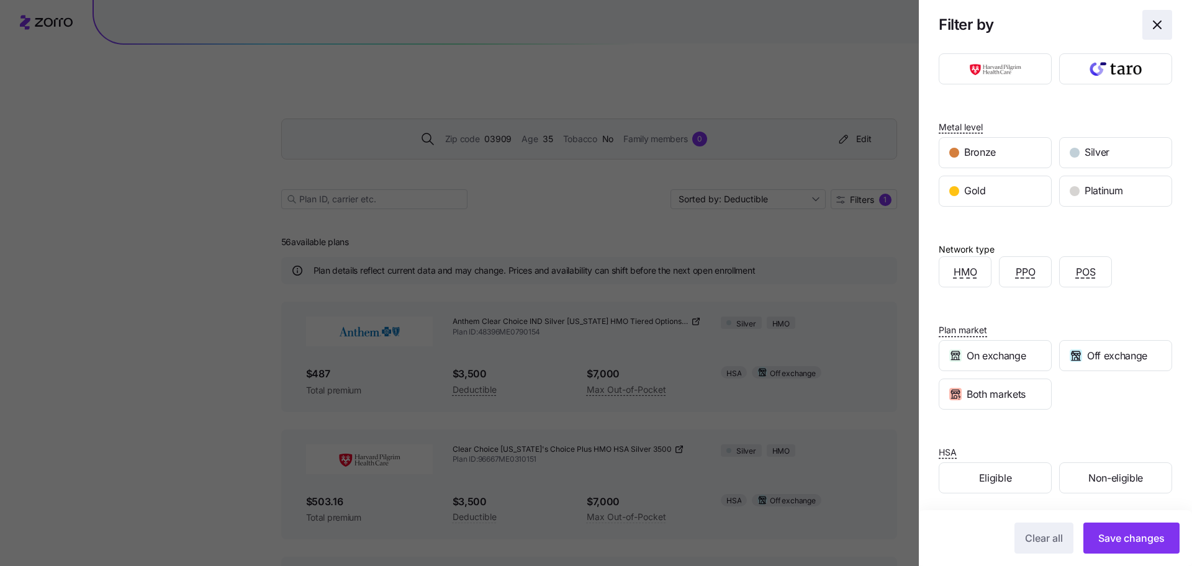
click at [794, 17] on span "button" at bounding box center [1157, 25] width 29 height 29
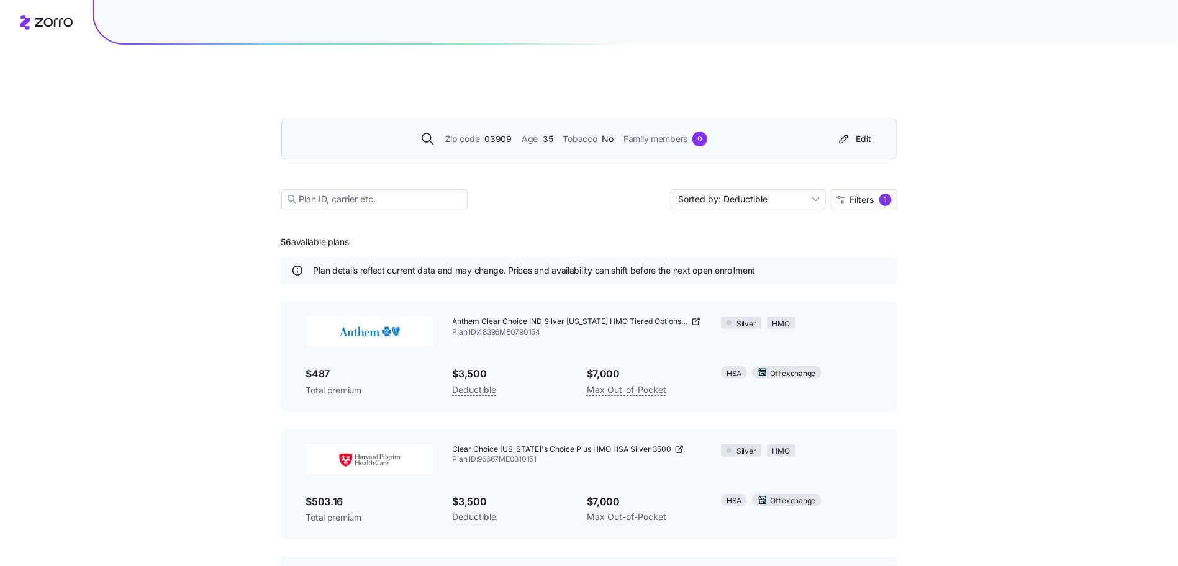
click at [794, 196] on span "Filters" at bounding box center [862, 200] width 24 height 9
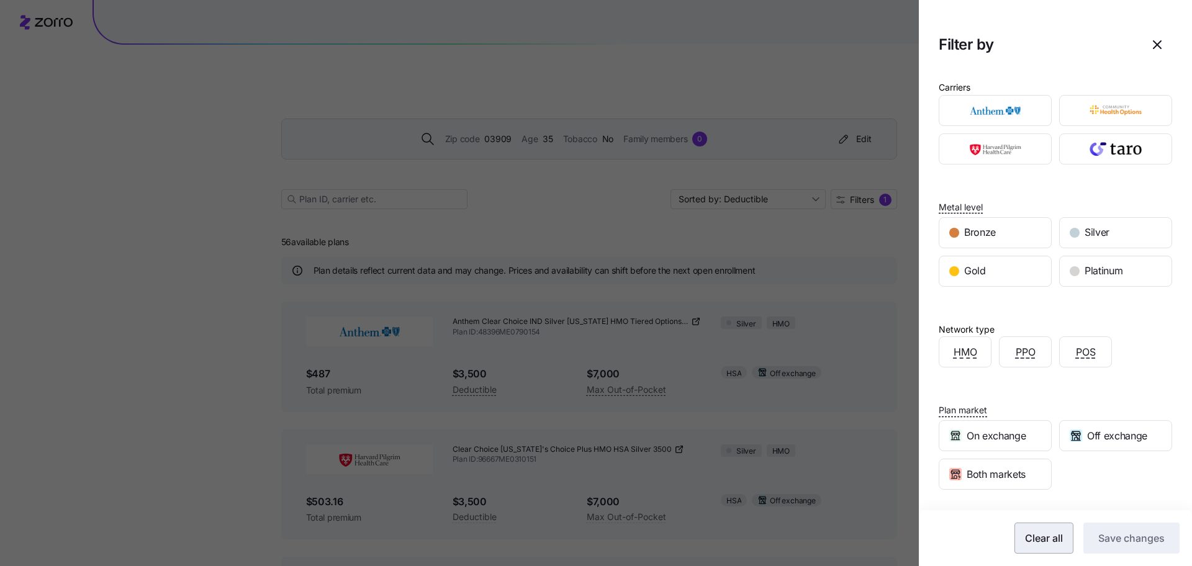
click at [794, 356] on button "Clear all" at bounding box center [1044, 538] width 59 height 31
click at [794, 356] on span "Save changes" at bounding box center [1132, 538] width 66 height 15
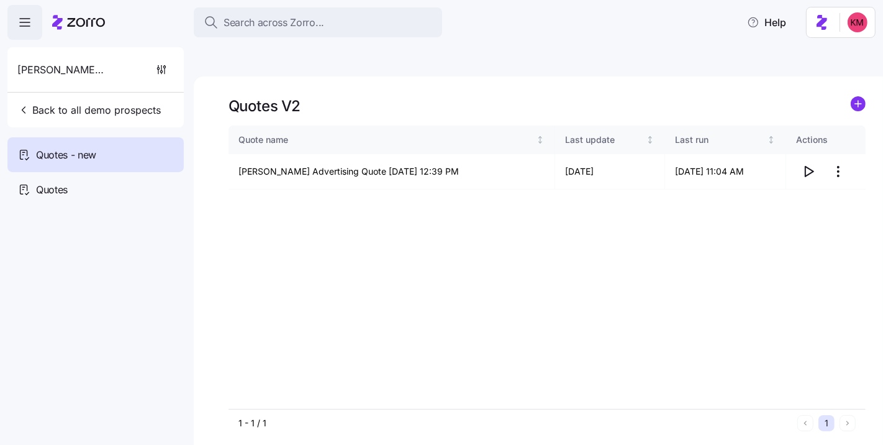
click at [12, 18] on span "button" at bounding box center [25, 23] width 34 height 34
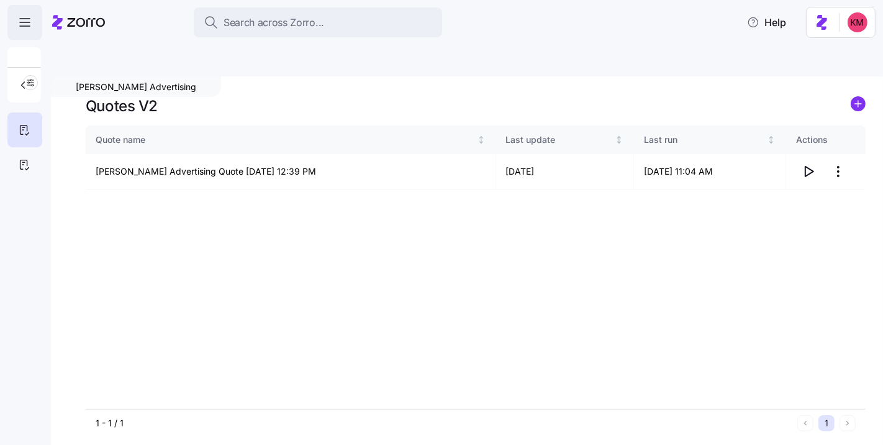
click at [12, 8] on span "button" at bounding box center [25, 23] width 34 height 34
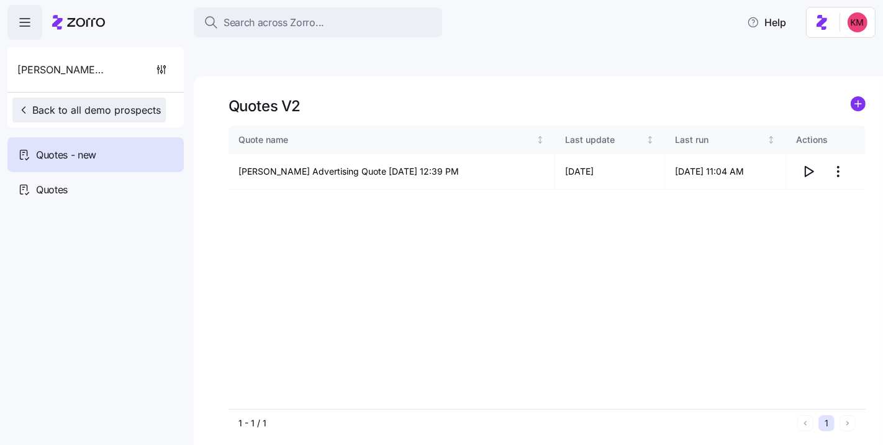
click at [49, 117] on button "Back to all demo prospects" at bounding box center [88, 110] width 153 height 25
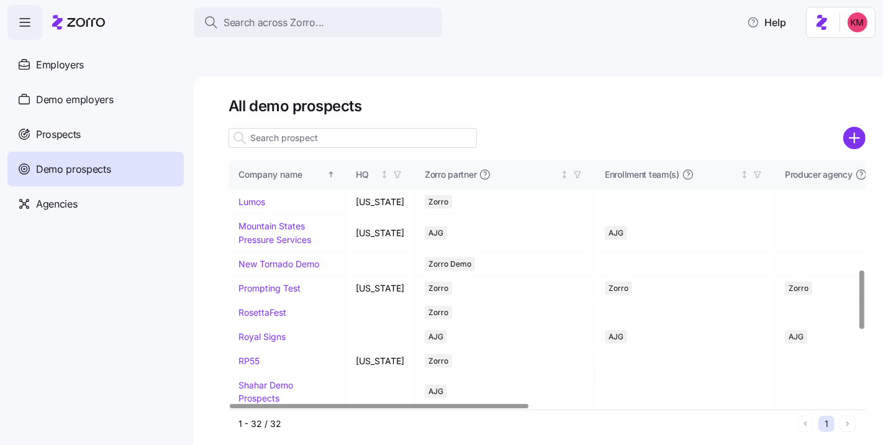
scroll to position [465, 0]
click at [89, 101] on span "Demo employers" at bounding box center [75, 100] width 78 height 16
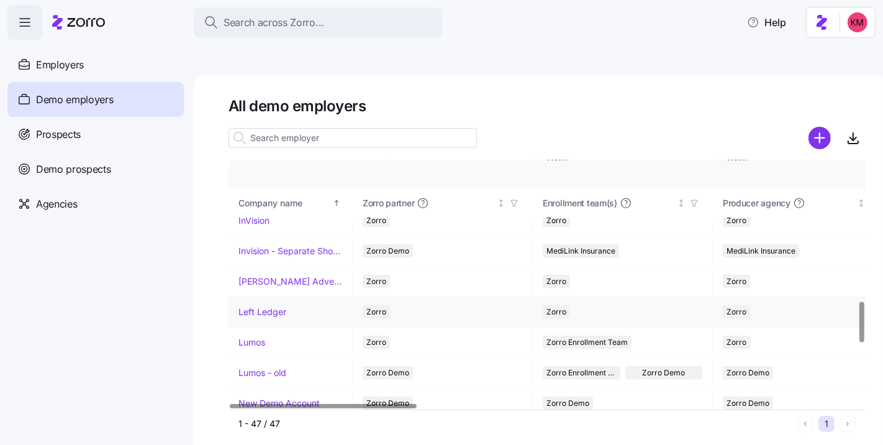
scroll to position [771, 0]
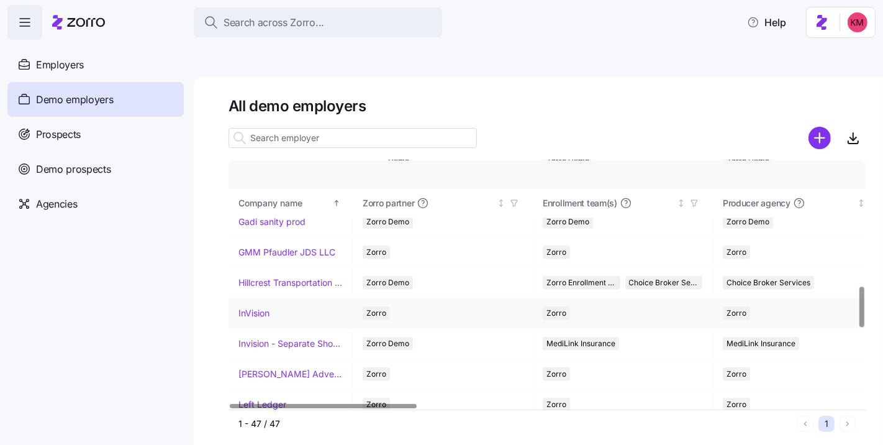
click at [257, 307] on link "InVision" at bounding box center [253, 313] width 31 height 12
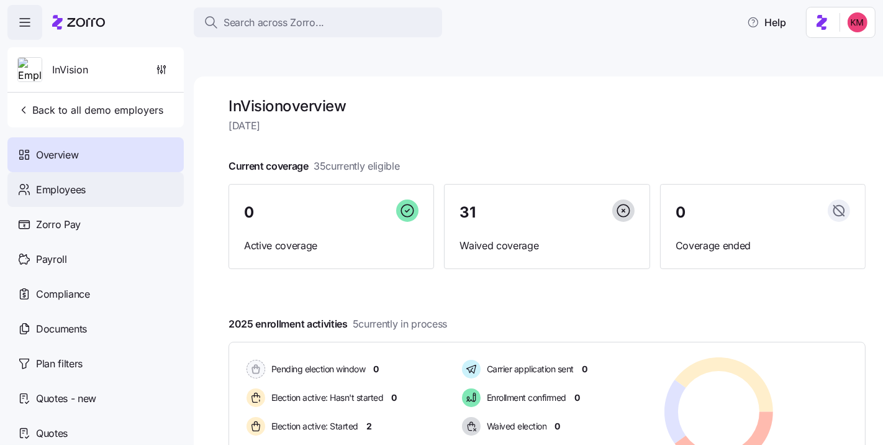
click at [88, 184] on div "Employees" at bounding box center [95, 189] width 176 height 35
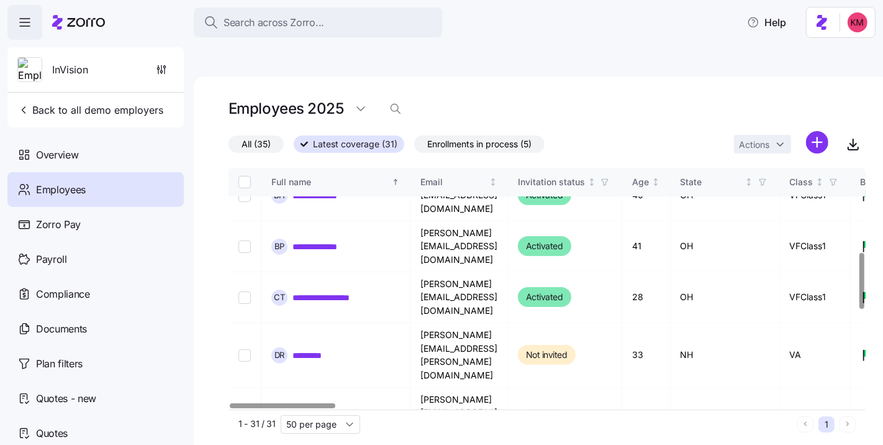
scroll to position [355, 0]
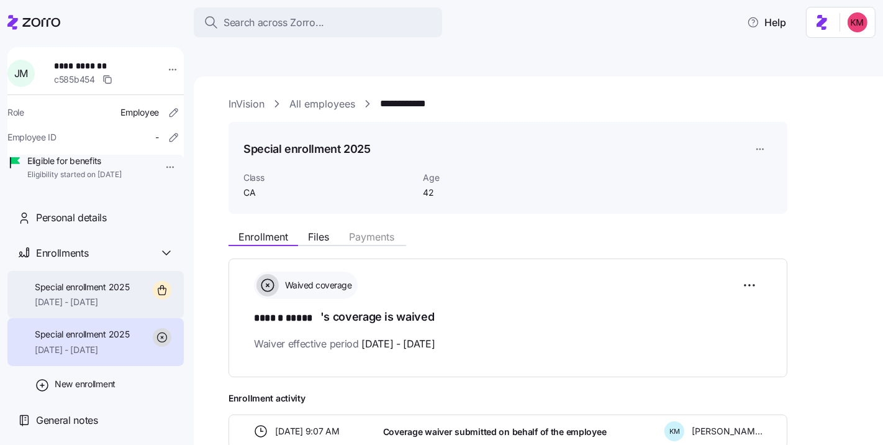
click at [69, 309] on div "Special enrollment 2025 10/01/2025 - 12/31/2025" at bounding box center [82, 295] width 95 height 28
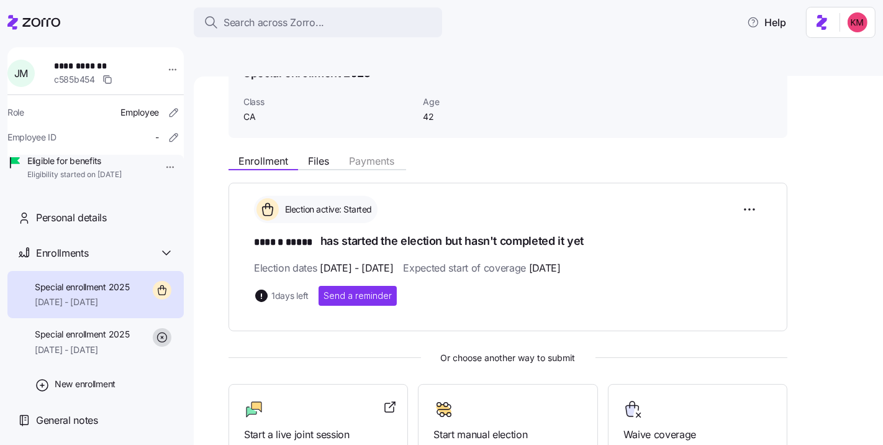
scroll to position [202, 0]
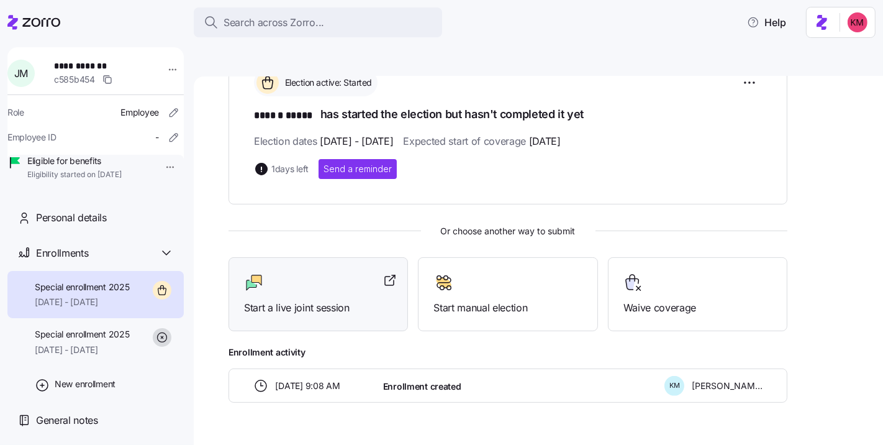
click at [306, 273] on div "Start a live joint session" at bounding box center [318, 294] width 148 height 43
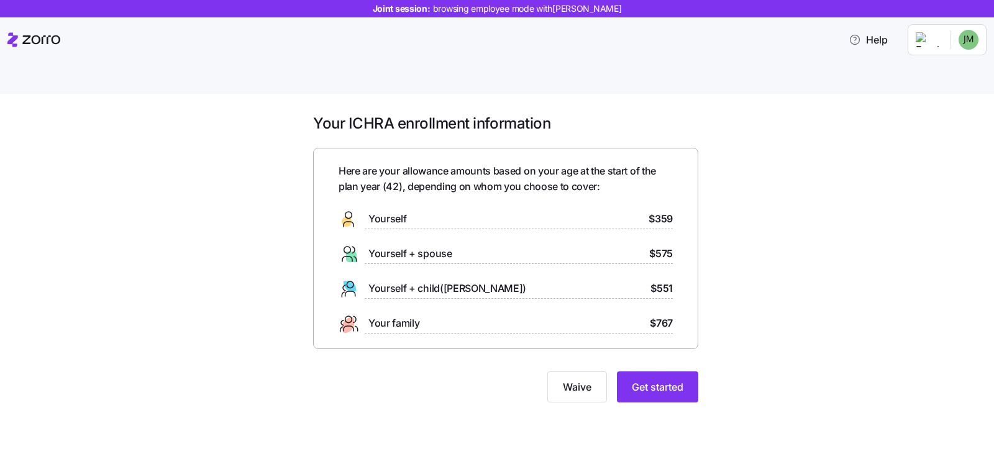
click at [782, 343] on div "Your ICHRA enrollment information Here are your allowance amounts based on your…" at bounding box center [505, 266] width 941 height 304
click at [669, 371] on button "Get started" at bounding box center [657, 386] width 81 height 31
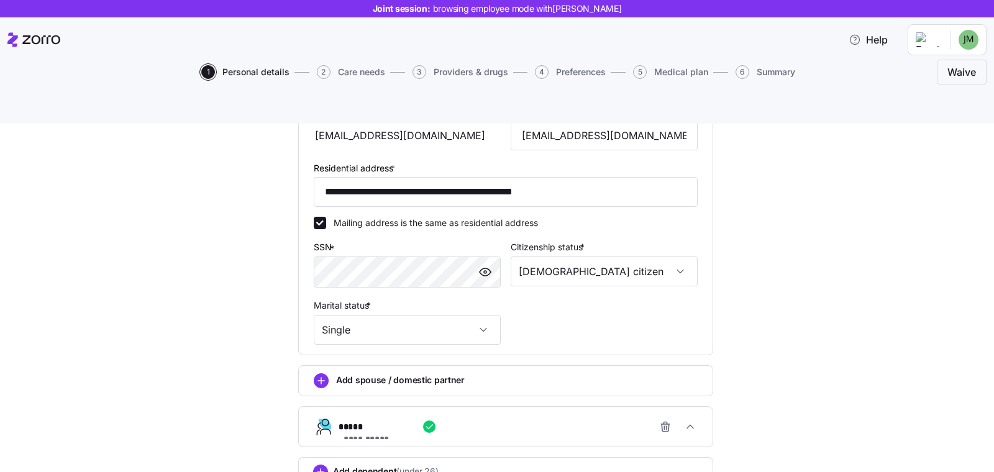
scroll to position [396, 0]
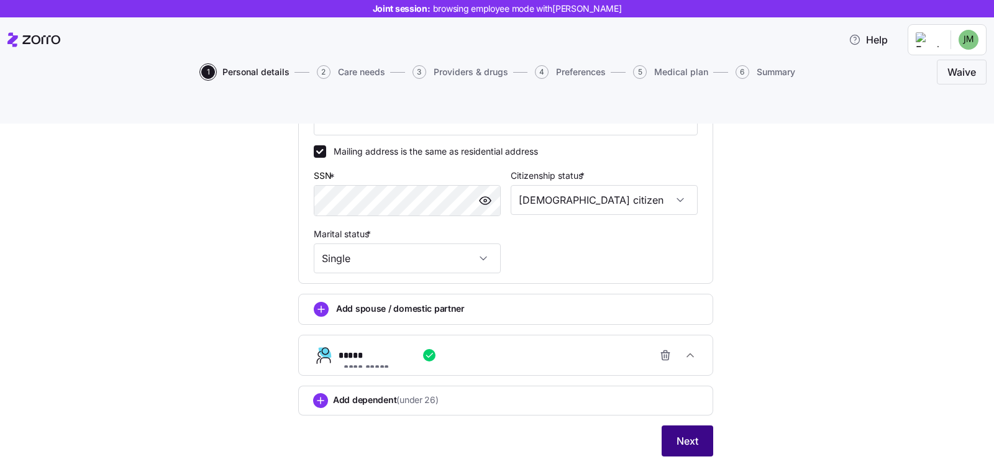
click at [665, 425] on button "Next" at bounding box center [687, 440] width 52 height 31
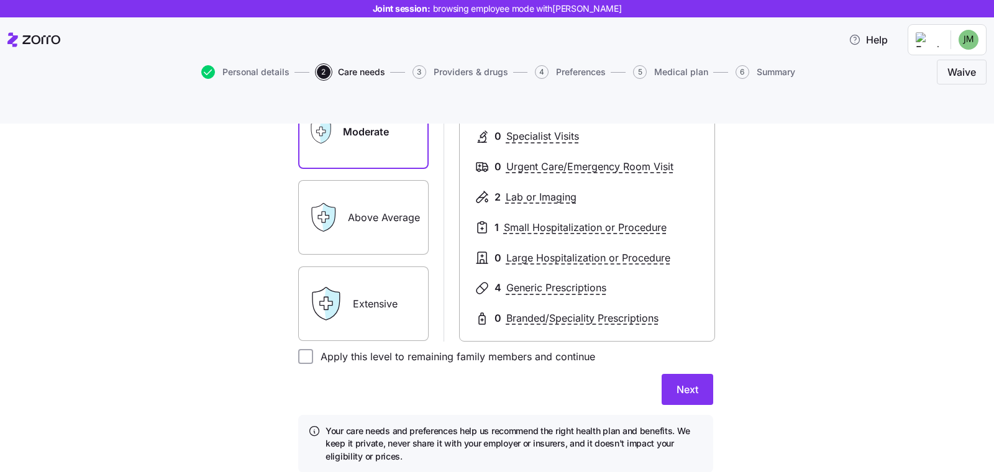
scroll to position [238, 0]
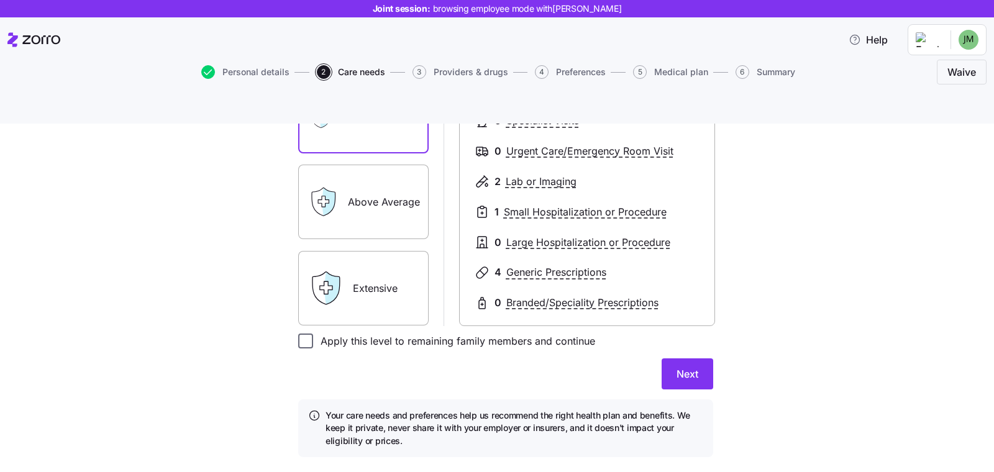
click at [299, 333] on input "Apply this level to remaining family members and continue" at bounding box center [305, 340] width 15 height 15
checkbox input "true"
click at [676, 366] on span "Next" at bounding box center [687, 373] width 22 height 15
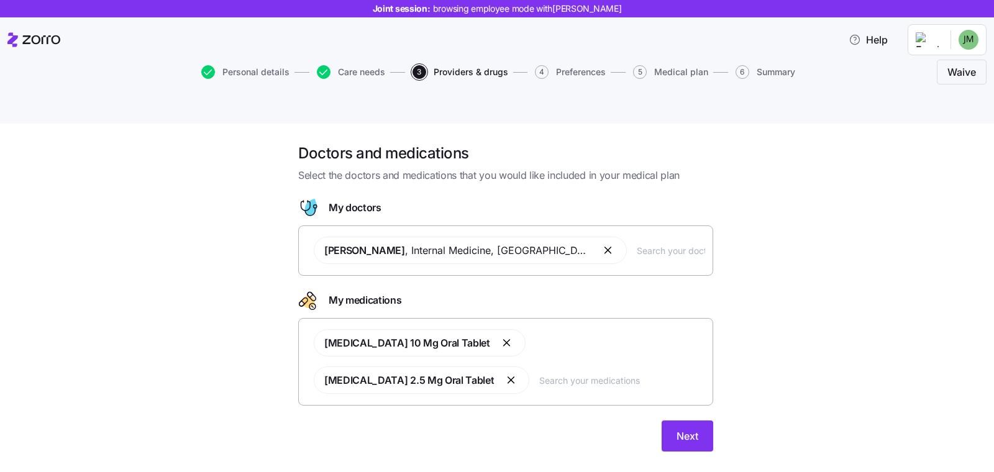
click at [637, 243] on input "text" at bounding box center [671, 250] width 68 height 14
click at [604, 229] on div "[PERSON_NAME] , Internal Medicine , [GEOGRAPHIC_DATA], [GEOGRAPHIC_DATA]" at bounding box center [505, 250] width 399 height 42
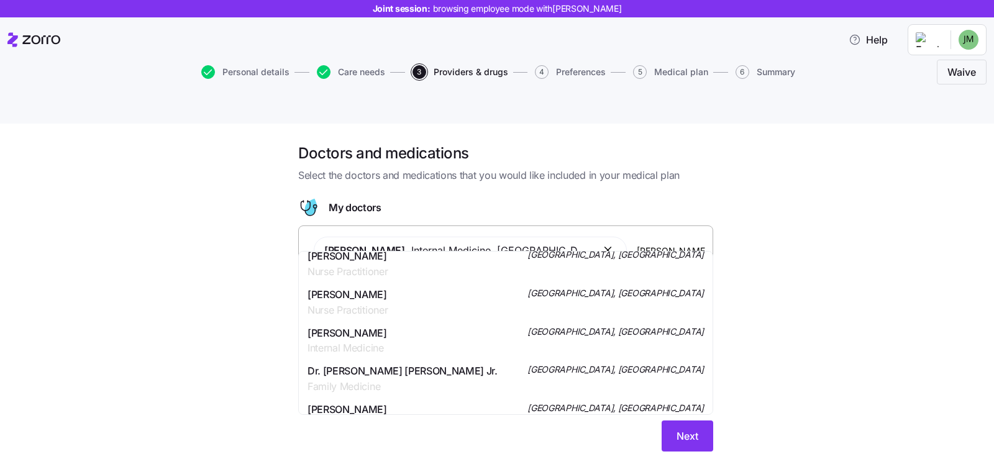
scroll to position [365, 0]
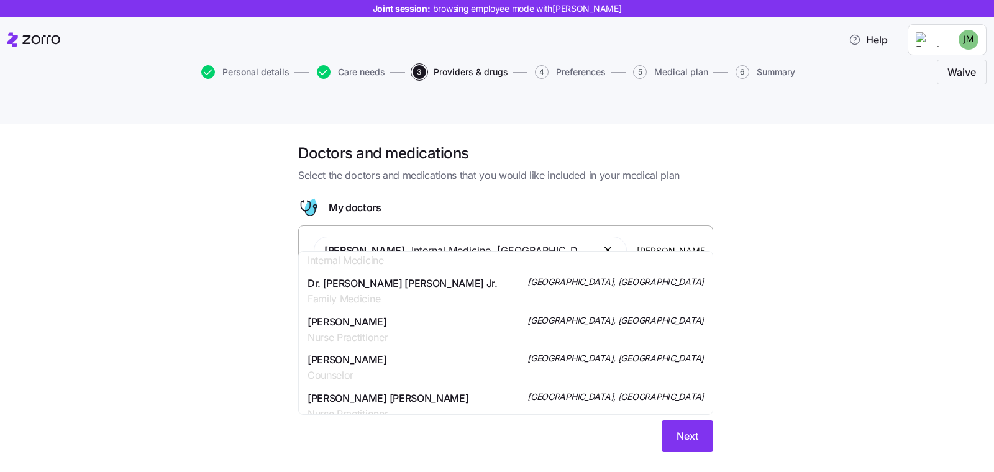
type input "[PERSON_NAME]"
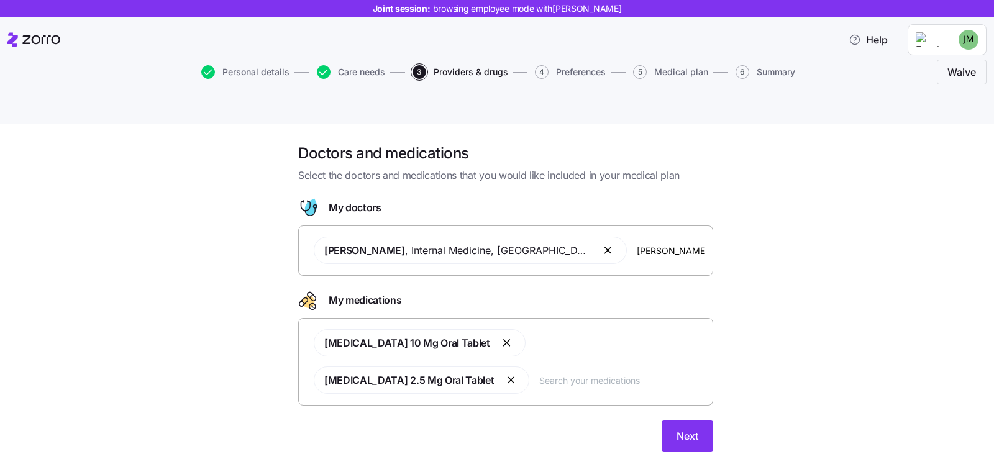
click at [894, 198] on div "Doctors and medications Select the doctors and medications that you would like …" at bounding box center [505, 304] width 941 height 323
click at [379, 358] on div "[MEDICAL_DATA] 10 Mg Oral Tablet [MEDICAL_DATA] 2.5 Mg Oral Tablet" at bounding box center [505, 362] width 415 height 88
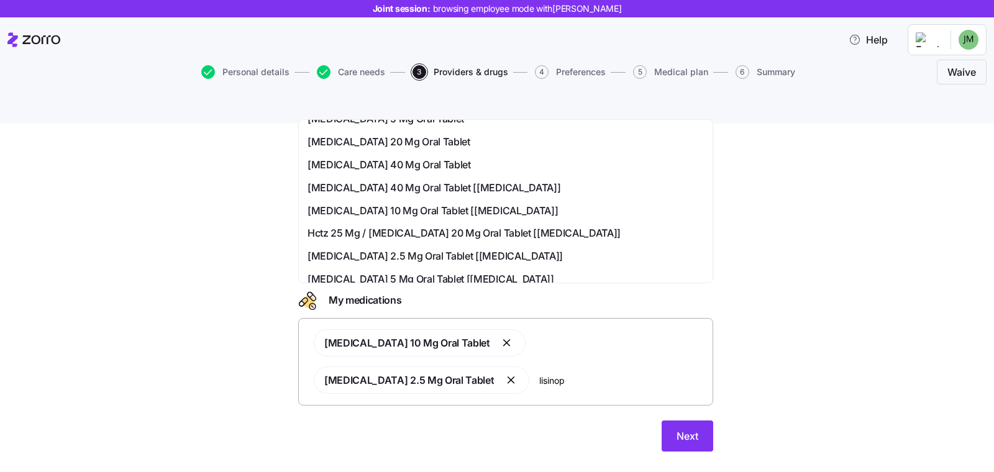
scroll to position [127, 0]
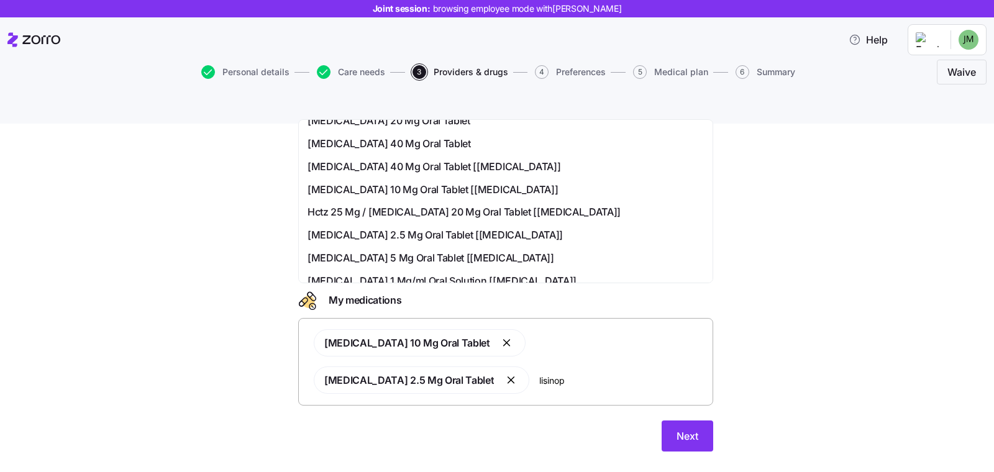
type input "lisinop"
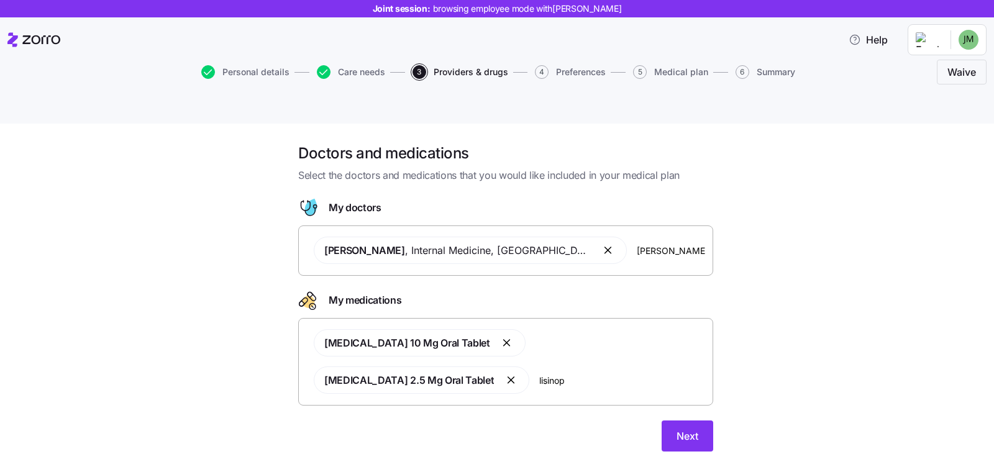
click at [771, 292] on div "Doctors and medications Select the doctors and medications that you would like …" at bounding box center [505, 304] width 941 height 323
click at [687, 420] on button "Next" at bounding box center [687, 435] width 52 height 31
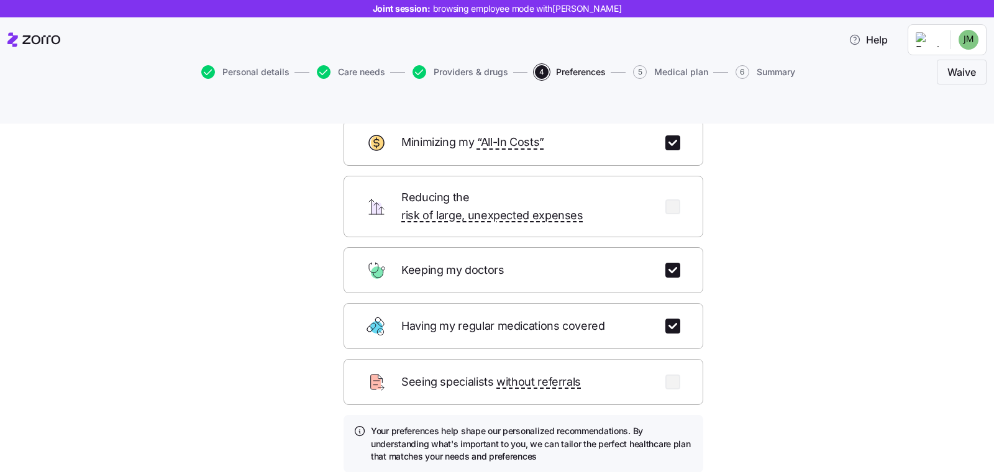
scroll to position [77, 0]
click at [669, 438] on form "Minimizing my “All-In Costs” Reducing the risk of large, unexpected expenses Ke…" at bounding box center [523, 319] width 360 height 396
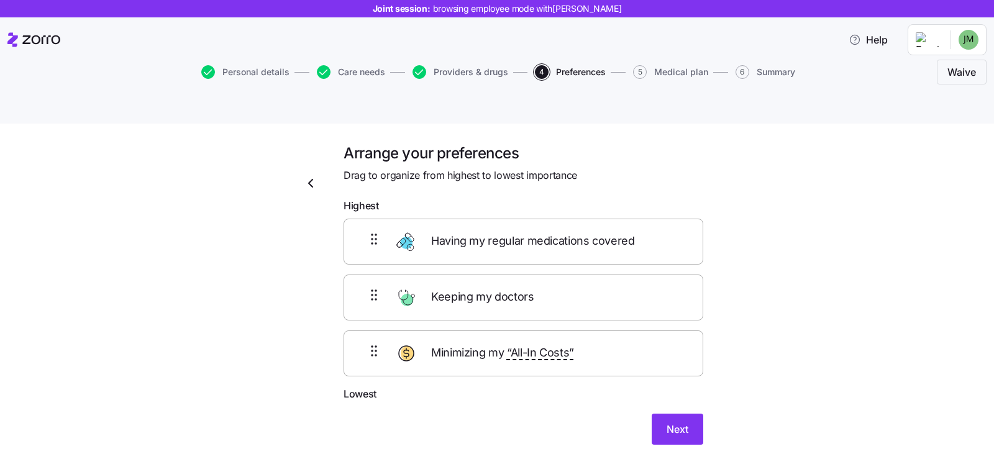
scroll to position [0, 0]
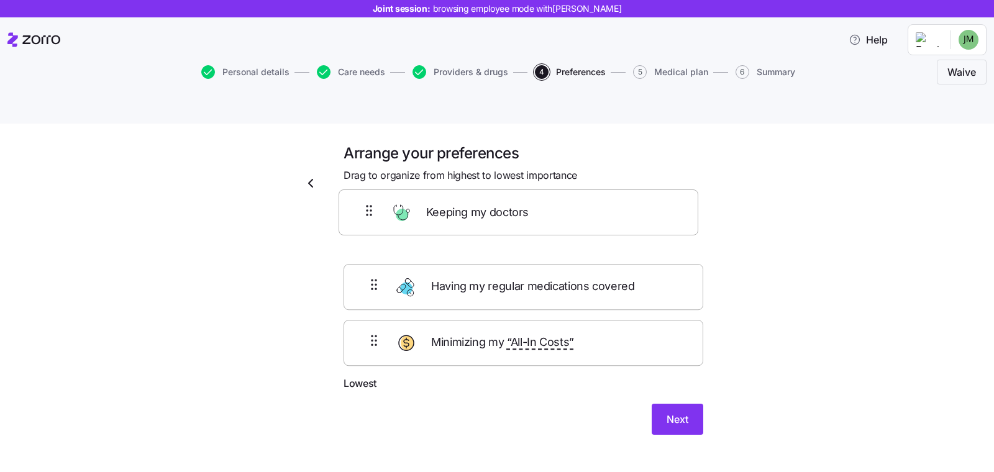
drag, startPoint x: 361, startPoint y: 249, endPoint x: 362, endPoint y: 186, distance: 62.7
click at [362, 198] on form "Highest Having my regular medications covered Keeping my doctors Minimizing my …" at bounding box center [523, 316] width 360 height 237
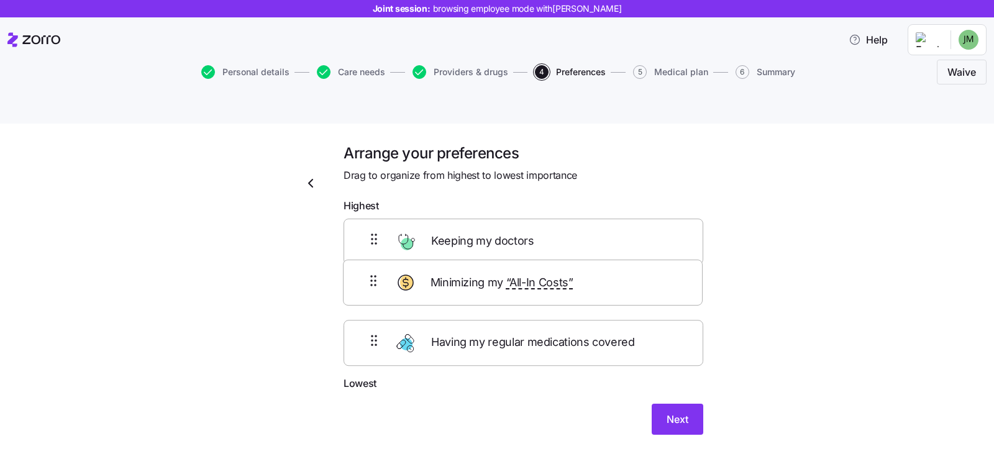
drag, startPoint x: 366, startPoint y: 309, endPoint x: 371, endPoint y: 258, distance: 51.2
click at [371, 258] on div "Keeping my doctors Having my regular medications covered Minimizing my “All-In …" at bounding box center [523, 297] width 360 height 157
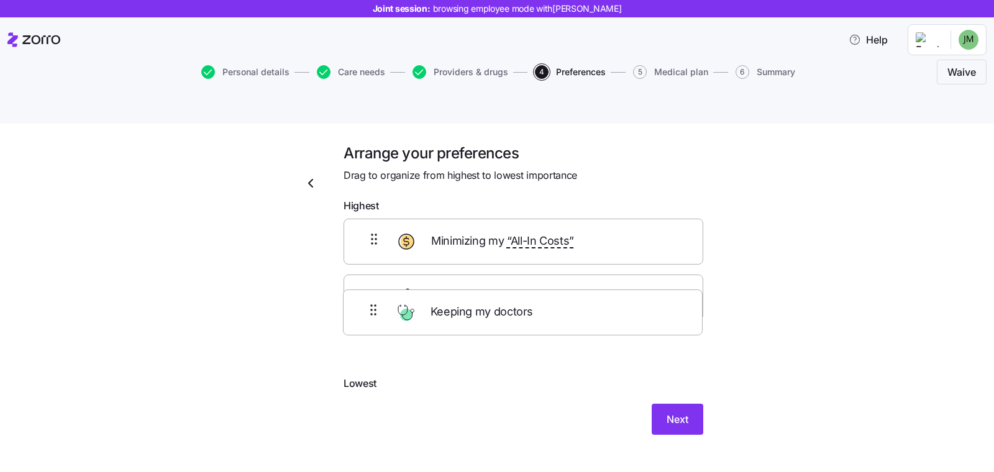
drag, startPoint x: 370, startPoint y: 217, endPoint x: 374, endPoint y: 320, distance: 103.8
click at [374, 320] on div "Keeping my doctors Minimizing my “All-In Costs” Having my regular medications c…" at bounding box center [523, 297] width 360 height 157
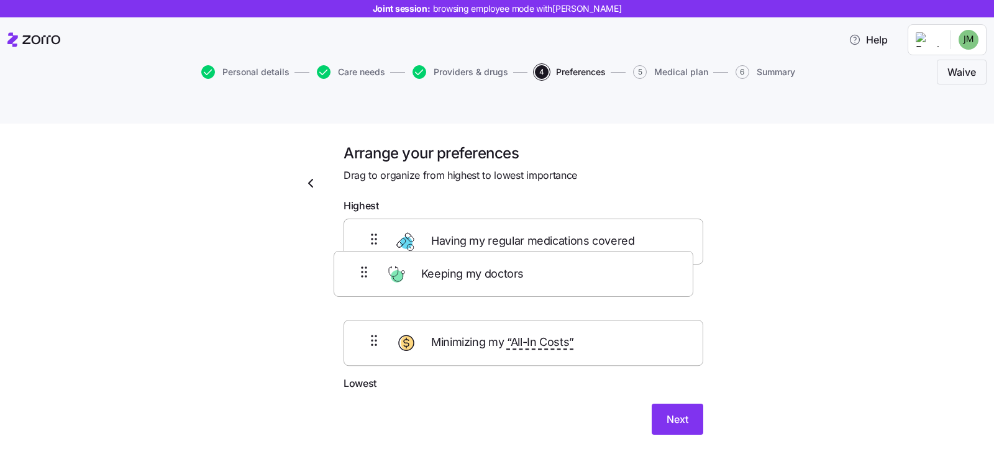
drag, startPoint x: 363, startPoint y: 323, endPoint x: 359, endPoint y: 271, distance: 52.3
click at [359, 271] on div "Having my regular medications covered Minimizing my “All-In Costs” Keeping my d…" at bounding box center [523, 297] width 360 height 157
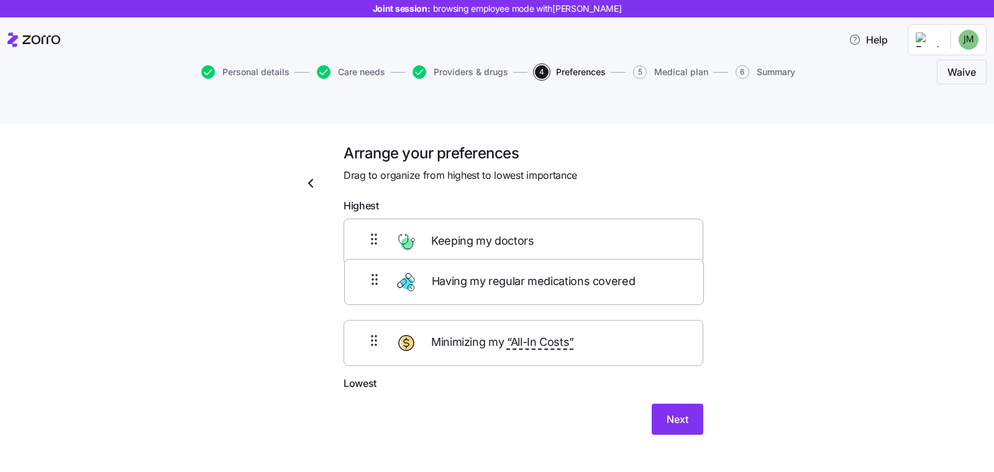
drag, startPoint x: 367, startPoint y: 232, endPoint x: 373, endPoint y: 309, distance: 77.9
click at [373, 309] on div "Having my regular medications covered Keeping my doctors Minimizing my “All-In …" at bounding box center [523, 297] width 360 height 157
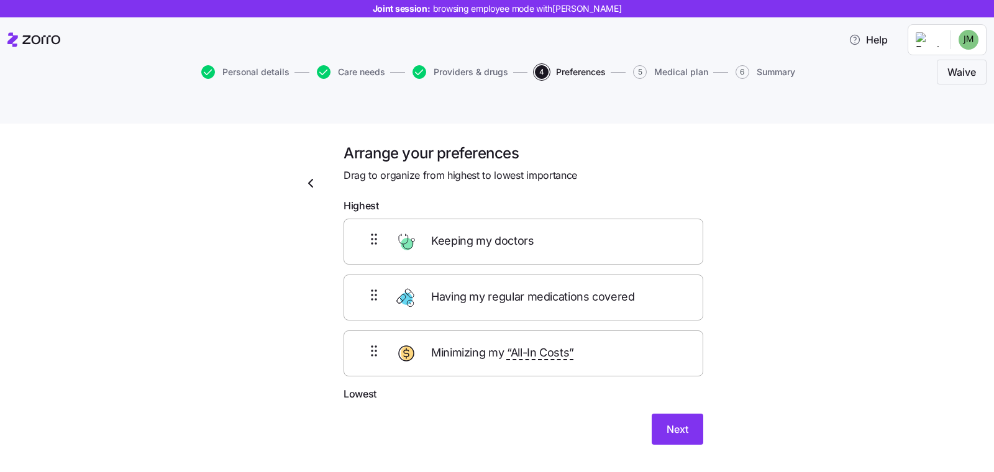
click at [780, 341] on div "Arrange your preferences Drag to organize from highest to lowest importance Hig…" at bounding box center [505, 309] width 941 height 332
click at [677, 422] on span "Next" at bounding box center [677, 429] width 22 height 15
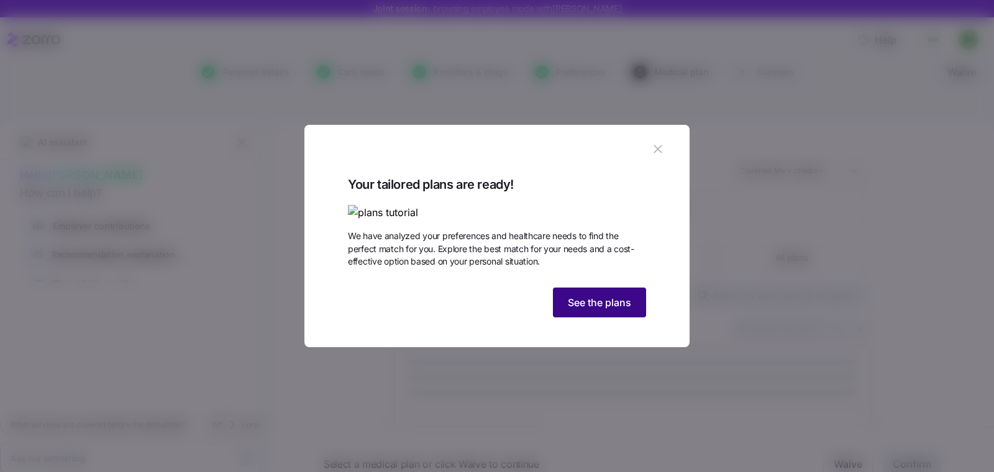
click at [594, 310] on span "See the plans" at bounding box center [599, 302] width 63 height 15
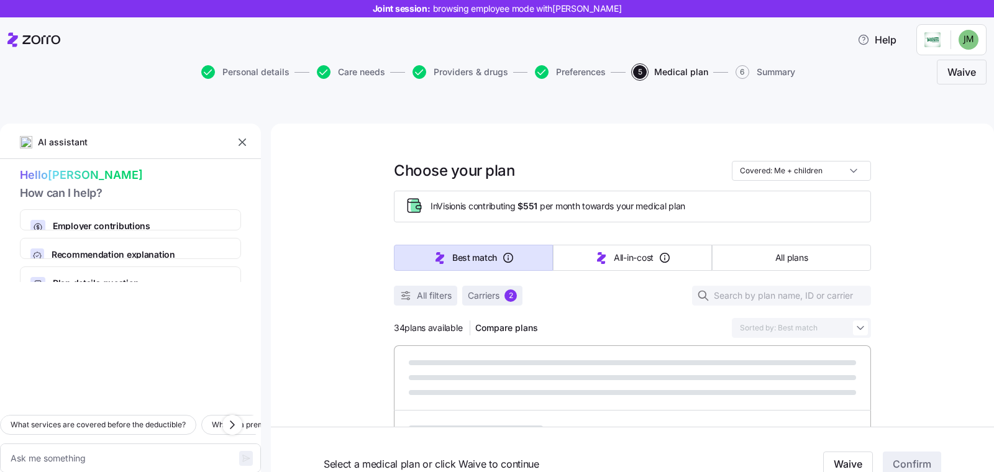
type textarea "x"
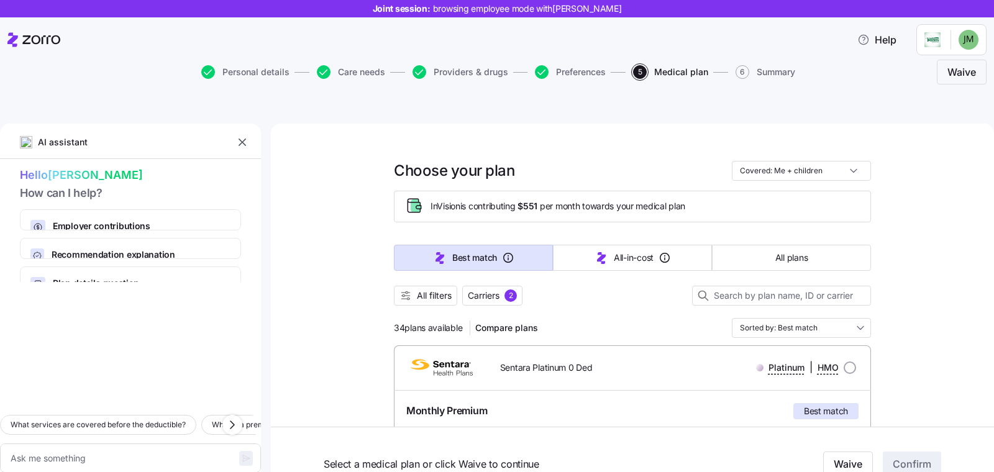
click at [240, 136] on icon "button" at bounding box center [242, 142] width 12 height 12
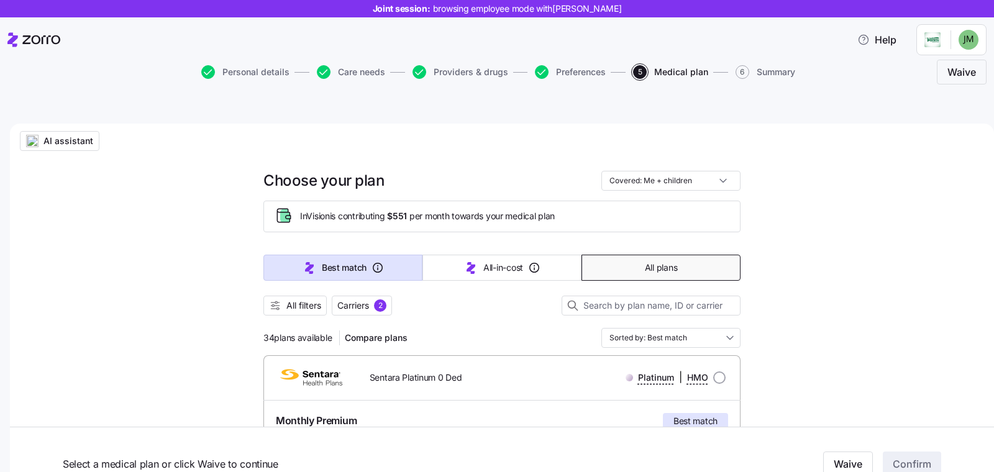
click at [620, 255] on button "All plans" at bounding box center [660, 268] width 159 height 26
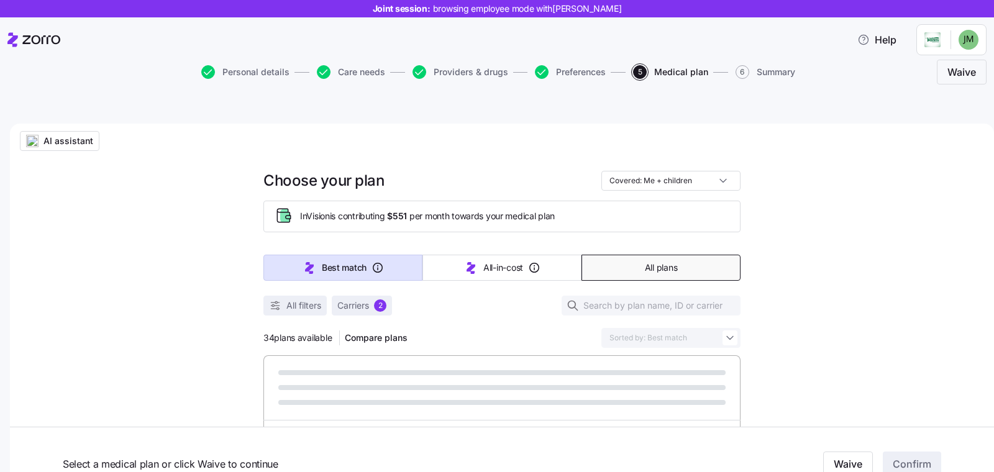
type input "Sorted by: Premium"
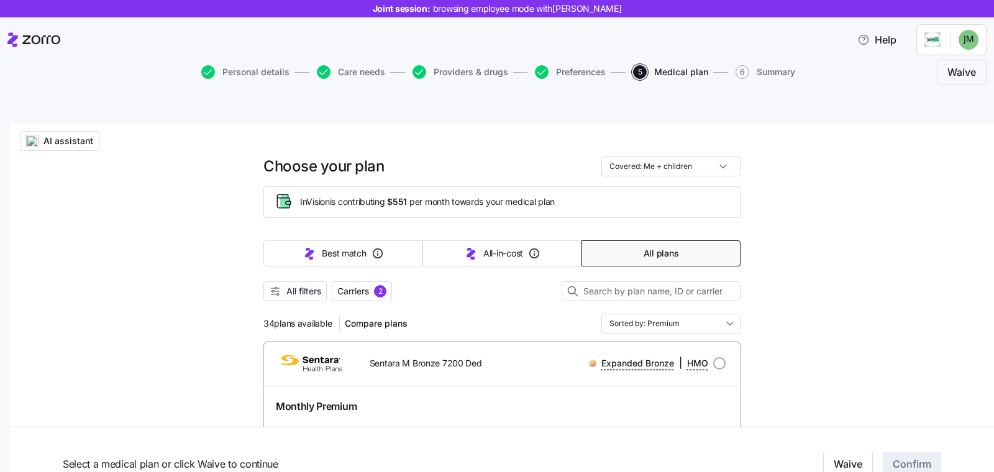
scroll to position [25, 0]
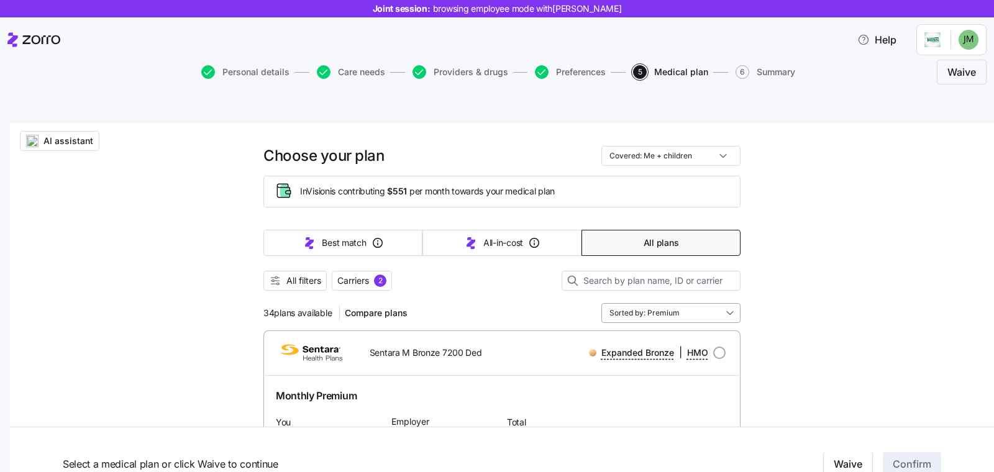
click at [679, 303] on input "Sorted by: Premium" at bounding box center [670, 313] width 139 height 20
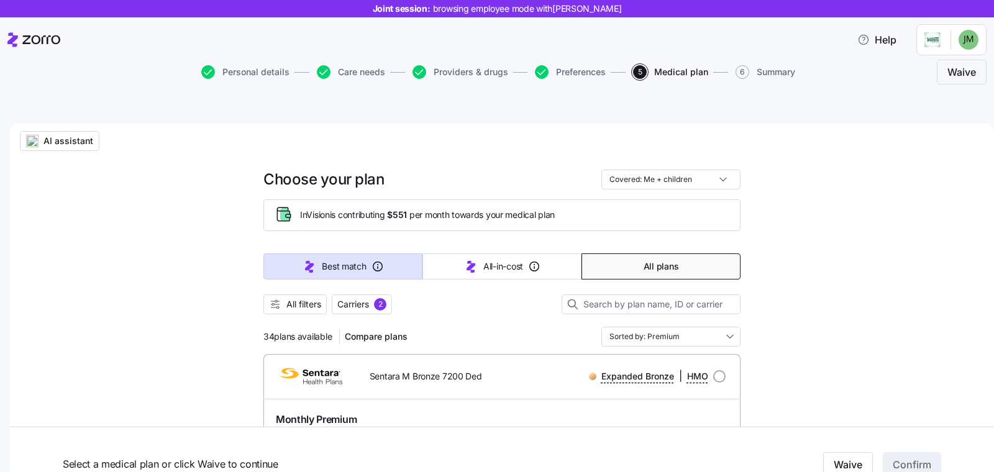
scroll to position [0, 0]
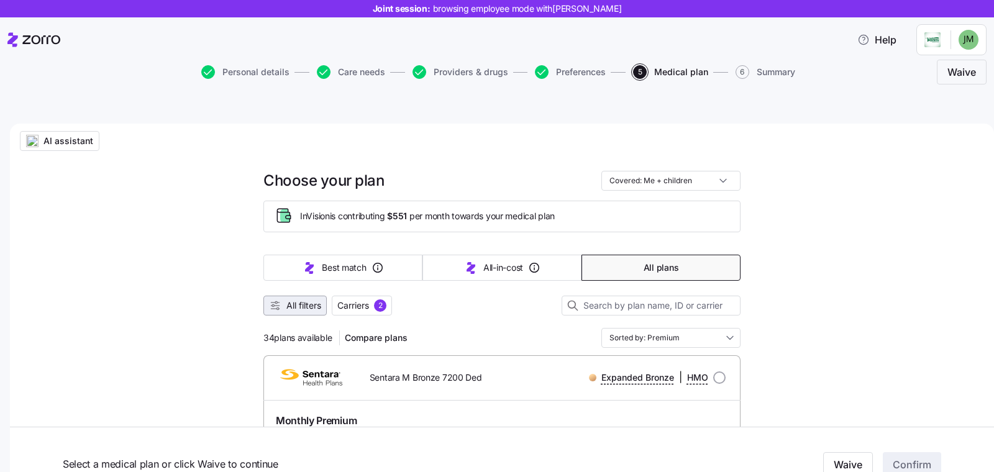
click at [291, 299] on span "All filters" at bounding box center [303, 305] width 35 height 12
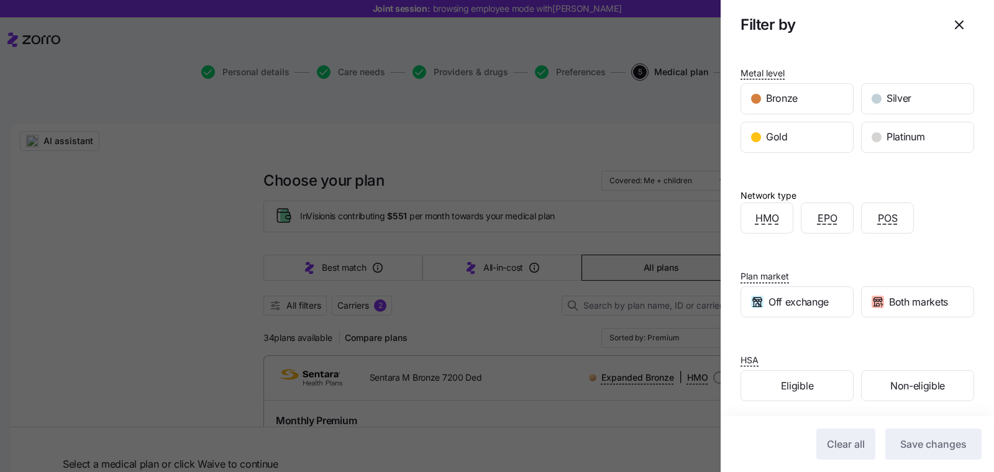
scroll to position [78, 0]
click at [951, 32] on icon "button" at bounding box center [958, 24] width 15 height 15
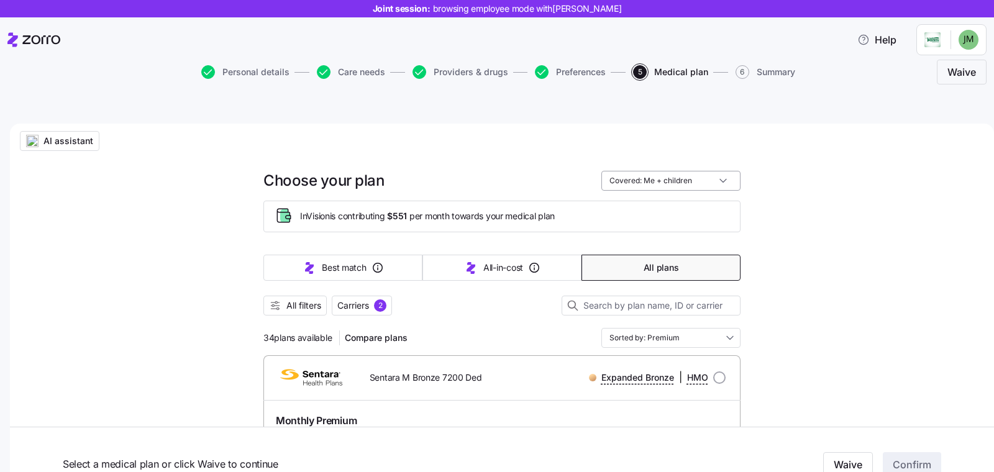
click at [694, 171] on input "Covered: Me + children" at bounding box center [670, 181] width 139 height 20
click at [658, 179] on div "Just me" at bounding box center [665, 181] width 129 height 21
type input "Covered: Just me"
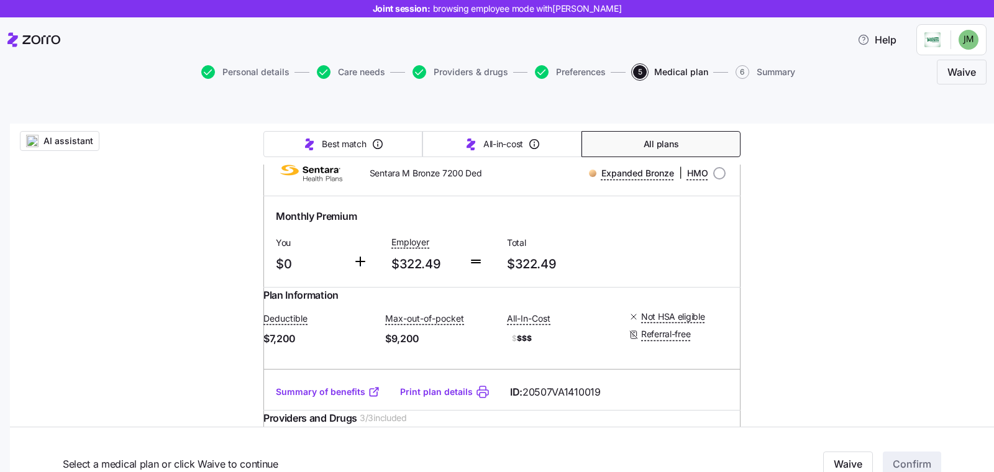
scroll to position [191, 0]
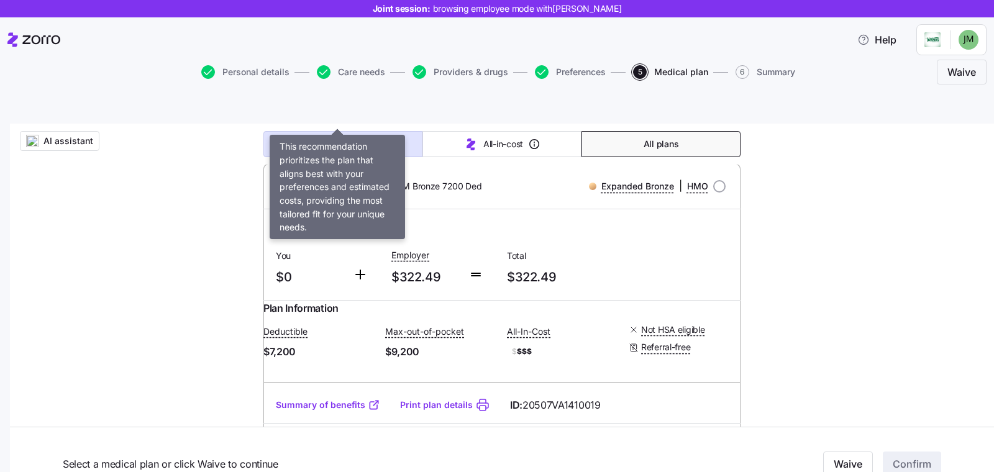
click at [322, 131] on button "Best match" at bounding box center [342, 144] width 159 height 26
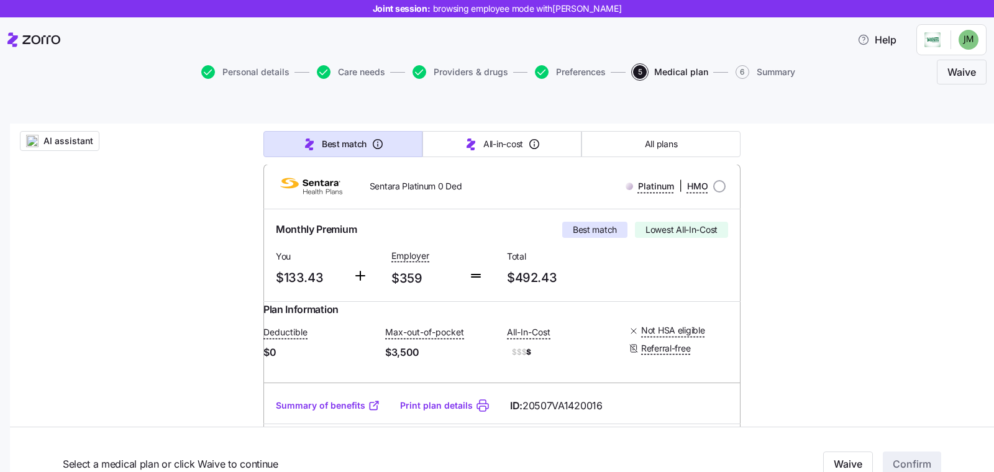
type input "Sorted by: Best match"
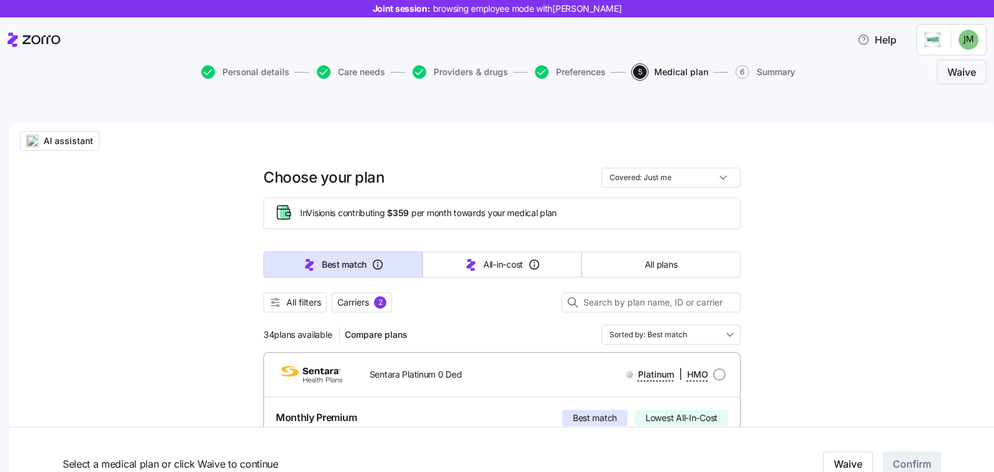
scroll to position [0, 0]
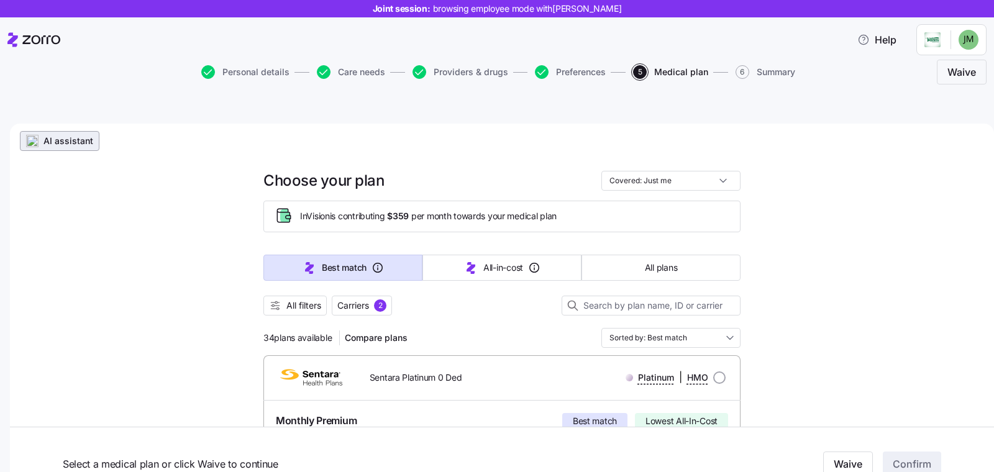
click at [65, 135] on span "AI assistant" at bounding box center [68, 141] width 50 height 12
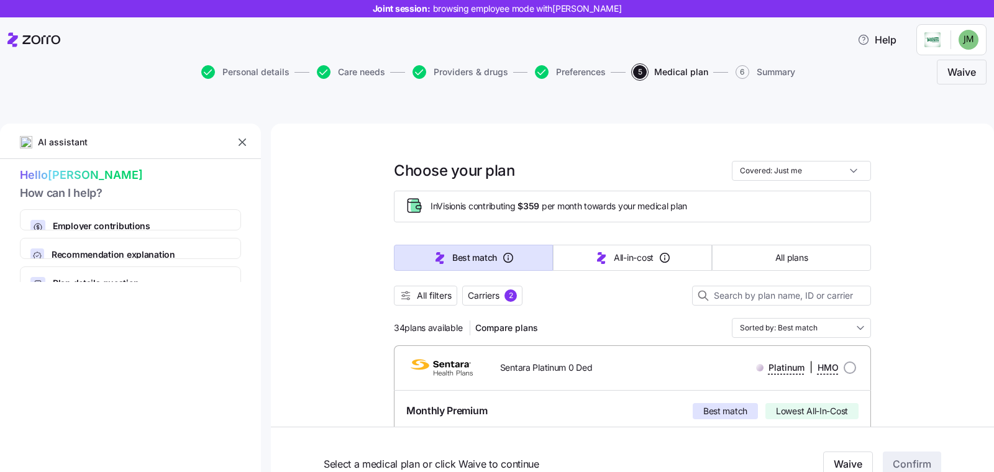
type textarea "x"
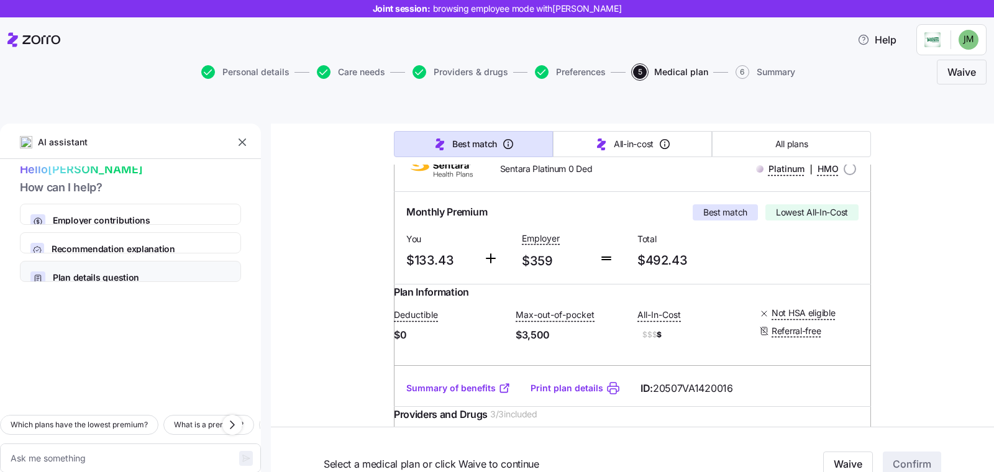
scroll to position [197, 0]
click at [230, 417] on icon "button" at bounding box center [232, 424] width 15 height 15
click at [229, 417] on icon "button" at bounding box center [232, 424] width 15 height 15
click at [238, 417] on icon "button" at bounding box center [232, 424] width 15 height 15
click at [239, 417] on icon "button" at bounding box center [232, 424] width 15 height 15
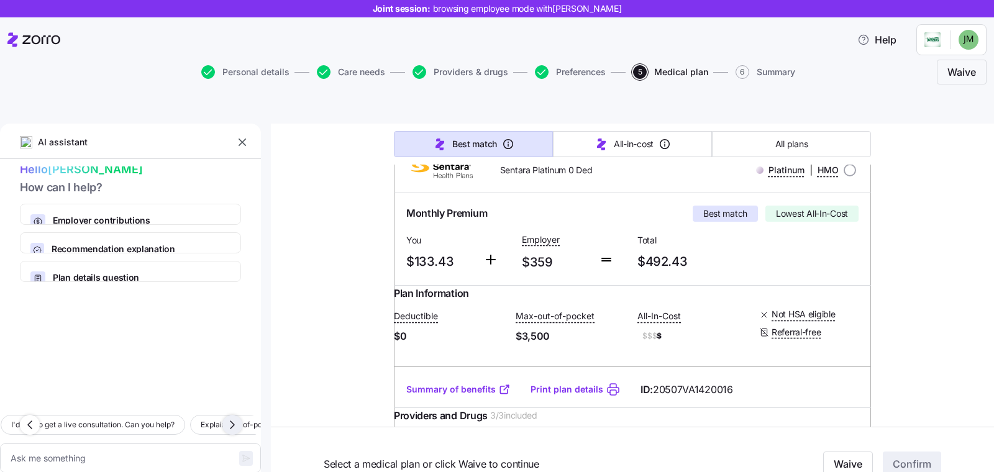
click at [234, 417] on icon "button" at bounding box center [232, 424] width 15 height 15
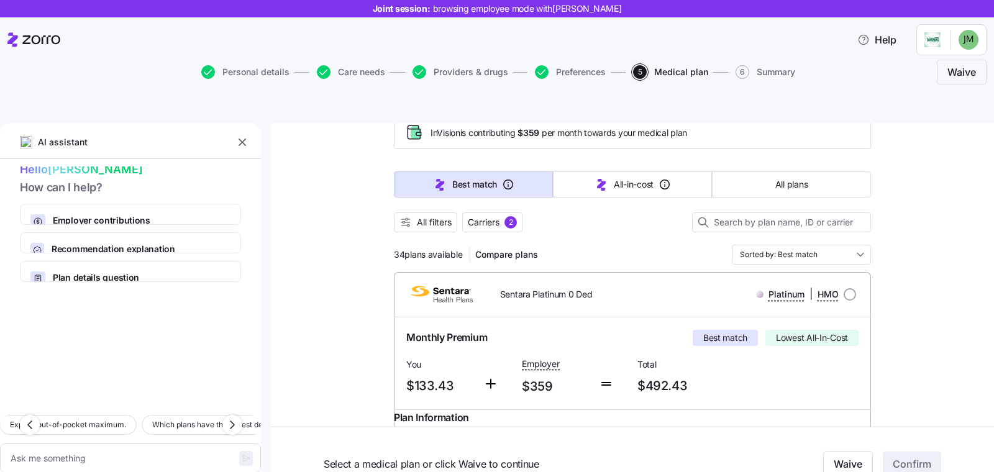
scroll to position [73, 0]
click at [846, 289] on input "radio" at bounding box center [849, 295] width 12 height 12
radio input "true"
type textarea "x"
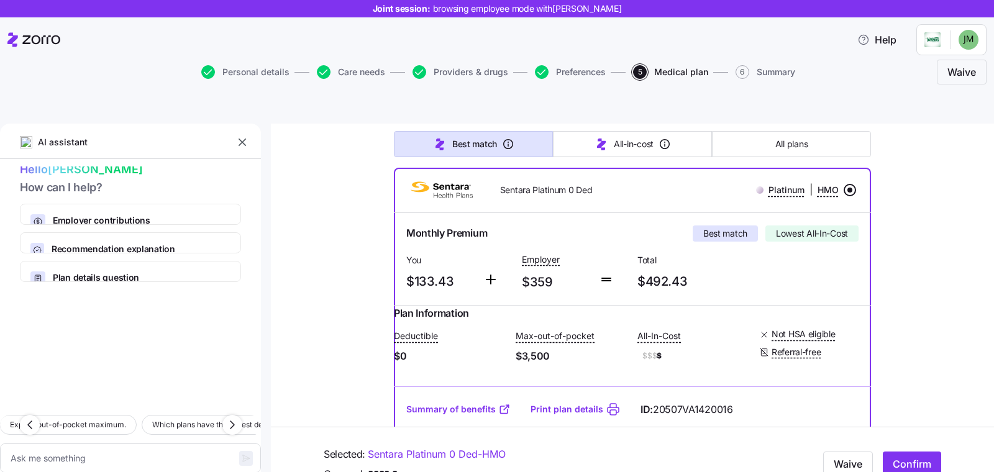
scroll to position [178, 0]
